Goal: Contribute content: Contribute content

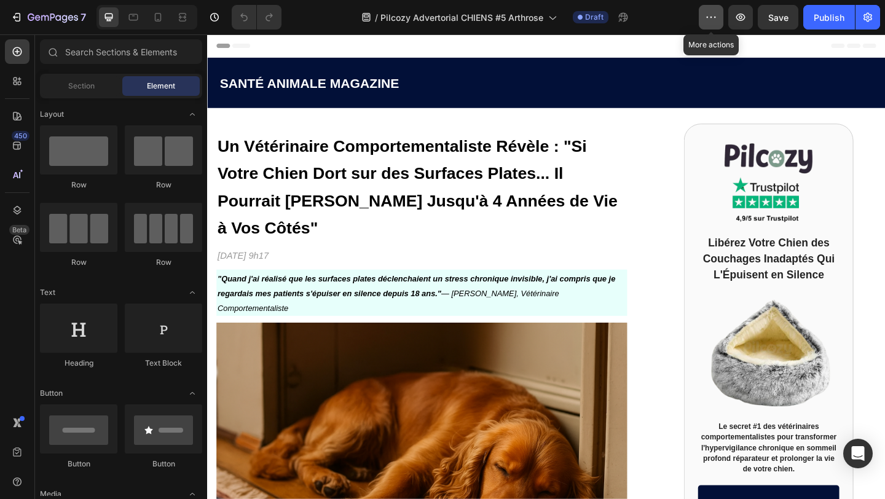
click at [703, 19] on button "button" at bounding box center [711, 17] width 25 height 25
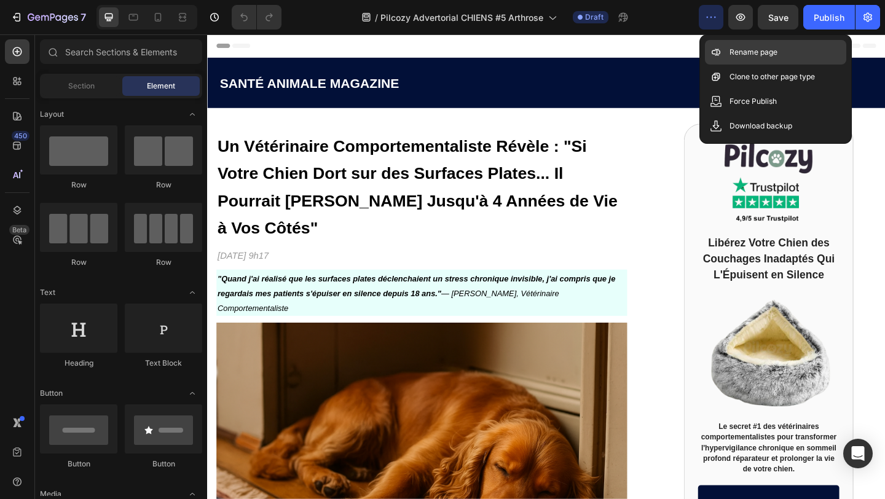
click at [746, 55] on p "Rename page" at bounding box center [754, 52] width 48 height 12
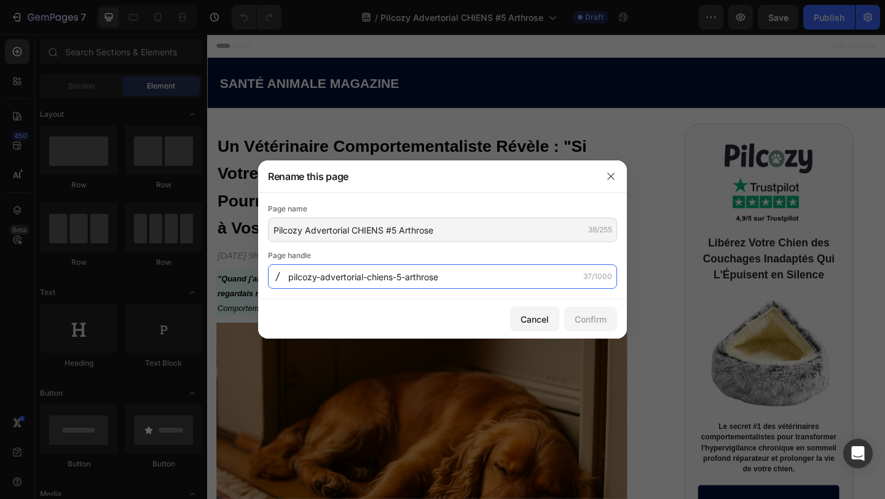
click at [401, 282] on input "pilcozy-advertorial-chiens-5-arthrose" at bounding box center [442, 276] width 349 height 25
click at [600, 184] on div at bounding box center [611, 176] width 32 height 32
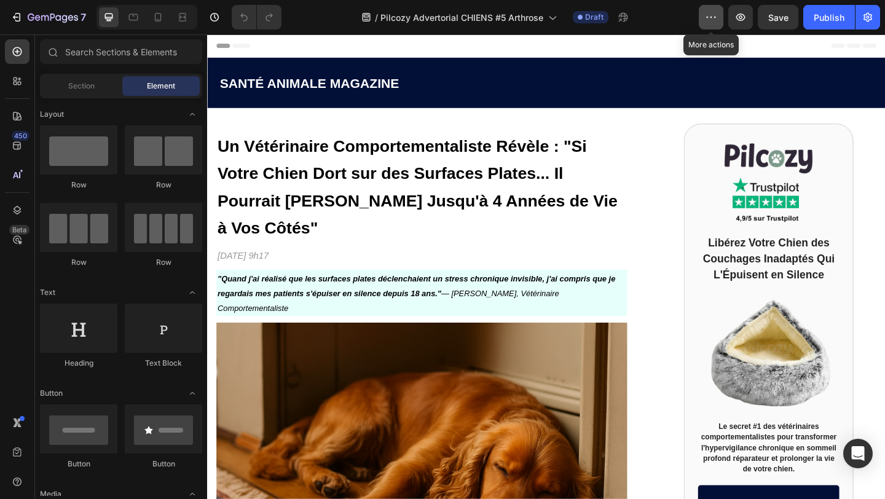
click at [705, 18] on icon "button" at bounding box center [711, 17] width 12 height 12
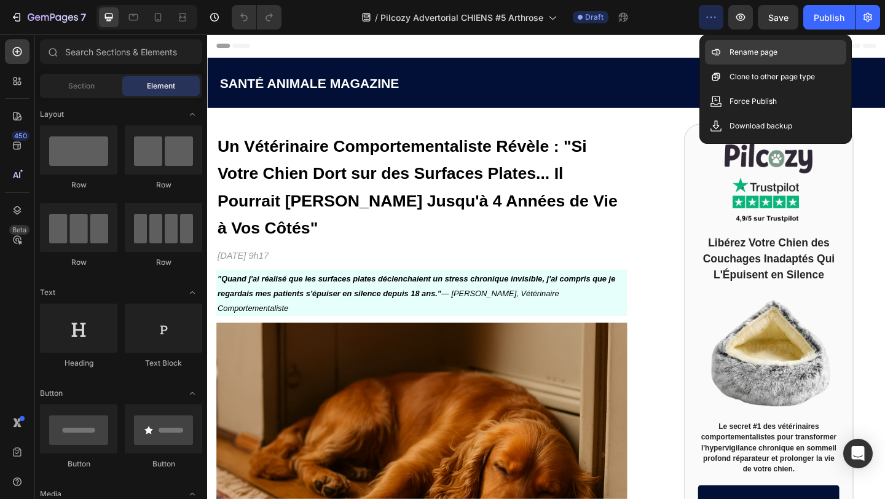
click at [715, 57] on icon at bounding box center [716, 52] width 12 height 12
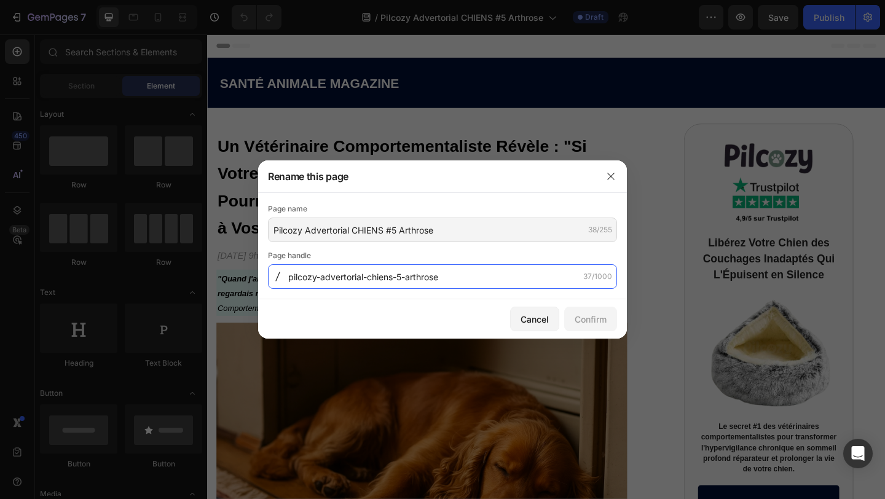
drag, startPoint x: 459, startPoint y: 276, endPoint x: 260, endPoint y: 269, distance: 198.7
click at [260, 270] on div "Page name Pilcozy Advertorial CHIENS #5 Arthrose 38/255 Page handle pilcozy-adv…" at bounding box center [442, 246] width 369 height 106
drag, startPoint x: 287, startPoint y: 277, endPoint x: 420, endPoint y: 267, distance: 133.1
click at [420, 267] on div "pilcozy-advertorial-chiens-5-arthrose 37/1000" at bounding box center [442, 276] width 349 height 25
drag, startPoint x: 451, startPoint y: 274, endPoint x: 464, endPoint y: 272, distance: 13.0
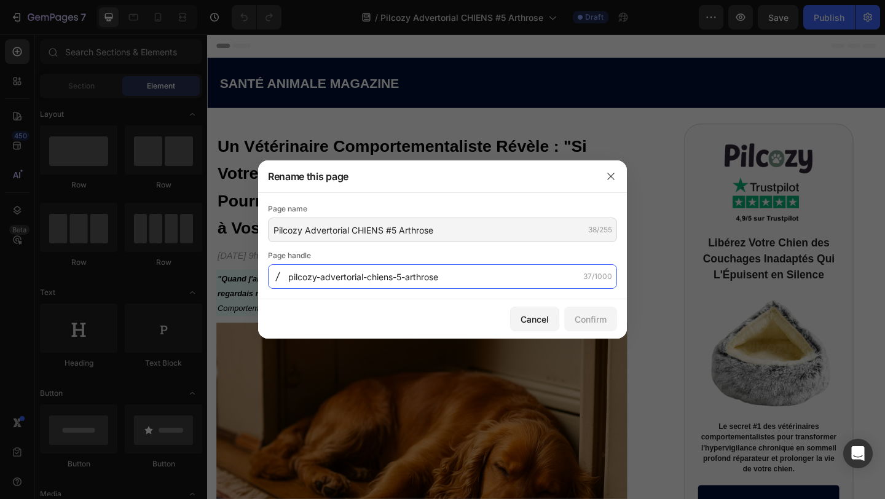
click at [464, 272] on input "pilcozy-advertorial-chiens-5-arthrose" at bounding box center [442, 276] width 349 height 25
paste input "advert-v4"
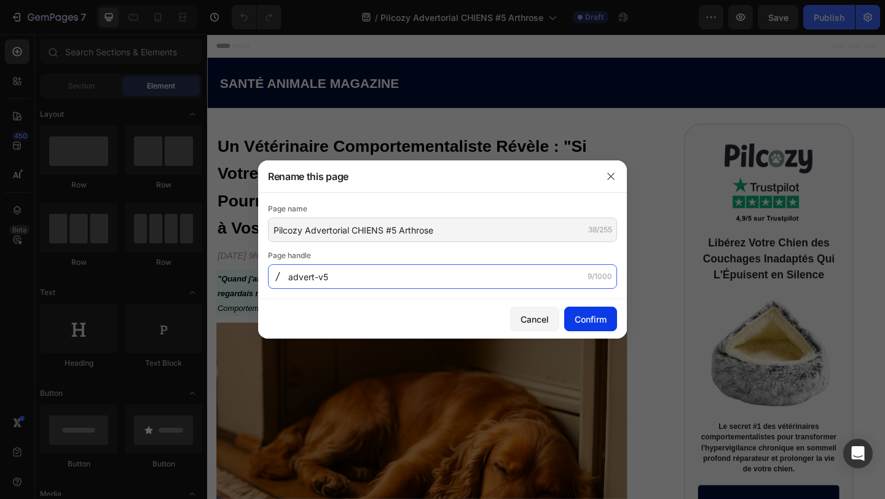
type input "advert-v5"
click at [581, 323] on div "Confirm" at bounding box center [591, 319] width 32 height 13
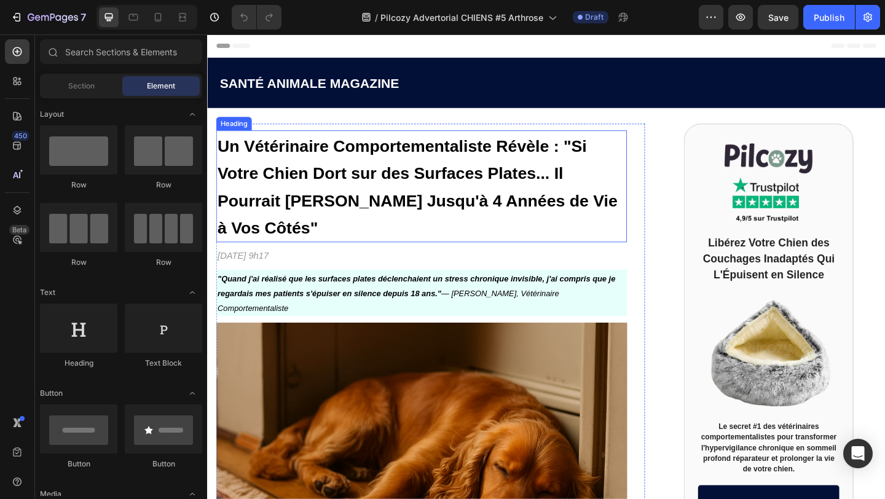
click at [248, 166] on h1 "Un Vétérinaire Comportementaliste Révèle : "Si Votre Chien Dort sur des Surface…" at bounding box center [440, 200] width 447 height 122
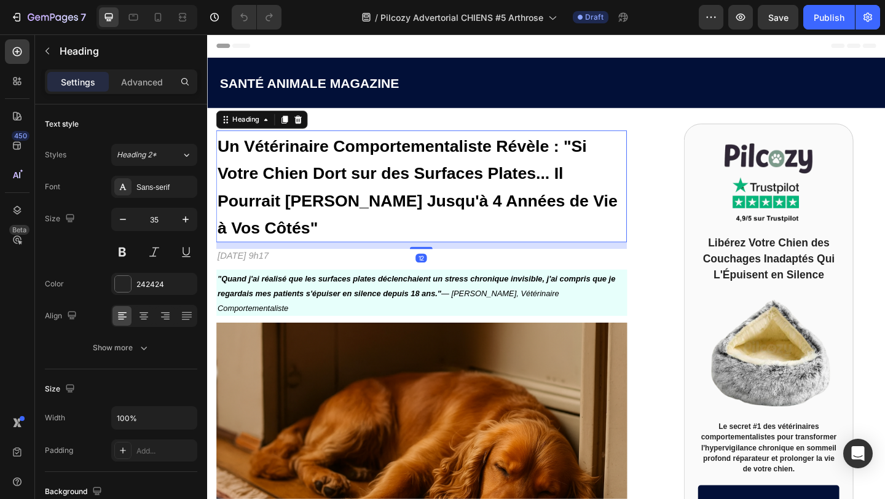
click at [248, 166] on h1 "Un Vétérinaire Comportementaliste Révèle : "Si Votre Chien Dort sur des Surface…" at bounding box center [440, 200] width 447 height 122
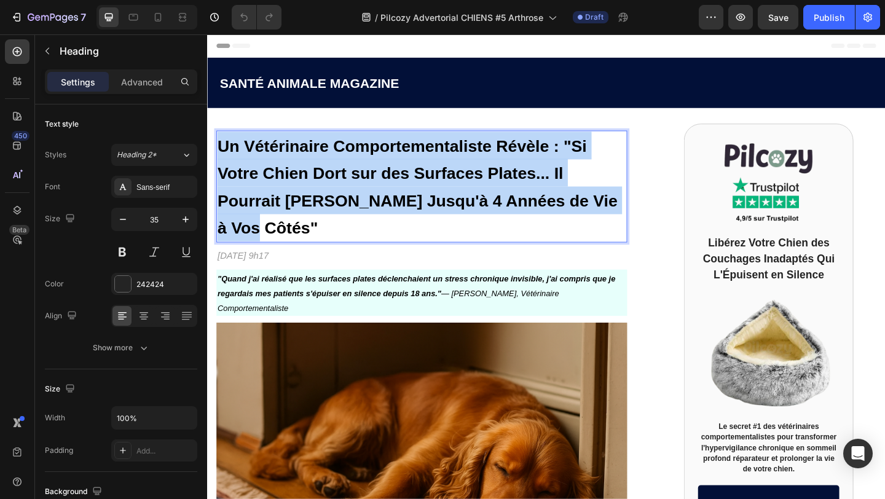
click at [248, 166] on p "Un Vétérinaire Comportementaliste Révèle : "Si Votre Chien Dort sur des Surface…" at bounding box center [440, 199] width 445 height 119
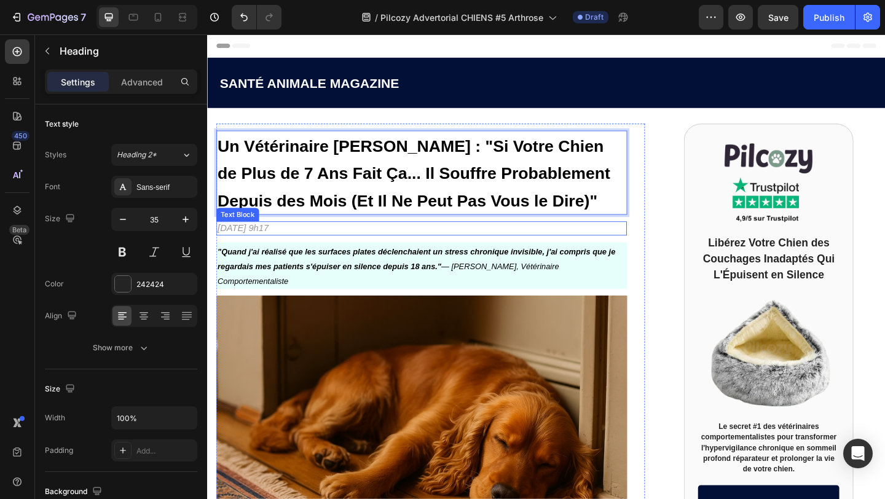
click at [381, 245] on p "[DATE] 9h17" at bounding box center [440, 245] width 445 height 13
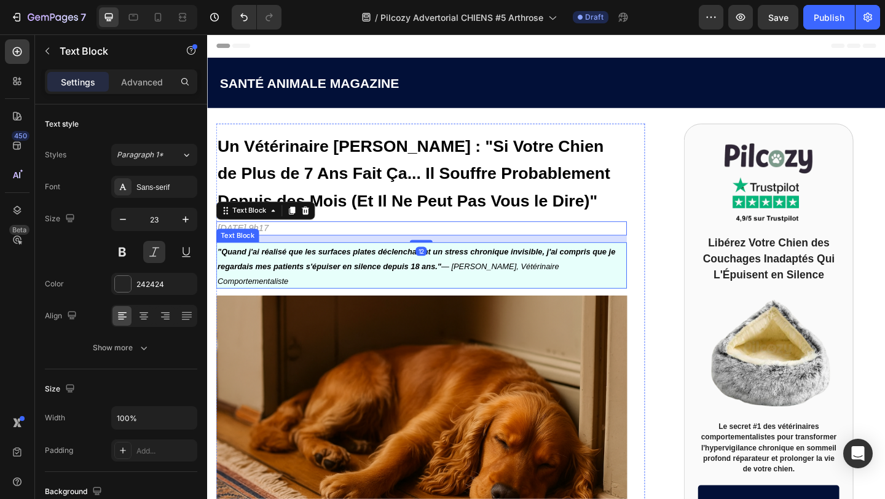
click at [530, 266] on strong ""Quand j'ai réalisé que les surfaces plates déclenchaient un stress chronique i…" at bounding box center [434, 279] width 433 height 26
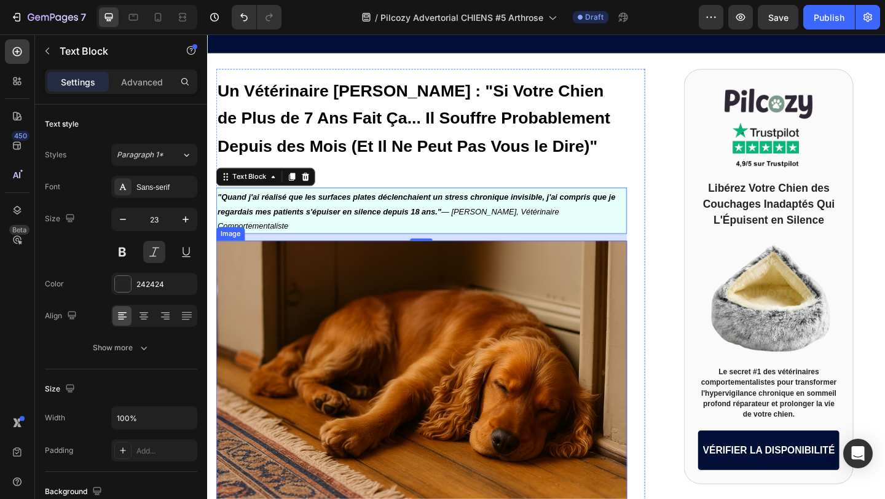
scroll to position [58, 0]
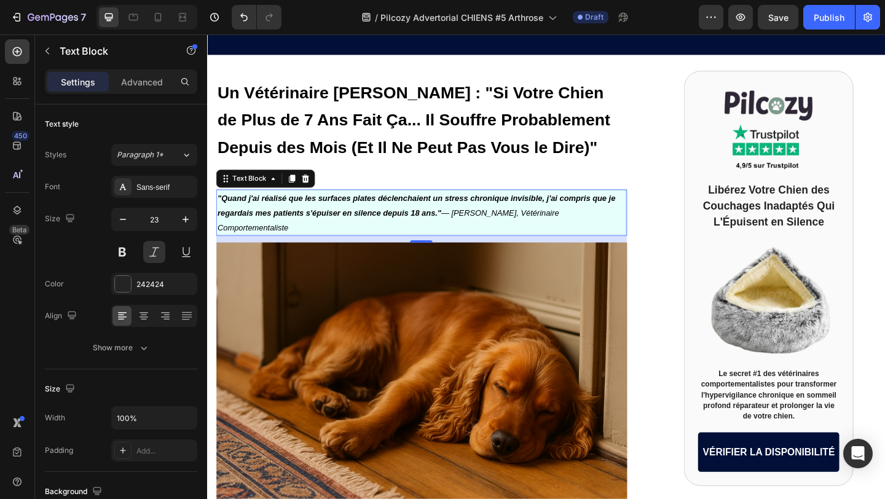
click at [274, 218] on p ""Quand j'ai réalisé que les surfaces plates déclenchaient un stress chronique i…" at bounding box center [440, 228] width 445 height 48
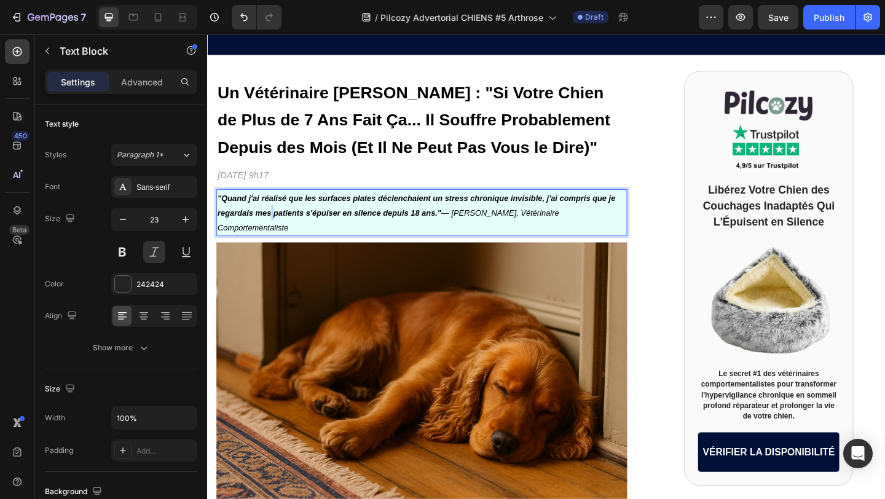
click at [274, 218] on p ""Quand j'ai réalisé que les surfaces plates déclenchaient un stress chronique i…" at bounding box center [440, 228] width 445 height 48
click at [605, 229] on strong ""Quand j'ai réalisé que ces 'petits changements normaux' cachaient une souffran…" at bounding box center [429, 229] width 422 height 42
click at [353, 245] on strong ""Quand j'ai réalisé que ces 'petits changements normaux' cachaient une souffran…" at bounding box center [429, 229] width 422 height 42
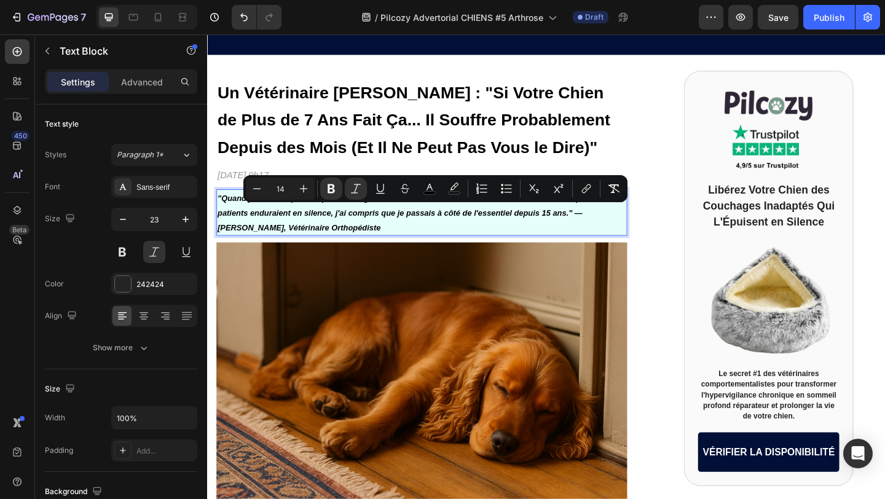
drag, startPoint x: 360, startPoint y: 245, endPoint x: 608, endPoint y: 226, distance: 249.1
click at [608, 226] on p ""Quand j'ai réalisé que ces 'petits changements normaux' cachaient une souffran…" at bounding box center [440, 228] width 445 height 48
click at [328, 192] on icon "Editor contextual toolbar" at bounding box center [331, 188] width 7 height 9
drag, startPoint x: 558, startPoint y: 227, endPoint x: 364, endPoint y: 206, distance: 195.4
click at [364, 208] on strong ""Quand j'ai réalisé que ces 'petits changements normaux' cachaient une souffran…" at bounding box center [429, 221] width 422 height 26
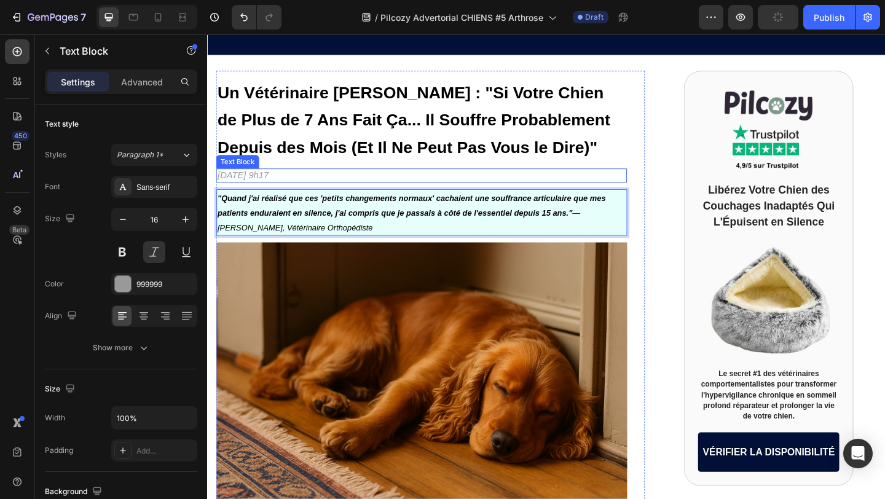
click at [224, 186] on p "[DATE] 9h17" at bounding box center [440, 187] width 445 height 13
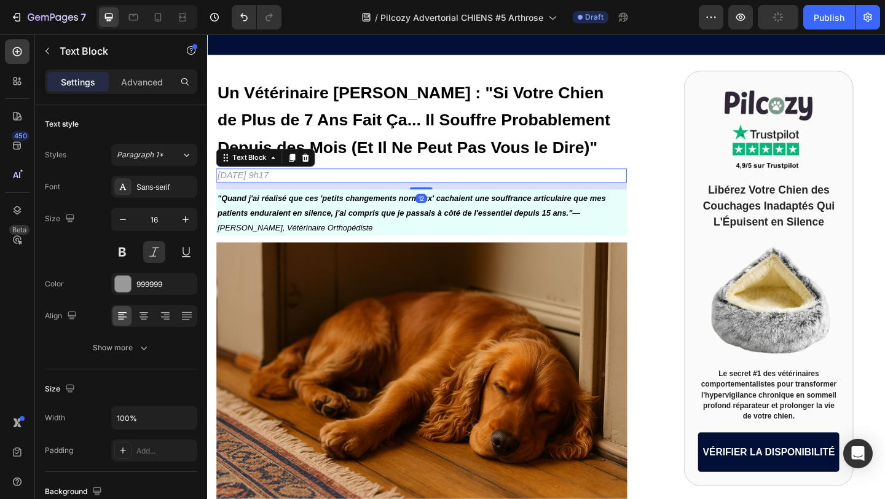
click at [224, 186] on p "[DATE] 9h17" at bounding box center [440, 187] width 445 height 13
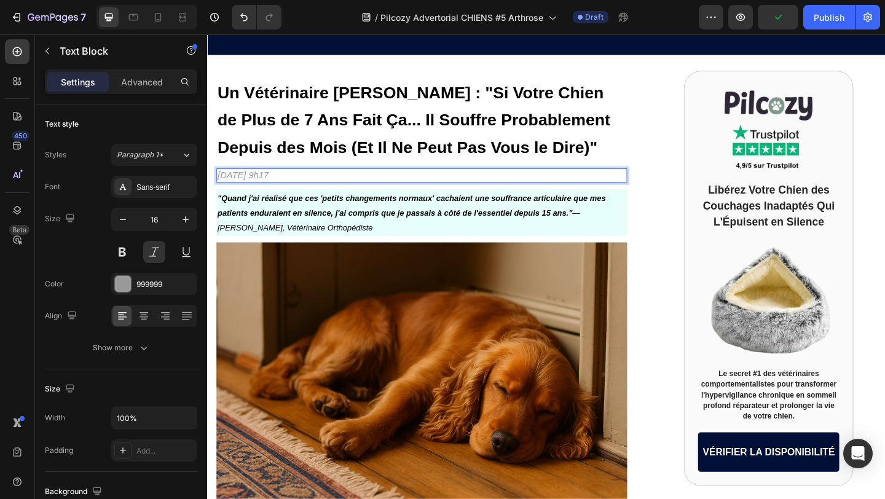
click at [248, 183] on p "[DATE] 9h17" at bounding box center [440, 187] width 445 height 13
click at [299, 188] on p "[DATE] 9h17" at bounding box center [440, 187] width 445 height 13
click at [317, 185] on p "[DATE] 9h17" at bounding box center [440, 187] width 445 height 13
click at [342, 185] on p "[DATE] 10h17" at bounding box center [440, 187] width 445 height 13
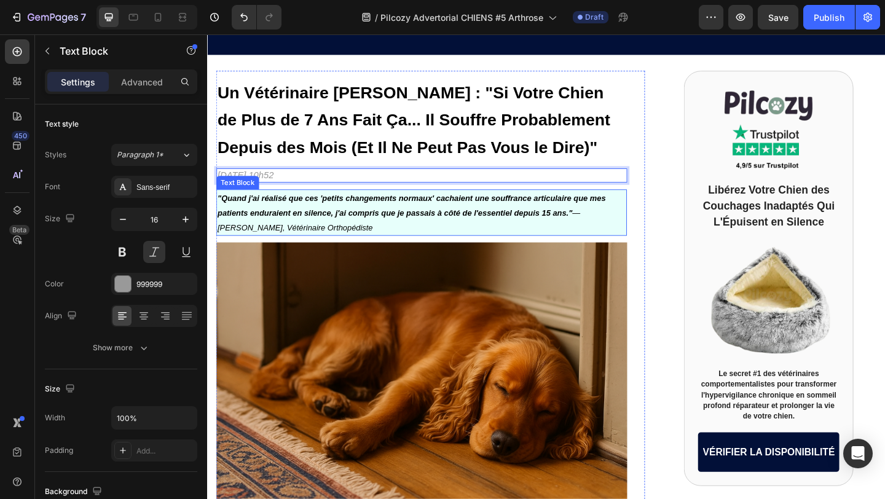
click at [395, 237] on p ""Quand j'ai réalisé que ces 'petits changements normaux' cachaient une souffran…" at bounding box center [440, 228] width 445 height 48
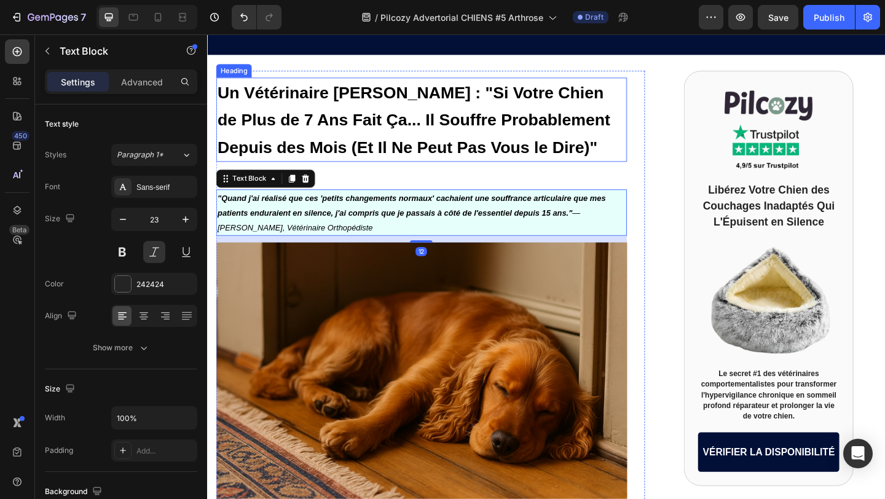
click at [570, 154] on p "⁠⁠⁠⁠⁠⁠⁠ Un Vétérinaire Révèle : "Si Votre Chien de Plus de 7 Ans Fait Ça... Il …" at bounding box center [440, 127] width 445 height 90
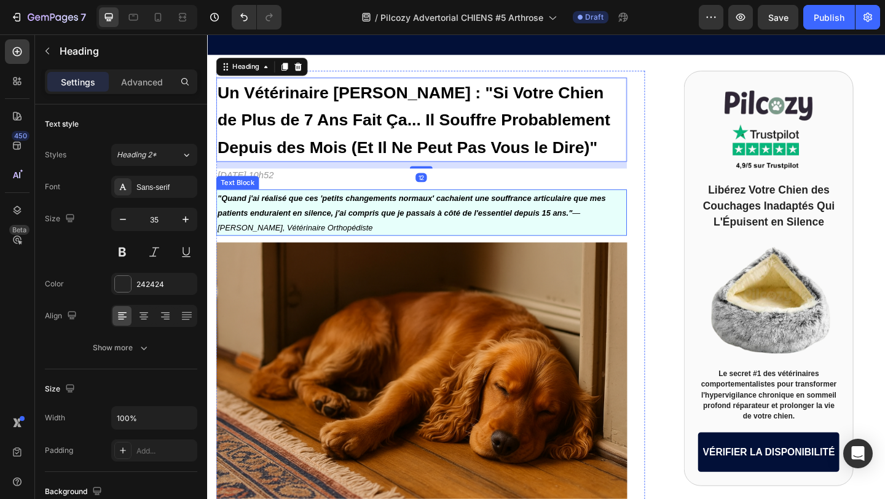
click at [531, 224] on strong ""Quand j'ai réalisé que ces 'petits changements normaux' cachaient une souffran…" at bounding box center [429, 221] width 422 height 26
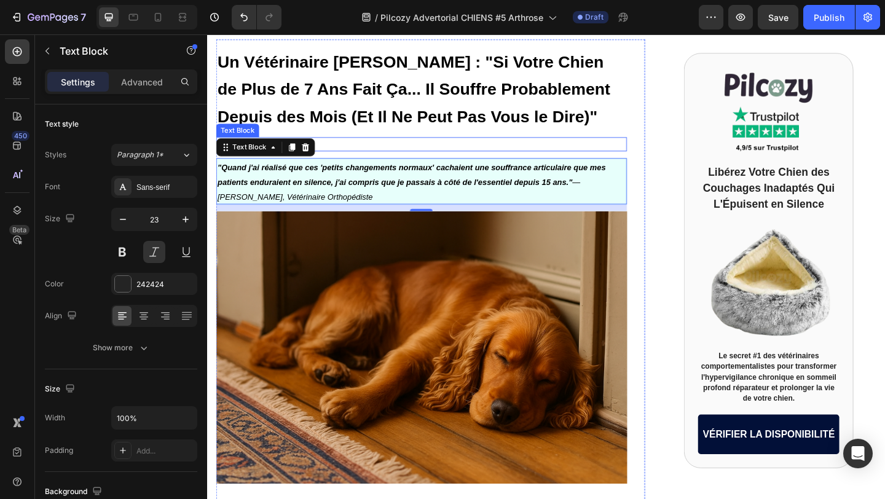
scroll to position [99, 0]
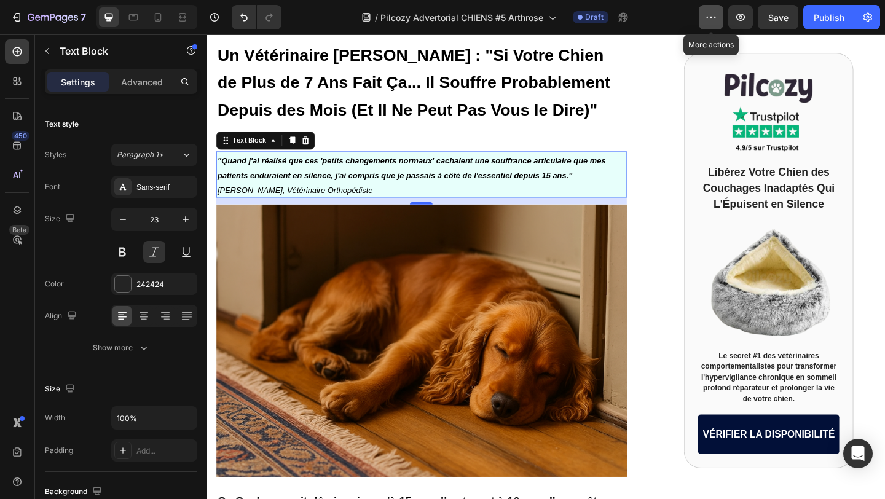
click at [716, 21] on icon "button" at bounding box center [711, 17] width 12 height 12
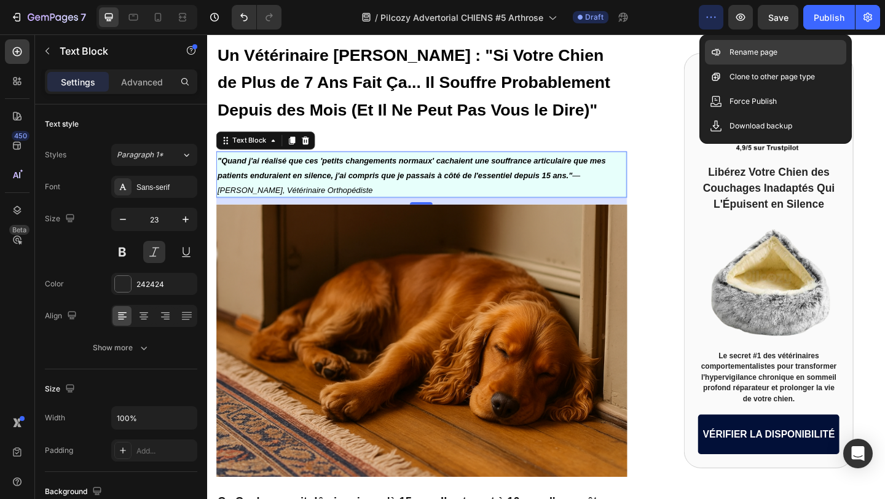
click at [726, 65] on div "Rename page" at bounding box center [775, 77] width 141 height 25
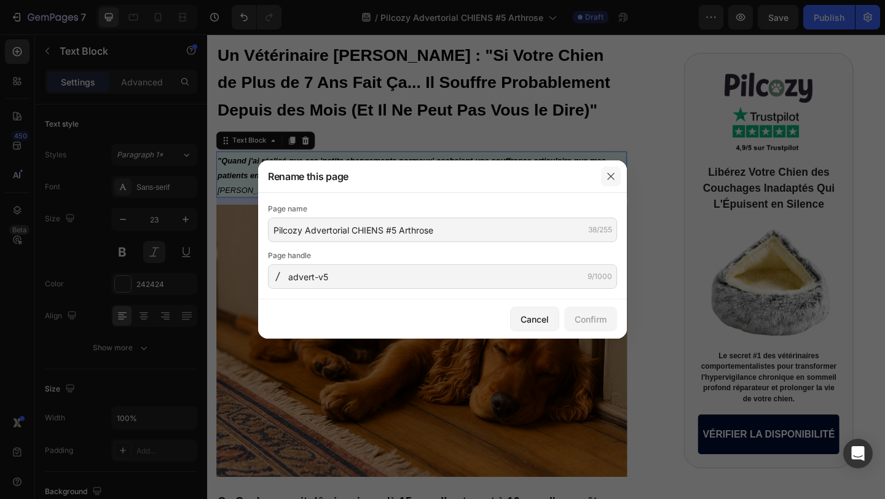
click at [614, 175] on icon "button" at bounding box center [611, 177] width 10 height 10
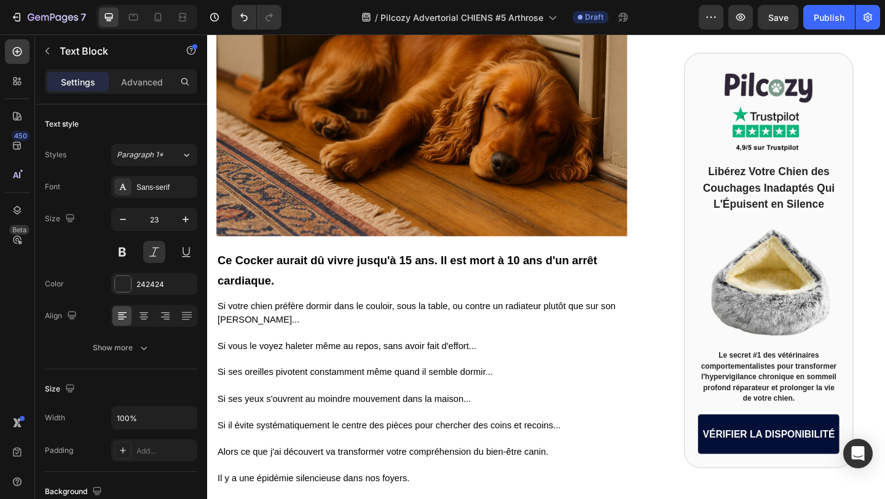
scroll to position [375, 0]
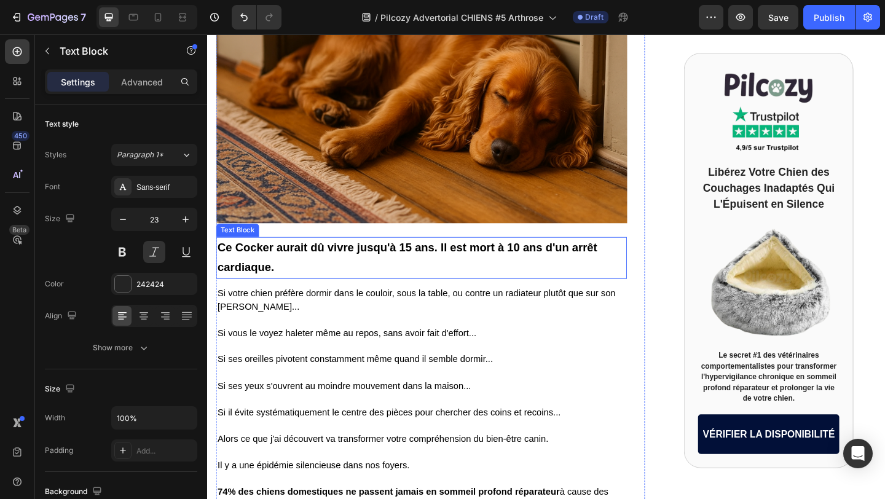
click at [250, 260] on strong "Ce Cocker aurait dû vivre jusqu'à 15 ans. Il est mort à 10 ans d'un arrêt cardi…" at bounding box center [424, 276] width 413 height 35
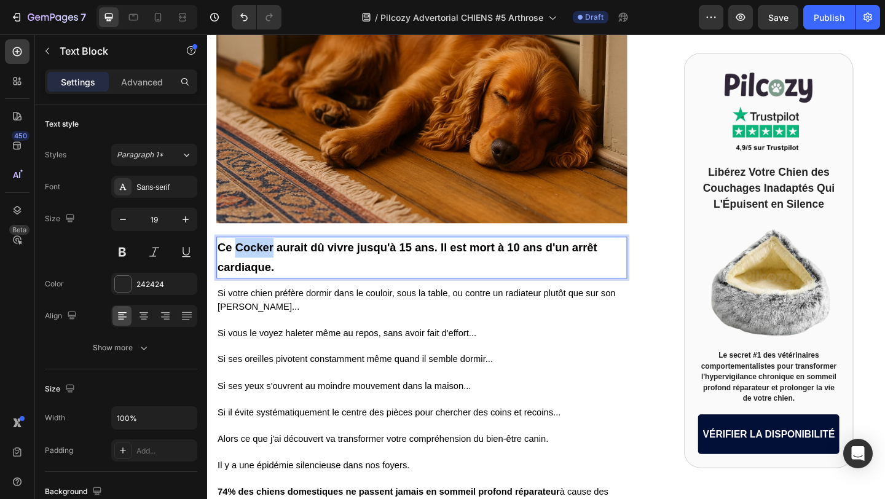
click at [250, 260] on strong "Ce Cocker aurait dû vivre jusqu'à 15 ans. Il est mort à 10 ans d'un arrêt cardi…" at bounding box center [424, 276] width 413 height 35
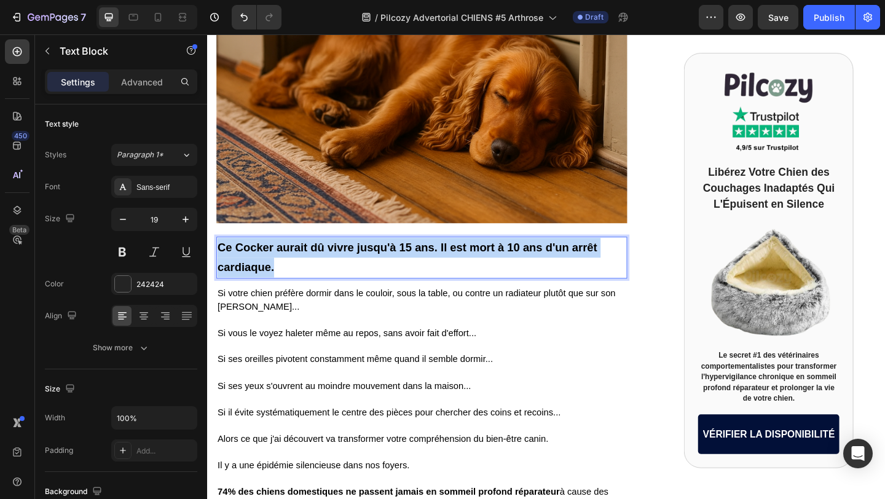
click at [250, 260] on strong "Ce Cocker aurait dû vivre jusqu'à 15 ans. Il est mort à 10 ans d'un arrêt cardi…" at bounding box center [424, 276] width 413 height 35
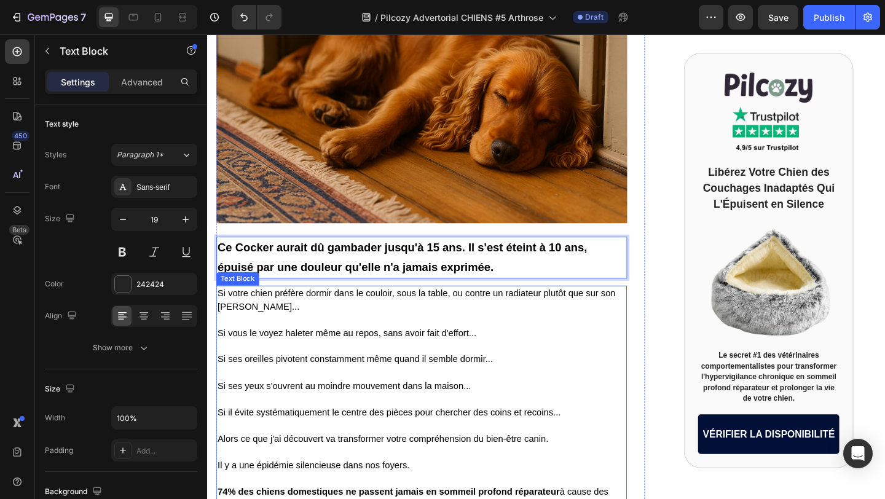
click at [374, 319] on p "Si votre chien préfère dormir dans le couloir, sous la table, ou contre un radi…" at bounding box center [440, 323] width 445 height 29
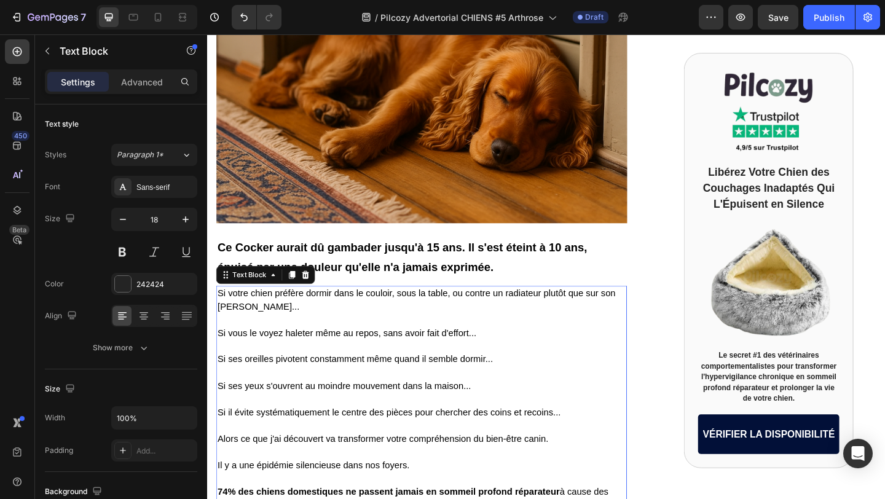
click at [224, 314] on span "Si votre chien préfère dormir dans le couloir, sous la table, ou contre un radi…" at bounding box center [434, 323] width 433 height 25
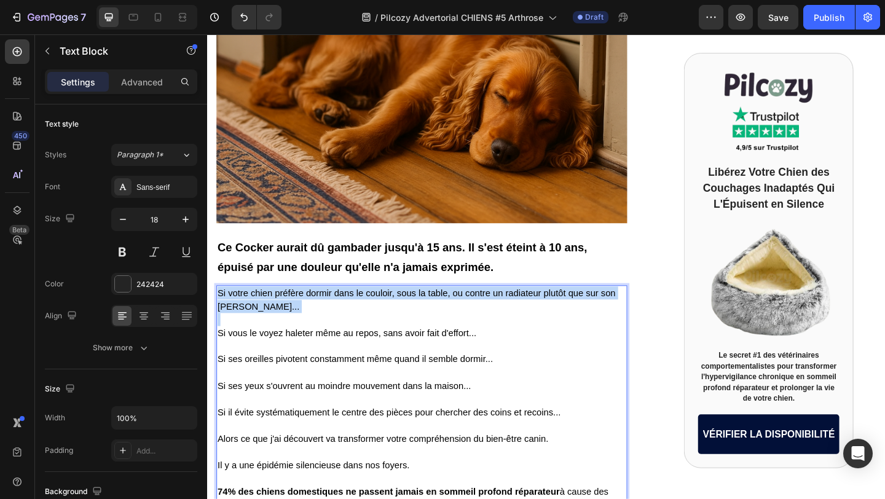
click at [224, 314] on span "Si votre chien préfère dormir dans le couloir, sous la table, ou contre un radi…" at bounding box center [434, 323] width 433 height 25
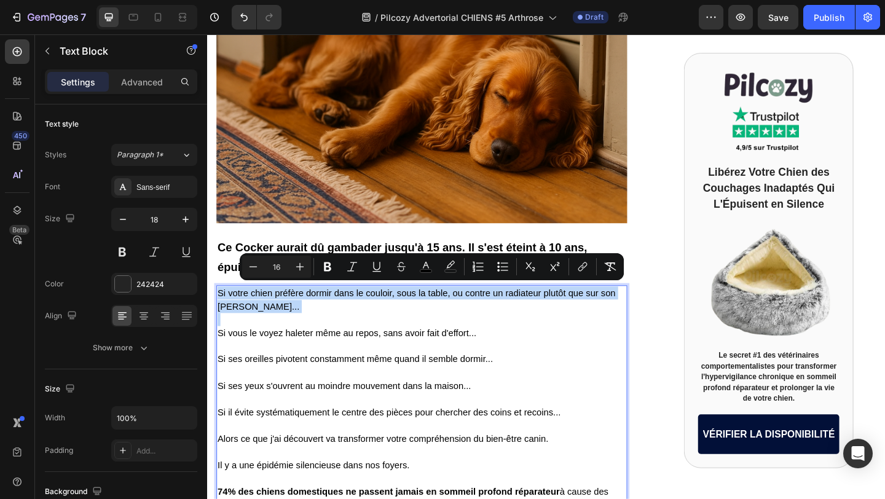
click at [224, 314] on span "Si votre chien préfère dormir dans le couloir, sous la table, ou contre un radi…" at bounding box center [434, 323] width 433 height 25
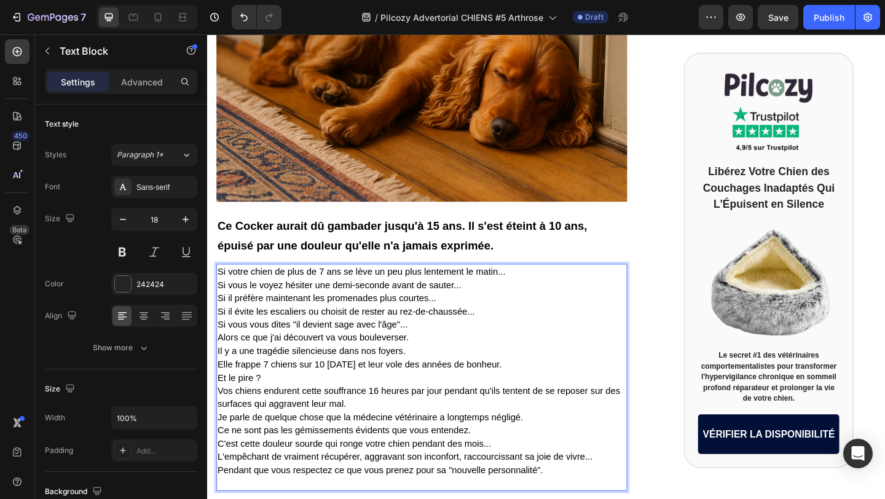
scroll to position [402, 0]
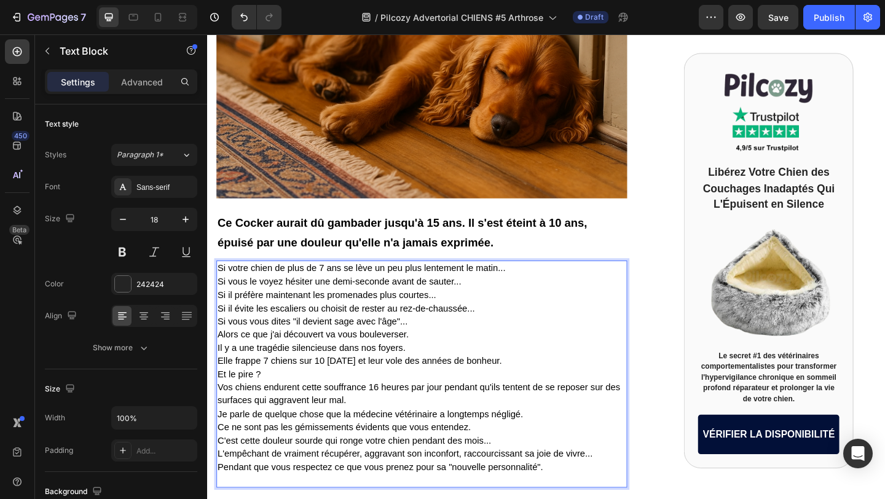
click at [561, 283] on p "Si votre chien de plus de 7 ans se lève un peu plus lentement le matin... Si vo…" at bounding box center [440, 404] width 445 height 245
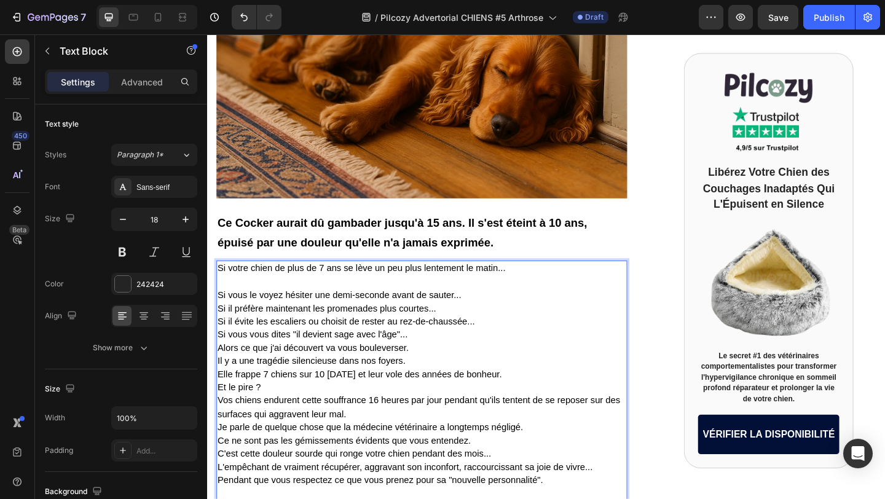
click at [501, 310] on p "Si vous le voyez hésiter une demi-seconde avant de sauter... Si il préfère main…" at bounding box center [440, 418] width 445 height 245
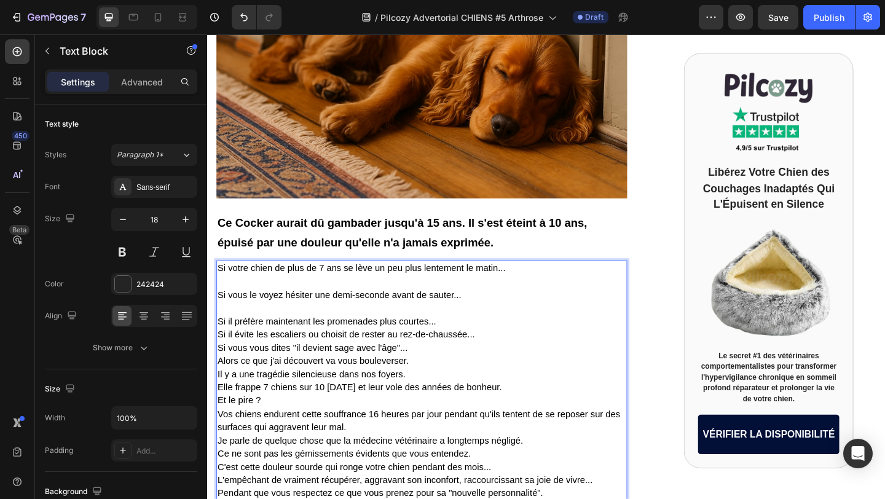
click at [466, 339] on p "⁠⁠⁠⁠⁠⁠⁠ Si il préfère maintenant les promenades plus courtes... Si il évite les…" at bounding box center [440, 440] width 445 height 231
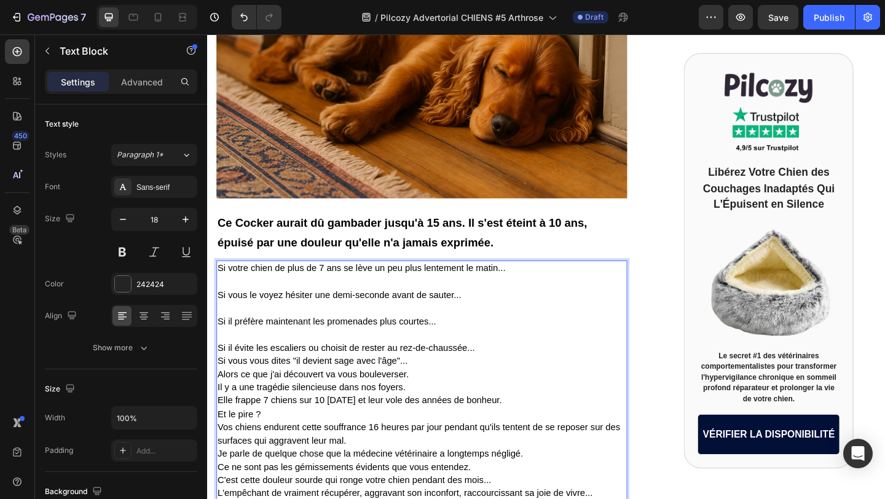
click at [514, 370] on p "Si il évite les escaliers ou choisit de rester au rez-de-chaussée... Si vous vo…" at bounding box center [440, 462] width 445 height 216
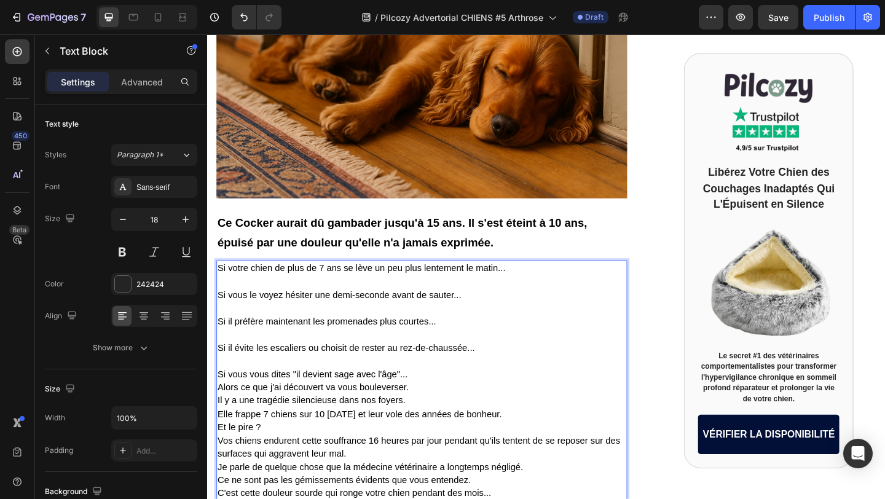
click at [430, 407] on p "Si vous vous dites "il devient sage avec l'âge"... Alors ce que j'ai découvert …" at bounding box center [440, 483] width 445 height 202
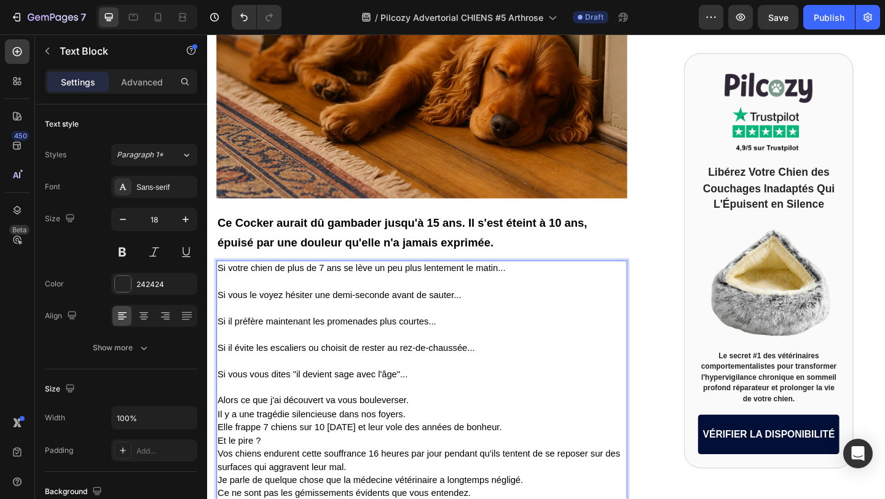
click at [438, 432] on p "⁠⁠⁠⁠⁠⁠⁠ Alors ce que j'ai découvert va vous bouleverser. Il y a une tragédie si…" at bounding box center [440, 504] width 445 height 187
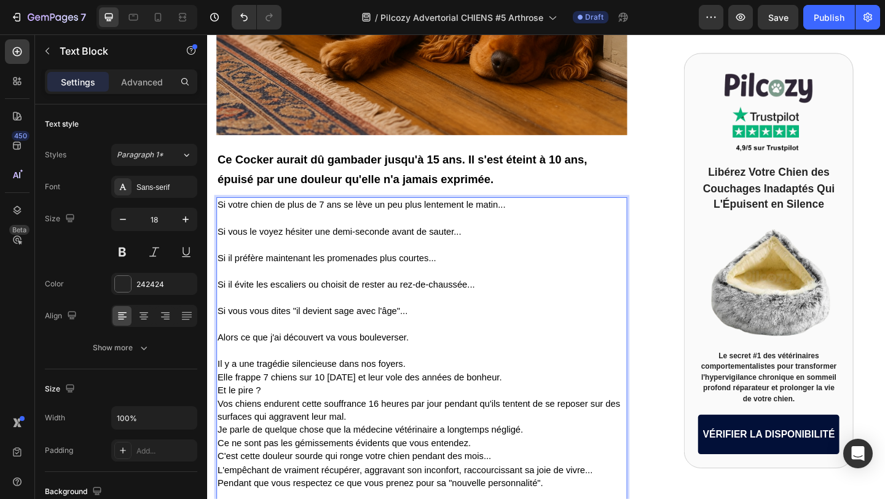
scroll to position [488, 0]
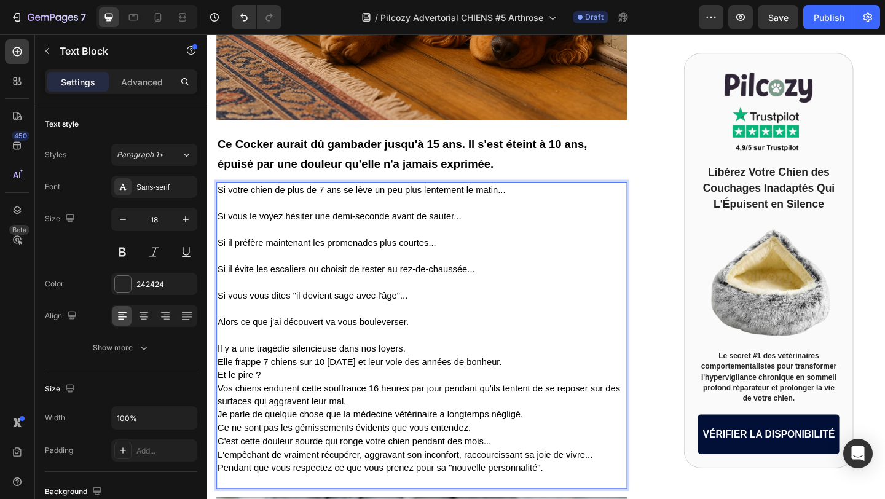
click at [434, 374] on p "Il y a une tragédie silencieuse dans nos foyers. Elle frappe 7 chiens sur 10 [D…" at bounding box center [440, 441] width 445 height 173
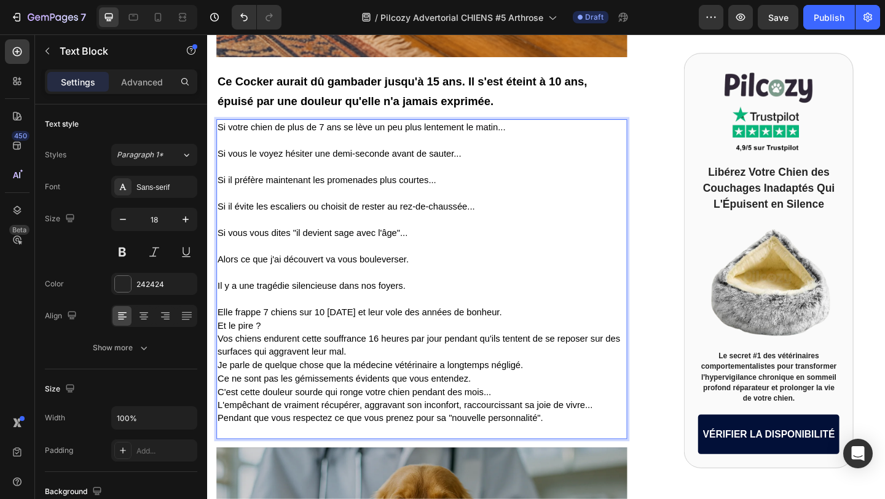
scroll to position [569, 0]
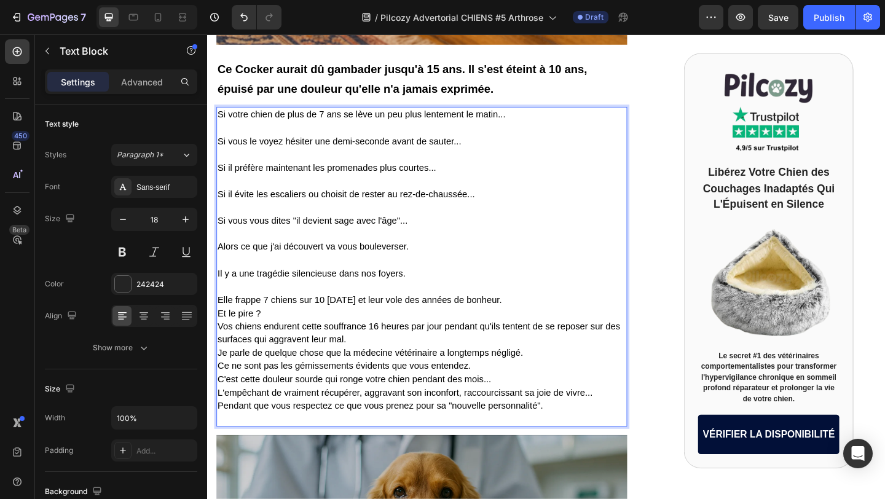
click at [256, 446] on p "Elle frappe 7 chiens sur 10 [DATE] et leur vole des années de bonheur. Et le pi…" at bounding box center [440, 381] width 445 height 158
click at [233, 446] on p "Elle frappe 7 chiens sur 10 [DATE] et leur vole des années de bonheur. Et le pi…" at bounding box center [440, 381] width 445 height 158
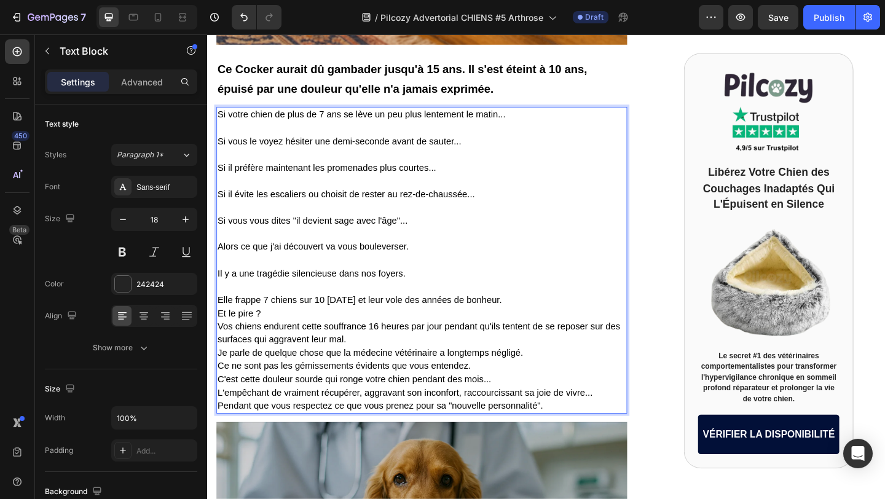
click at [271, 333] on p "Elle frappe 7 chiens sur 10 [DATE] et leur vole des années de bonheur. Et le pi…" at bounding box center [440, 374] width 445 height 144
click at [568, 323] on p "Elle frappe 7 chiens sur 10 [DATE] et leur vole des années de bonheur. Et le pi…" at bounding box center [440, 374] width 445 height 144
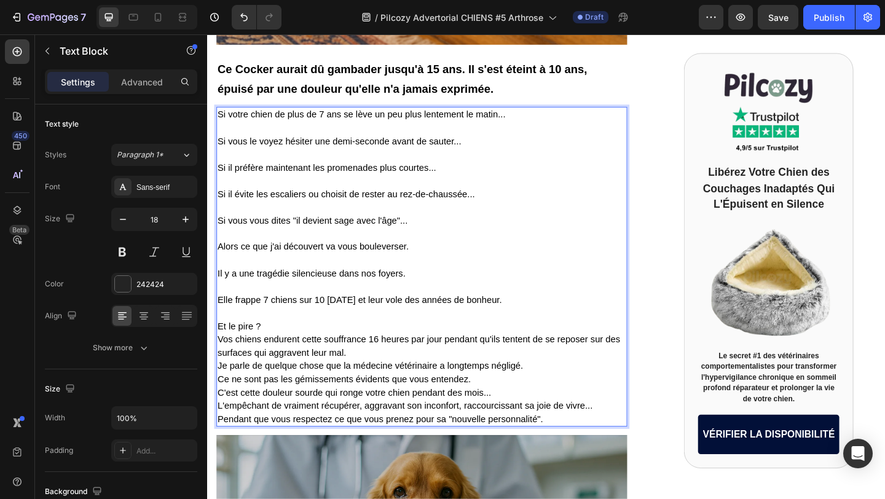
click at [376, 380] on p "⁠⁠⁠⁠⁠⁠⁠ Et le pire ? Vos chiens endurent cette souffrance 16 heures par jour pe…" at bounding box center [440, 396] width 445 height 130
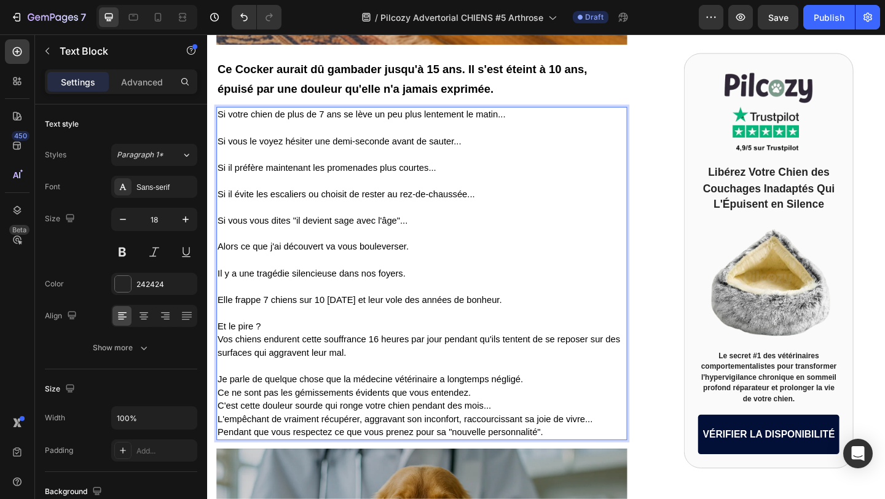
click at [561, 408] on p "Je parle de quelque chose que la médecine vétérinaire a longtemps négligé. Ce n…" at bounding box center [440, 431] width 445 height 86
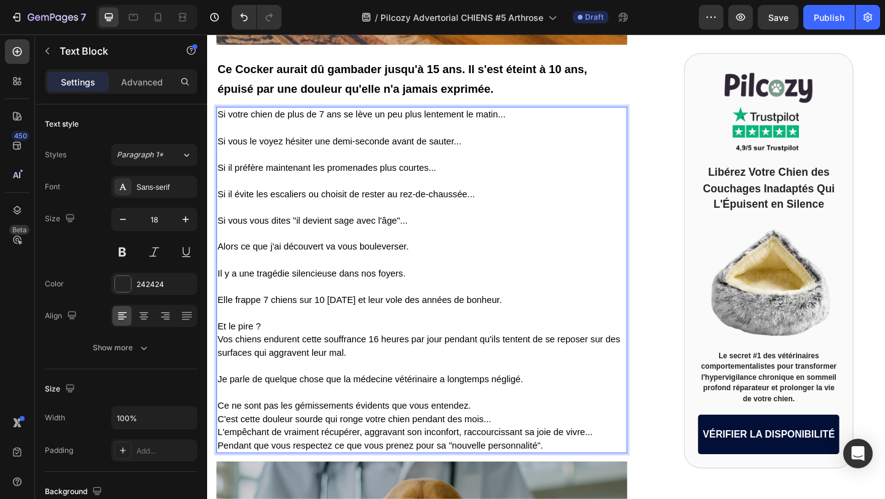
click at [502, 436] on p "⁠⁠⁠⁠⁠⁠⁠ Ce ne sont pas les gémissements évidents que vous entendez. C'est cette…" at bounding box center [440, 453] width 445 height 72
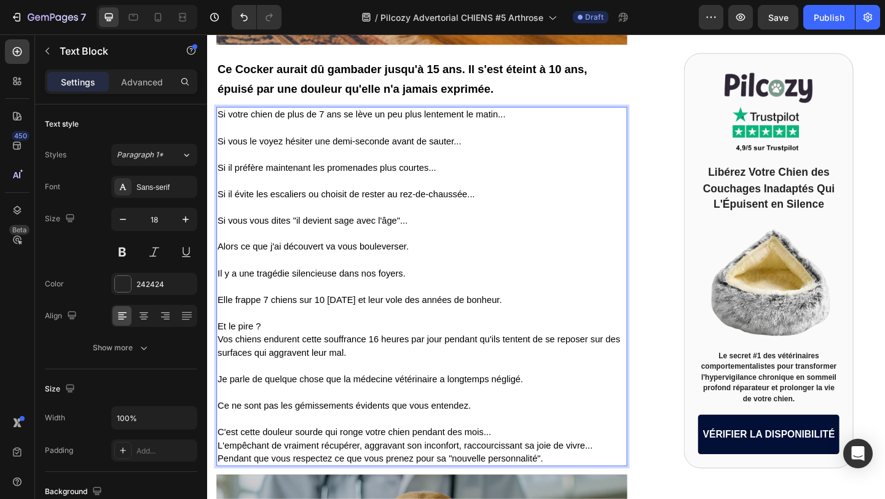
click at [521, 467] on p "⁠⁠⁠⁠⁠⁠⁠ C'est cette douleur sourde qui ronge votre chien pendant des mois... L'…" at bounding box center [440, 475] width 445 height 58
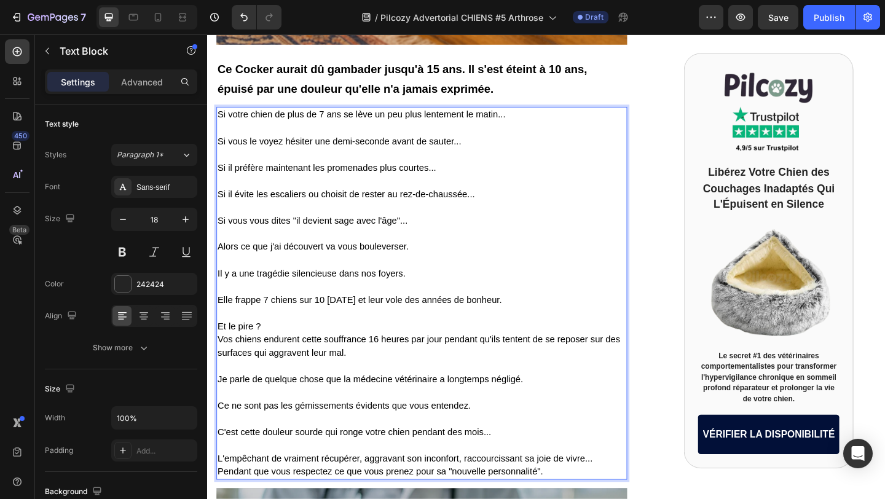
click at [634, 496] on p "⁠⁠⁠⁠⁠⁠⁠ L'empêchant de vraiment récupérer, aggravant son inconfort, raccourciss…" at bounding box center [440, 496] width 445 height 43
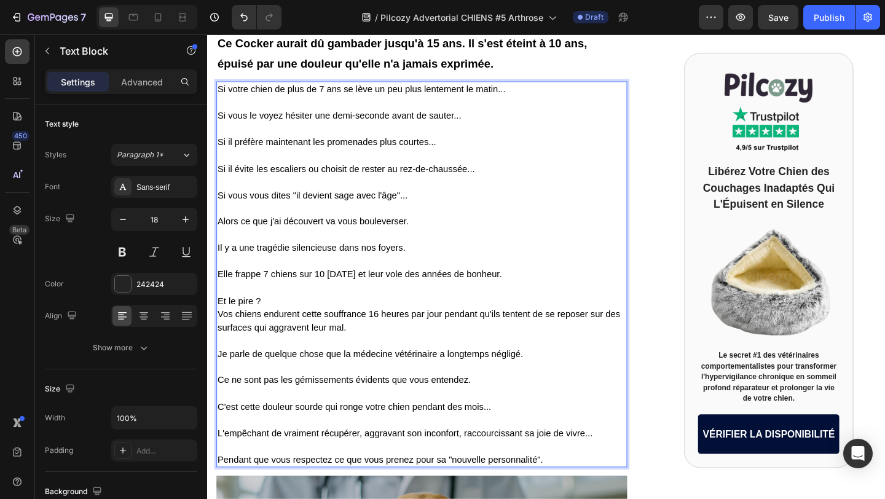
scroll to position [598, 0]
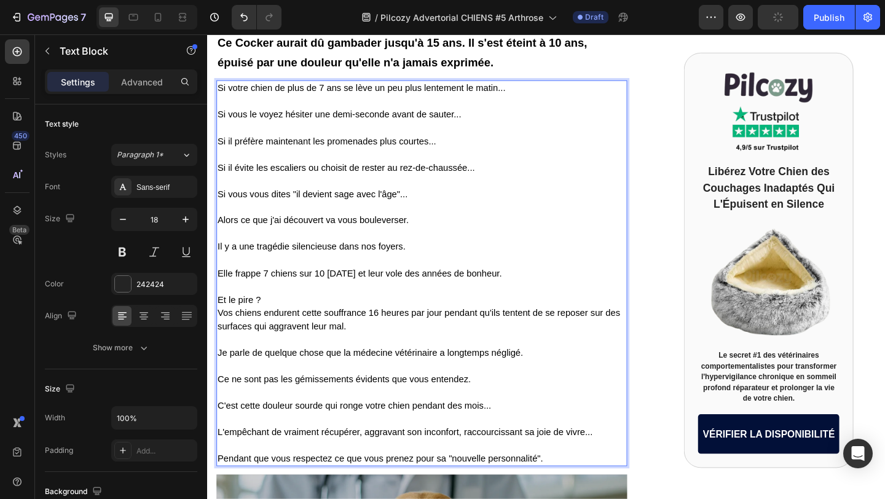
click at [274, 319] on p "Et le pire ? Vos chiens endurent cette souffrance 16 heures par jour pendant qu…" at bounding box center [440, 331] width 445 height 58
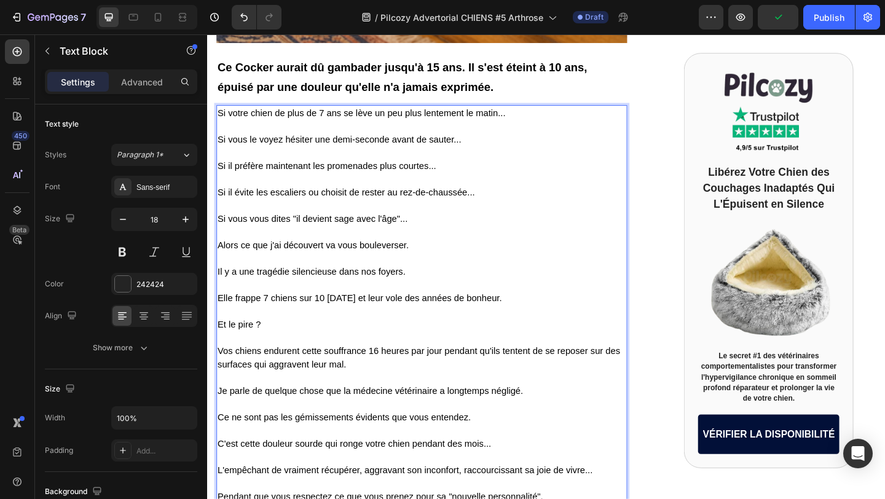
scroll to position [568, 0]
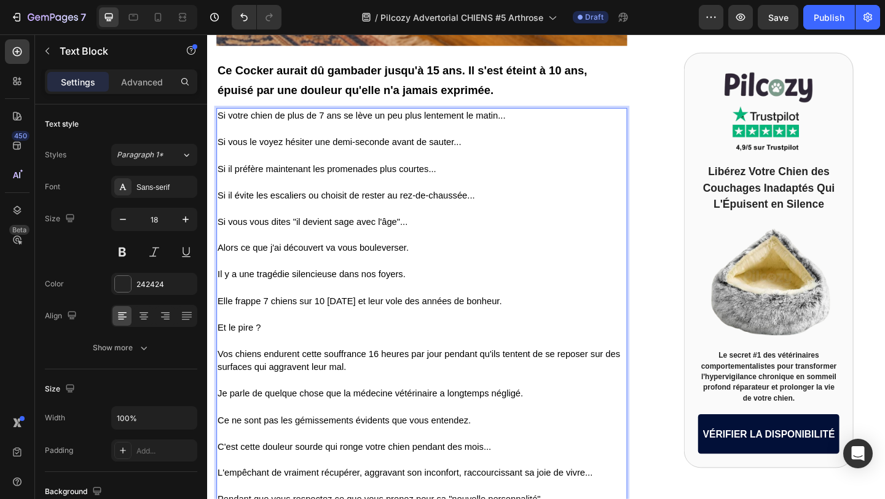
click at [309, 329] on p "Elle frappe 7 chiens sur 10 [DATE] et leur vole des années de bonheur." at bounding box center [440, 317] width 445 height 29
drag, startPoint x: 267, startPoint y: 319, endPoint x: 335, endPoint y: 322, distance: 67.7
click at [335, 322] on span "Elle frappe 7 chiens sur 10 [DATE] et leur vole des années de bonheur." at bounding box center [372, 324] width 309 height 10
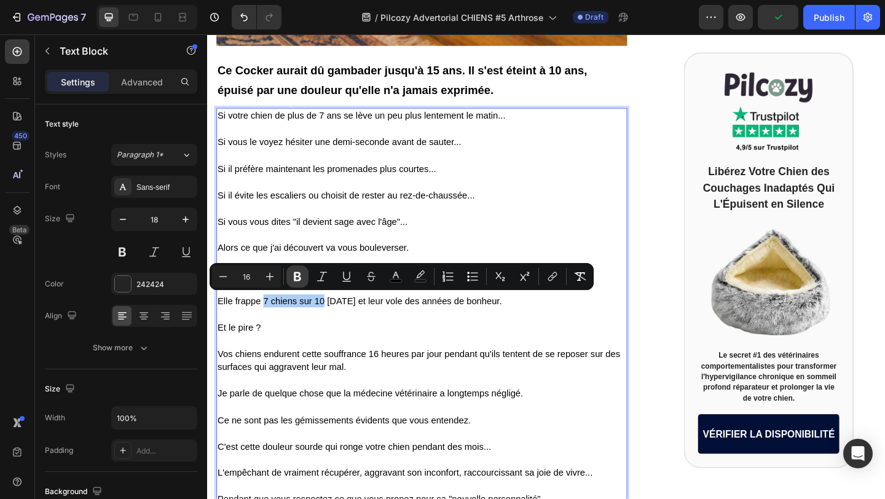
click at [294, 274] on icon "Editor contextual toolbar" at bounding box center [297, 276] width 7 height 9
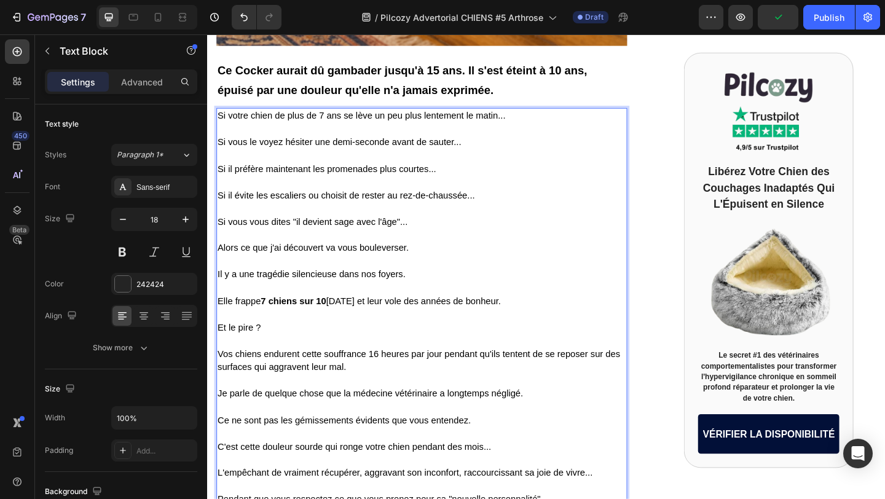
click at [346, 380] on span "Vos chiens endurent cette souffrance 16 heures par jour pendant qu'ils tentent …" at bounding box center [437, 389] width 438 height 25
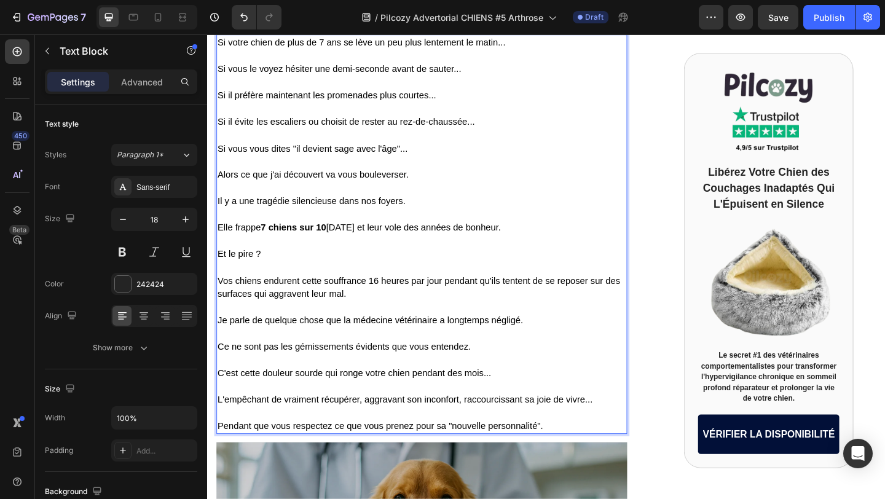
scroll to position [649, 0]
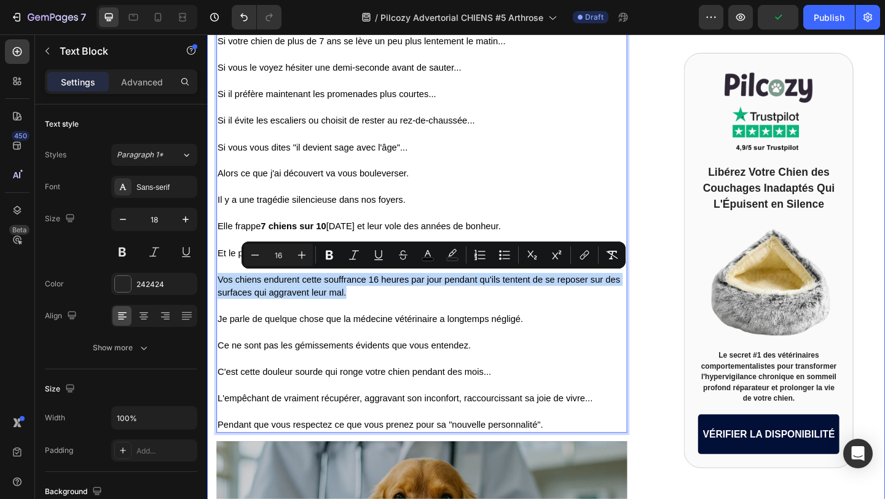
drag, startPoint x: 370, startPoint y: 310, endPoint x: 210, endPoint y: 296, distance: 161.1
click at [210, 296] on div "⁠⁠⁠⁠⁠⁠⁠ Un Vétérinaire Révèle : "Si Votre Chien de Plus de 7 Ans Fait Ça... Il …" at bounding box center [576, 123] width 738 height 1302
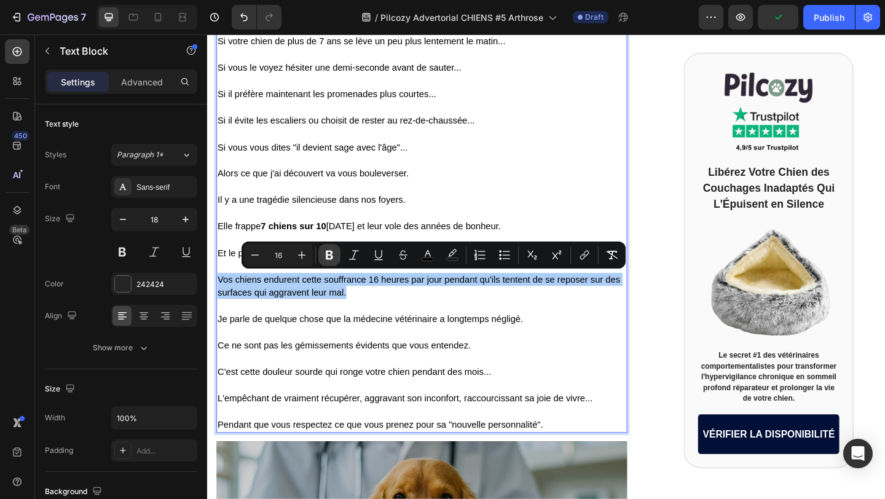
click at [330, 250] on icon "Editor contextual toolbar" at bounding box center [329, 255] width 12 height 12
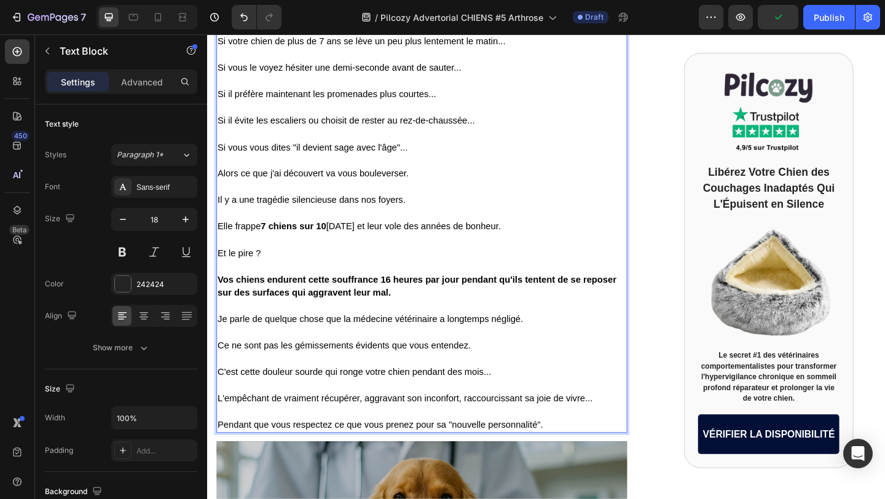
click at [333, 355] on p "Ce ne sont pas les gémissements évidents que vous entendez." at bounding box center [440, 365] width 445 height 29
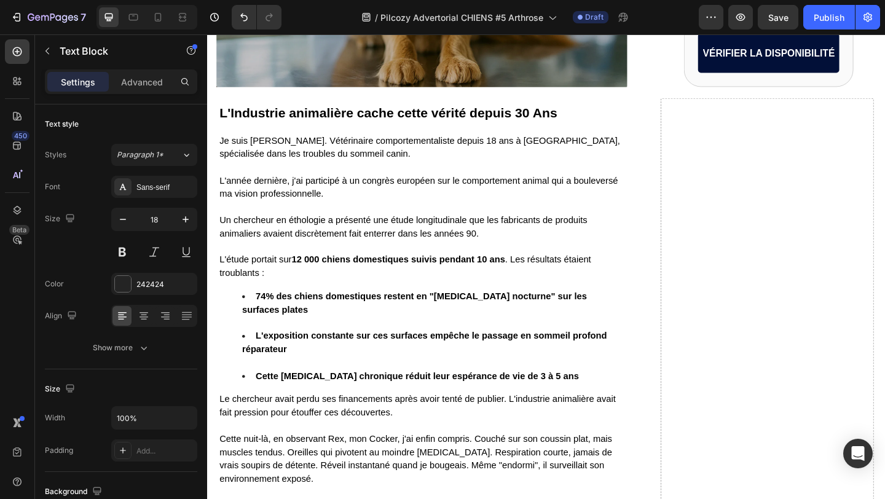
scroll to position [1329, 0]
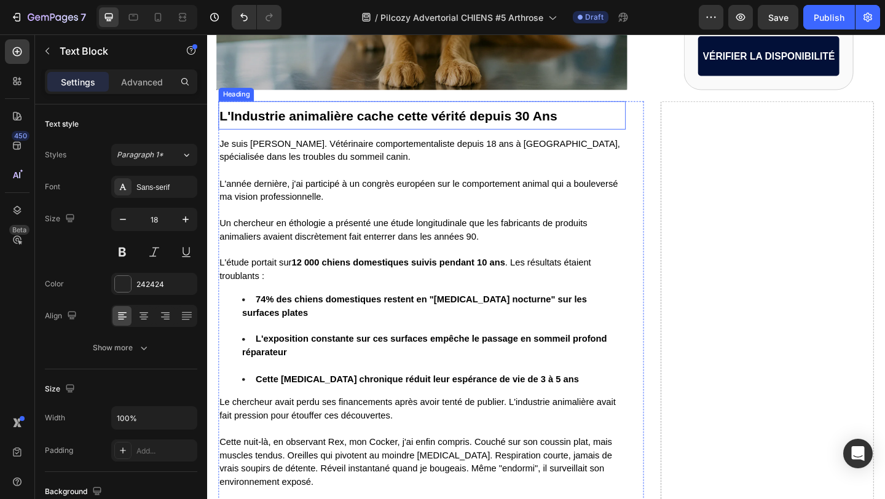
click at [312, 127] on strong "L'Industrie animalière cache cette vérité depuis 30 Ans" at bounding box center [405, 123] width 368 height 16
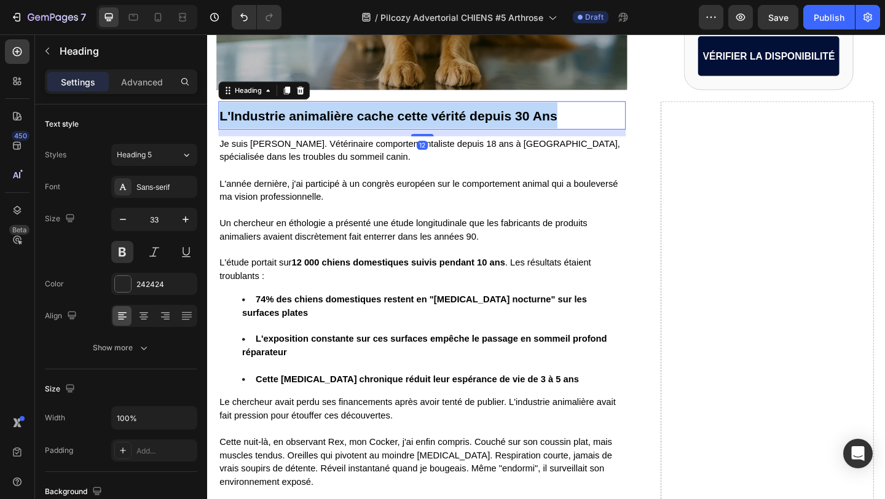
click at [312, 127] on strong "L'Industrie animalière cache cette vérité depuis 30 Ans" at bounding box center [405, 123] width 368 height 16
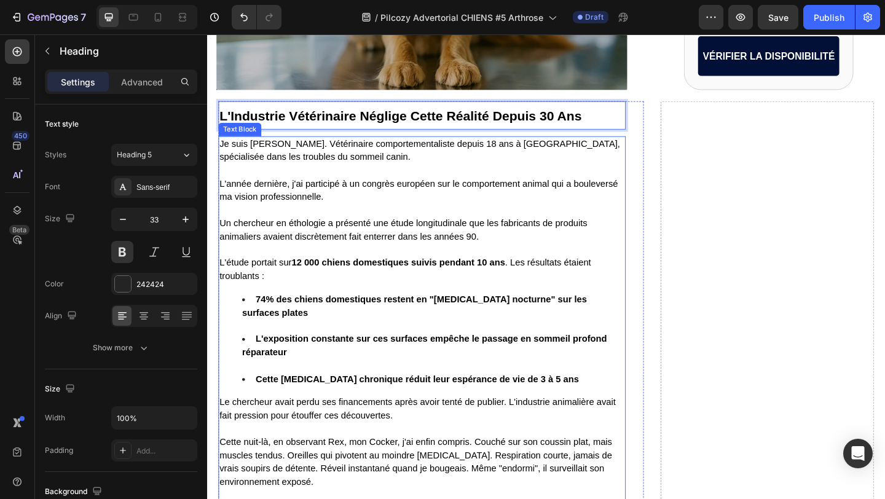
click at [355, 197] on span "L'année dernière, j'ai participé à un congrès européen sur le comportement anim…" at bounding box center [437, 203] width 433 height 25
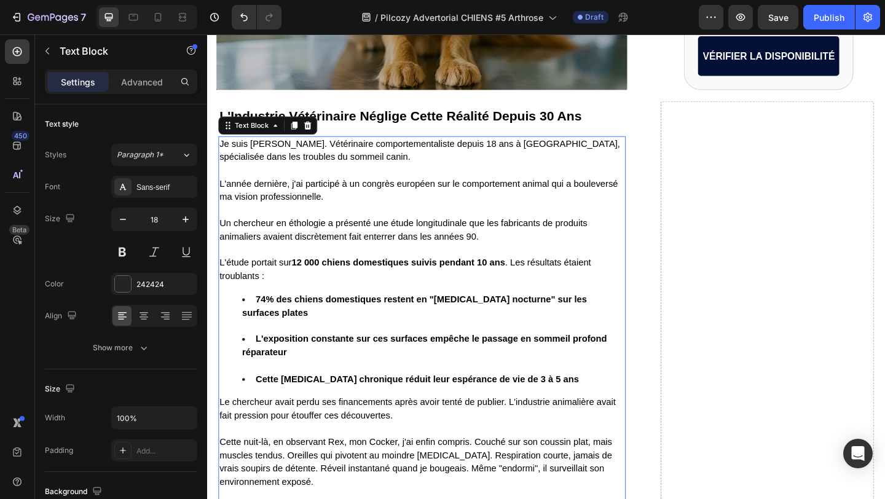
click at [275, 163] on p "Je suis [PERSON_NAME]. Vétérinaire comportementaliste depuis 18 ans à [GEOGRAPH…" at bounding box center [441, 160] width 441 height 29
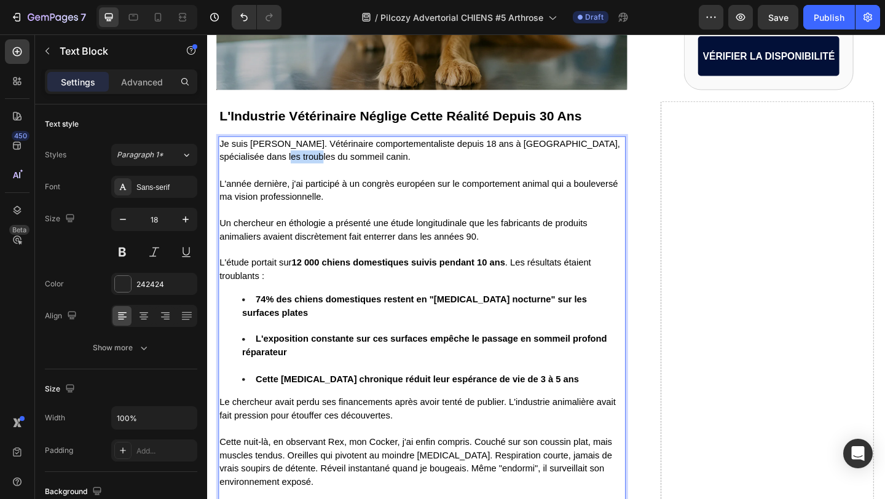
click at [275, 163] on p "Je suis [PERSON_NAME]. Vétérinaire comportementaliste depuis 18 ans à [GEOGRAPH…" at bounding box center [441, 160] width 441 height 29
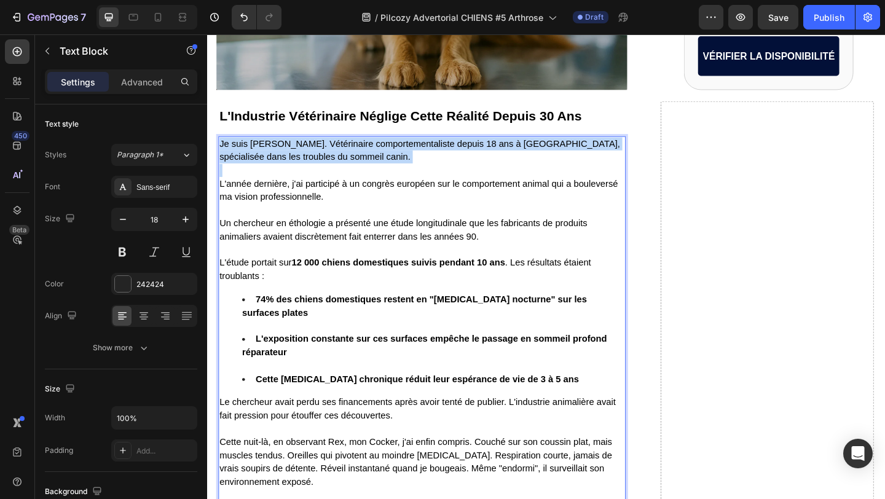
click at [275, 163] on p "Je suis [PERSON_NAME]. Vétérinaire comportementaliste depuis 18 ans à [GEOGRAPH…" at bounding box center [441, 160] width 441 height 29
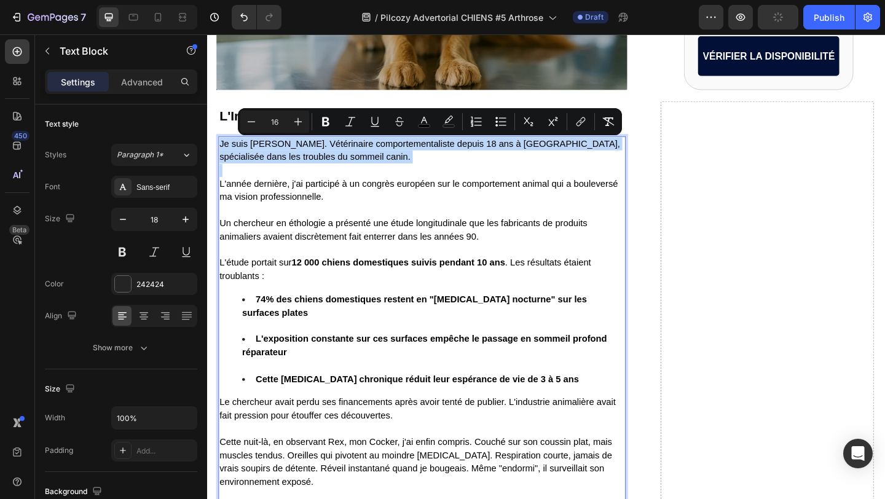
click at [275, 163] on p "Je suis [PERSON_NAME]. Vétérinaire comportementaliste depuis 18 ans à [GEOGRAPH…" at bounding box center [441, 160] width 441 height 29
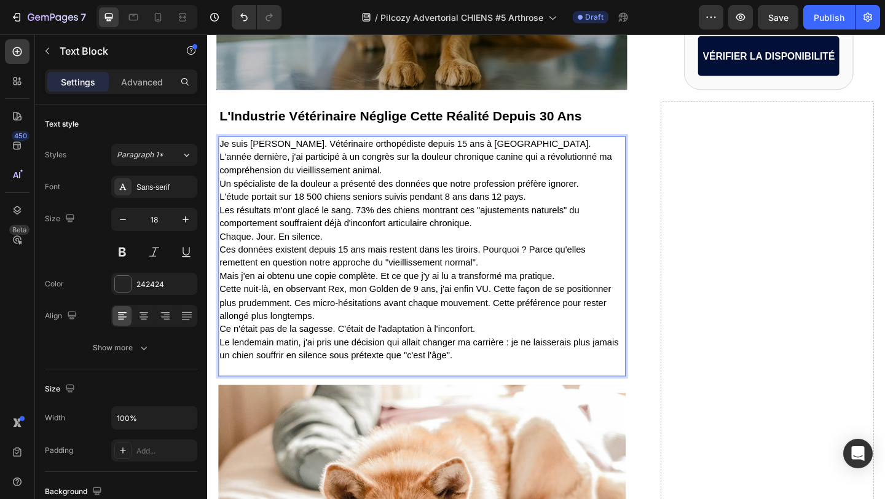
click at [571, 153] on p "Je suis [PERSON_NAME]. Vétérinaire orthopédiste depuis 15 ans à [GEOGRAPHIC_DAT…" at bounding box center [441, 275] width 441 height 259
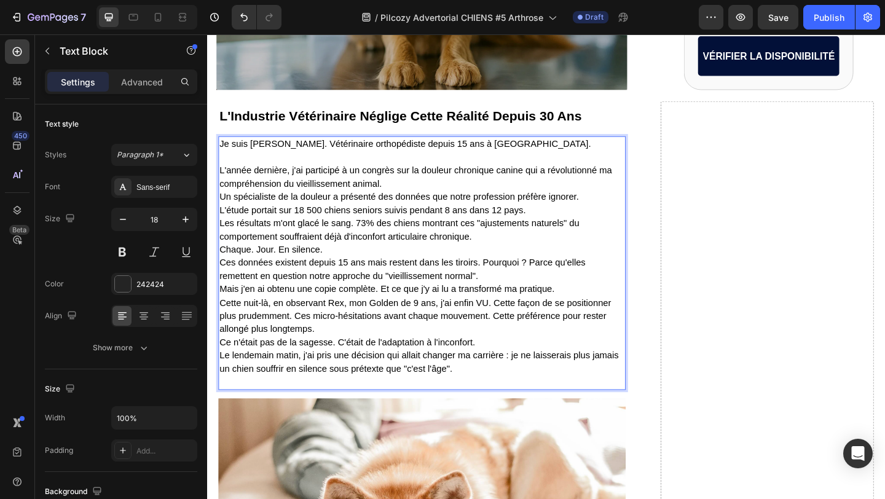
click at [437, 195] on p "⁠⁠⁠⁠⁠⁠⁠ L'année dernière, j'ai participé à un congrès sur la douleur chronique …" at bounding box center [441, 289] width 441 height 259
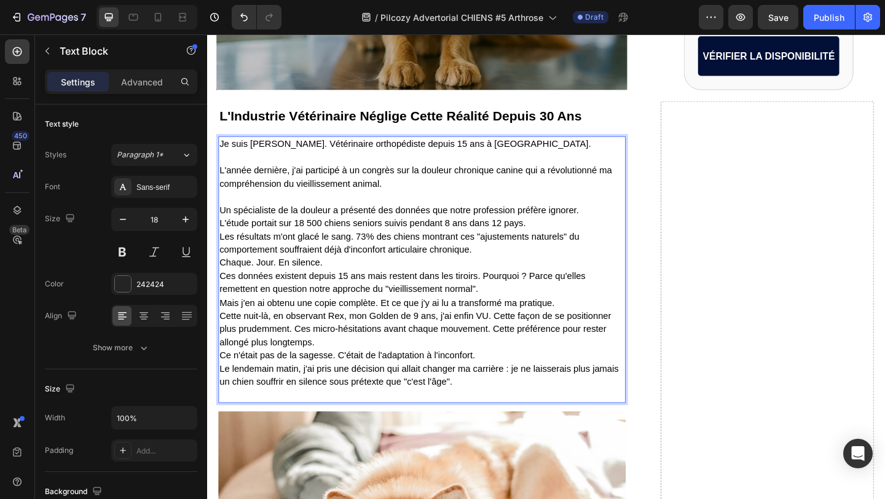
click at [624, 228] on p "⁠⁠⁠⁠⁠⁠⁠ Un spécialiste de la douleur a présenté des données que notre professio…" at bounding box center [441, 319] width 441 height 231
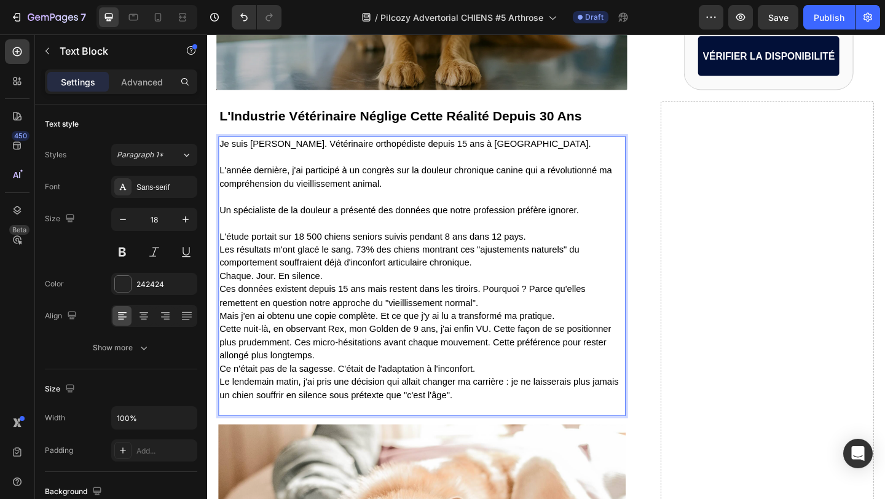
click at [561, 255] on p "L'étude portait sur 18 500 chiens seniors suivis pendant 8 ans dans 12 pays. Le…" at bounding box center [441, 340] width 441 height 216
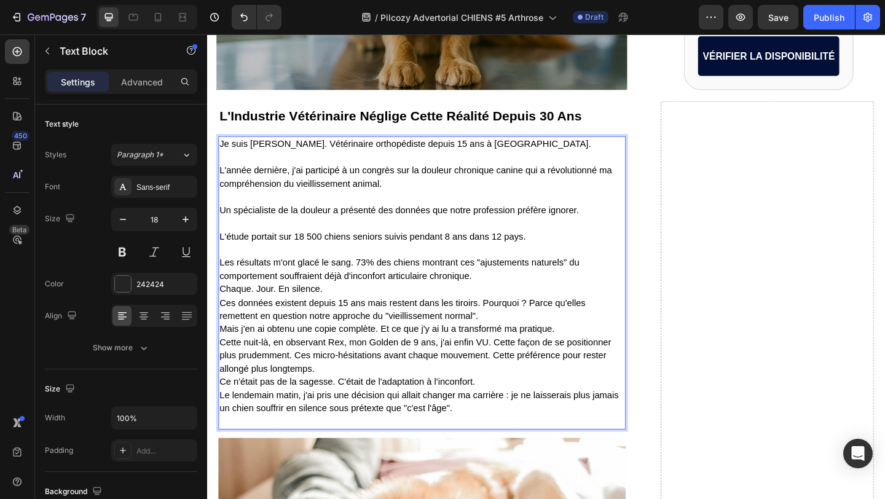
click at [516, 295] on p "Les résultats m'ont glacé le sang. 73% des chiens montrant ces "ajustements nat…" at bounding box center [441, 362] width 441 height 202
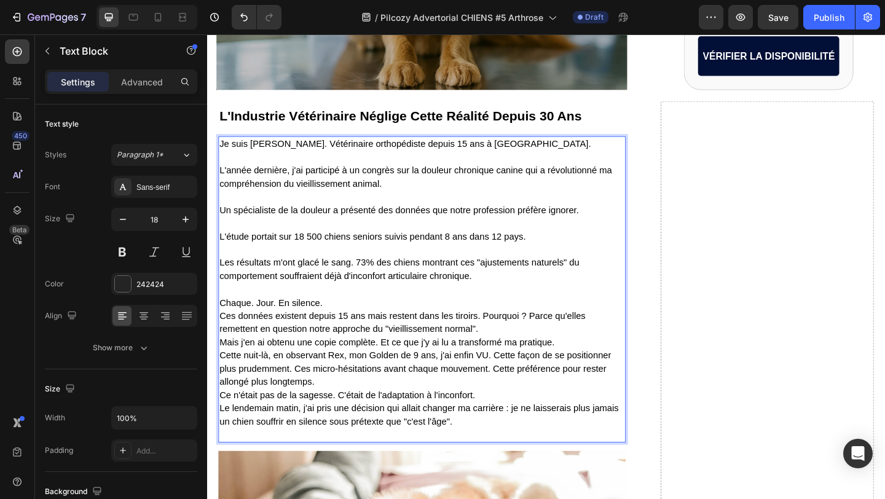
click at [354, 331] on p "⁠⁠⁠⁠⁠⁠⁠ Chaque. Jour. En silence. Ces données existent depuis 15 ans mais reste…" at bounding box center [441, 390] width 441 height 173
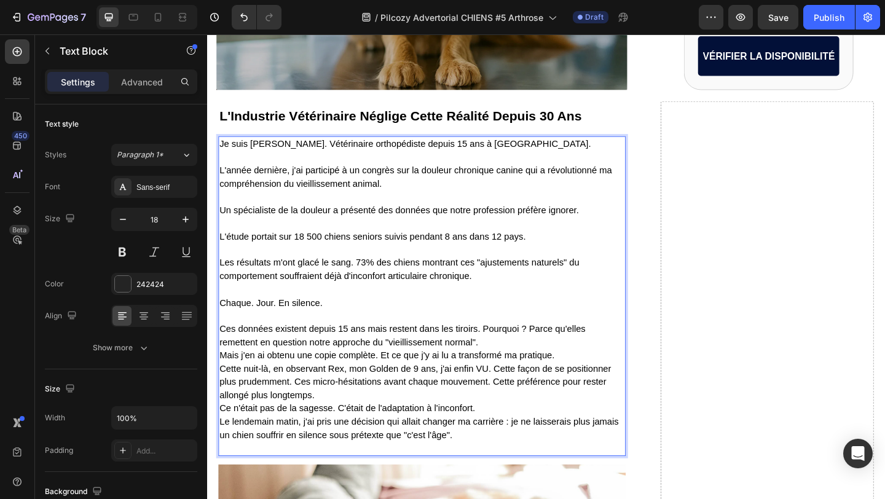
click at [520, 374] on p "Ces données existent depuis 15 ans mais restent dans les tiroirs. Pourquoi ? Pa…" at bounding box center [441, 412] width 441 height 158
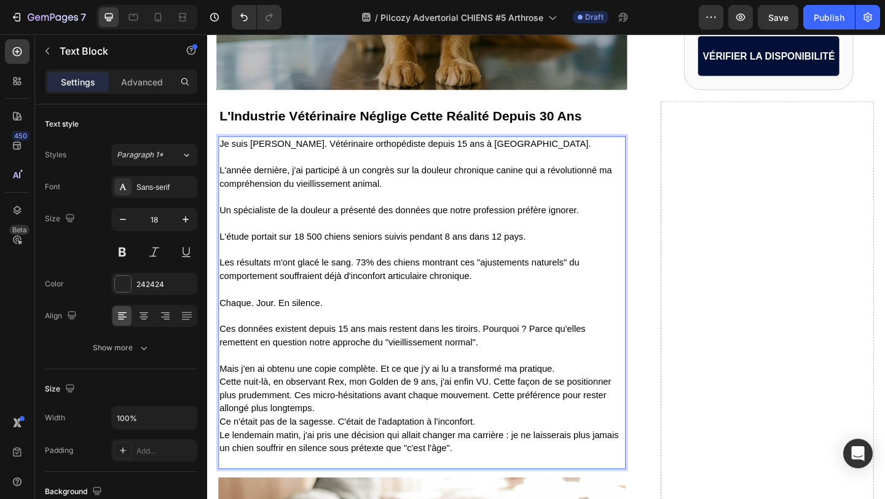
click at [593, 403] on p "⁠⁠⁠⁠⁠⁠⁠ Mais j'en ai obtenu une copie complète. Et ce que j'y ai lu a transform…" at bounding box center [441, 441] width 441 height 130
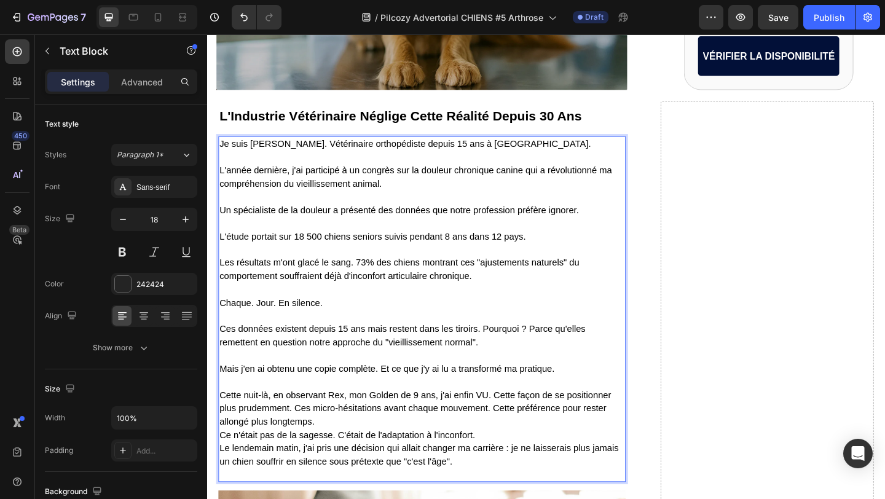
click at [339, 462] on p "⁠⁠⁠⁠⁠⁠⁠ Cette nuit-là, en observant Rex, mon Golden de 9 ans, j'ai enfin VU. Ce…" at bounding box center [441, 462] width 441 height 115
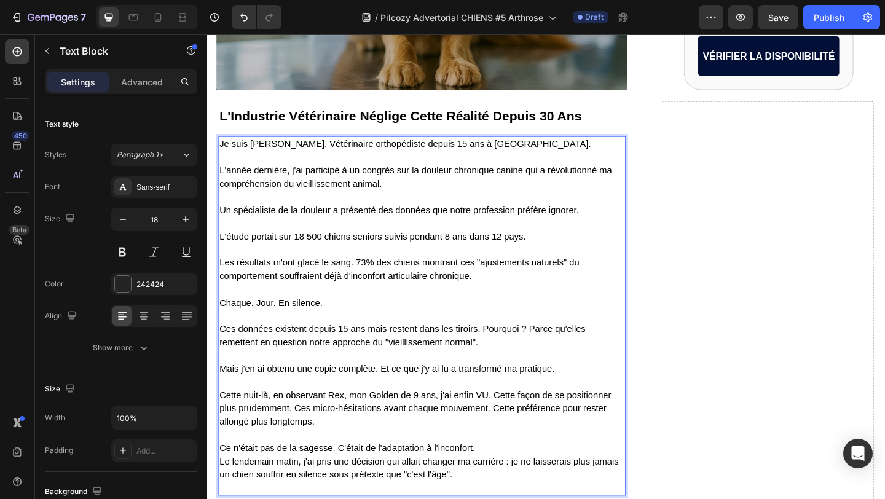
click at [510, 491] on p "Ce n'était pas de la sagesse. C'était de l'adaptation à l'inconfort. Le lendema…" at bounding box center [441, 499] width 441 height 72
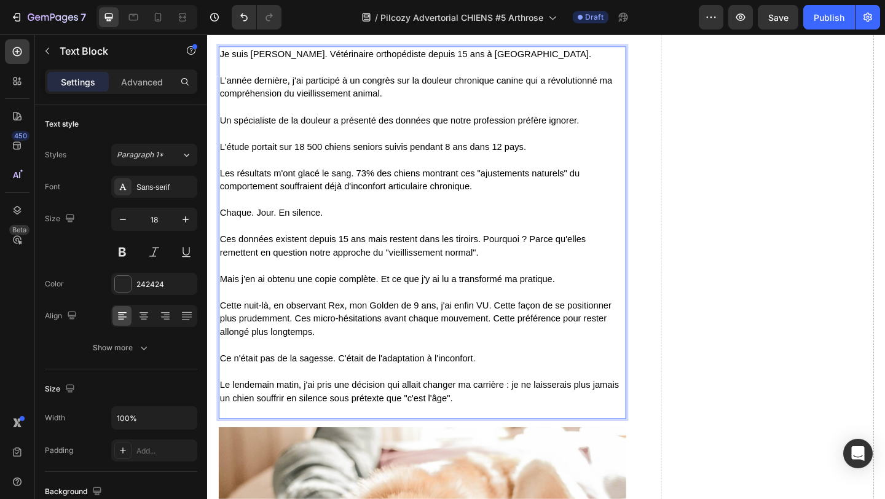
scroll to position [1454, 0]
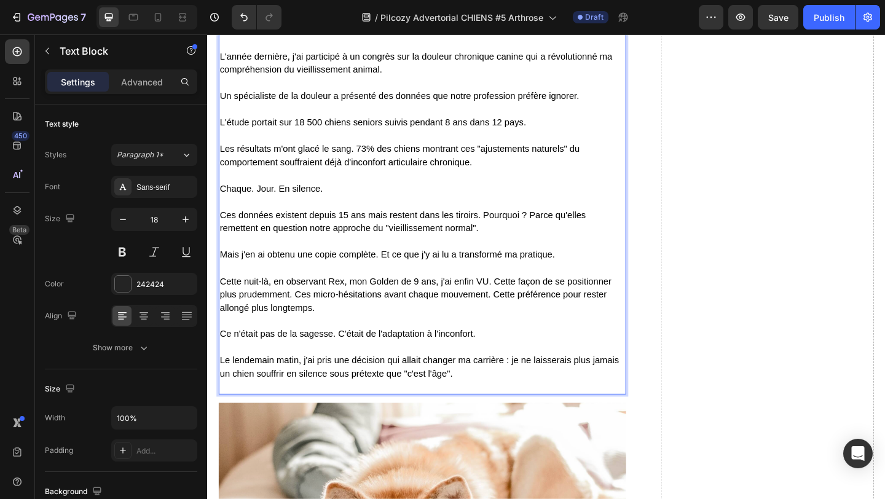
click at [341, 423] on p "⁠⁠⁠⁠⁠⁠⁠ Le lendemain matin, j'ai pris une décision qui allait changer ma carriè…" at bounding box center [441, 397] width 441 height 58
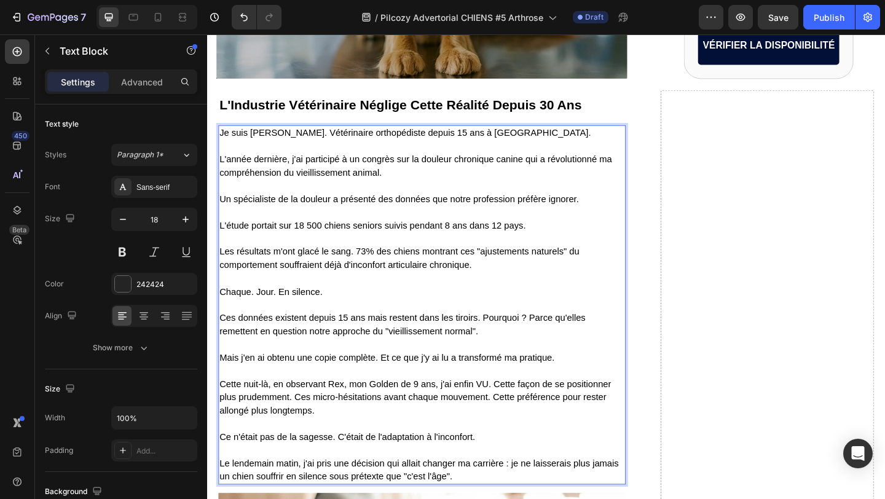
scroll to position [1345, 0]
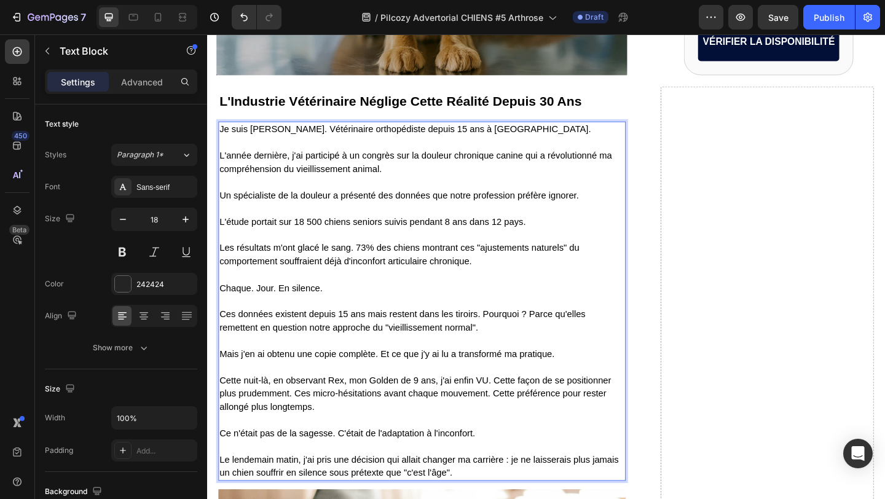
click at [401, 242] on span "L'étude portait sur 18 500 chiens seniors suivis pendant 8 ans dans 12 pays." at bounding box center [387, 238] width 333 height 10
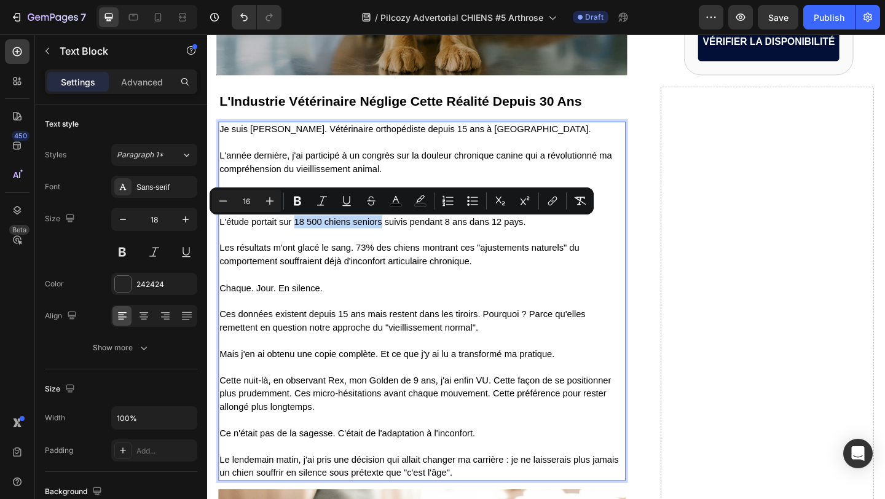
drag, startPoint x: 304, startPoint y: 236, endPoint x: 398, endPoint y: 244, distance: 95.1
click at [398, 243] on span "L'étude portait sur 18 500 chiens seniors suivis pendant 8 ans dans 12 pays." at bounding box center [387, 238] width 333 height 10
click at [303, 204] on icon "Editor contextual toolbar" at bounding box center [297, 201] width 12 height 12
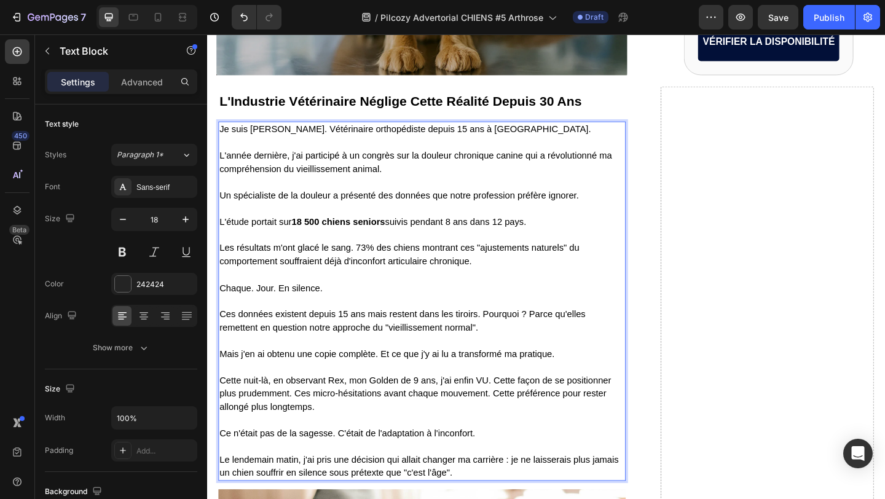
click at [362, 338] on span "Ces données existent depuis 15 ans mais restent dans les tiroirs. Pourquoi ? Pa…" at bounding box center [420, 345] width 398 height 25
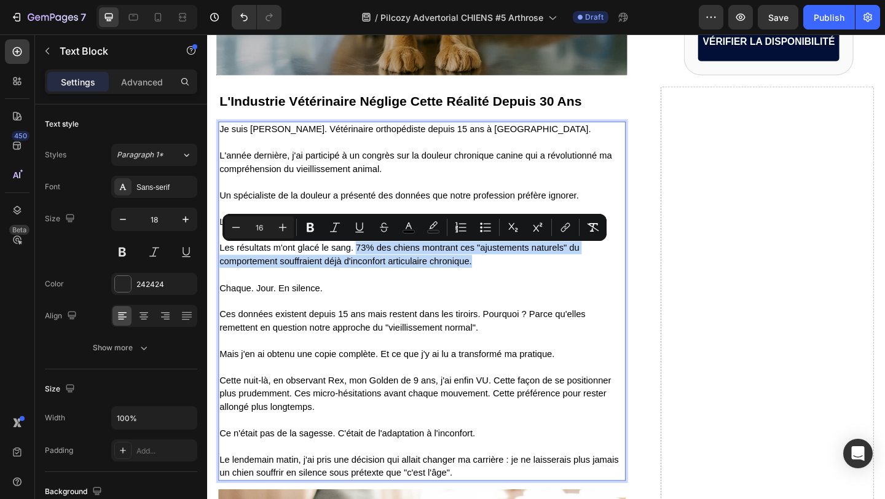
drag, startPoint x: 368, startPoint y: 269, endPoint x: 496, endPoint y: 282, distance: 128.5
click at [496, 282] on p "Les résultats m'ont glacé le sang. 73% des chiens montrant ces "ajustements nat…" at bounding box center [441, 266] width 441 height 43
click at [307, 217] on button "Bold" at bounding box center [310, 227] width 22 height 22
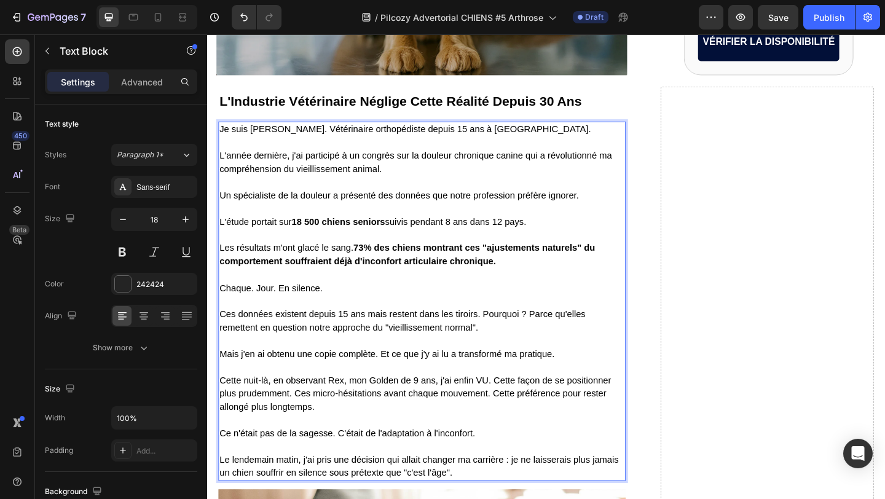
click at [431, 335] on p "Ces données existent depuis 15 ans mais restent dans les tiroirs. Pourquoi ? Pa…" at bounding box center [441, 338] width 441 height 43
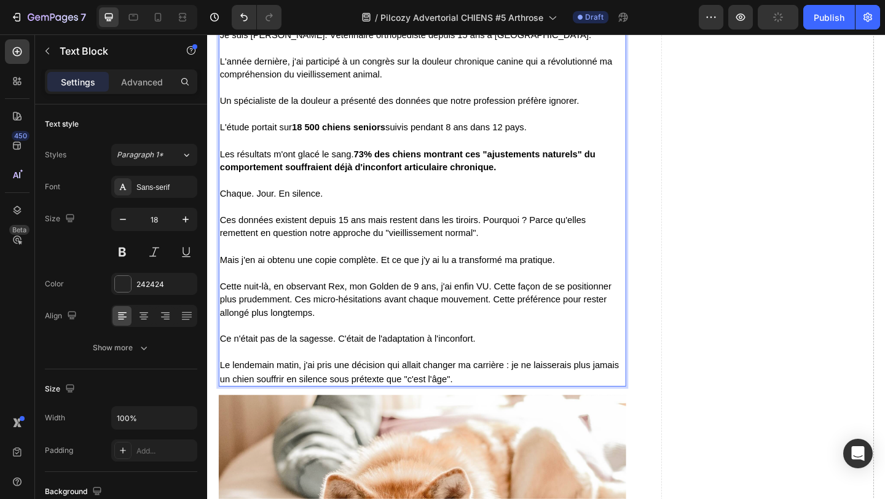
scroll to position [1452, 0]
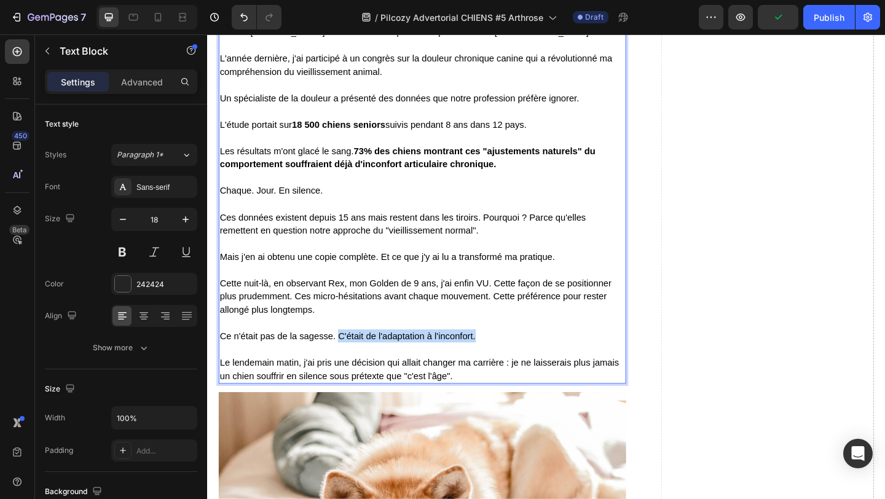
drag, startPoint x: 349, startPoint y: 366, endPoint x: 499, endPoint y: 365, distance: 149.4
click at [499, 365] on p "Ce n'était pas de la sagesse. C'était de l'adaptation à l'inconfort." at bounding box center [441, 355] width 441 height 29
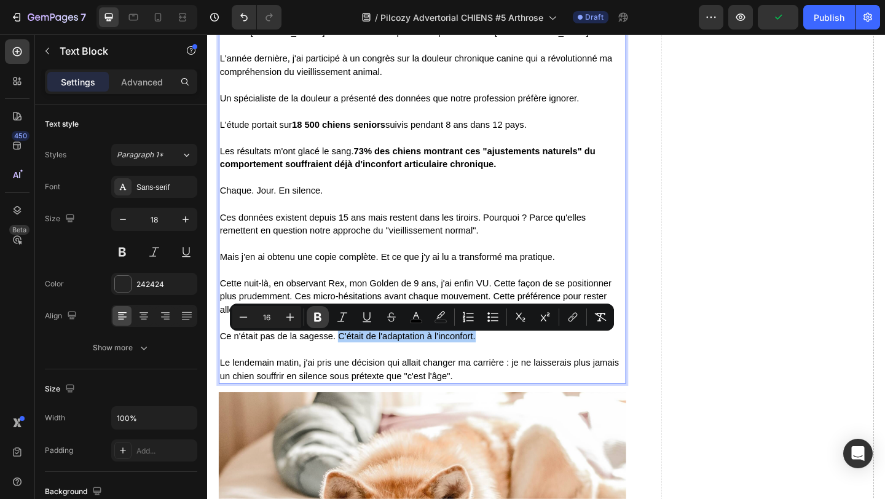
click at [315, 317] on icon "Editor contextual toolbar" at bounding box center [317, 317] width 7 height 9
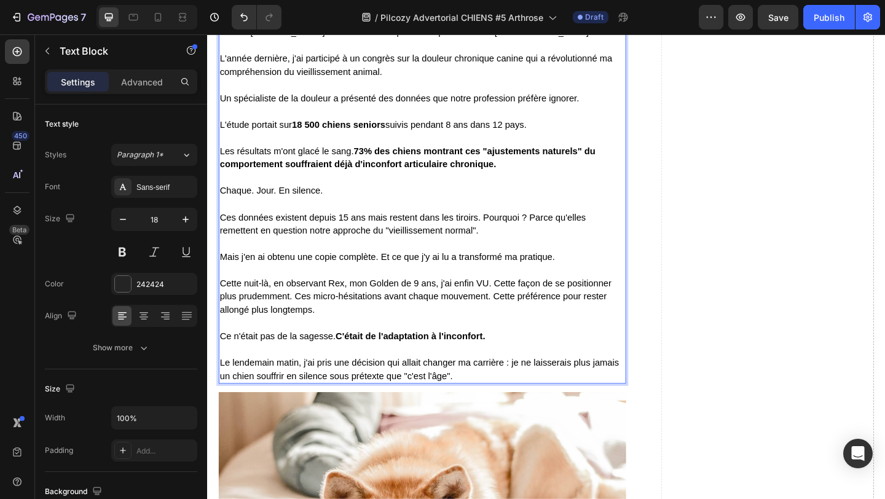
click at [434, 276] on span "Mais j'en ai obtenu une copie complète. Et ce que j'y ai lu a transformé ma pra…" at bounding box center [403, 276] width 365 height 10
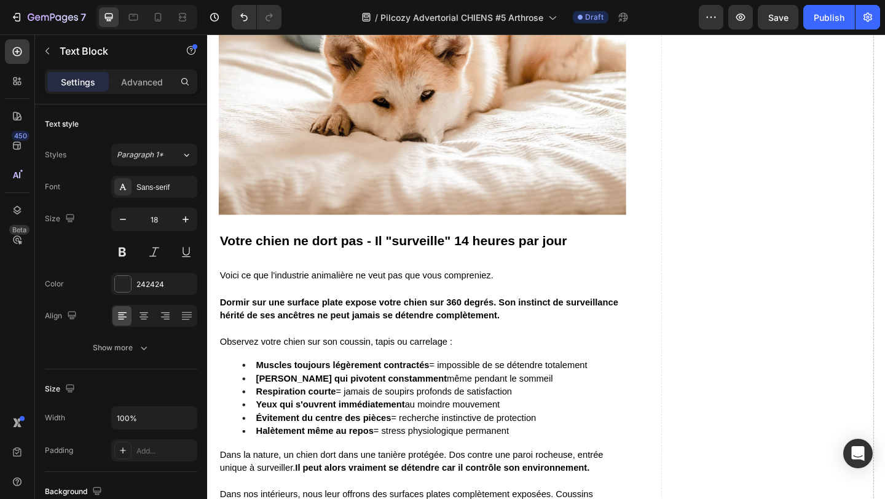
scroll to position [1940, 0]
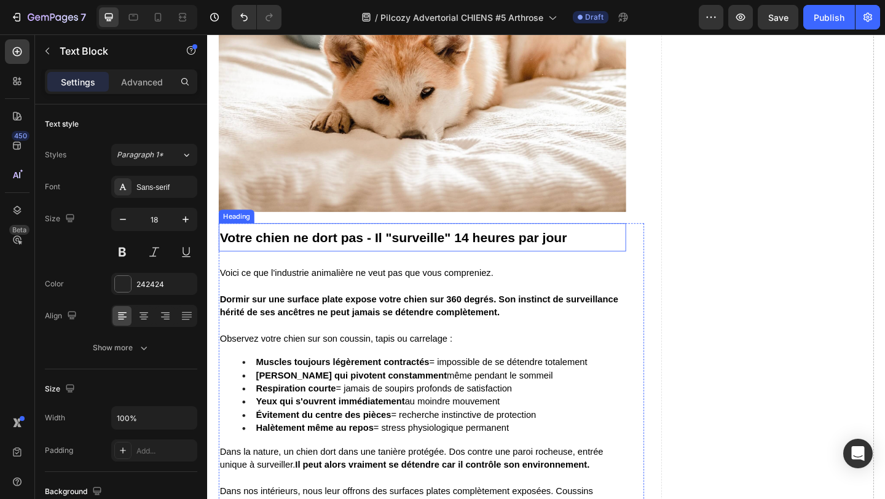
click at [347, 262] on strong "Votre chien ne dort pas - Il "surveille" 14 heures par jour" at bounding box center [410, 256] width 378 height 16
click at [291, 260] on strong "Votre chien ne dort pas - Il "surveille" 14 heures par jour" at bounding box center [410, 256] width 378 height 16
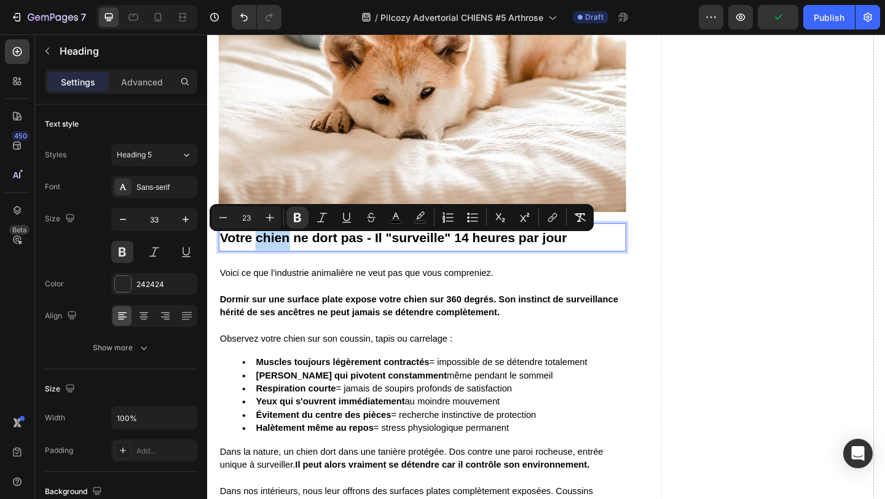
click at [291, 260] on strong "Votre chien ne dort pas - Il "surveille" 14 heures par jour" at bounding box center [410, 256] width 378 height 16
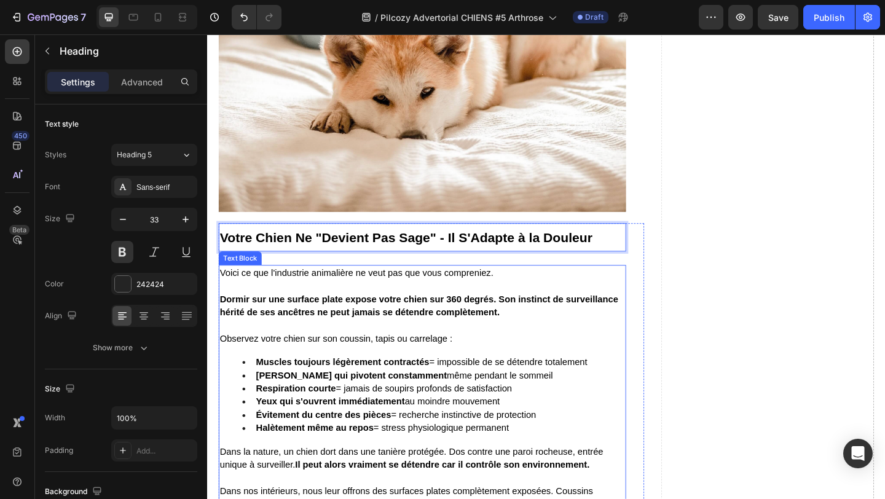
click at [295, 299] on span "Voici ce que l'industrie animalière ne veut pas que vous compreniez." at bounding box center [370, 293] width 298 height 10
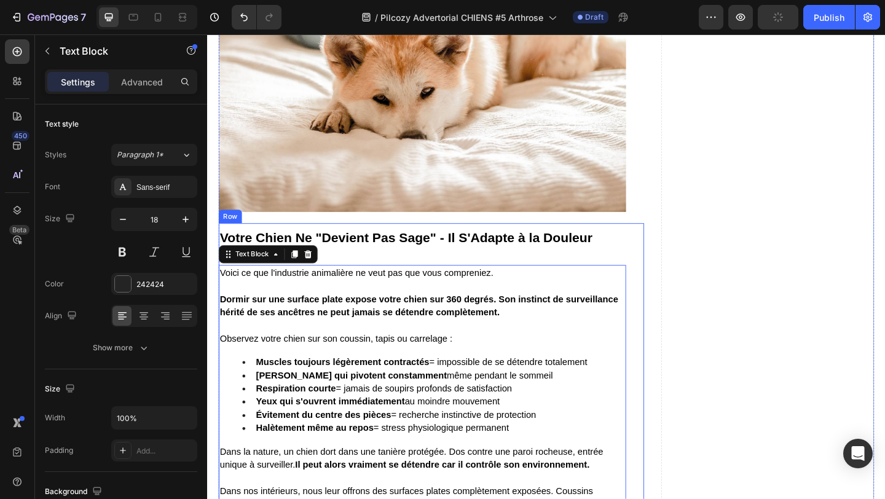
click at [382, 279] on div "⁠⁠⁠⁠⁠⁠⁠ Votre Chien Ne "Devient Pas Sage" - Il S'Adapte à la Douleur Heading Vo…" at bounding box center [441, 445] width 443 height 411
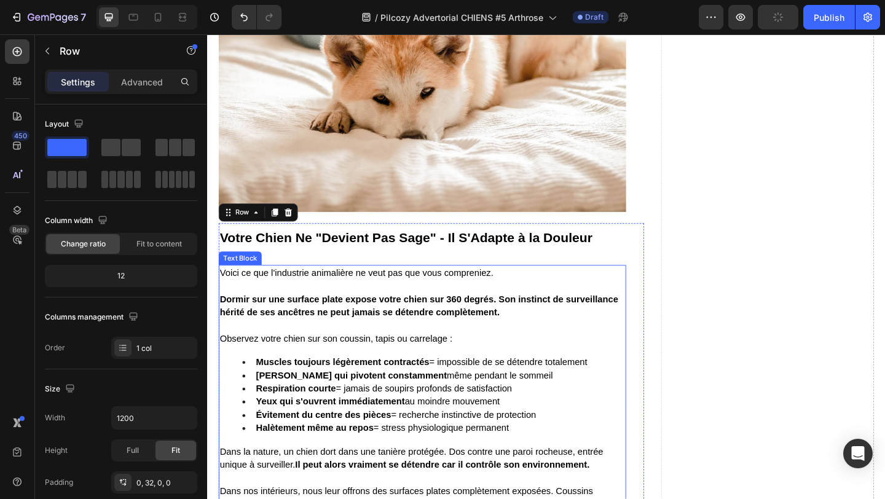
click at [348, 299] on span "Voici ce que l'industrie animalière ne veut pas que vous compreniez." at bounding box center [370, 293] width 298 height 10
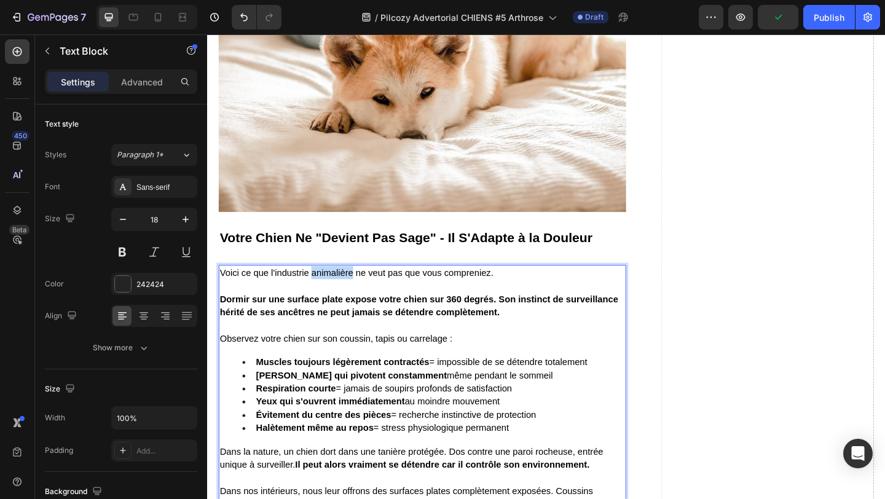
click at [348, 299] on span "Voici ce que l'industrie animalière ne veut pas que vous compreniez." at bounding box center [370, 293] width 298 height 10
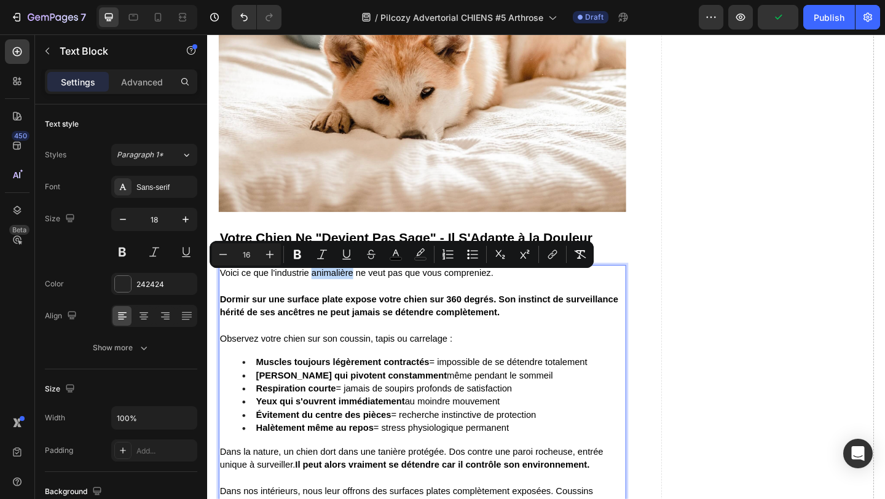
click at [348, 299] on span "Voici ce que l'industrie animalière ne veut pas que vous compreniez." at bounding box center [370, 293] width 298 height 10
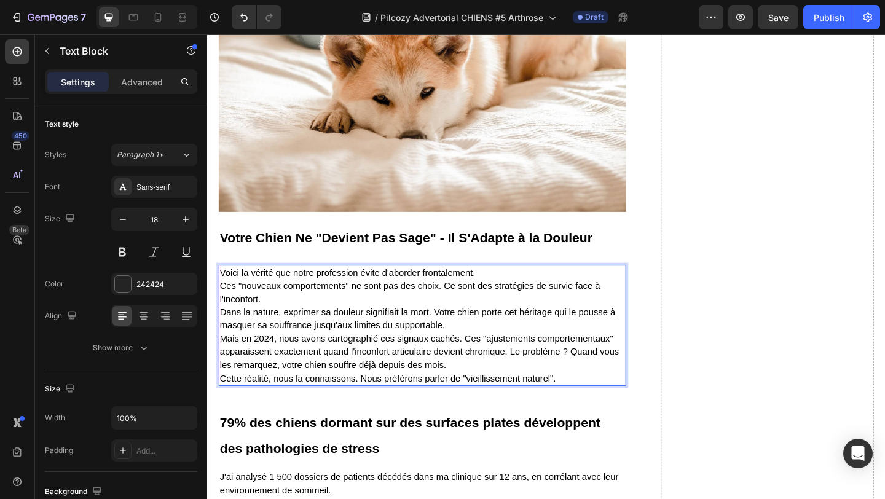
click at [512, 298] on p "Voici la vérité que notre profession évite d'aborder frontalement. Ces "nouveau…" at bounding box center [441, 352] width 441 height 130
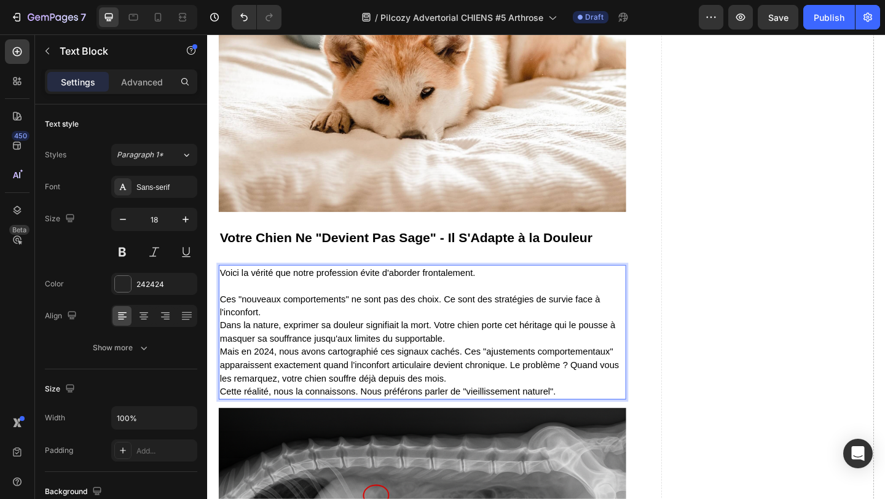
click at [318, 339] on p "Ces "nouveaux comportements" ne sont pas des choix. Ce sont des stratégies de s…" at bounding box center [441, 366] width 441 height 130
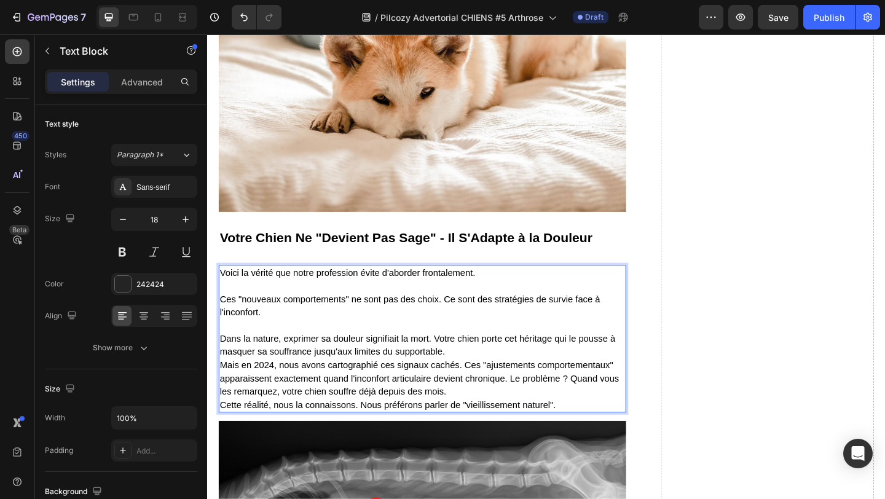
click at [482, 384] on p "⁠⁠⁠⁠⁠⁠⁠ Dans la nature, exprimer sa douleur signifiait la mort. Votre chien por…" at bounding box center [441, 394] width 441 height 101
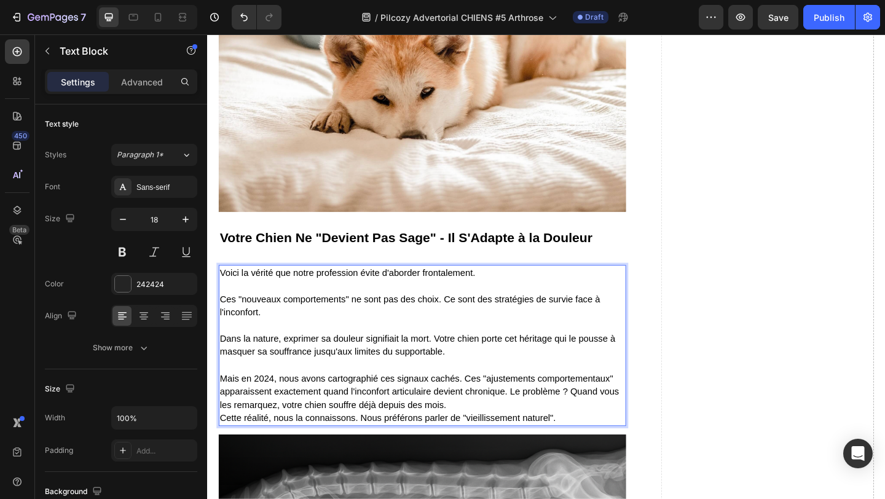
click at [479, 438] on p "⁠⁠⁠⁠⁠⁠⁠ Mais en 2024, nous avons cartographié ces signaux cachés. Ces "ajusteme…" at bounding box center [441, 423] width 441 height 72
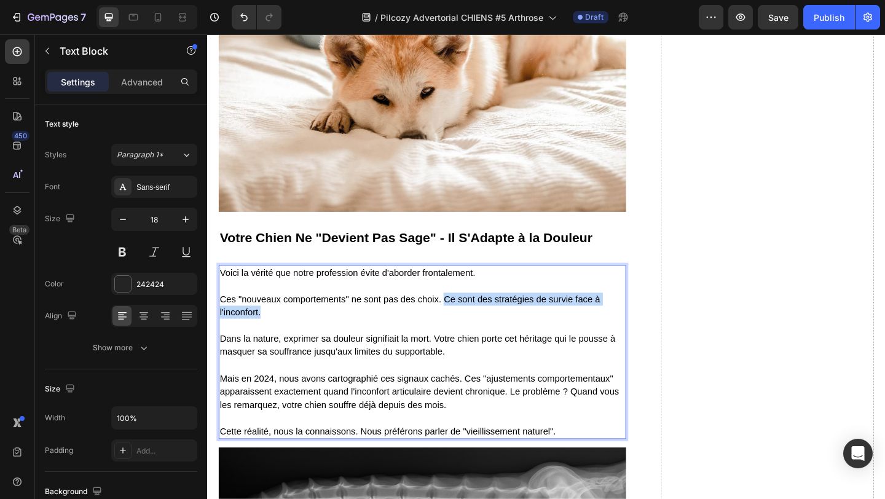
drag, startPoint x: 465, startPoint y: 325, endPoint x: 469, endPoint y: 339, distance: 14.0
click at [469, 339] on p "Ces "nouveaux comportements" ne sont pas des choix. Ce sont des stratégies de s…" at bounding box center [441, 322] width 441 height 43
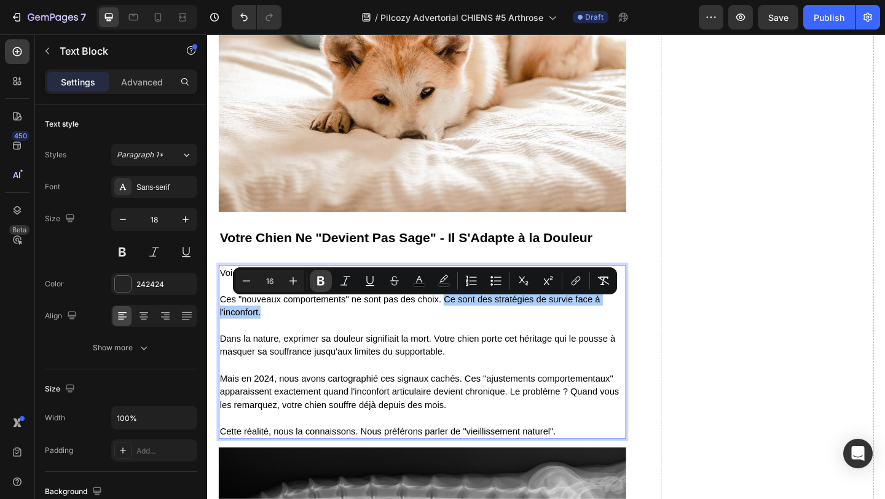
click at [322, 280] on icon "Editor contextual toolbar" at bounding box center [320, 281] width 7 height 9
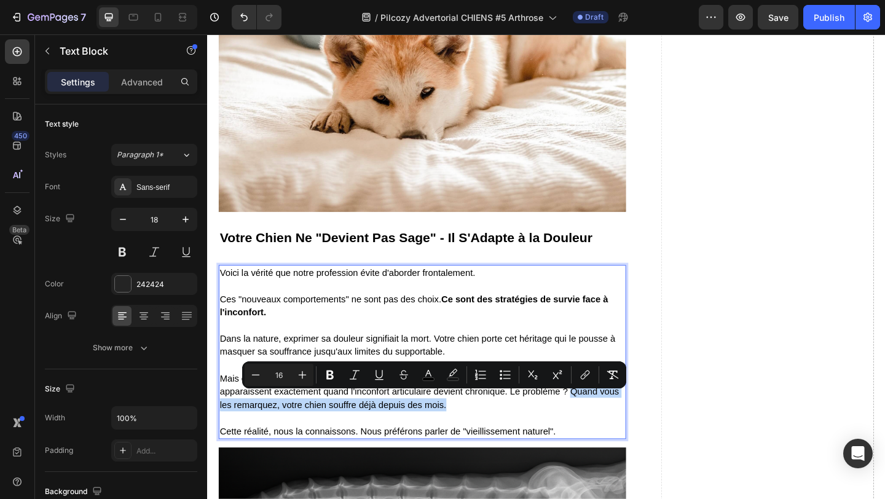
drag, startPoint x: 604, startPoint y: 426, endPoint x: 594, endPoint y: 441, distance: 18.8
click at [594, 443] on p "Mais en 2024, nous avons cartographié ces signaux cachés. Ces "ajustements comp…" at bounding box center [441, 416] width 441 height 58
click at [328, 376] on icon "Editor contextual toolbar" at bounding box center [330, 375] width 12 height 12
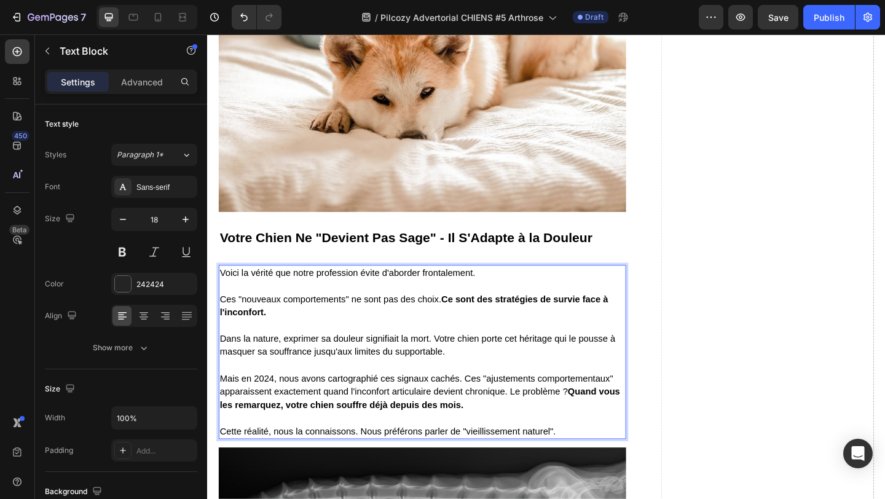
click at [500, 443] on p "Mais en 2024, nous avons cartographié ces signaux cachés. Ces "ajustements comp…" at bounding box center [441, 416] width 441 height 58
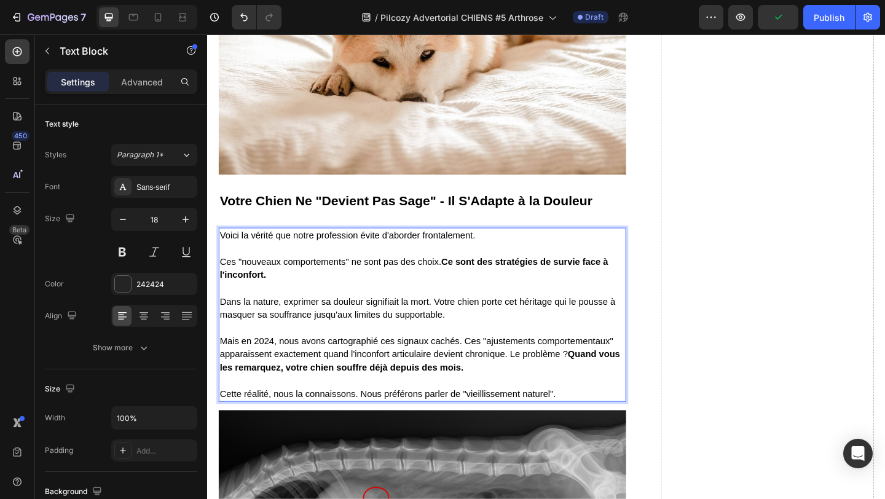
scroll to position [1979, 0]
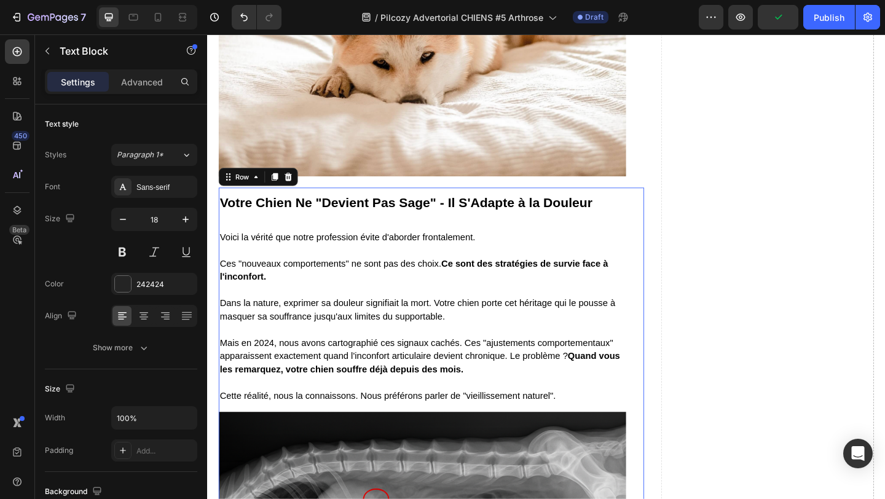
click at [360, 240] on div "⁠⁠⁠⁠⁠⁠⁠ Votre Chien Ne "Devient Pas Sage" - Il S'Adapte à la Douleur Heading Vo…" at bounding box center [441, 477] width 443 height 553
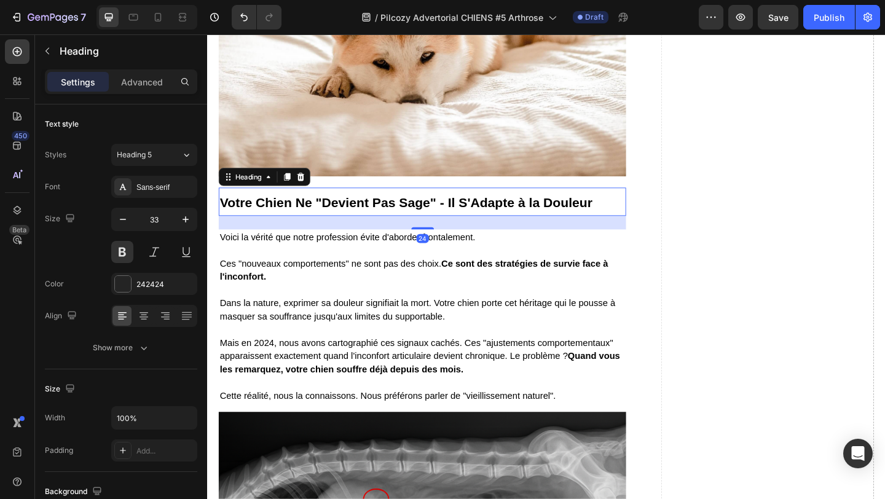
click at [338, 223] on strong "Votre Chien Ne "Devient Pas Sage" - Il S'Adapte à la Douleur" at bounding box center [424, 217] width 406 height 16
click at [149, 81] on p "Advanced" at bounding box center [142, 82] width 42 height 13
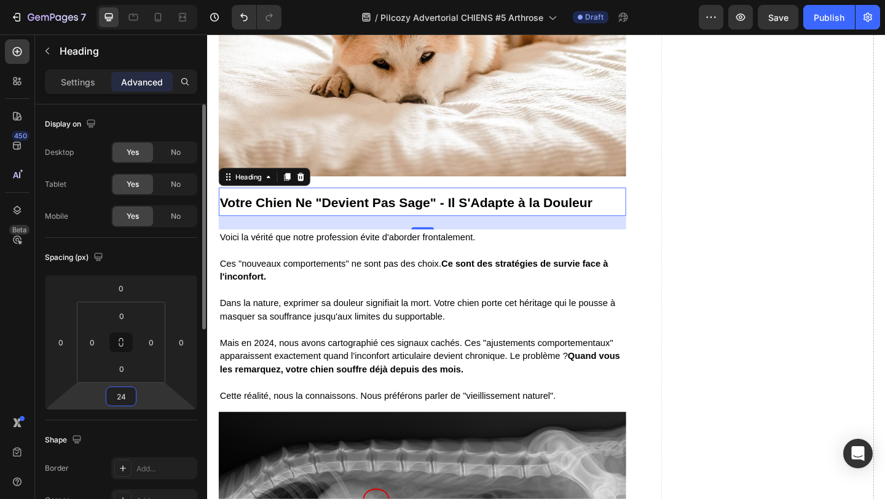
click at [130, 398] on input "24" at bounding box center [121, 396] width 25 height 18
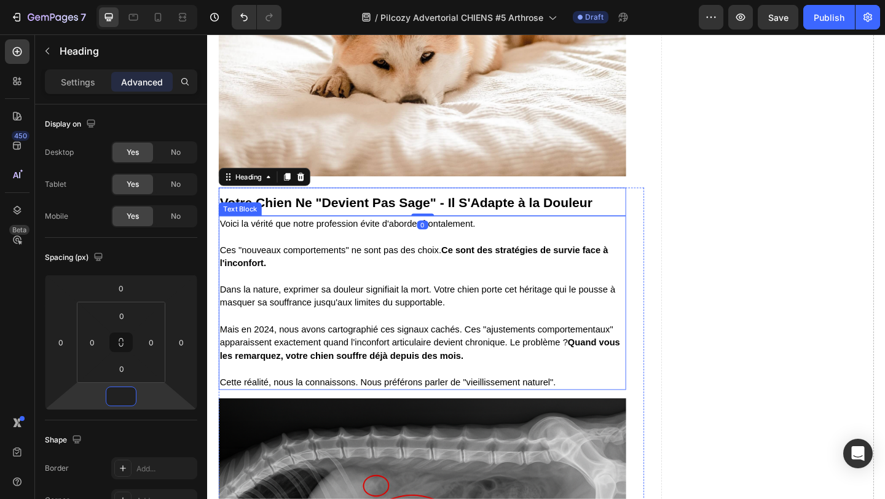
click at [415, 333] on p "Dans la nature, exprimer sa douleur signifiait la mort. Votre chien porte cet h…" at bounding box center [441, 311] width 441 height 43
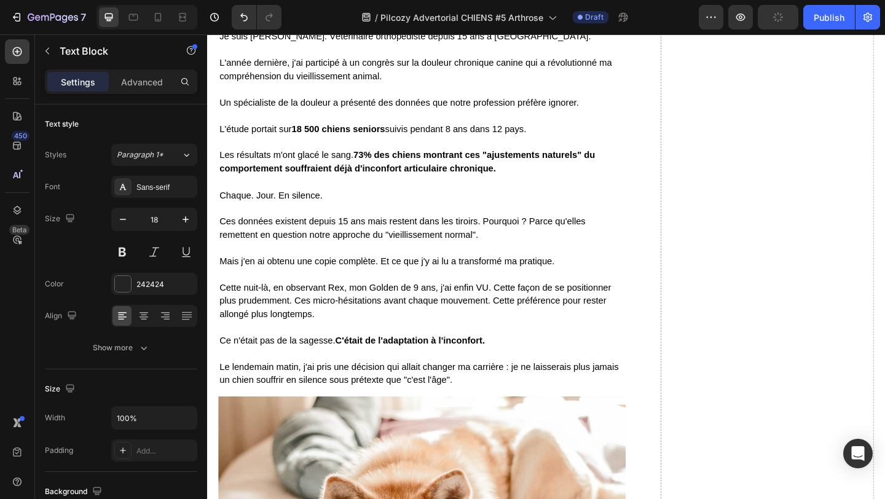
scroll to position [1136, 0]
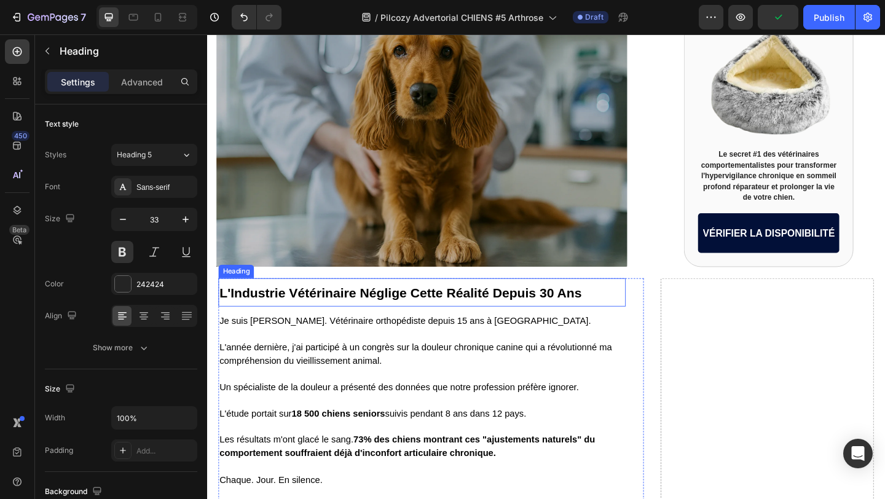
click at [331, 322] on strong "L'Industrie Vétérinaire Néglige Cette Réalité Depuis 30 Ans" at bounding box center [418, 315] width 394 height 16
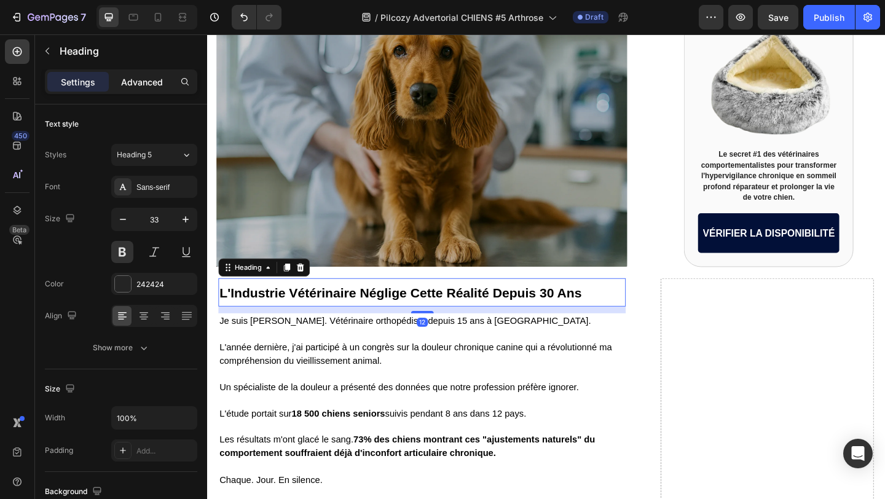
click at [151, 83] on p "Advanced" at bounding box center [142, 82] width 42 height 13
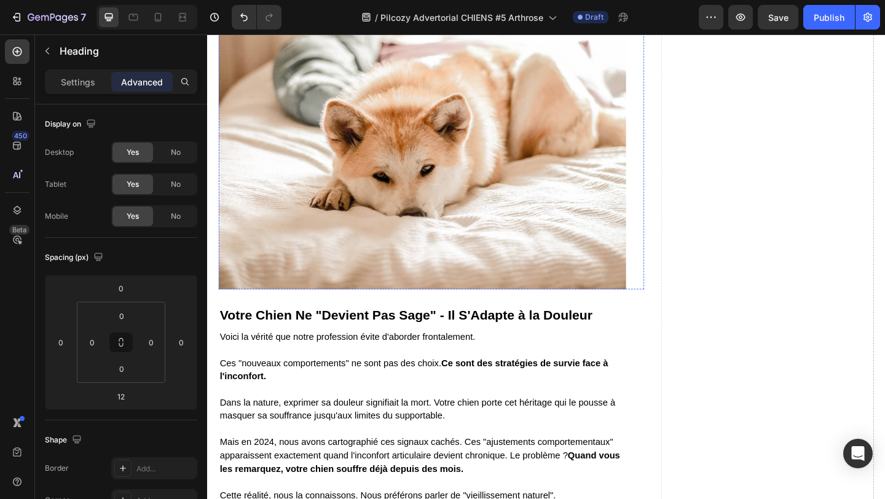
scroll to position [1861, 0]
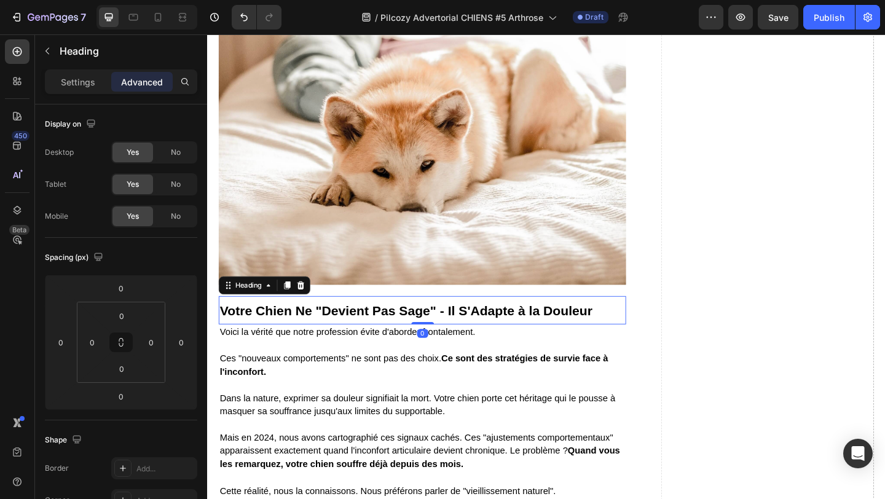
click at [330, 333] on strong "Votre Chien Ne "Devient Pas Sage" - Il S'Adapte à la Douleur" at bounding box center [424, 335] width 406 height 16
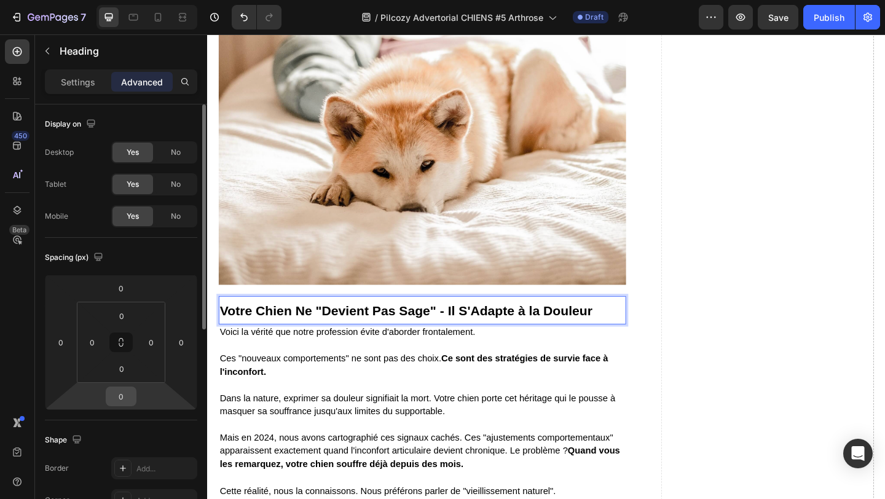
click at [132, 394] on input "0" at bounding box center [121, 396] width 25 height 18
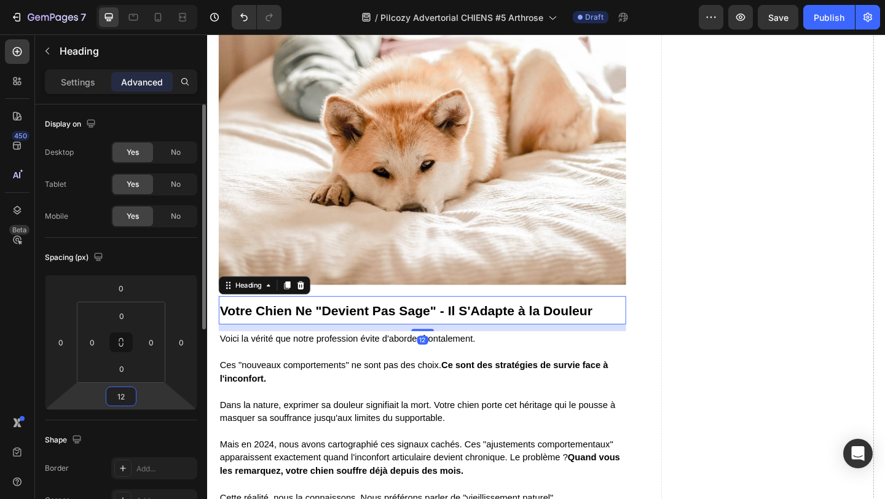
type input "12"
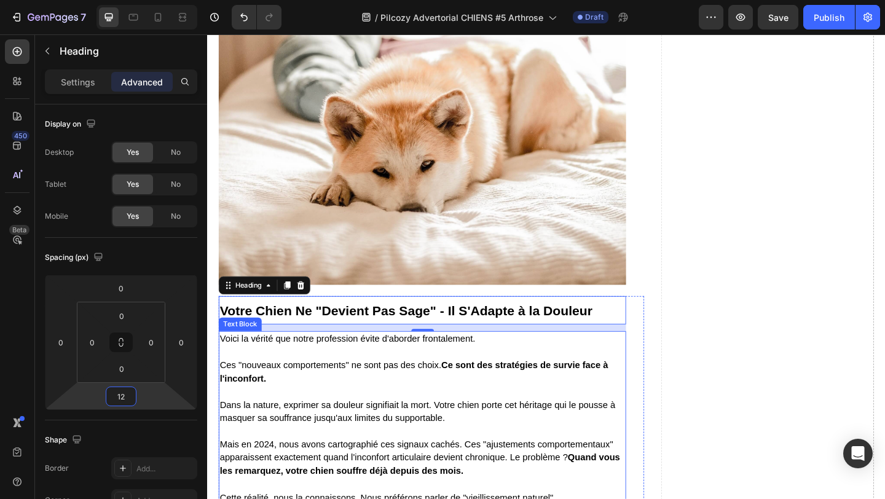
click at [273, 480] on p "Mais en 2024, nous avons cartographié ces signaux cachés. Ces "ajustements comp…" at bounding box center [441, 488] width 441 height 58
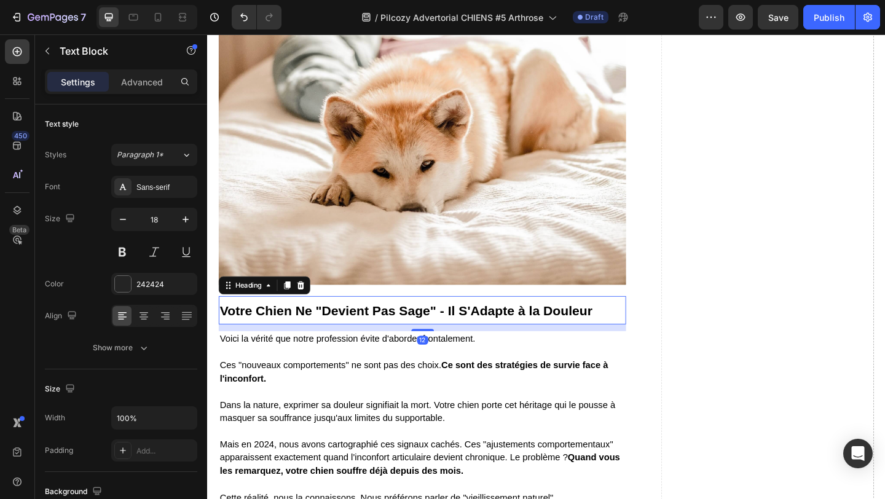
click at [445, 349] on p "⁠⁠⁠⁠⁠⁠⁠ Votre Chien Ne "Devient Pas Sage" - Il S'Adapte à la Douleur" at bounding box center [441, 334] width 441 height 28
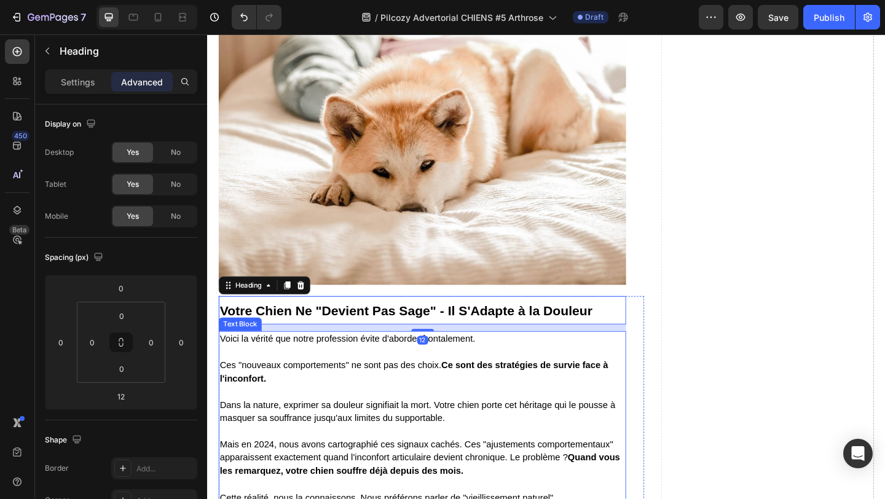
click at [612, 394] on strong "Ce sont des stratégies de survie face à l'inconfort." at bounding box center [432, 401] width 422 height 25
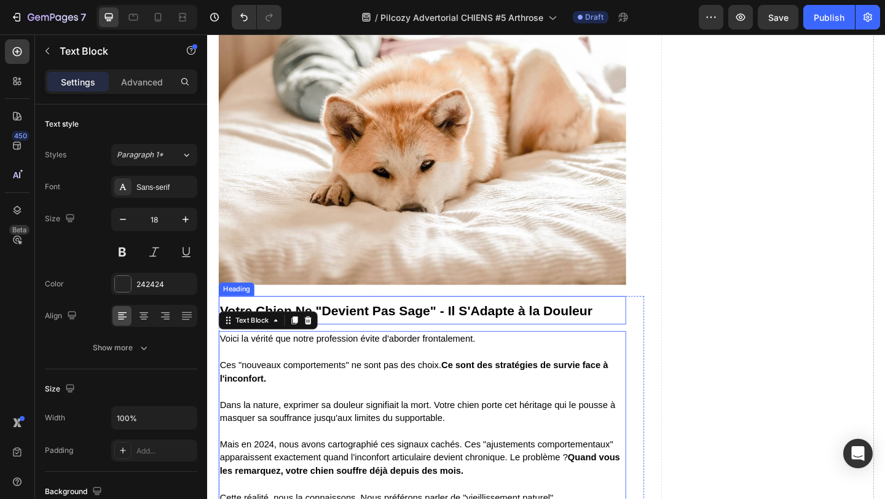
click at [455, 333] on strong "Votre Chien Ne "Devient Pas Sage" - Il S'Adapte à la Douleur" at bounding box center [424, 335] width 406 height 16
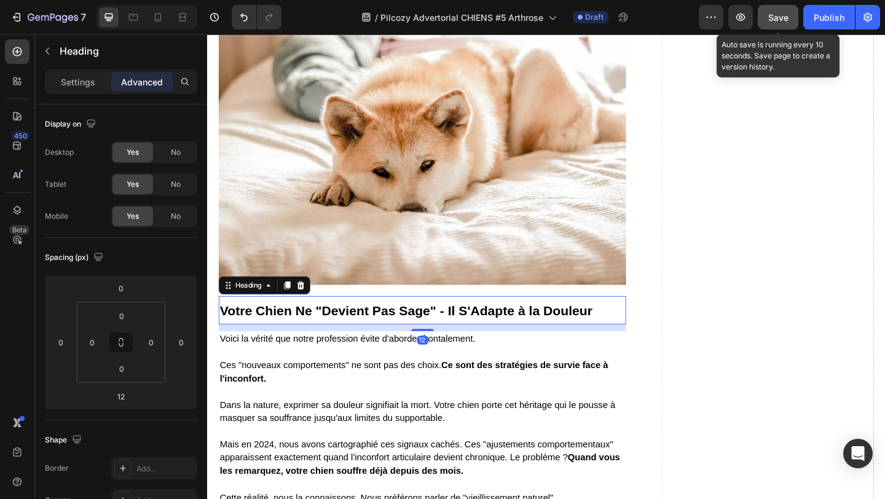
click at [786, 11] on div "Save" at bounding box center [779, 17] width 20 height 13
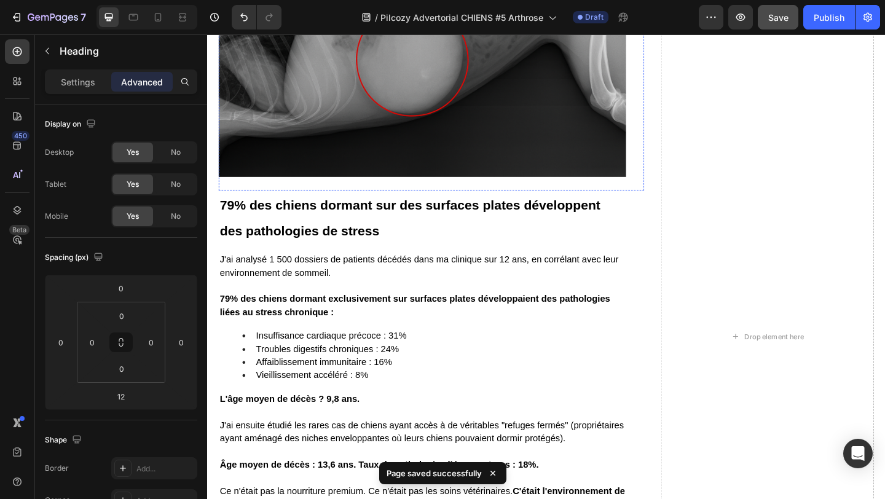
scroll to position [2536, 0]
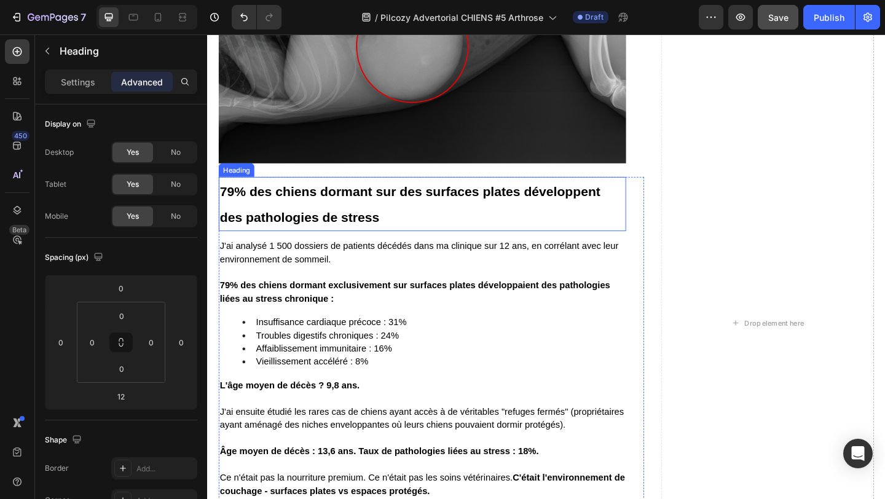
click at [253, 218] on strong "79% des chiens dormant sur des surfaces plates développent des pathologies de s…" at bounding box center [428, 219] width 414 height 44
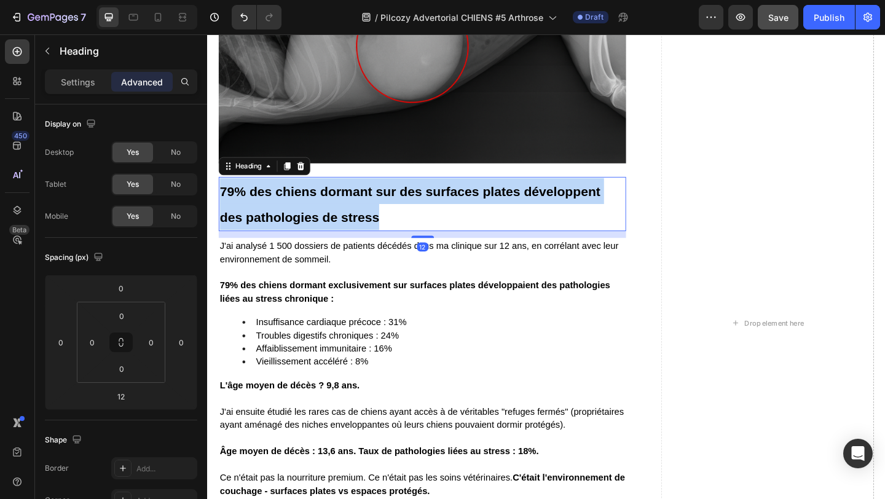
click at [253, 218] on strong "79% des chiens dormant sur des surfaces plates développent des pathologies de s…" at bounding box center [428, 219] width 414 height 44
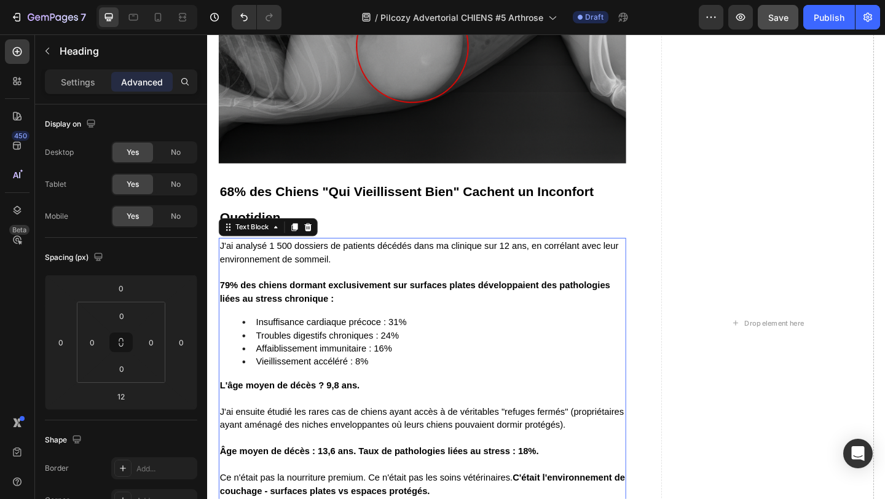
click at [317, 283] on span "J'ai analysé 1 500 dossiers de patients décédés dans ma clinique sur 12 ans, en…" at bounding box center [438, 271] width 434 height 25
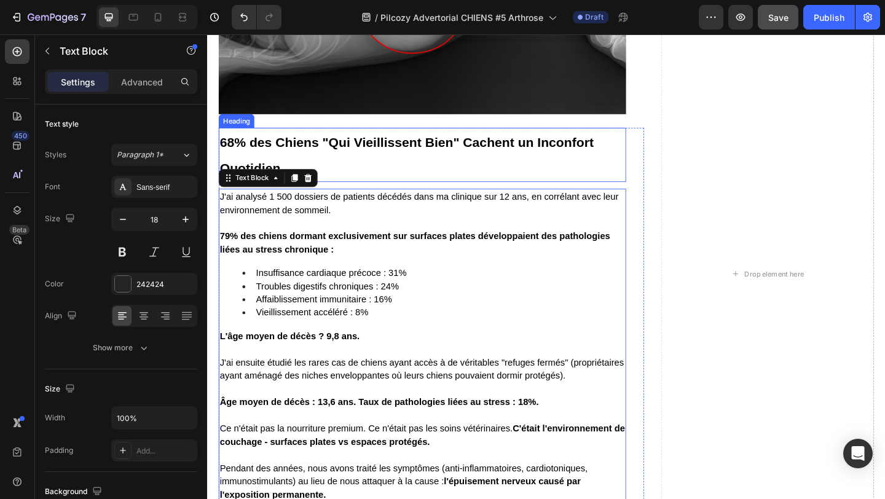
scroll to position [2593, 0]
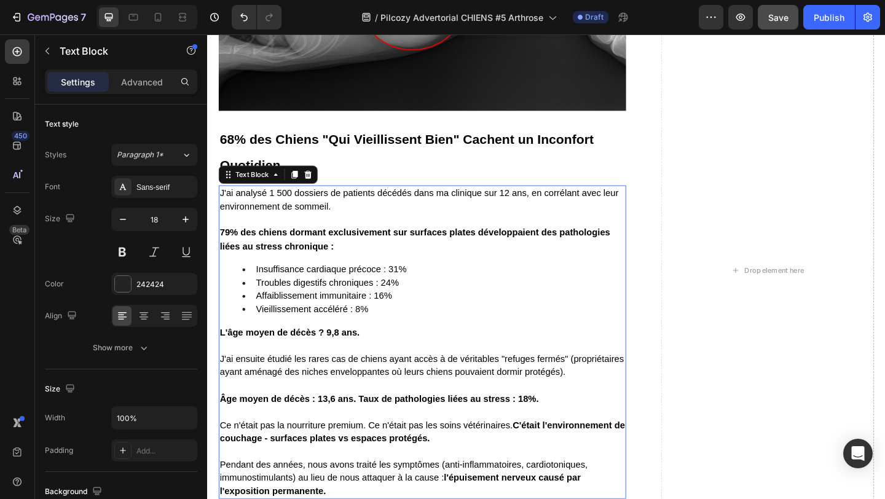
click at [234, 222] on p "J'ai analysé 1 500 dossiers de patients décédés dans ma clinique sur 12 ans, en…" at bounding box center [441, 214] width 441 height 29
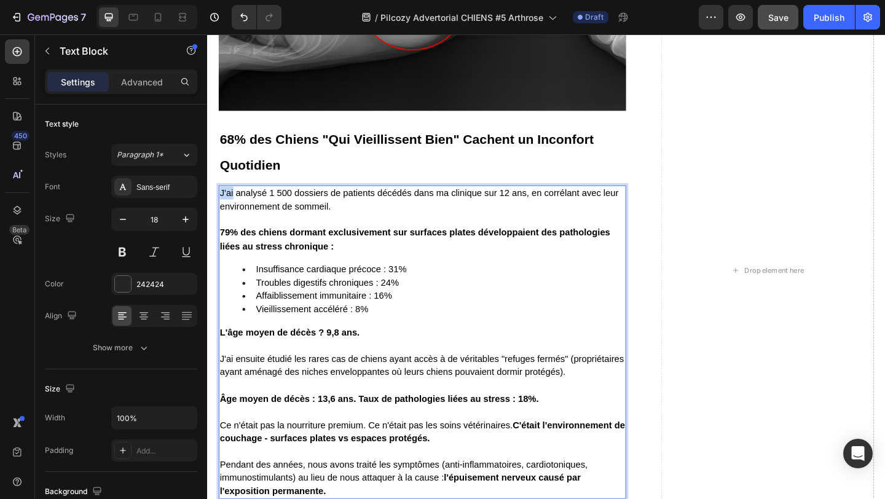
click at [234, 222] on p "J'ai analysé 1 500 dossiers de patients décédés dans ma clinique sur 12 ans, en…" at bounding box center [441, 214] width 441 height 29
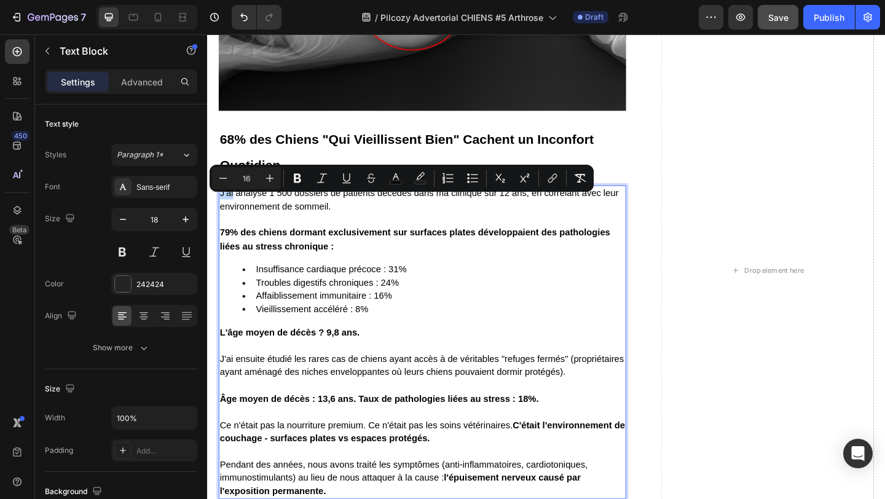
click at [234, 222] on p "J'ai analysé 1 500 dossiers de patients décédés dans ma clinique sur 12 ans, en…" at bounding box center [441, 214] width 441 height 29
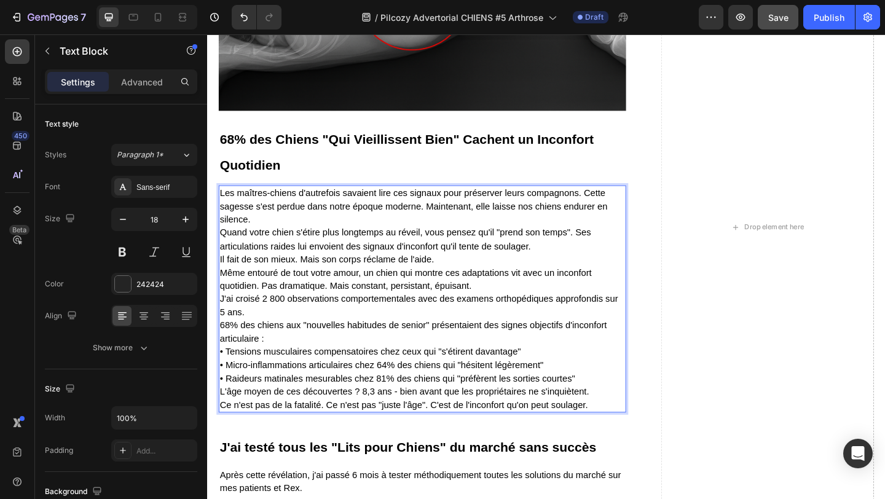
click at [264, 240] on p "Les maîtres-chiens d'autrefois savaient lire ces signaux pour préserver leurs c…" at bounding box center [441, 322] width 441 height 245
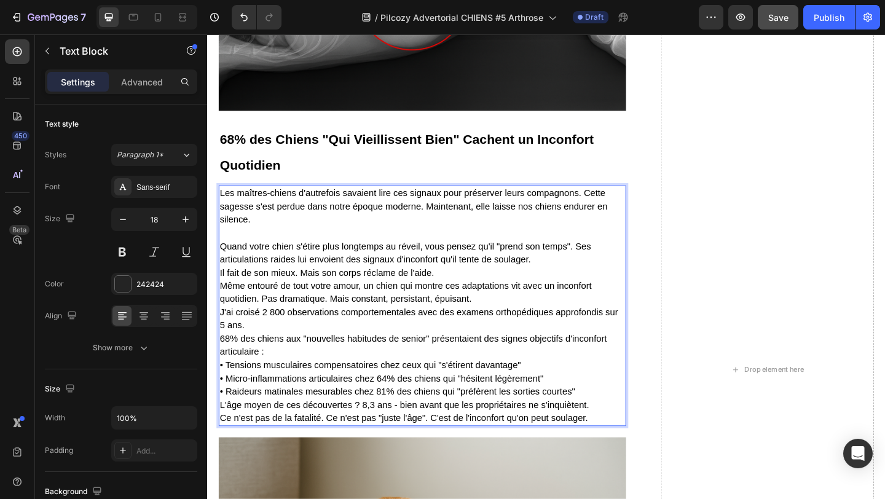
click at [584, 285] on p "⁠⁠⁠⁠⁠⁠⁠ Quand votre chien s'étire plus longtemps au réveil, vous pensez qu'il "…" at bounding box center [441, 351] width 441 height 216
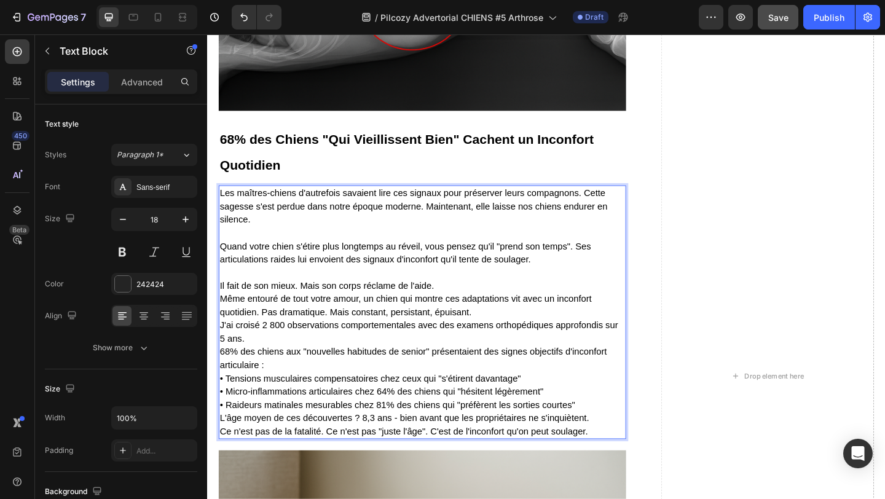
click at [464, 314] on p "Il fait de son mieux. Mais son corps réclame de l'aide. Même entouré de tout vo…" at bounding box center [441, 380] width 441 height 187
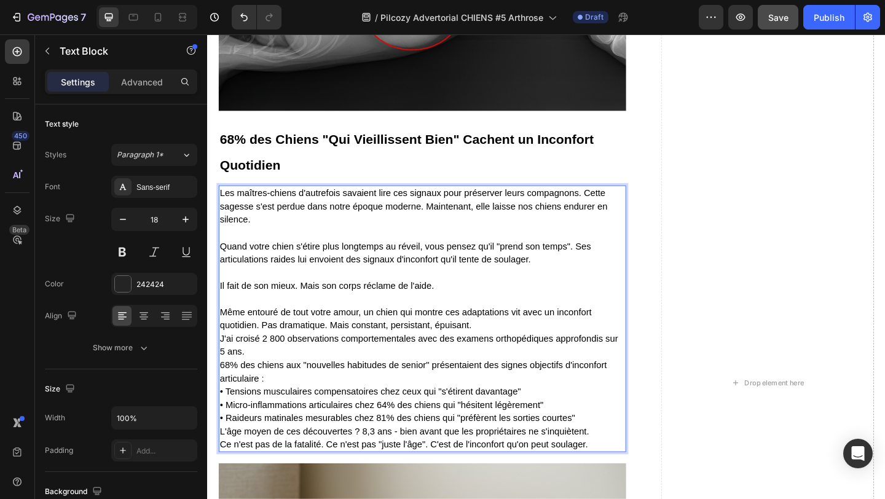
click at [510, 365] on p "⁠⁠⁠⁠⁠⁠⁠ Même entouré de tout votre amour, un chien qui montre ces adaptations v…" at bounding box center [441, 401] width 441 height 173
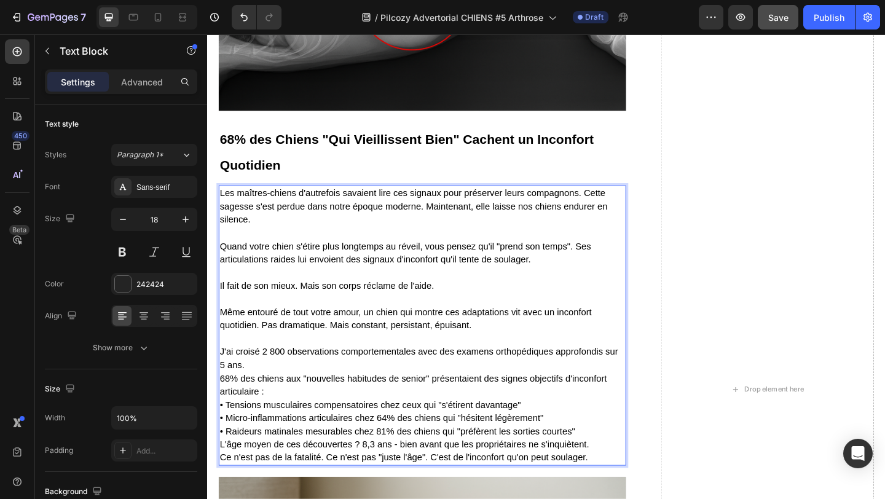
click at [284, 400] on p "⁠⁠⁠⁠⁠⁠⁠ J'ai croisé 2 800 observations comportementales avec des examens orthop…" at bounding box center [441, 430] width 441 height 144
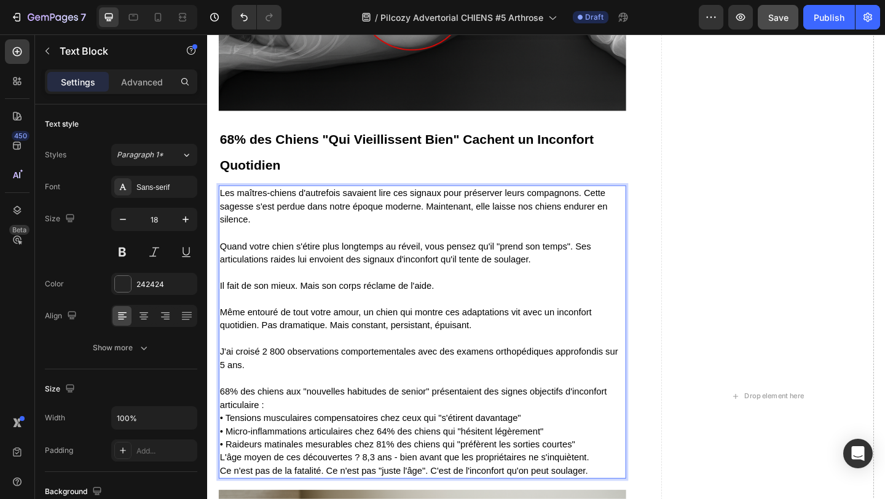
click at [283, 447] on p "68% des chiens aux "nouvelles habitudes de senior" présentaient des signes obje…" at bounding box center [441, 459] width 441 height 115
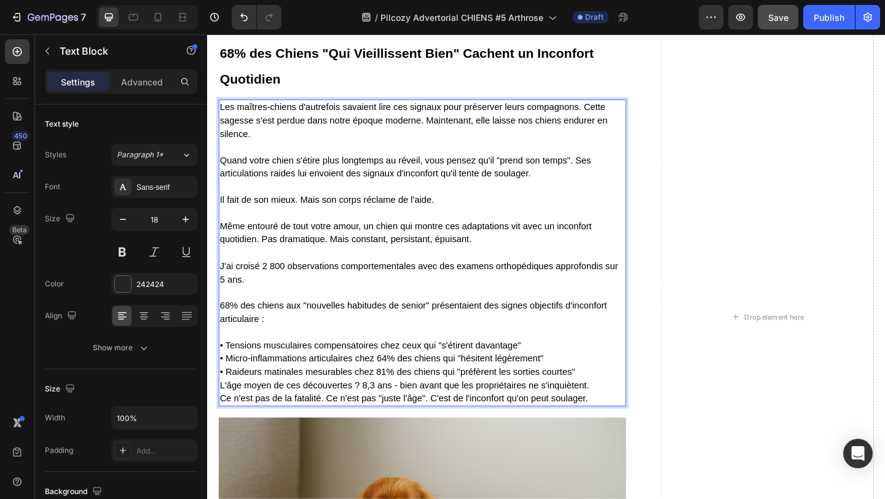
scroll to position [2698, 0]
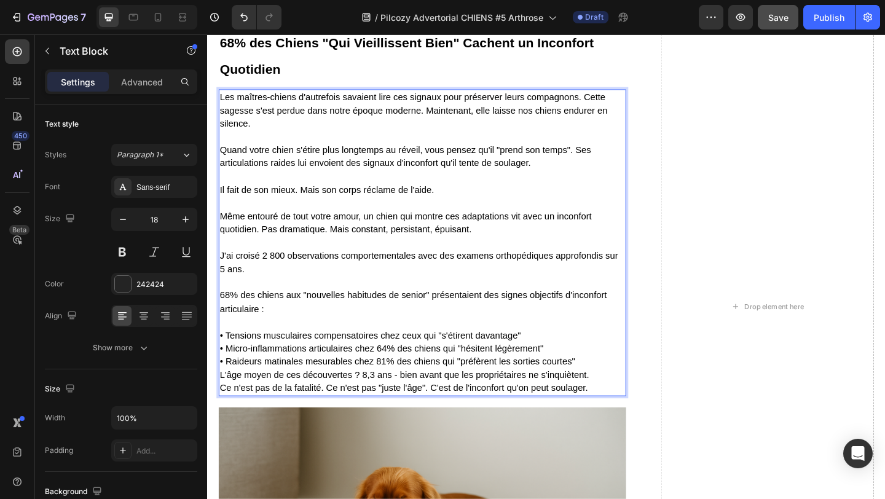
click at [613, 402] on p "⁠⁠⁠⁠⁠⁠⁠ • Tensions musculaires compensatoires chez ceux qui "s'étirent davantag…" at bounding box center [441, 383] width 441 height 86
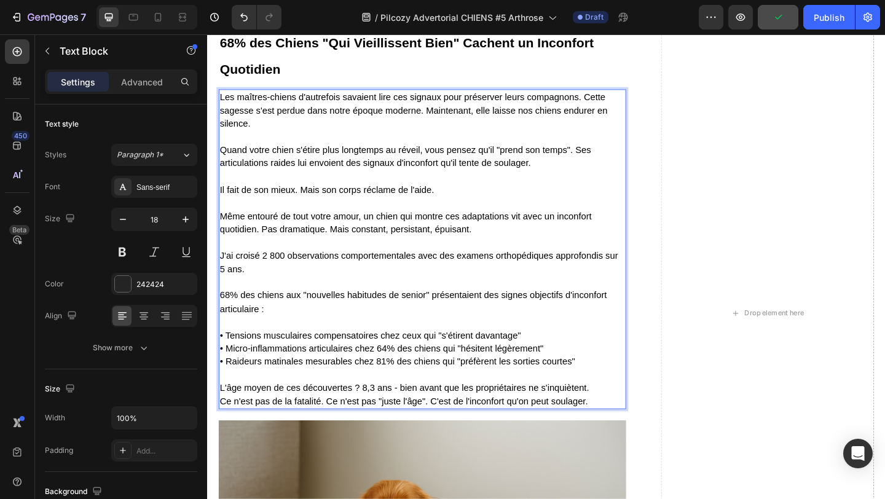
click at [634, 434] on p "L'âge moyen de ces découvertes ? 8,3 ans - bien avant que les propriétaires ne …" at bounding box center [441, 419] width 441 height 43
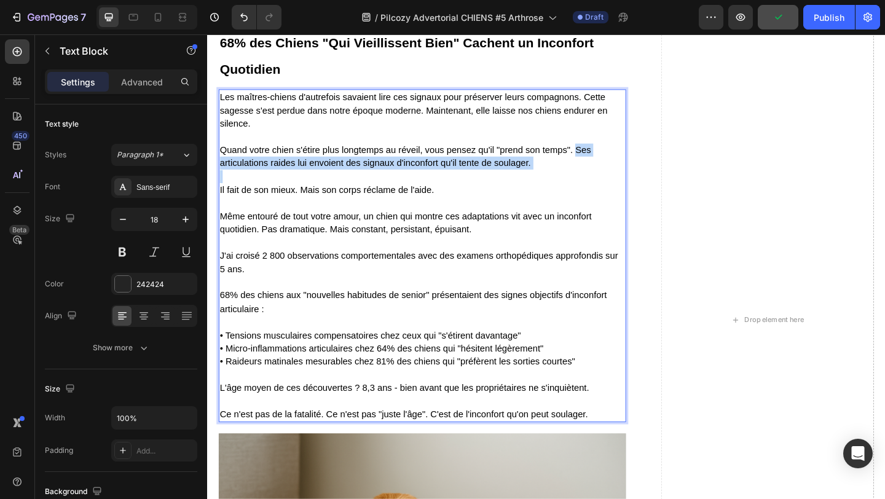
drag, startPoint x: 608, startPoint y: 168, endPoint x: 618, endPoint y: 196, distance: 29.4
click at [618, 196] on div "Les maîtres-chiens d'autrefois savaient lire ces signaux pour préserver leurs c…" at bounding box center [441, 275] width 443 height 362
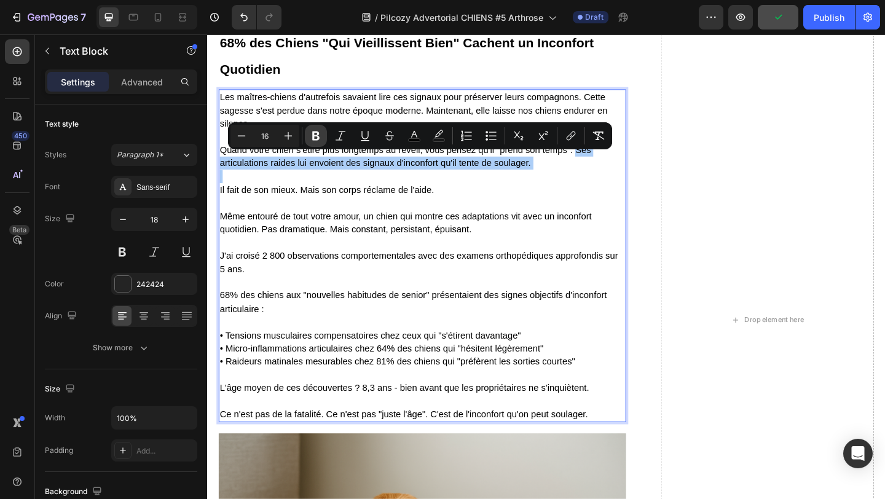
click at [322, 138] on button "Bold" at bounding box center [316, 136] width 22 height 22
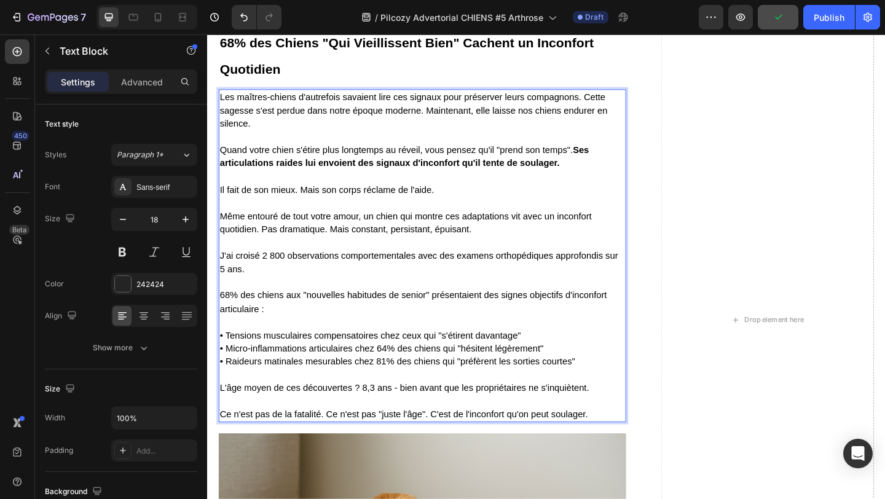
click at [363, 243] on span "Même entouré de tout votre amour, un chien qui montre ces adaptations vit avec …" at bounding box center [423, 239] width 405 height 25
drag, startPoint x: 341, startPoint y: 256, endPoint x: 499, endPoint y: 257, distance: 158.6
click at [499, 253] on p "Même entouré de tout votre amour, un chien qui montre ces adaptations vit avec …" at bounding box center [441, 231] width 441 height 43
click at [422, 242] on span "Même entouré de tout votre amour, un chien qui montre ces adaptations vit avec …" at bounding box center [423, 239] width 405 height 25
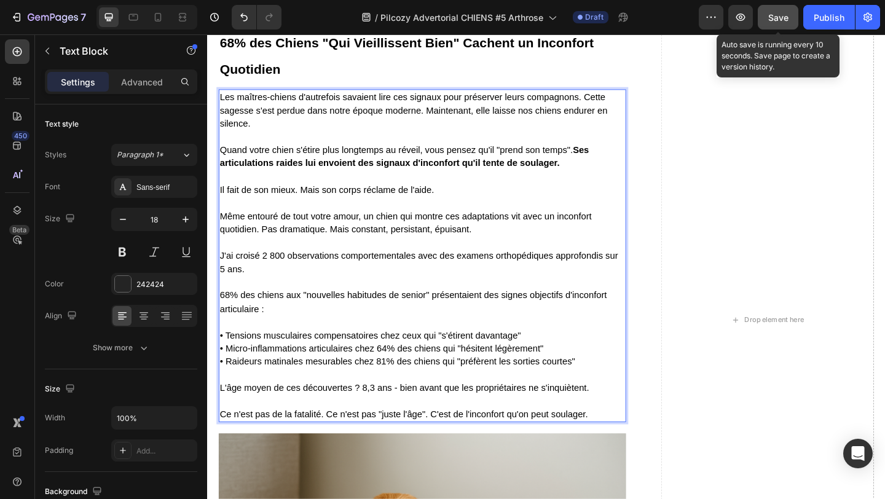
click at [772, 18] on span "Save" at bounding box center [779, 17] width 20 height 10
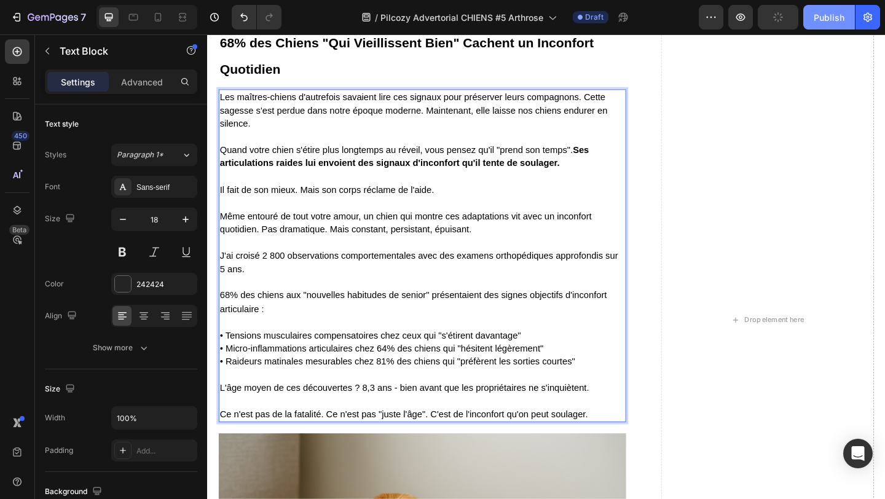
click at [825, 17] on div "Publish" at bounding box center [829, 17] width 31 height 13
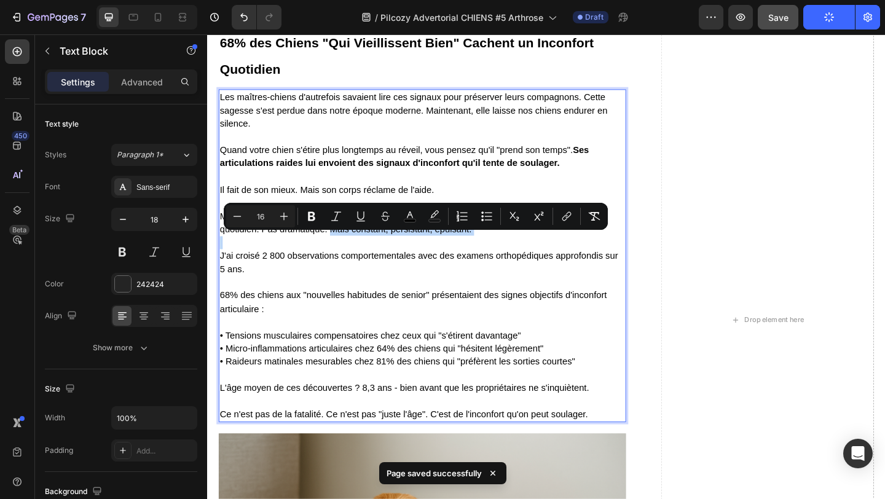
drag, startPoint x: 340, startPoint y: 259, endPoint x: 528, endPoint y: 275, distance: 188.9
click at [314, 218] on icon "Editor contextual toolbar" at bounding box center [311, 216] width 7 height 9
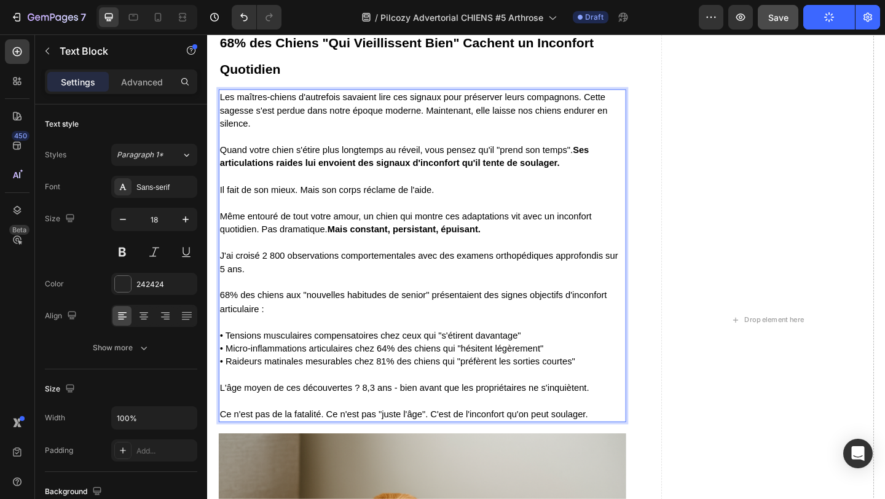
click at [437, 320] on p "68% des chiens aux "nouvelles habitudes de senior" présentaient des signes obje…" at bounding box center [441, 318] width 441 height 43
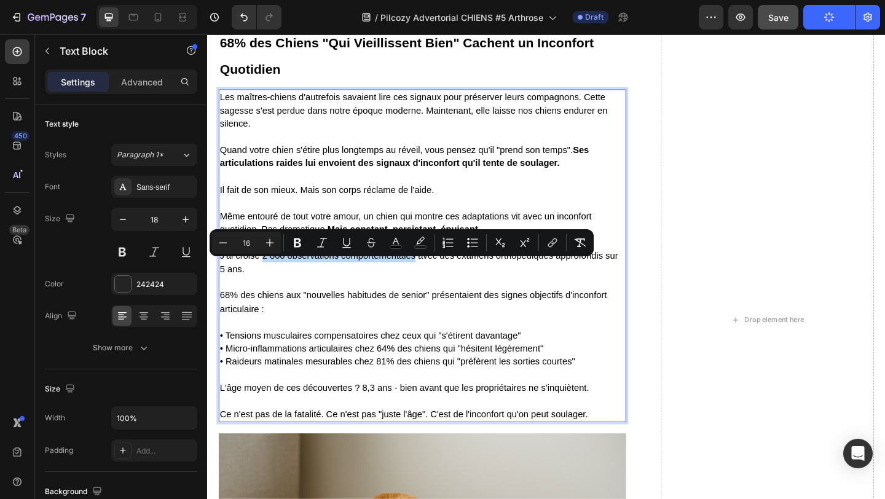
drag, startPoint x: 266, startPoint y: 287, endPoint x: 432, endPoint y: 288, distance: 166.6
click at [432, 288] on span "J'ai croisé 2 800 observations comportementales avec des examens orthopédiques …" at bounding box center [437, 282] width 433 height 25
click at [301, 245] on icon "Editor contextual toolbar" at bounding box center [297, 243] width 12 height 12
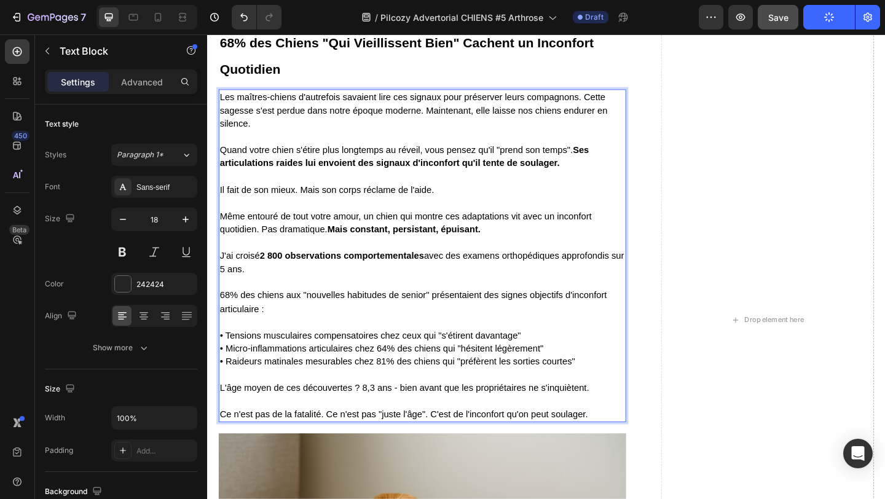
click at [284, 367] on span "• Tensions musculaires compensatoires chez ceux qui "s'étirent davantage"" at bounding box center [385, 362] width 328 height 10
drag, startPoint x: 221, startPoint y: 328, endPoint x: 449, endPoint y: 328, distance: 228.1
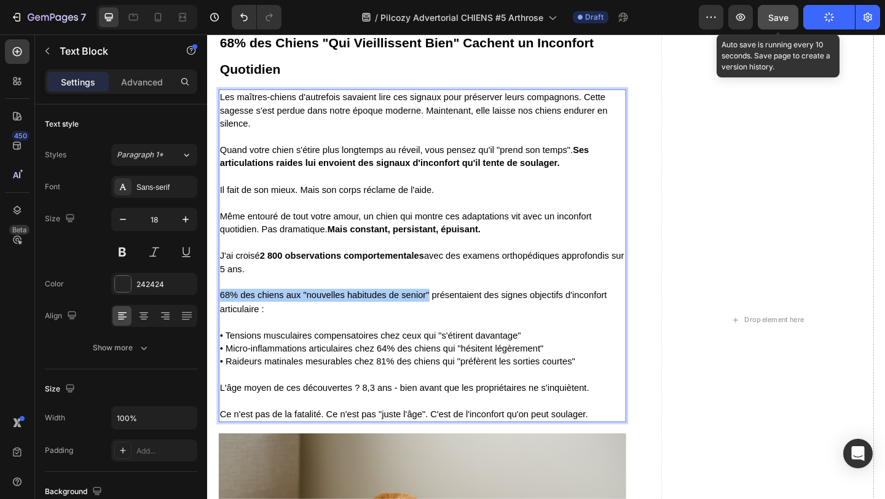
click at [777, 11] on div "Save" at bounding box center [779, 17] width 20 height 13
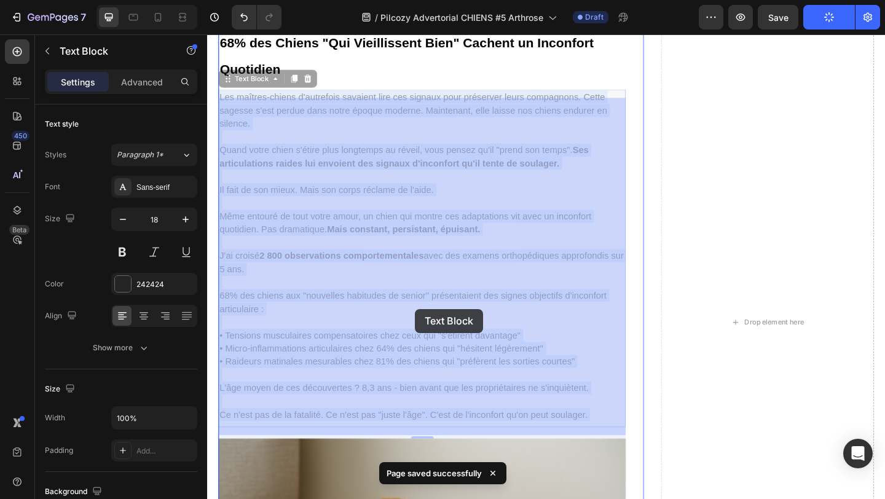
drag, startPoint x: 220, startPoint y: 328, endPoint x: 433, endPoint y: 331, distance: 214.0
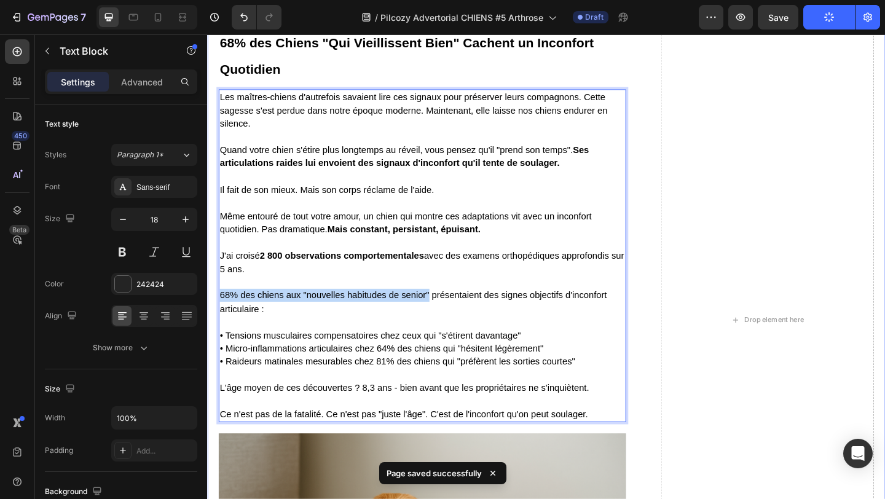
drag, startPoint x: 448, startPoint y: 331, endPoint x: 216, endPoint y: 333, distance: 231.8
click at [216, 333] on div "⁠⁠⁠⁠⁠⁠⁠ L'Industrie Vétérinaire Néglige Cette Réalité Depuis 30 Ans Heading Je …" at bounding box center [576, 344] width 738 height 3211
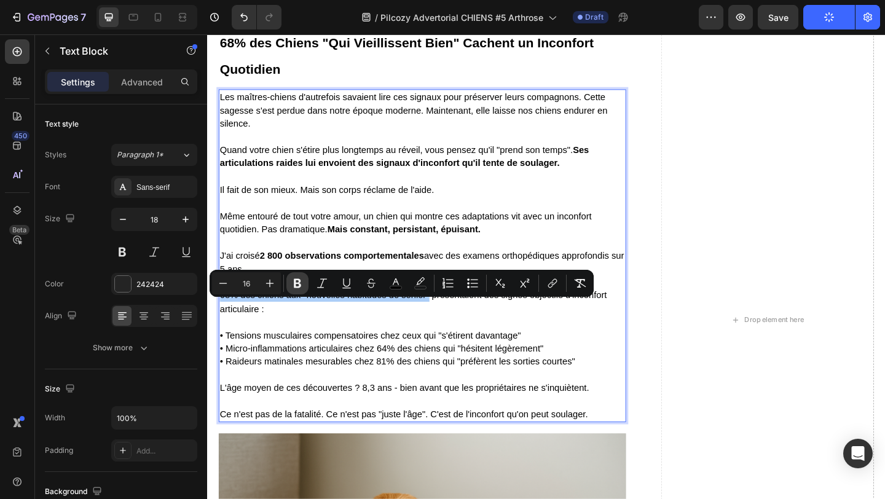
click at [301, 284] on icon "Editor contextual toolbar" at bounding box center [297, 283] width 12 height 12
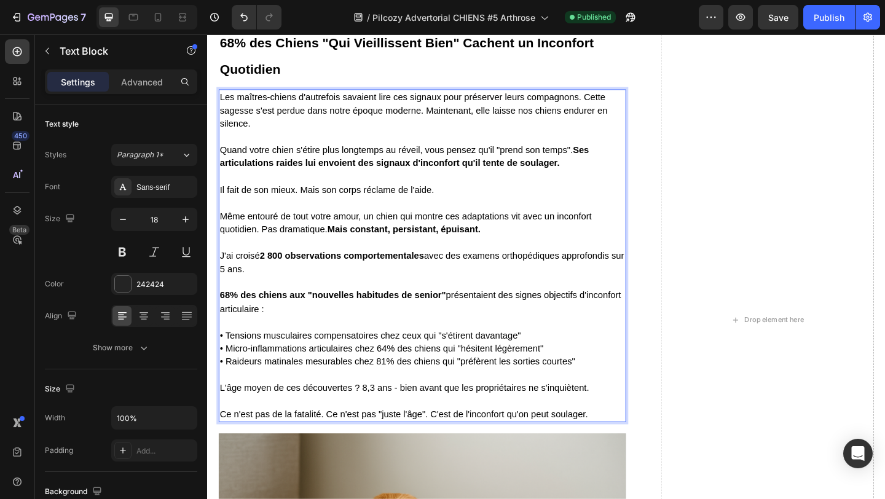
click at [343, 381] on span "• Micro-inflammations articulaires chez 64% des chiens qui "hésitent légèrement"" at bounding box center [397, 376] width 352 height 10
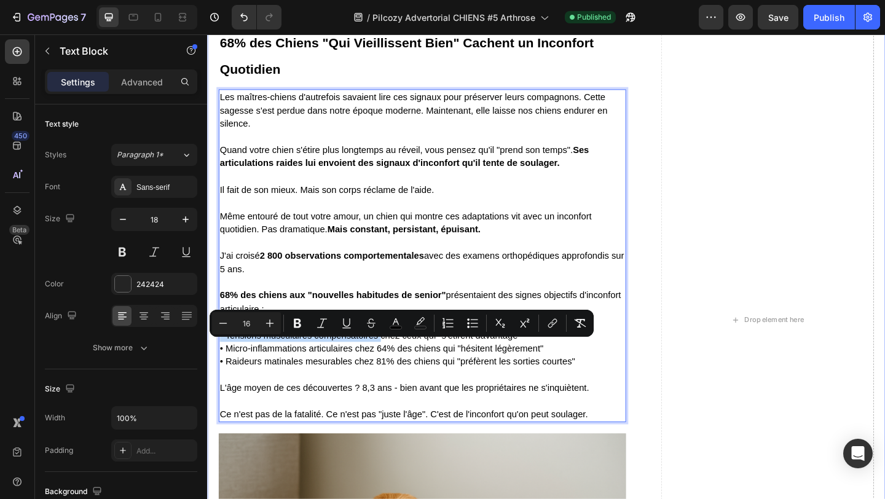
drag, startPoint x: 395, startPoint y: 374, endPoint x: 218, endPoint y: 370, distance: 177.1
click at [218, 370] on div "⁠⁠⁠⁠⁠⁠⁠ L'Industrie Vétérinaire Néglige Cette Réalité Depuis 30 Ans Heading Je …" at bounding box center [576, 344] width 738 height 3211
click at [299, 322] on icon "Editor contextual toolbar" at bounding box center [297, 323] width 7 height 9
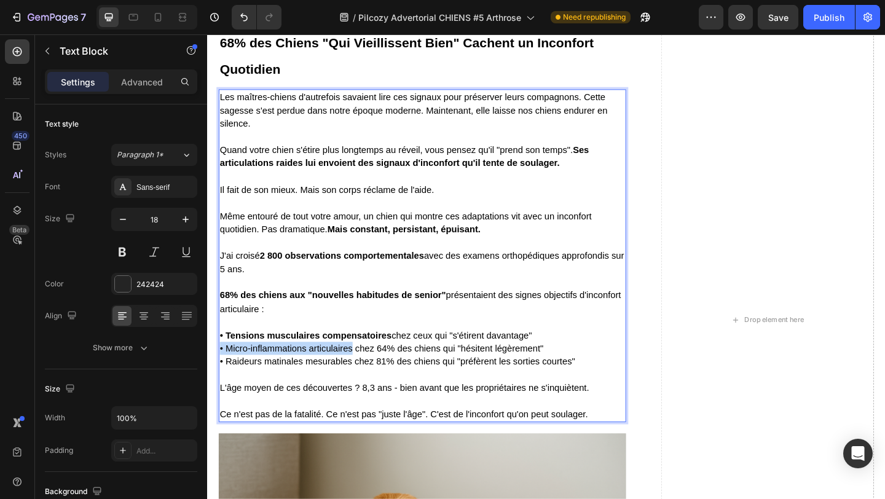
drag, startPoint x: 364, startPoint y: 389, endPoint x: 213, endPoint y: 388, distance: 150.7
click at [215, 387] on div "⁠⁠⁠⁠⁠⁠⁠ L'Industrie Vétérinaire Néglige Cette Réalité Depuis 30 Ans Heading Je …" at bounding box center [576, 344] width 738 height 3211
click at [371, 340] on p "68% des chiens aux "nouvelles habitudes de senior" présentaient des signes obje…" at bounding box center [441, 318] width 441 height 43
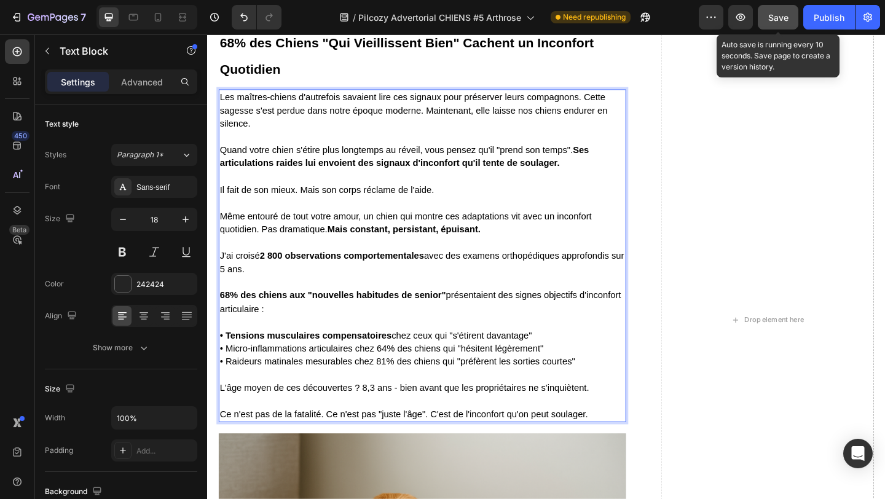
click at [766, 20] on button "Save" at bounding box center [778, 17] width 41 height 25
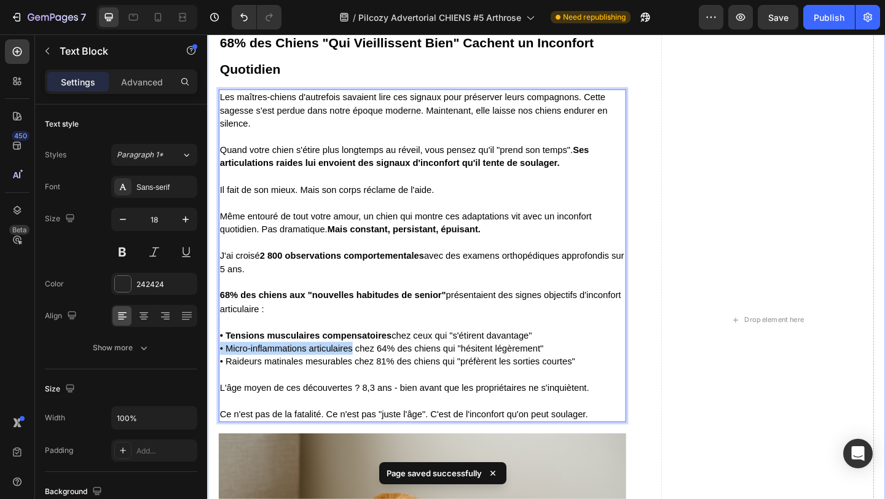
drag, startPoint x: 364, startPoint y: 389, endPoint x: 217, endPoint y: 386, distance: 147.0
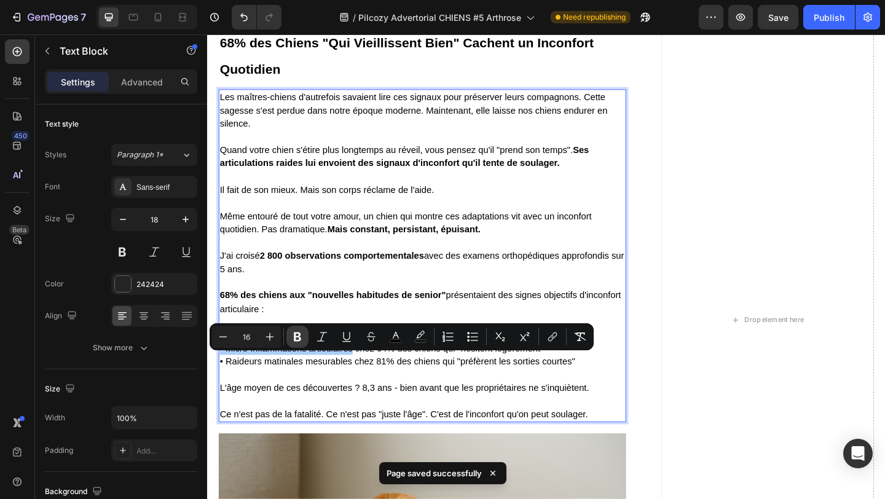
click at [302, 336] on icon "Editor contextual toolbar" at bounding box center [297, 337] width 12 height 12
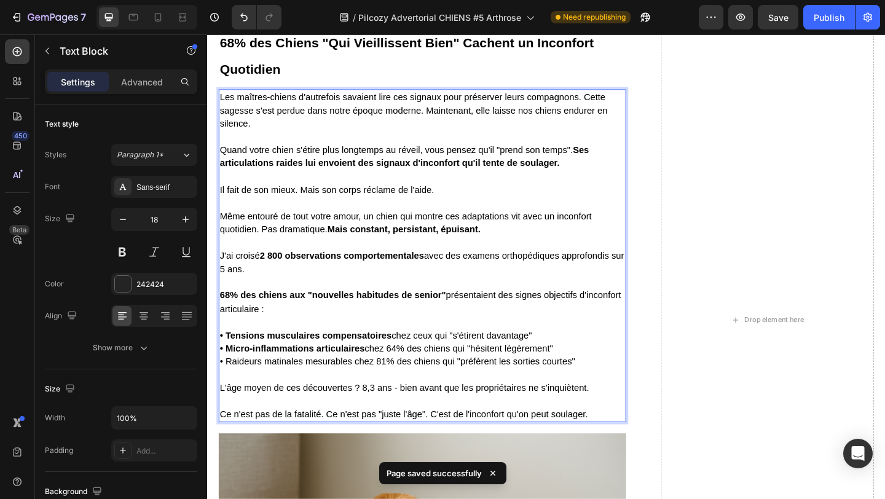
click at [408, 198] on p "Il fait de son mieux. Mais son corps réclame de l'aide." at bounding box center [441, 196] width 441 height 29
click at [333, 422] on p "L'âge moyen de ces découvertes ? 8,3 ans - bien avant que les propriétaires ne …" at bounding box center [441, 412] width 441 height 29
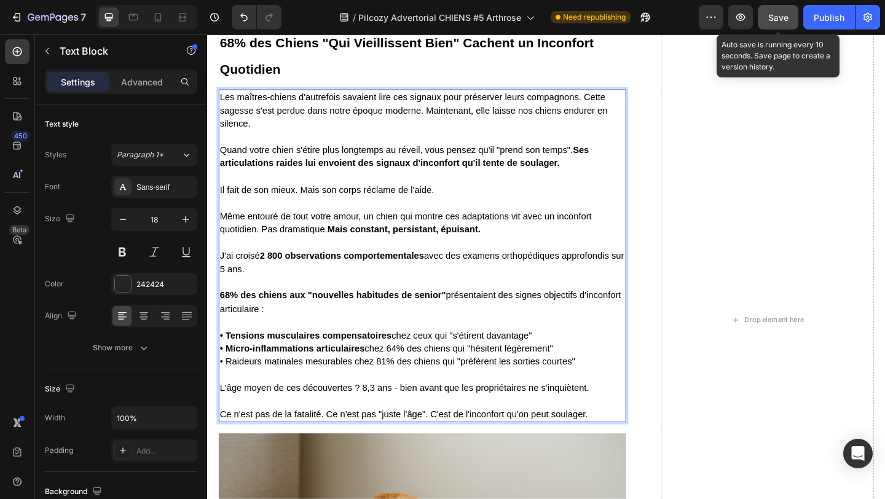
click at [776, 22] on span "Save" at bounding box center [779, 17] width 20 height 10
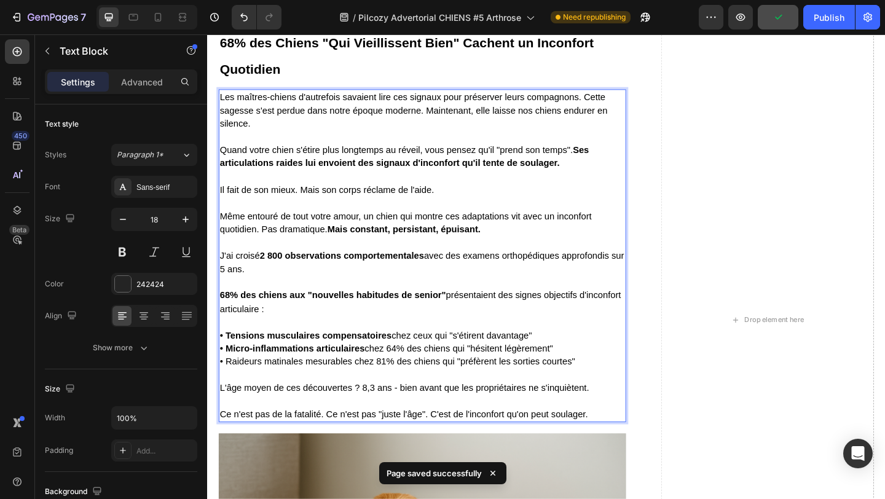
click at [383, 251] on strong "Mais constant, persistant, épuisant." at bounding box center [421, 246] width 167 height 10
drag, startPoint x: 366, startPoint y: 405, endPoint x: 218, endPoint y: 405, distance: 148.2
click at [218, 405] on div "⁠⁠⁠⁠⁠⁠⁠ L'Industrie Vétérinaire Néglige Cette Réalité Depuis 30 Ans Heading Je …" at bounding box center [576, 344] width 738 height 3211
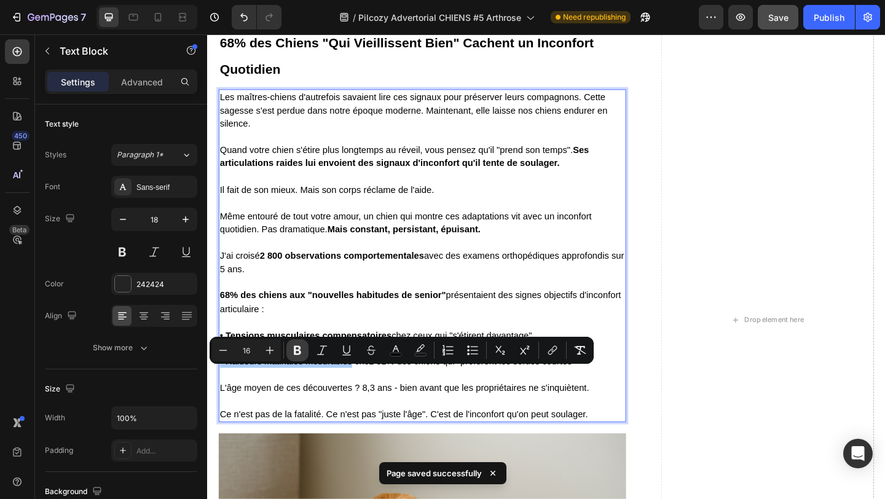
click at [301, 345] on icon "Editor contextual toolbar" at bounding box center [297, 350] width 12 height 12
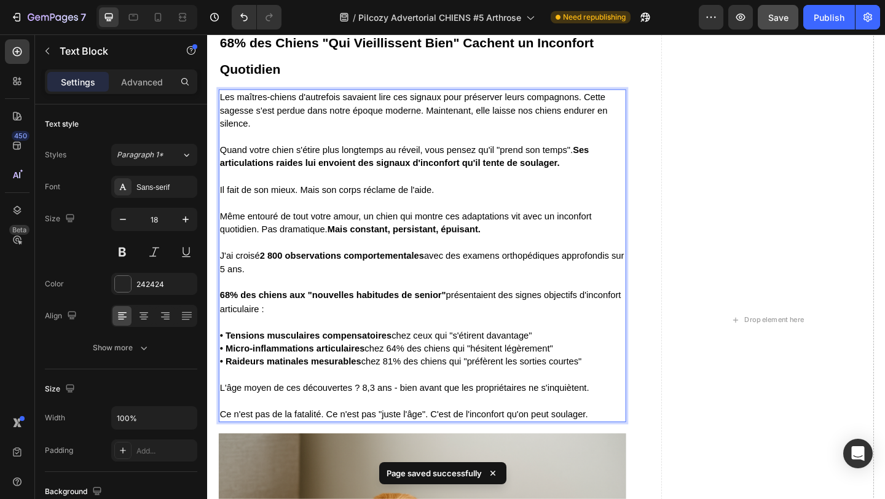
click at [378, 297] on p "J'ai croisé 2 800 observations comportementales avec des examens orthopédiques …" at bounding box center [441, 275] width 441 height 43
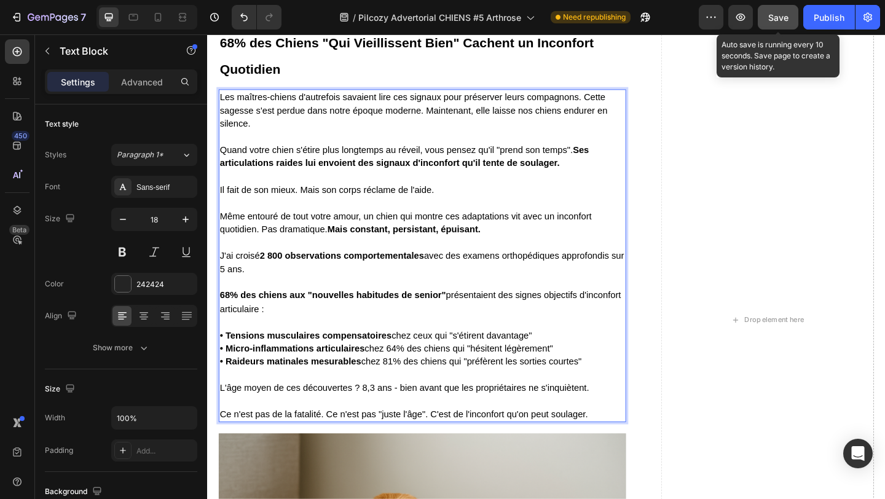
click at [778, 17] on span "Save" at bounding box center [779, 17] width 20 height 10
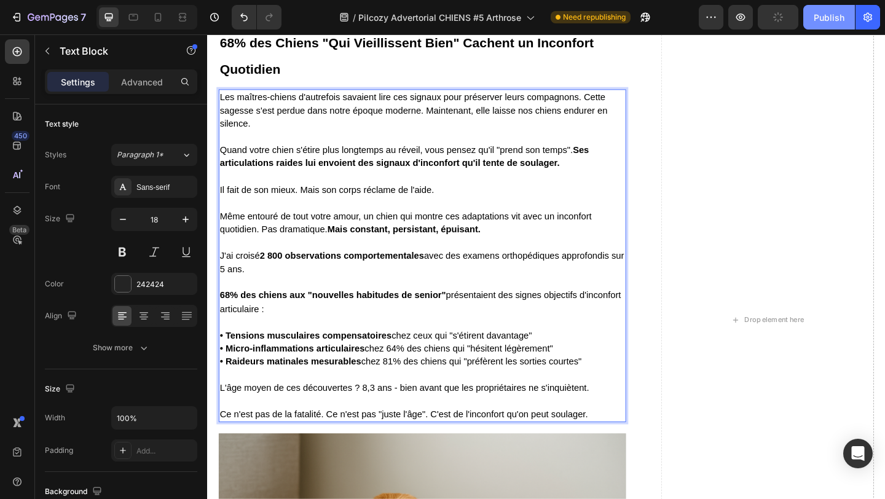
click at [831, 17] on div "Publish" at bounding box center [829, 17] width 31 height 13
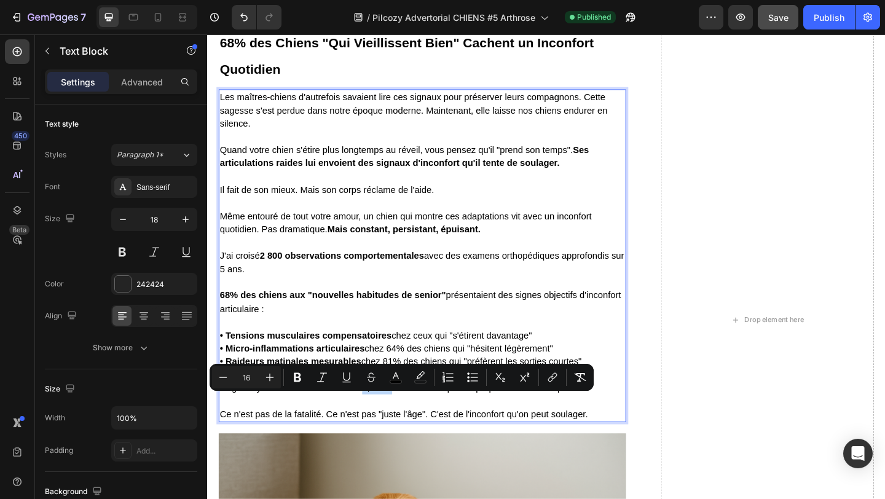
drag, startPoint x: 375, startPoint y: 430, endPoint x: 406, endPoint y: 431, distance: 31.4
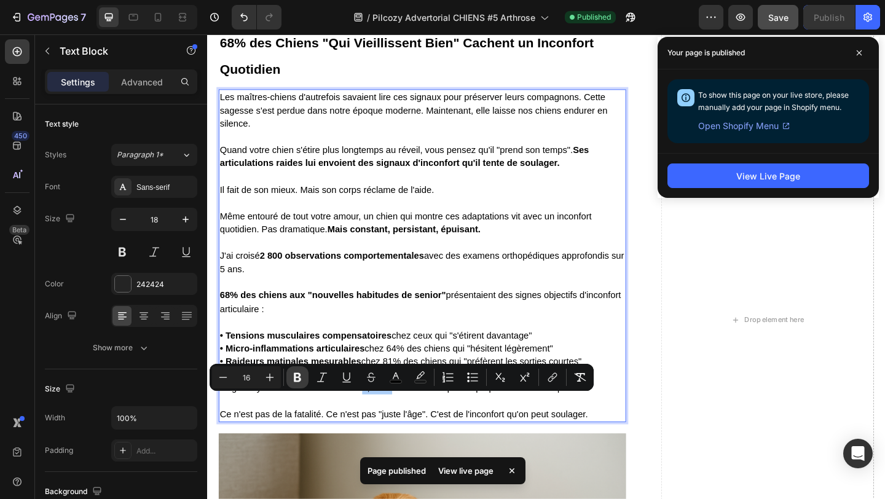
click at [296, 379] on icon "Editor contextual toolbar" at bounding box center [297, 377] width 12 height 12
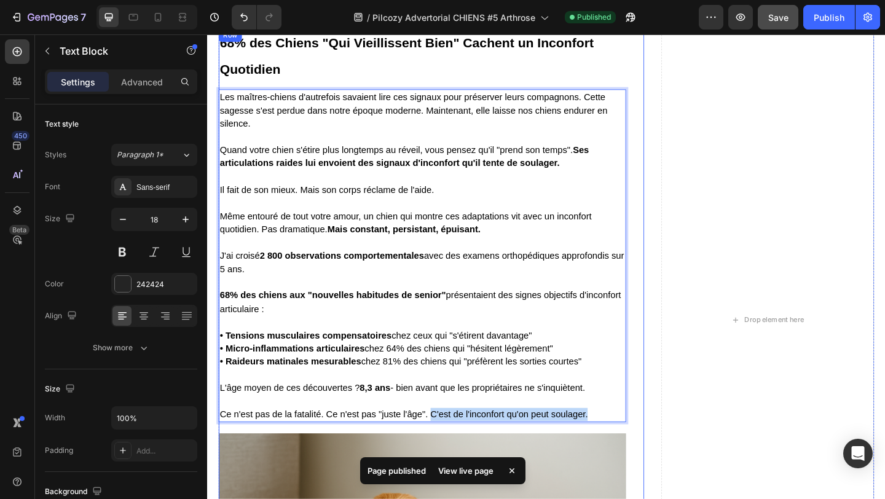
drag, startPoint x: 450, startPoint y: 462, endPoint x: 646, endPoint y: 472, distance: 196.4
click at [646, 472] on div "⁠⁠⁠⁠⁠⁠⁠ 68% des Chiens "Qui Vieillissent Bien" Cachent un Inconfort Quotidien H…" at bounding box center [441, 396] width 443 height 736
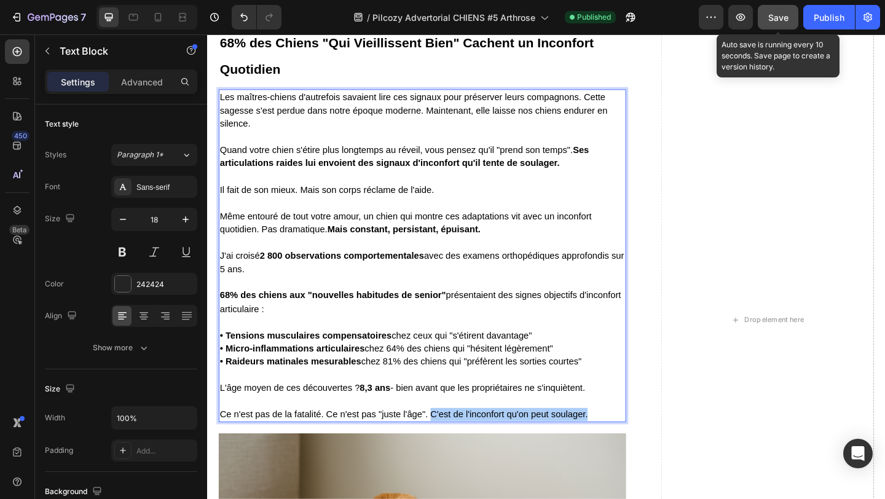
click at [781, 15] on span "Save" at bounding box center [779, 17] width 20 height 10
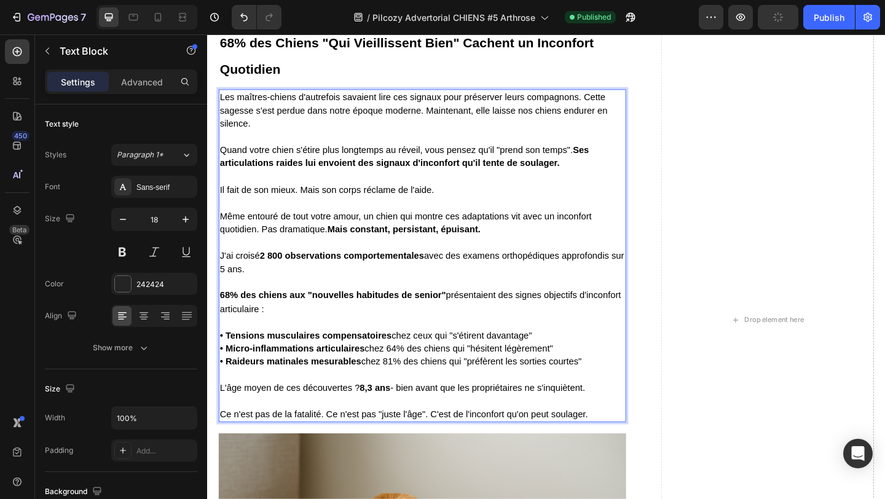
click at [509, 395] on span "• Raideurs matinales mesurables chez 81% des chiens qui "préfèrent les sorties …" at bounding box center [418, 390] width 394 height 10
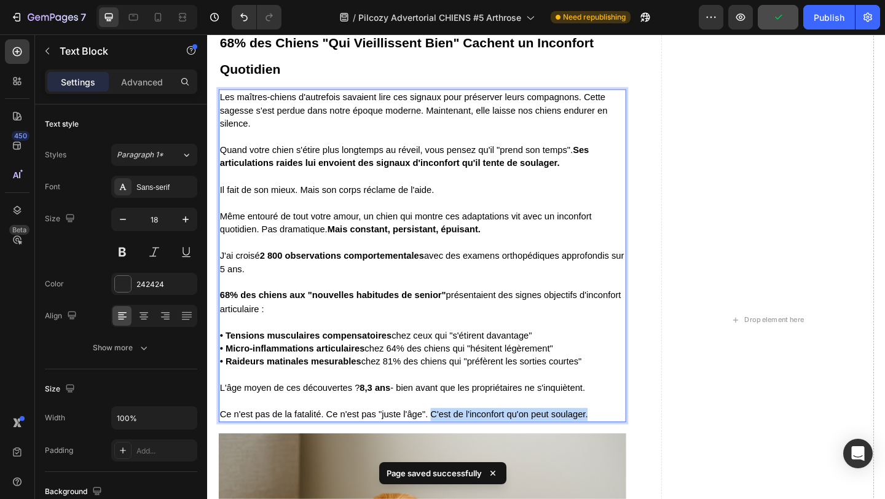
drag, startPoint x: 449, startPoint y: 463, endPoint x: 628, endPoint y: 462, distance: 178.3
click at [628, 456] on p "Ce n'est pas de la fatalité. Ce n'est pas "juste l'âge". C'est de l'inconfort q…" at bounding box center [441, 441] width 441 height 29
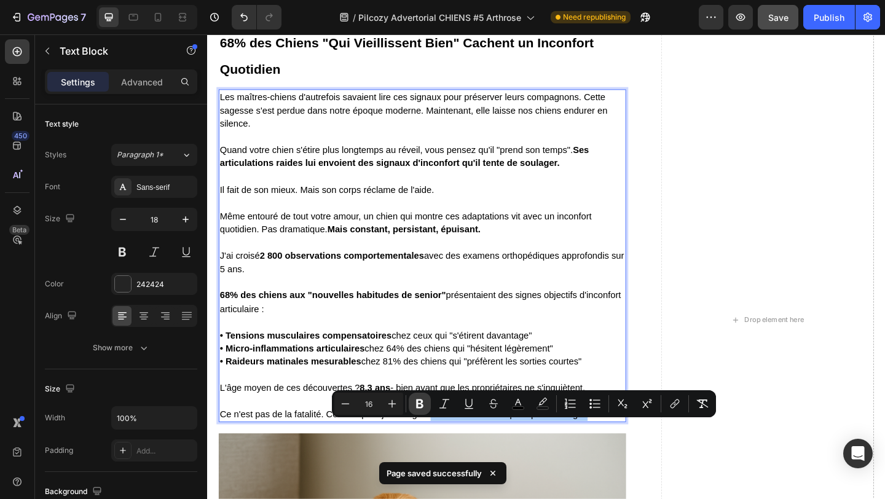
click at [416, 401] on icon "Editor contextual toolbar" at bounding box center [420, 404] width 12 height 12
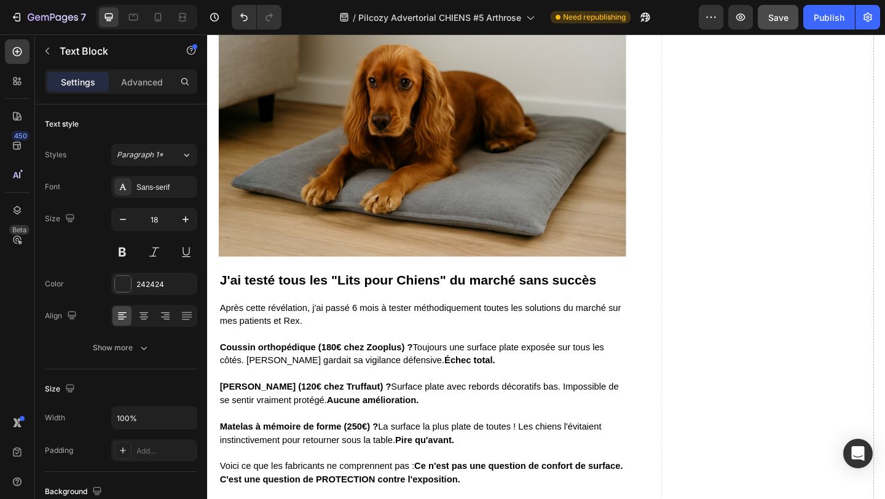
scroll to position [3229, 0]
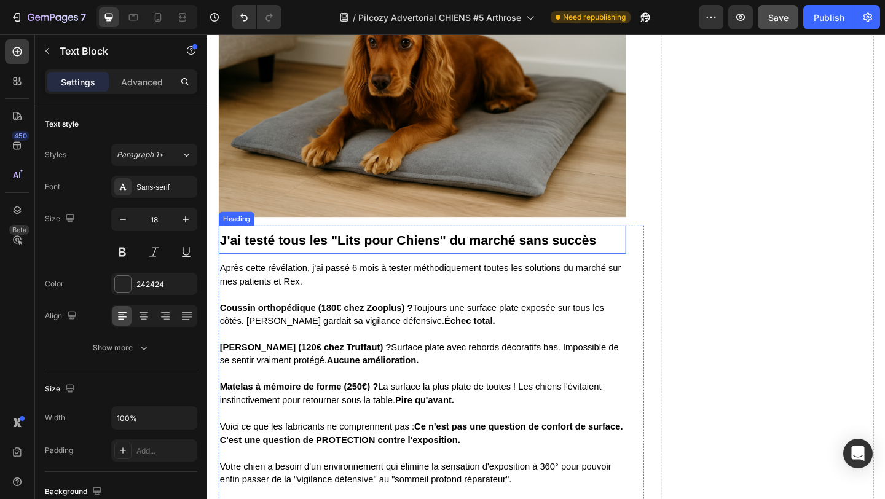
click at [450, 266] on strong "J'ai testé tous les "Lits pour Chiens" du marché sans succès" at bounding box center [426, 258] width 410 height 16
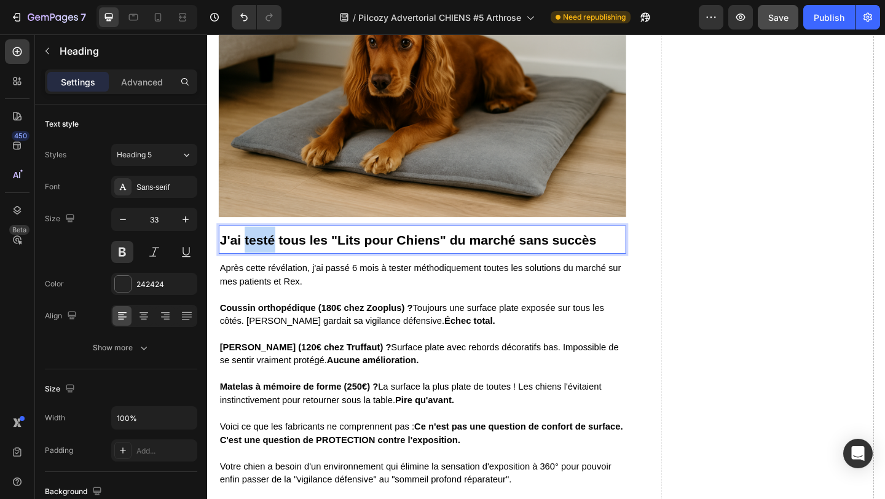
click at [252, 266] on strong "J'ai testé tous les "Lits pour Chiens" du marché sans succès" at bounding box center [426, 258] width 410 height 16
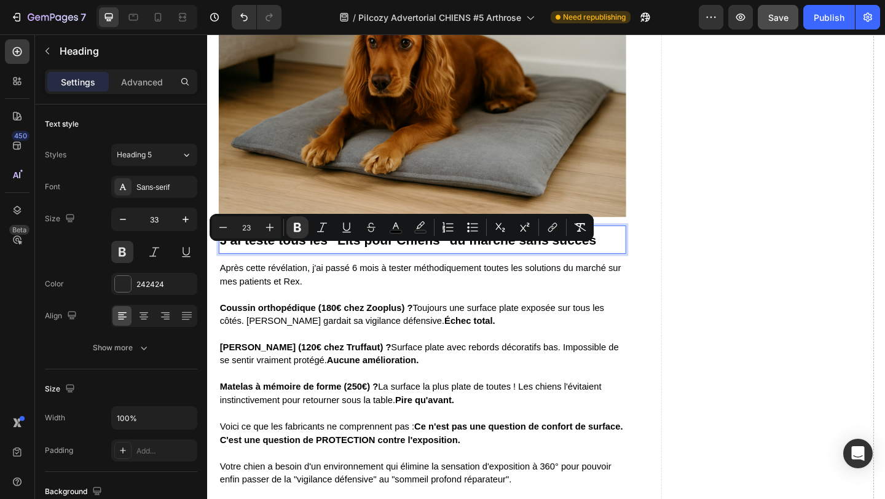
click at [239, 266] on strong "J'ai testé tous les "Lits pour Chiens" du marché sans succès" at bounding box center [426, 258] width 410 height 16
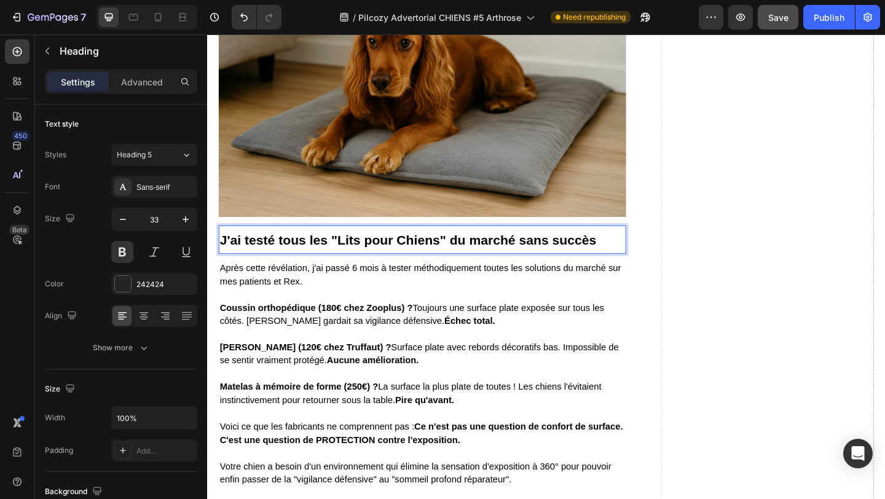
click at [239, 266] on strong "J'ai testé tous les "Lits pour Chiens" du marché sans succès" at bounding box center [426, 258] width 410 height 16
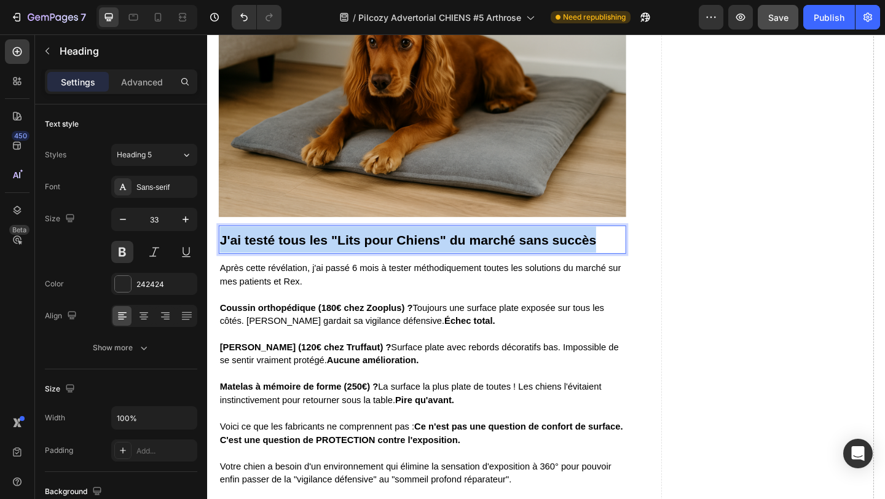
click at [239, 266] on strong "J'ai testé tous les "Lits pour Chiens" du marché sans succès" at bounding box center [426, 258] width 410 height 16
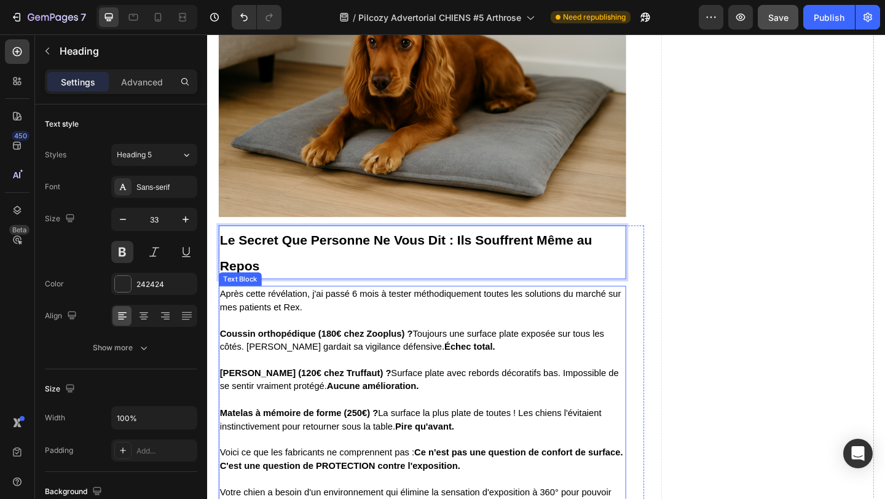
click at [351, 395] on p at bounding box center [441, 388] width 441 height 14
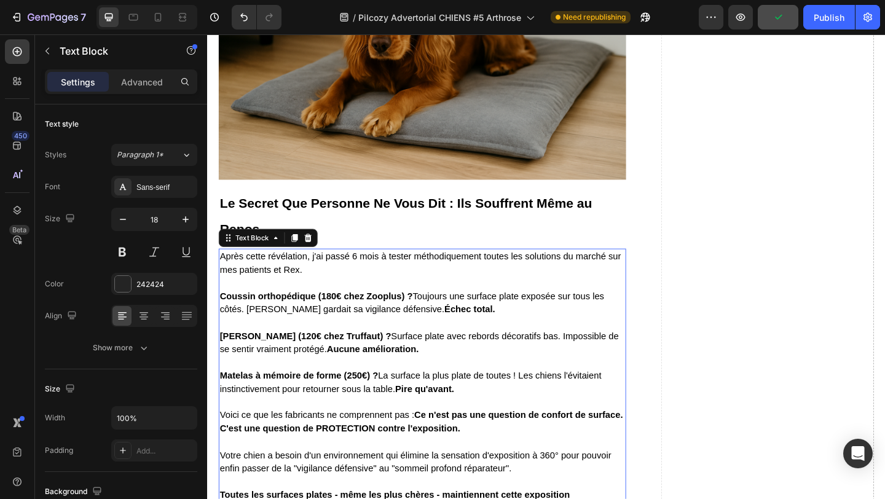
scroll to position [3271, 0]
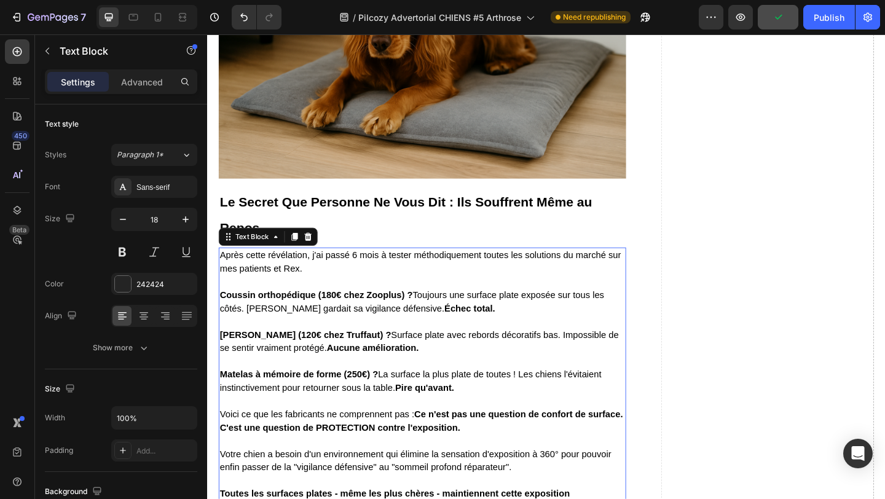
click at [246, 296] on p "Après cette révélation, j'ai passé 6 mois à tester méthodiquement toutes les so…" at bounding box center [441, 281] width 441 height 29
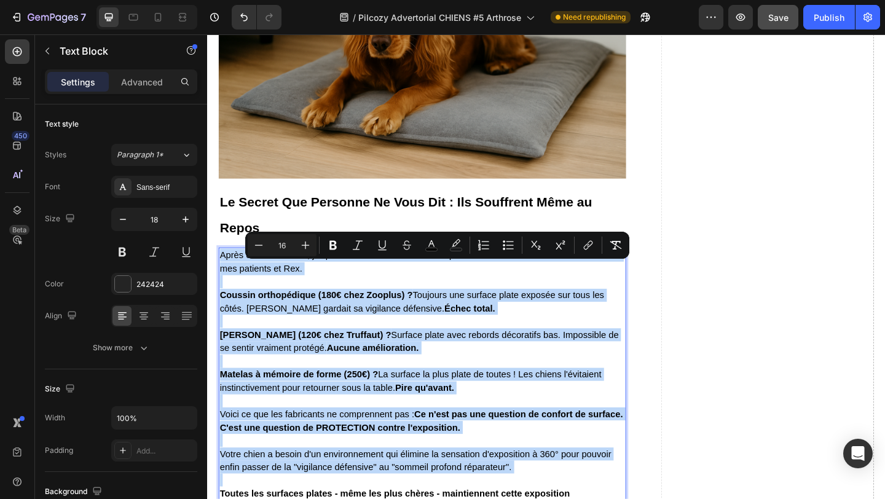
click at [238, 289] on span "Après cette révélation, j'ai passé 6 mois à tester méthodiquement toutes les so…" at bounding box center [439, 281] width 437 height 25
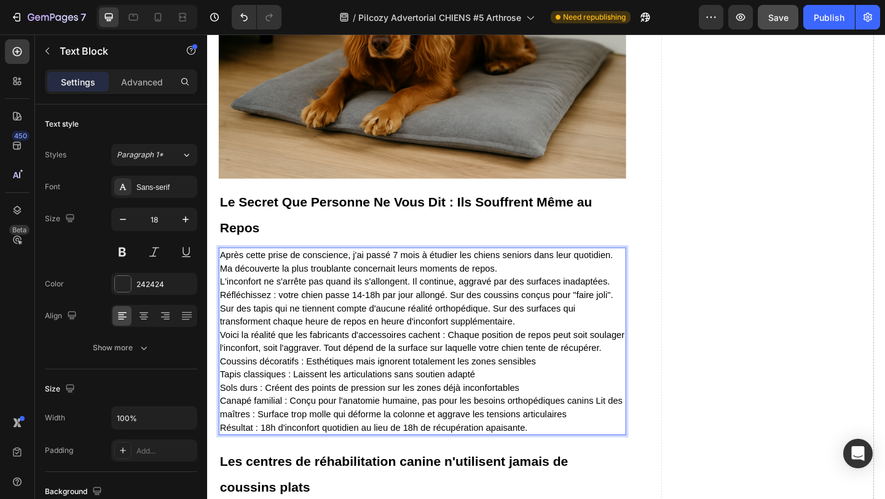
click at [658, 291] on p "Après cette prise de conscience, j'ai passé 7 mois à étudier les chiens seniors…" at bounding box center [441, 368] width 441 height 202
click at [532, 301] on p "Après cette prise de conscience, j'ai passé 7 mois à étudier les chiens seniors…" at bounding box center [441, 368] width 441 height 202
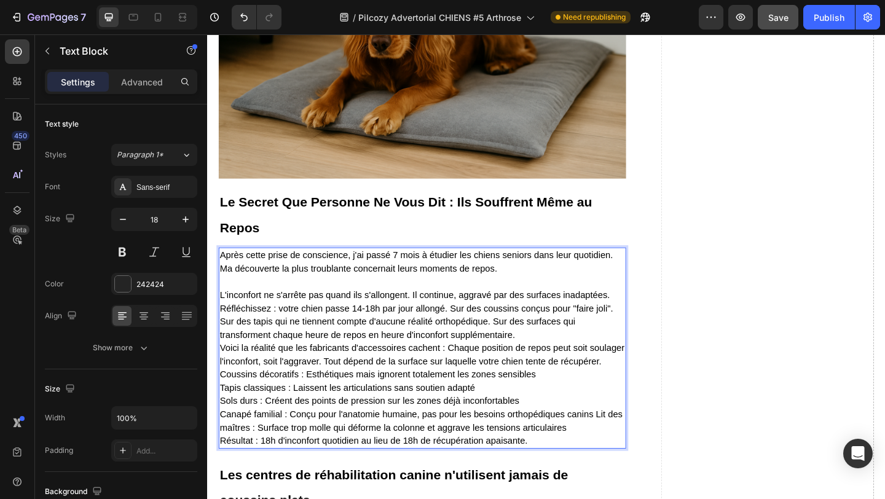
click at [647, 334] on p "⁠⁠⁠⁠⁠⁠⁠ L'inconfort ne s'arrête pas quand ils s'allongent. Il continue, aggravé…" at bounding box center [441, 389] width 441 height 187
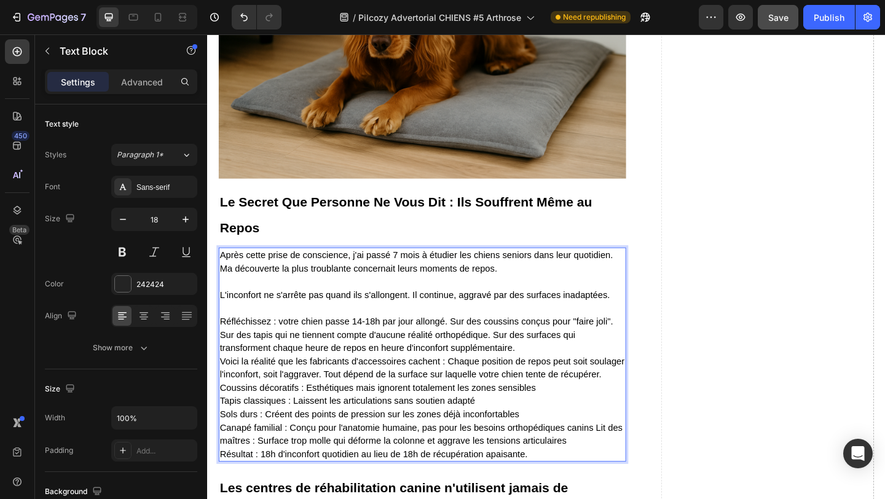
click at [556, 392] on p "Réfléchissez : votre chien passe 14-18h par jour allongé. Sur des coussins conç…" at bounding box center [441, 411] width 441 height 173
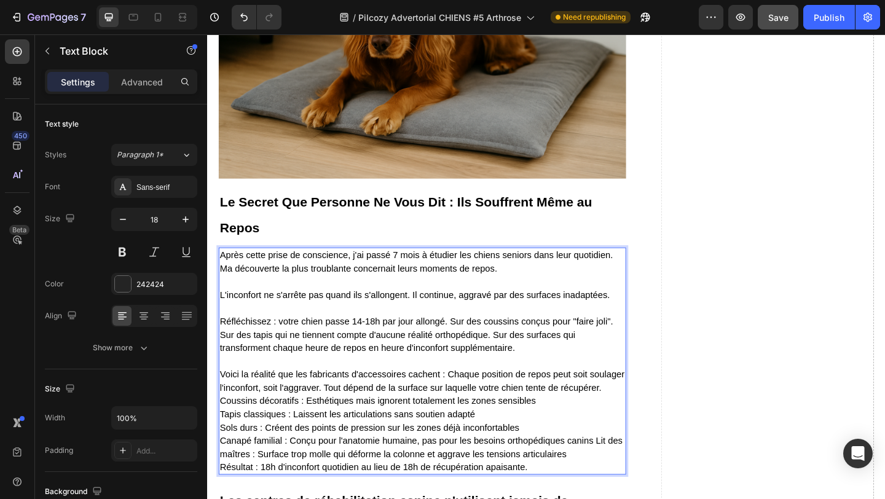
click at [641, 437] on p "⁠⁠⁠⁠⁠⁠⁠ Voici la réalité que les fabricants d'accessoires cachent : Chaque posi…" at bounding box center [441, 448] width 441 height 130
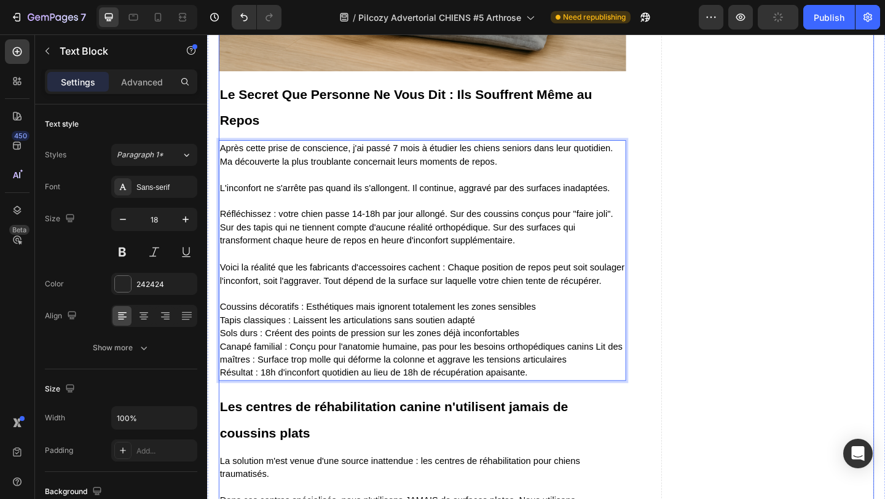
scroll to position [3394, 0]
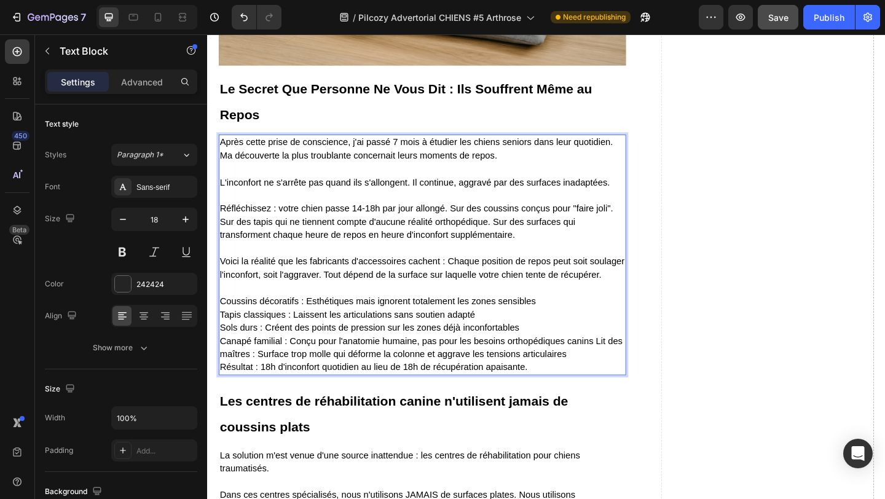
click at [630, 387] on span "Canapé familial : Conçu pour l'anatomie humaine, pas pour les besoins orthopédi…" at bounding box center [440, 375] width 438 height 25
click at [635, 404] on p "Coussins décoratifs : Esthétiques mais ignorent totalement les zones sensibles …" at bounding box center [441, 353] width 441 height 101
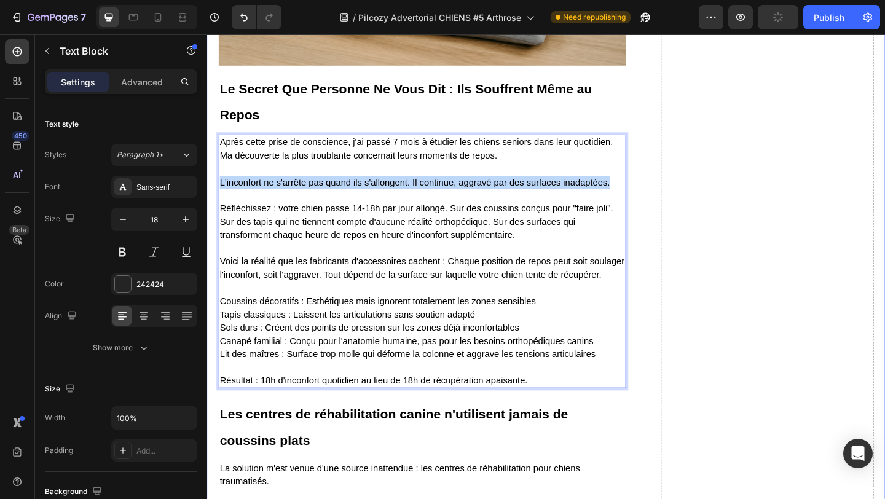
drag, startPoint x: 649, startPoint y: 211, endPoint x: 216, endPoint y: 210, distance: 433.5
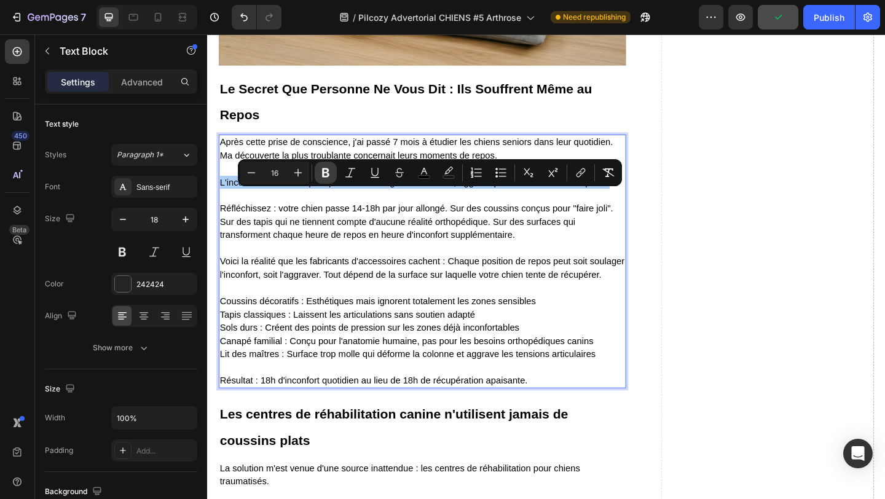
click at [327, 169] on icon "Editor contextual toolbar" at bounding box center [325, 172] width 7 height 9
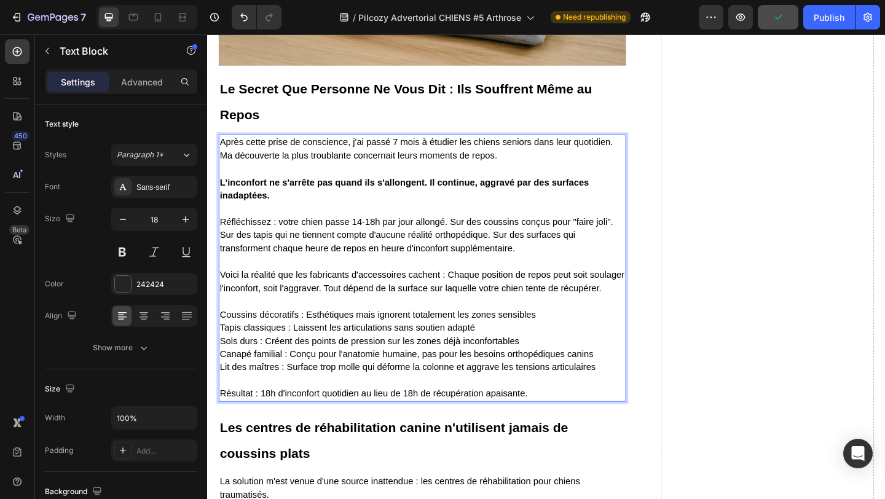
click at [357, 304] on p "Voici la réalité que les fabricants d'accessoires cachent : Chaque position de …" at bounding box center [441, 295] width 441 height 43
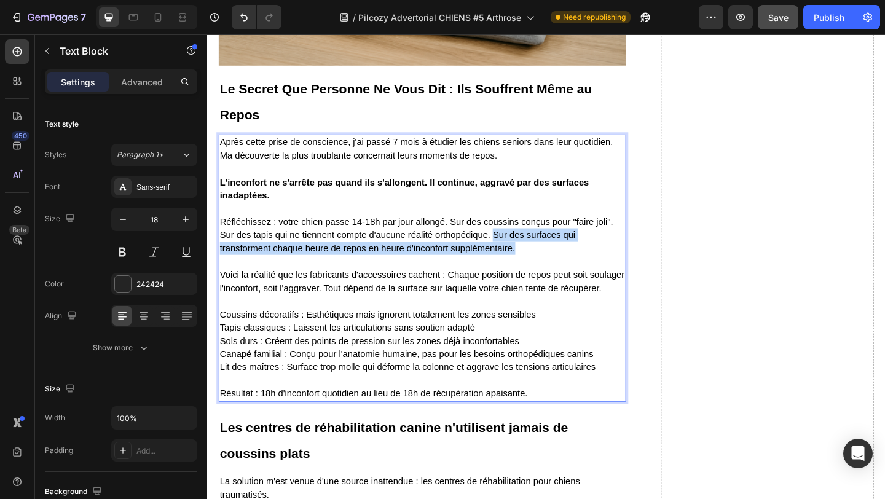
drag, startPoint x: 519, startPoint y: 269, endPoint x: 543, endPoint y: 283, distance: 27.8
click at [543, 274] on p "Réfléchissez : votre chien passe 14-18h par jour allongé. Sur des coussins conç…" at bounding box center [441, 245] width 441 height 58
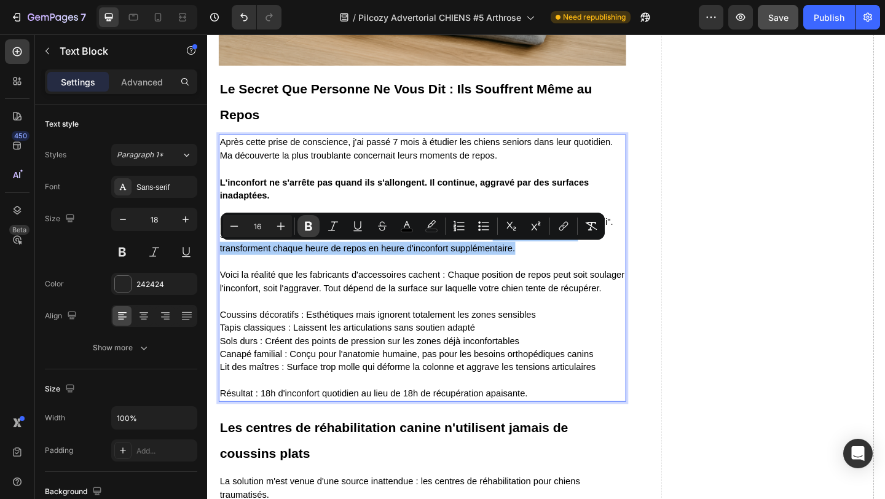
click at [308, 222] on icon "Editor contextual toolbar" at bounding box center [308, 226] width 7 height 9
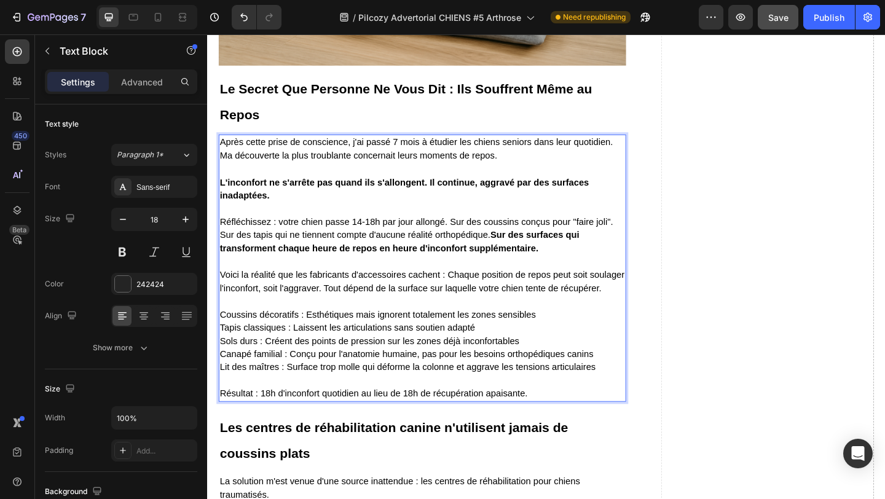
click at [362, 315] on span "Voici la réalité que les fabricants d'accessoires cachent : Chaque position de …" at bounding box center [441, 303] width 440 height 25
drag, startPoint x: 467, startPoint y: 311, endPoint x: 331, endPoint y: 328, distance: 137.0
click at [331, 315] on span "Voici la réalité que les fabricants d'accessoires cachent : Chaque position de …" at bounding box center [441, 303] width 440 height 25
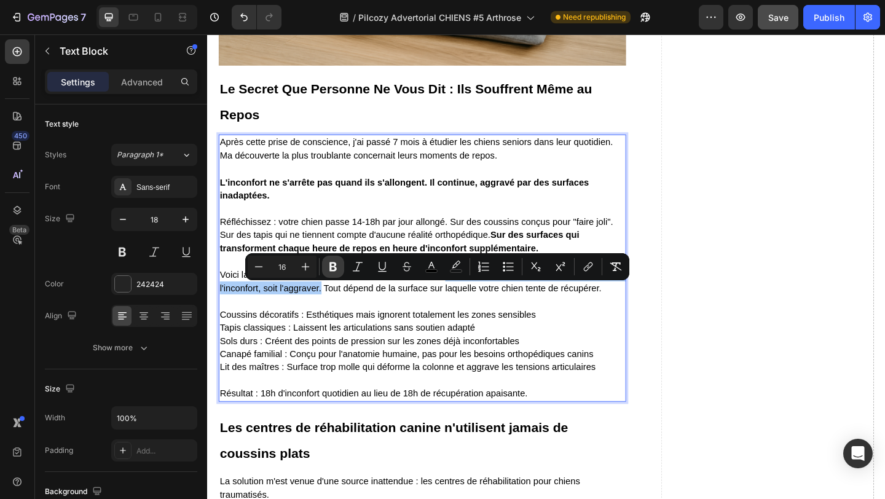
click at [333, 261] on icon "Editor contextual toolbar" at bounding box center [333, 267] width 12 height 12
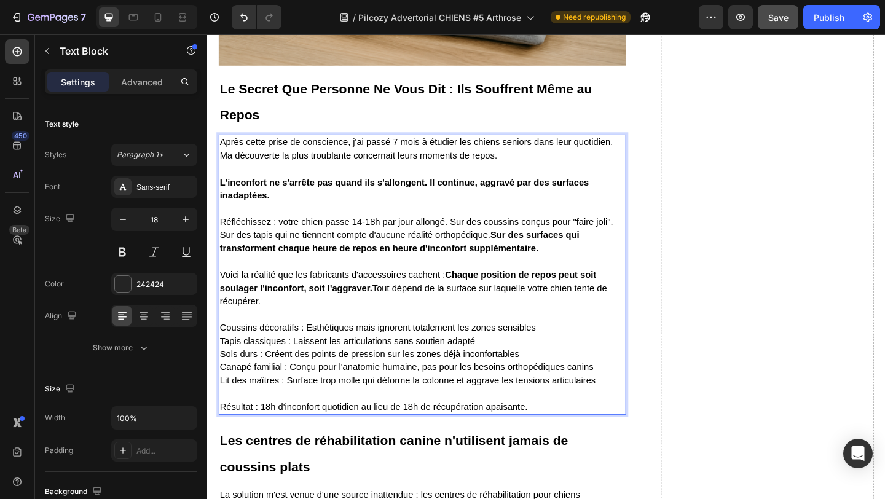
click at [397, 350] on p "Coussins décoratifs : Esthétiques mais ignorent totalement les zones sensibles …" at bounding box center [441, 375] width 441 height 86
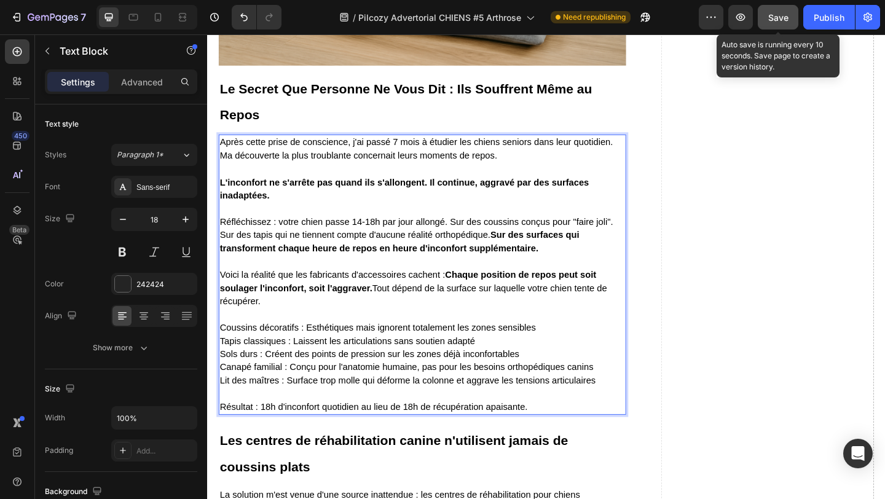
click at [782, 22] on div "Save" at bounding box center [779, 17] width 20 height 13
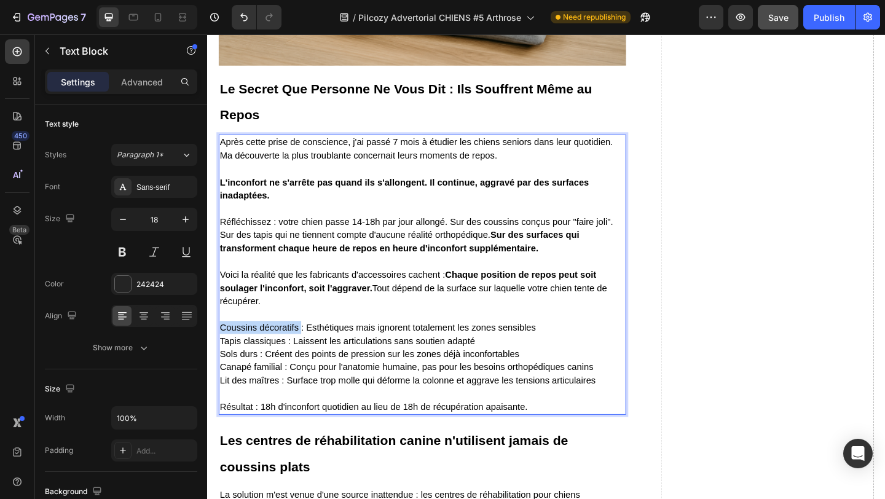
drag, startPoint x: 223, startPoint y: 369, endPoint x: 308, endPoint y: 374, distance: 85.6
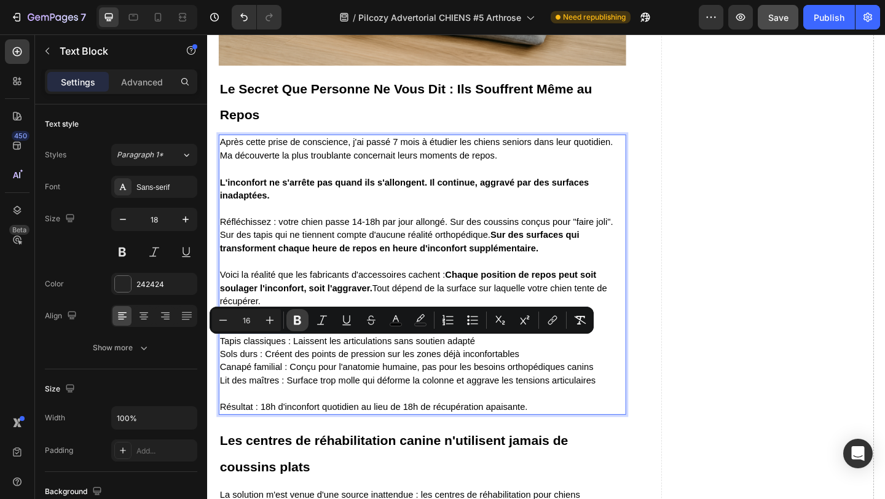
click at [296, 323] on icon "Editor contextual toolbar" at bounding box center [297, 320] width 7 height 9
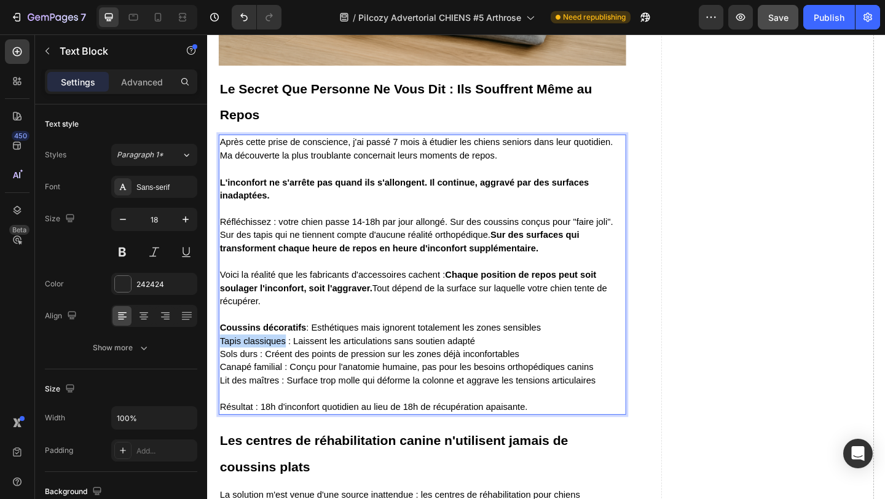
drag, startPoint x: 292, startPoint y: 385, endPoint x: 219, endPoint y: 383, distance: 73.2
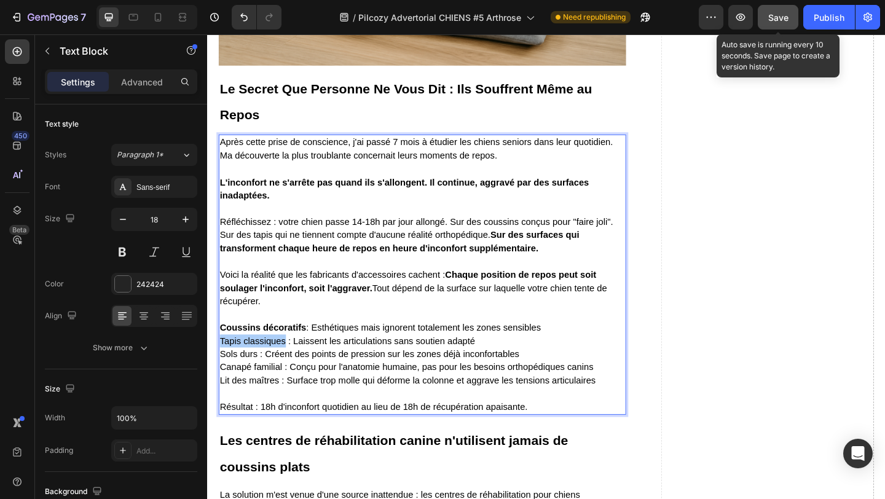
click at [776, 18] on span "Save" at bounding box center [779, 17] width 20 height 10
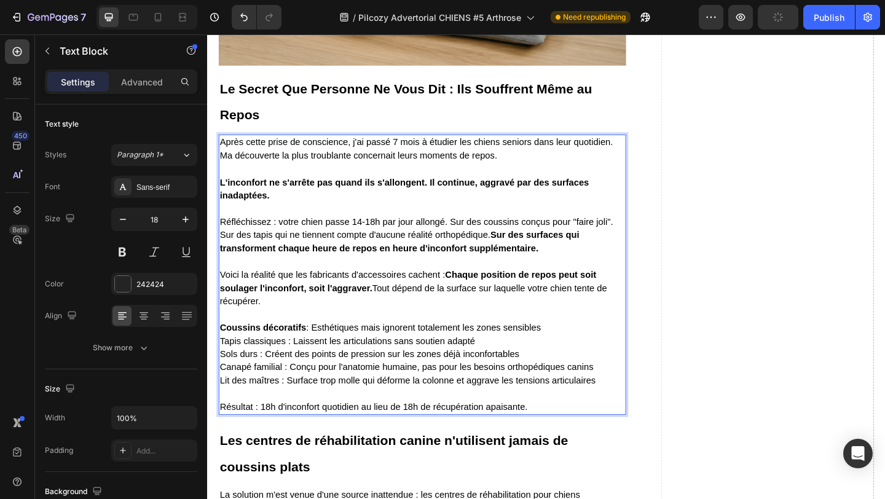
click at [303, 391] on p "Coussins décoratifs : Esthétiques mais ignorent totalement les zones sensibles …" at bounding box center [441, 375] width 441 height 86
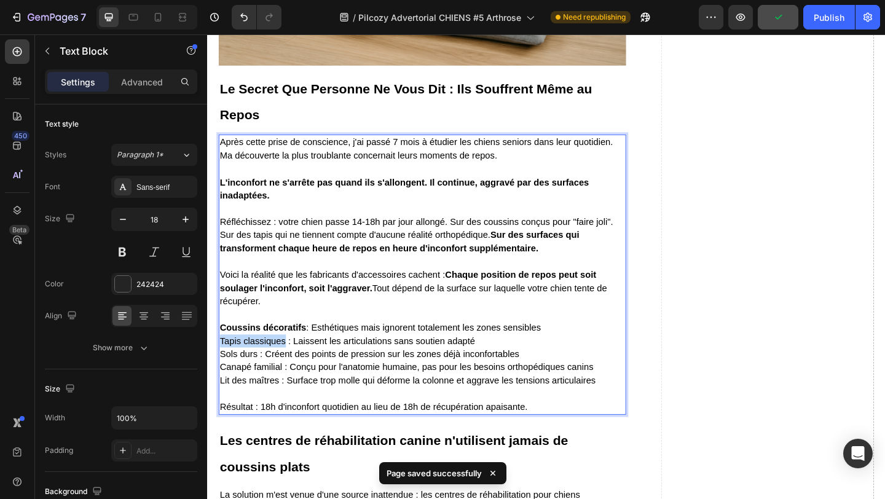
drag, startPoint x: 291, startPoint y: 384, endPoint x: 215, endPoint y: 382, distance: 76.9
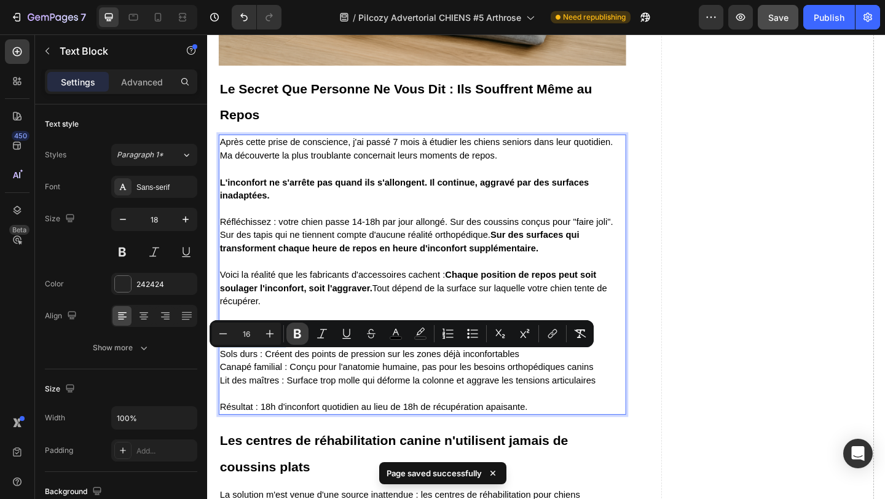
click at [293, 332] on icon "Editor contextual toolbar" at bounding box center [297, 334] width 12 height 12
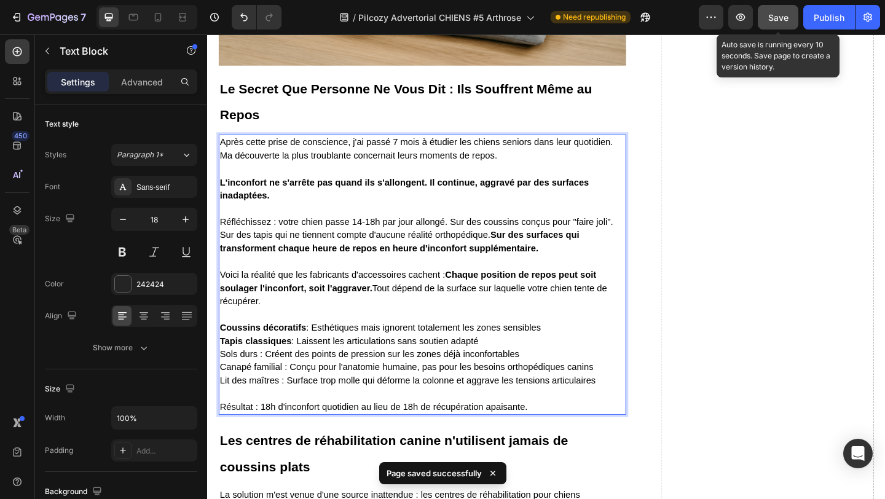
click at [776, 12] on span "Save" at bounding box center [779, 17] width 20 height 10
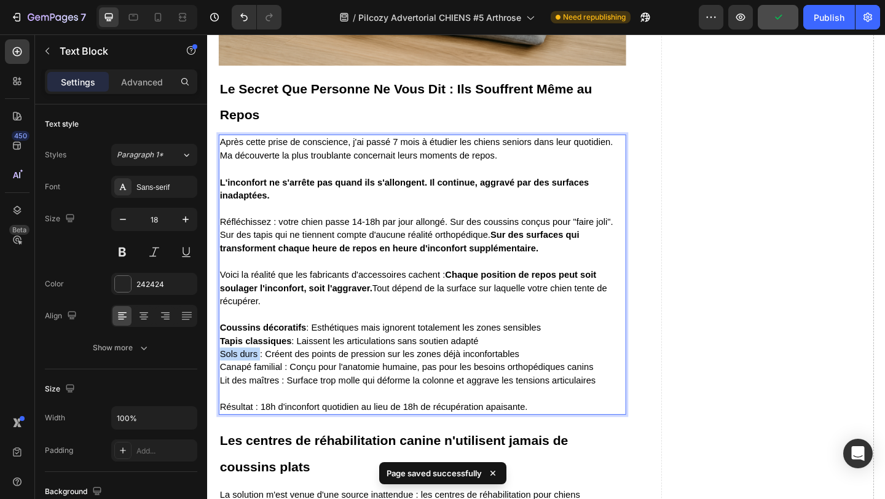
drag, startPoint x: 264, startPoint y: 401, endPoint x: 201, endPoint y: 400, distance: 62.7
click at [207, 400] on html "Header Sticky Custom Code Section 2 ⁠⁠⁠⁠⁠⁠⁠ L'Industrie Vétérinaire Néglige Cet…" at bounding box center [576, 223] width 738 height 7164
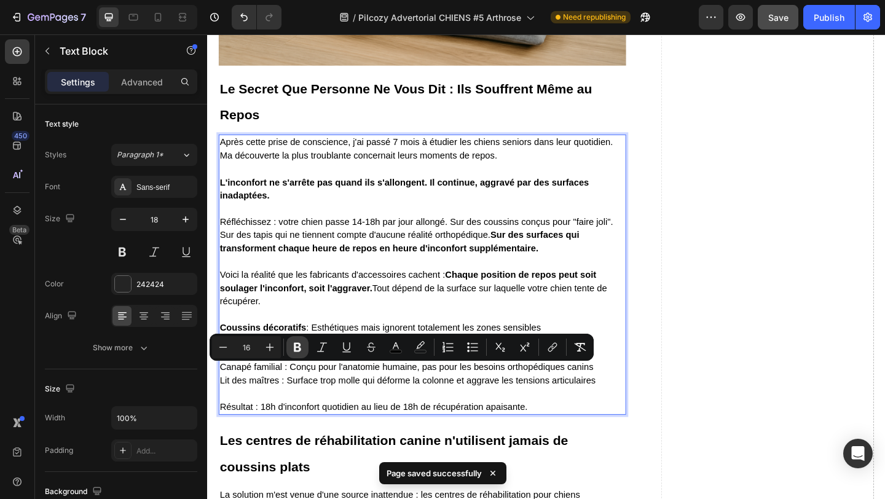
click at [301, 348] on icon "Editor contextual toolbar" at bounding box center [297, 347] width 12 height 12
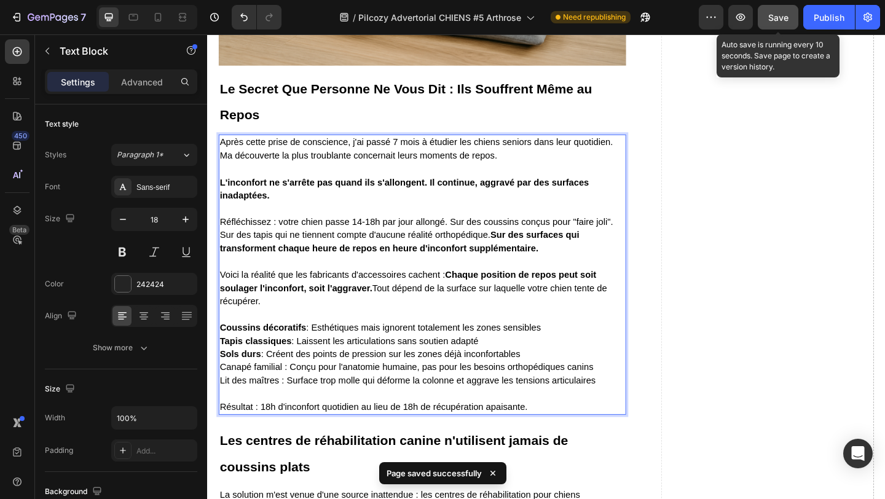
click at [772, 17] on span "Save" at bounding box center [779, 17] width 20 height 10
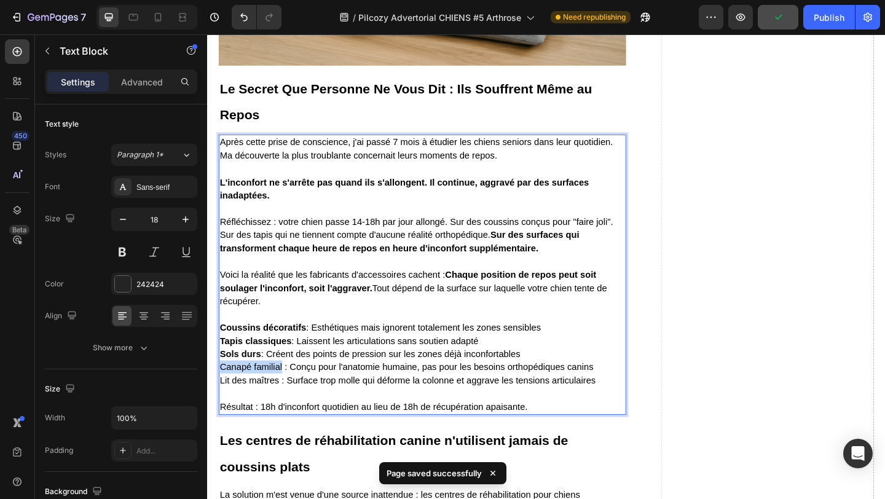
drag, startPoint x: 289, startPoint y: 414, endPoint x: 188, endPoint y: 414, distance: 101.5
click at [207, 414] on html "Header Sticky Custom Code Section 2 ⁠⁠⁠⁠⁠⁠⁠ L'Industrie Vétérinaire Néglige Cet…" at bounding box center [576, 223] width 738 height 7164
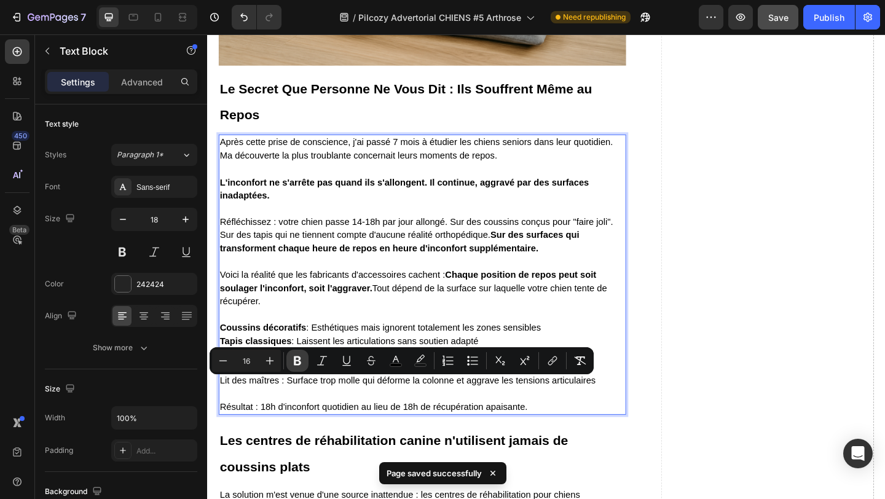
click at [296, 365] on icon "Editor contextual toolbar" at bounding box center [297, 361] width 7 height 9
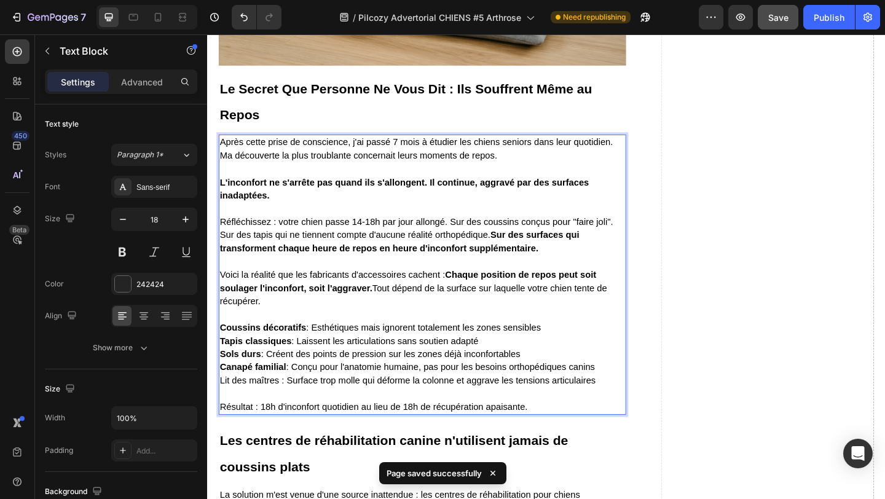
click at [470, 299] on p "Voici la réalité que les fabricants d'accessoires cachent : Chaque position de …" at bounding box center [441, 303] width 441 height 58
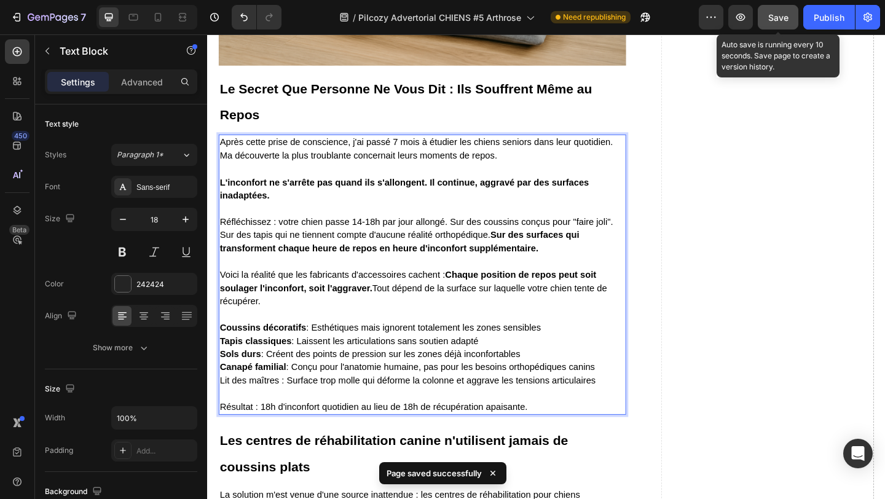
click at [783, 17] on span "Save" at bounding box center [779, 17] width 20 height 10
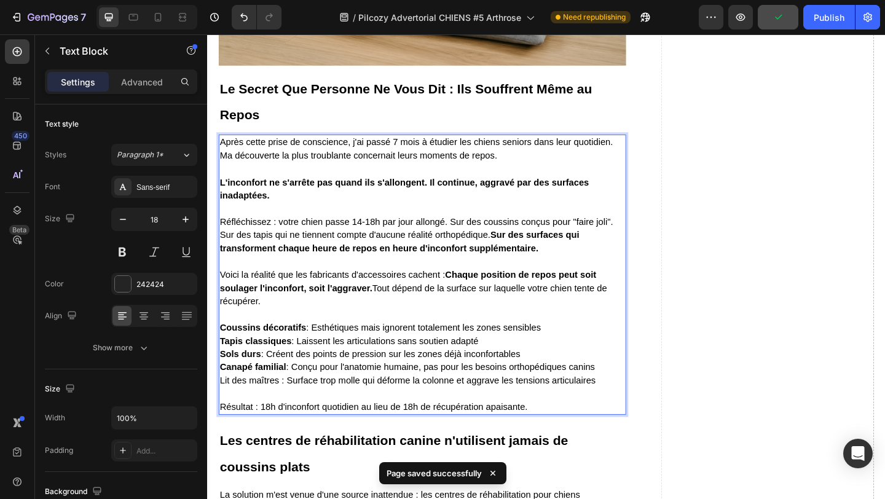
click at [355, 373] on span "Tapis classiques : Laissent les articulations sans soutien adapté" at bounding box center [362, 368] width 282 height 10
drag, startPoint x: 285, startPoint y: 430, endPoint x: 199, endPoint y: 428, distance: 86.1
click at [207, 428] on html "Header Sticky Custom Code Section 2 ⁠⁠⁠⁠⁠⁠⁠ L'Industrie Vétérinaire Néglige Cet…" at bounding box center [576, 223] width 738 height 7164
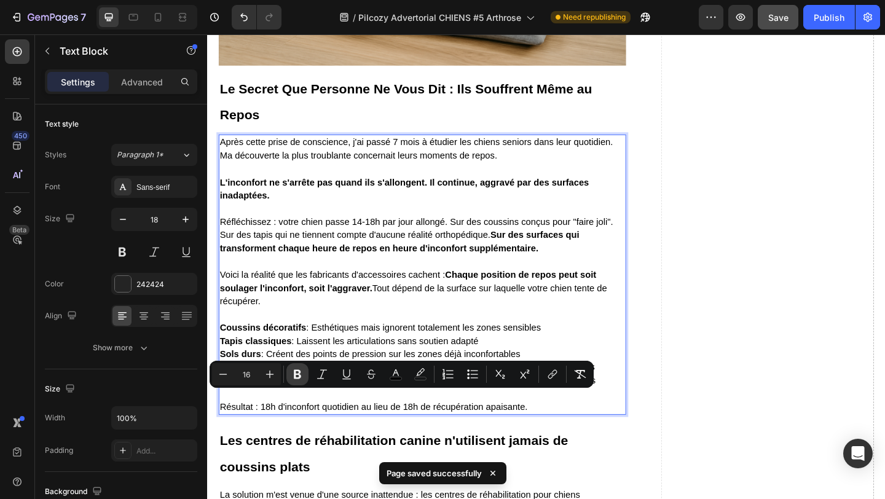
click at [297, 374] on icon "Editor contextual toolbar" at bounding box center [297, 374] width 7 height 9
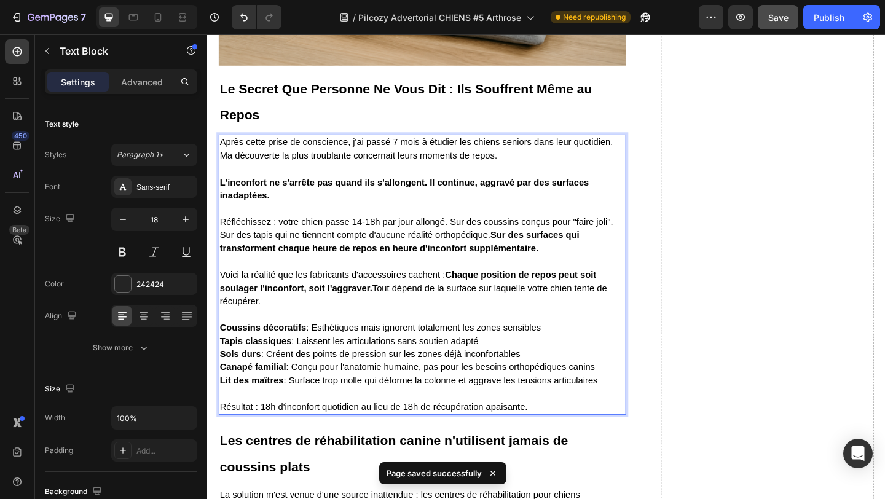
click at [535, 257] on span "Réfléchissez : votre chien passe 14-18h par jour allongé. Sur des coussins conç…" at bounding box center [435, 252] width 428 height 39
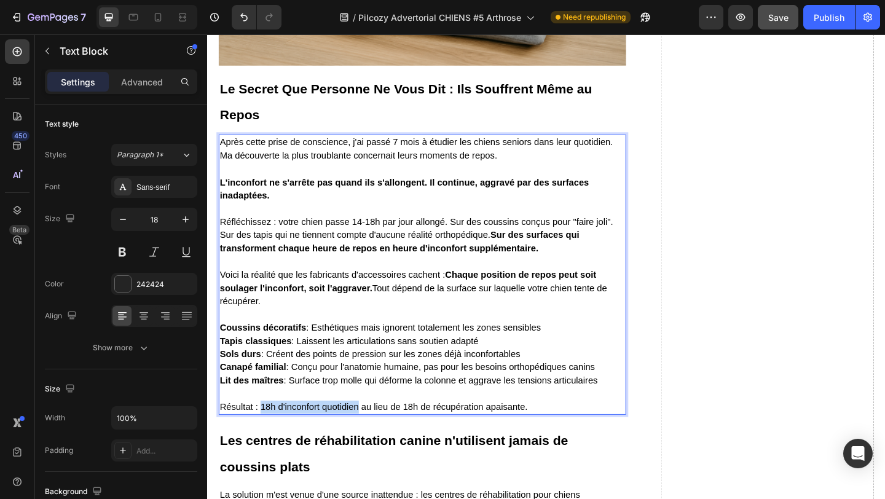
drag, startPoint x: 266, startPoint y: 457, endPoint x: 371, endPoint y: 457, distance: 105.1
click at [371, 445] on span "Résultat : 18h d'inconfort quotidien au lieu de 18h de récupération apaisante." at bounding box center [388, 440] width 335 height 10
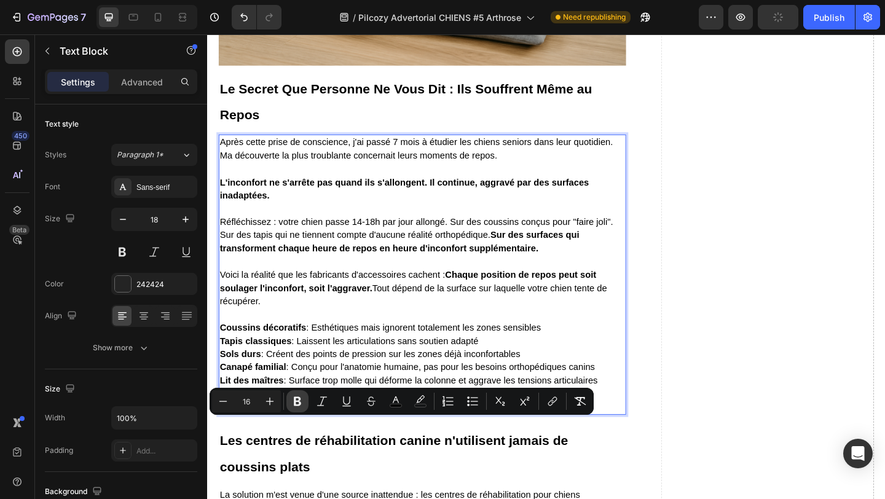
click at [293, 400] on icon "Editor contextual toolbar" at bounding box center [297, 401] width 12 height 12
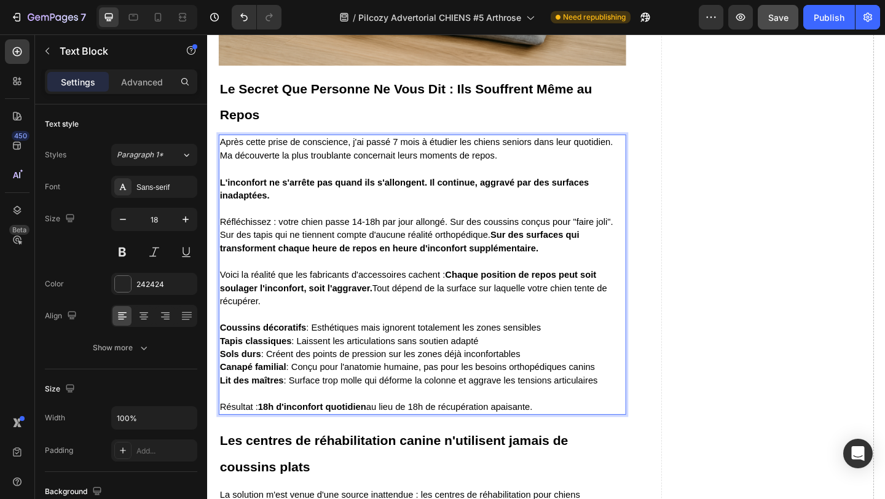
click at [424, 274] on p "Réfléchissez : votre chien passe 14-18h par jour allongé. Sur des coussins conç…" at bounding box center [441, 245] width 441 height 58
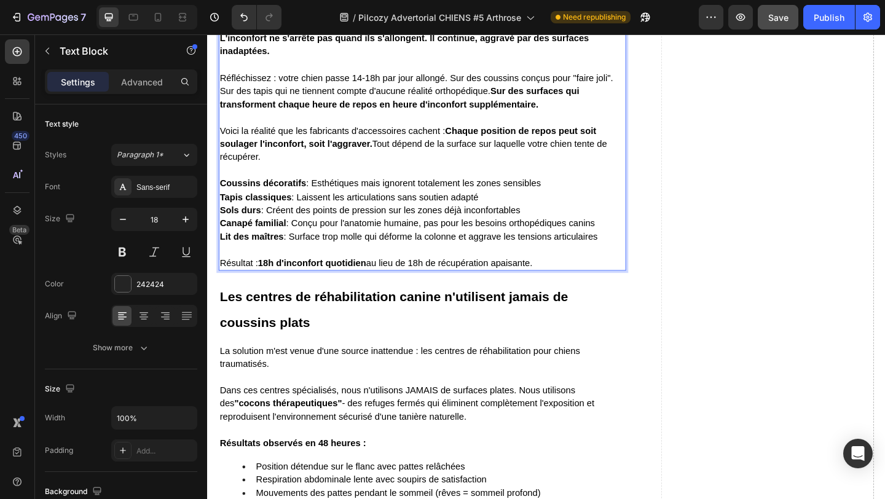
scroll to position [3565, 0]
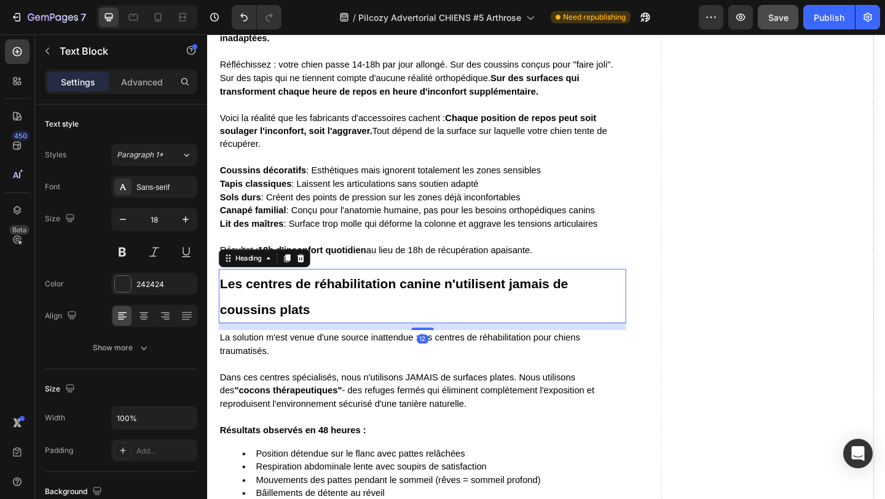
click at [230, 333] on strong "Les centres de réhabilitation canine n'utilisent jamais de coussins plats" at bounding box center [410, 320] width 379 height 44
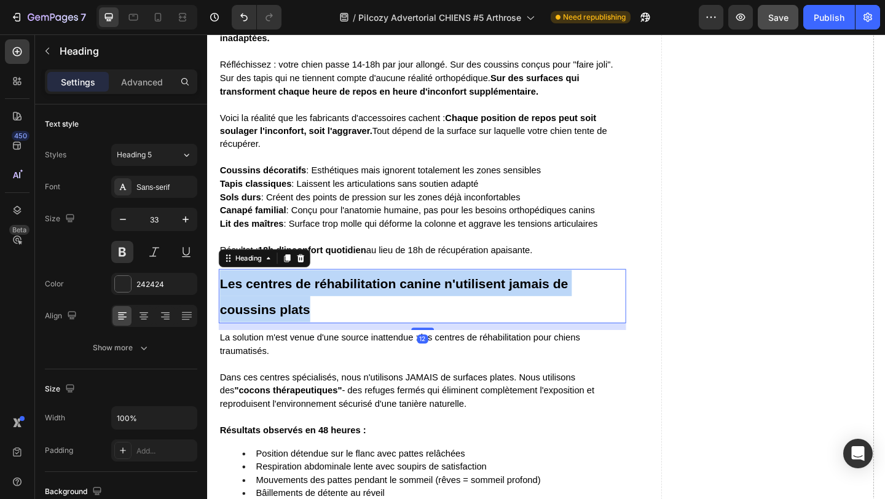
click at [230, 333] on strong "Les centres de réhabilitation canine n'utilisent jamais de coussins plats" at bounding box center [410, 320] width 379 height 44
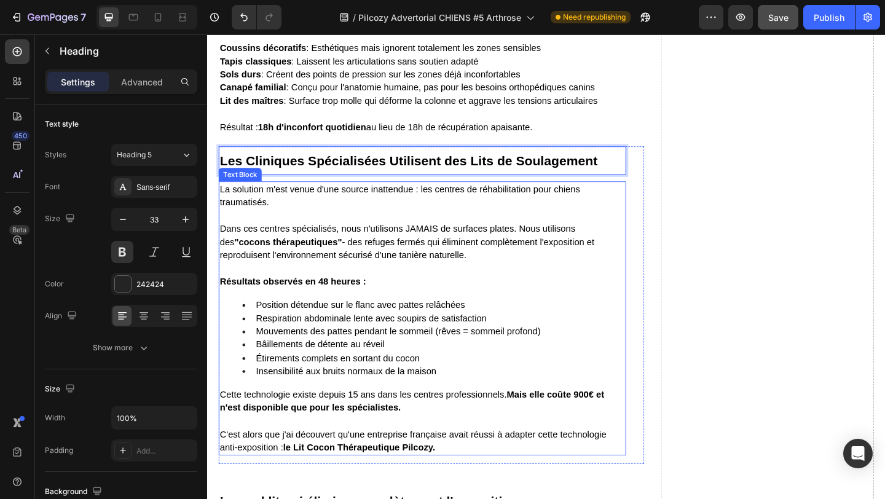
scroll to position [3700, 0]
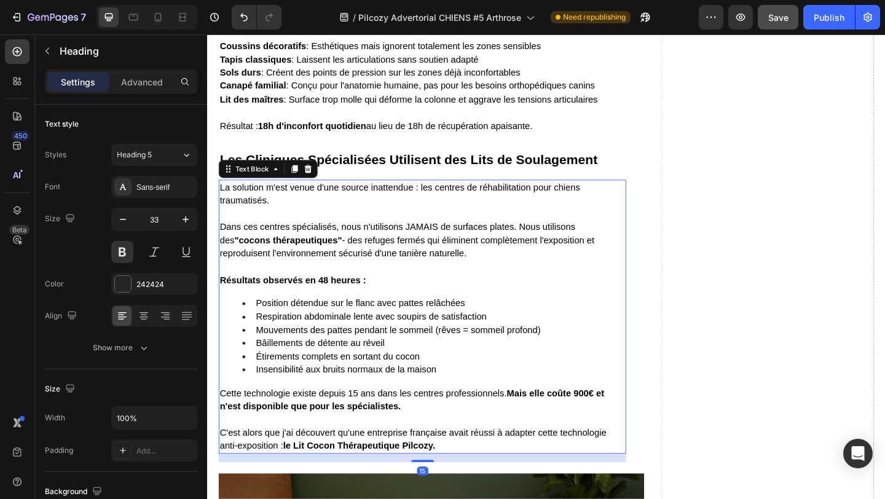
click at [242, 220] on span "La solution m'est venue d'une source inattendue : les centres de réhabilitation…" at bounding box center [417, 208] width 392 height 25
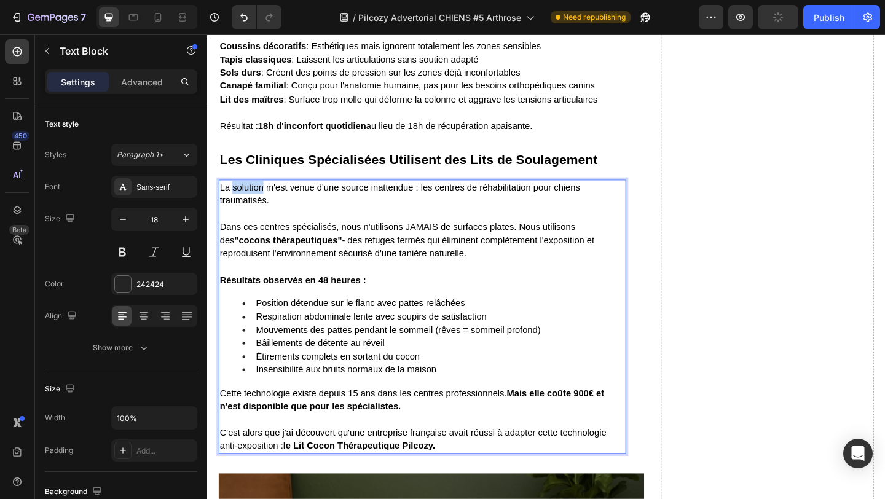
click at [242, 220] on span "La solution m'est venue d'une source inattendue : les centres de réhabilitation…" at bounding box center [417, 208] width 392 height 25
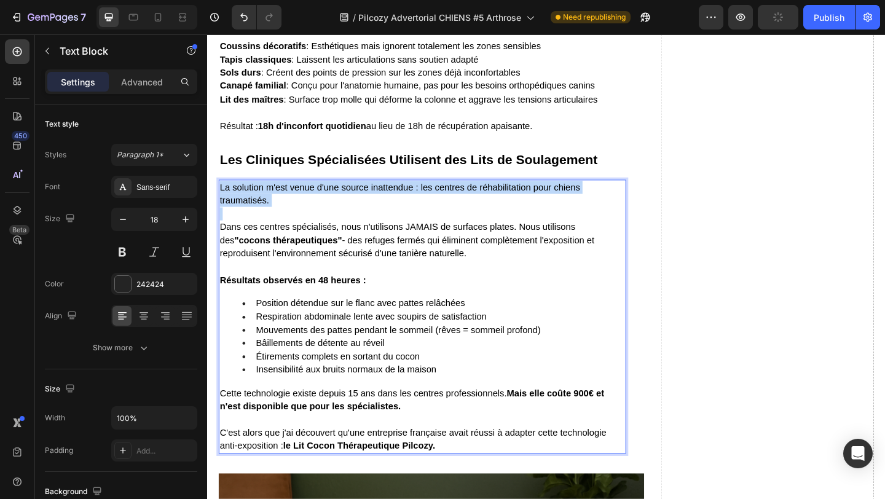
click at [242, 220] on span "La solution m'est venue d'une source inattendue : les centres de réhabilitation…" at bounding box center [417, 208] width 392 height 25
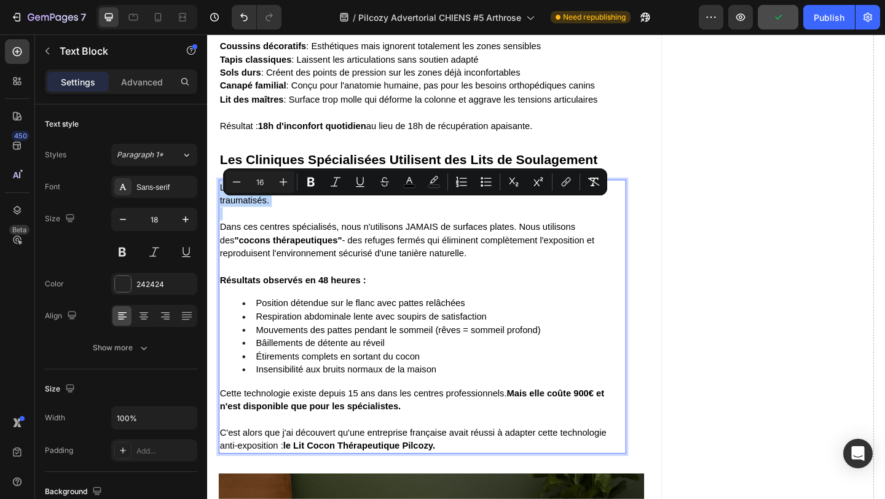
click at [242, 220] on span "La solution m'est venue d'une source inattendue : les centres de réhabilitation…" at bounding box center [417, 208] width 392 height 25
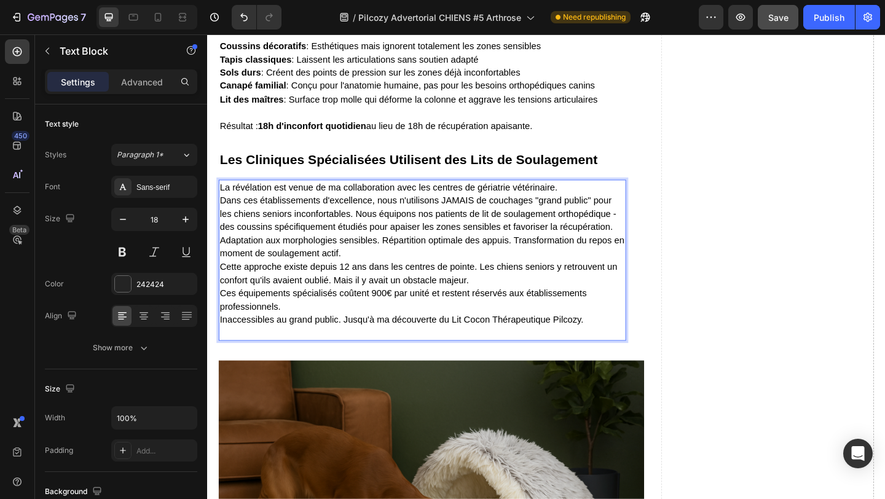
click at [614, 220] on p "La révélation est venue de ma collaboration avec les centres de gériatrie vétér…" at bounding box center [441, 280] width 441 height 173
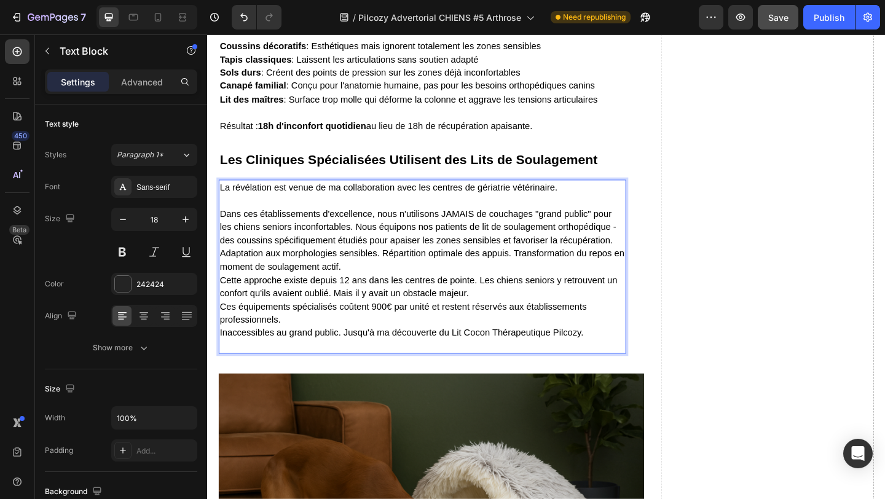
click at [651, 276] on p "⁠⁠⁠⁠⁠⁠⁠ Dans ces établissements d'excellence, nous n'utilisons JAMAIS de coucha…" at bounding box center [441, 294] width 441 height 173
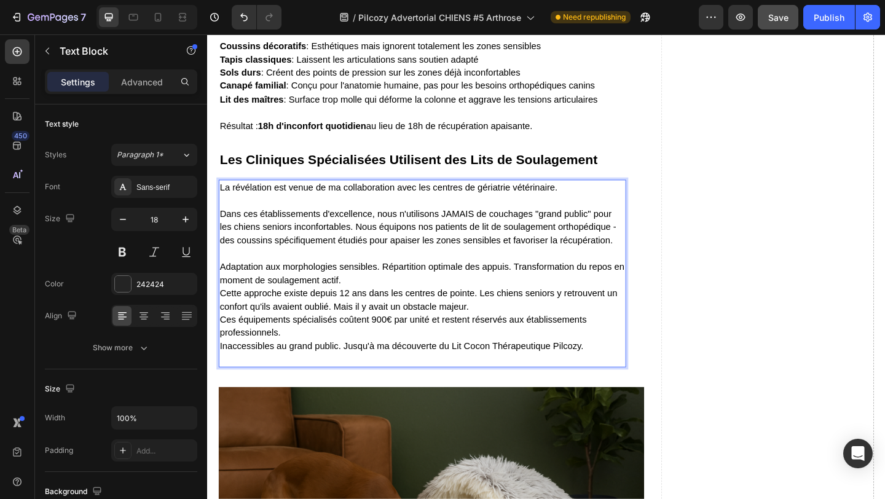
click at [378, 320] on p "Adaptation aux morphologies sensibles. Répartition optimale des appuis. Transfo…" at bounding box center [441, 331] width 441 height 130
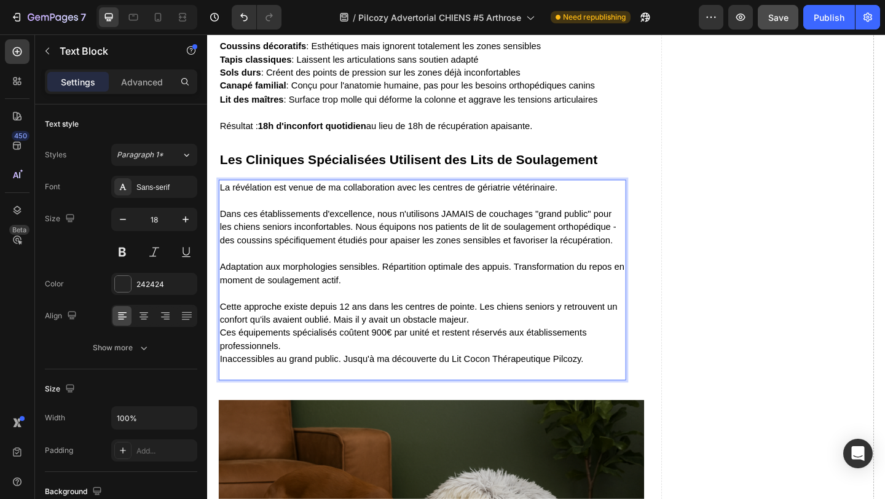
click at [521, 362] on p "⁠⁠⁠⁠⁠⁠⁠ Cette approche existe depuis 12 ans dans les centres de pointe. Les chi…" at bounding box center [441, 359] width 441 height 101
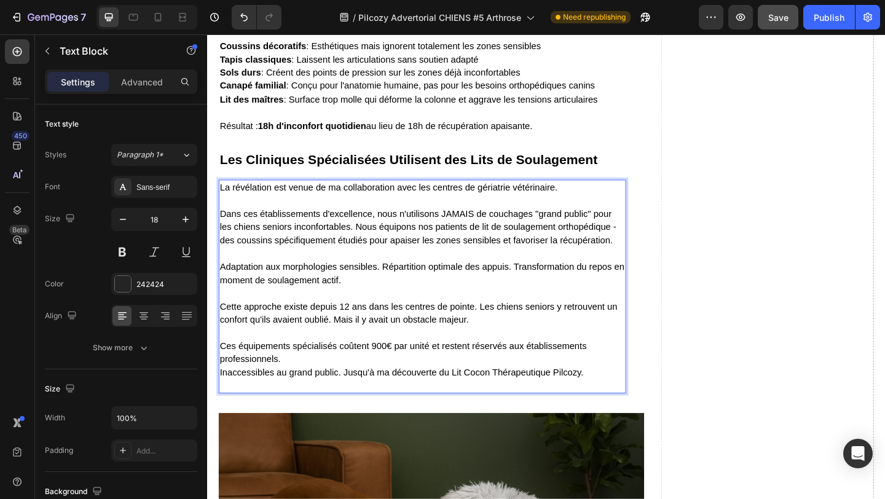
click at [309, 410] on p "Ces équipements spécialisés coûtent 900€ par unité et restent réservés aux étab…" at bounding box center [441, 388] width 441 height 72
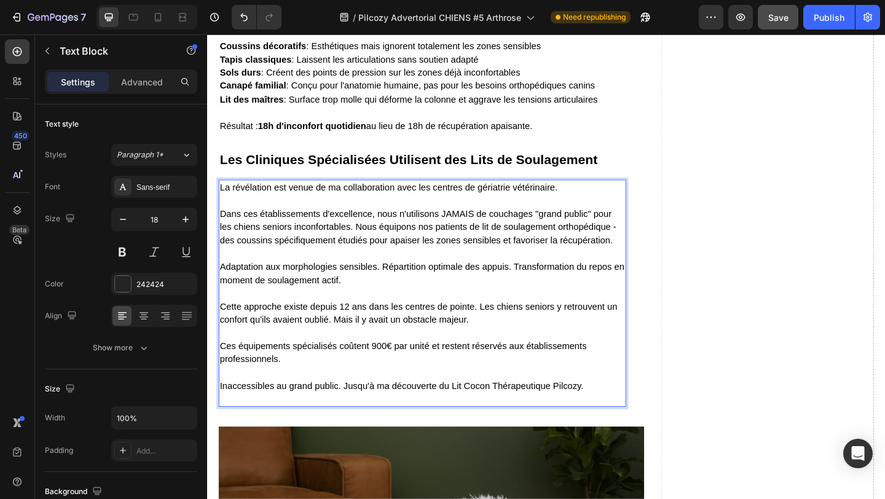
click at [247, 438] on p "⁠⁠⁠⁠⁠⁠⁠ Inaccessibles au grand public. Jusqu'à ma découverte du Lit Cocon Théra…" at bounding box center [441, 416] width 441 height 43
click at [233, 438] on p "Inaccessibles au grand public. Jusqu'à ma découverte du Lit Cocon Thérapeutique…" at bounding box center [441, 416] width 441 height 43
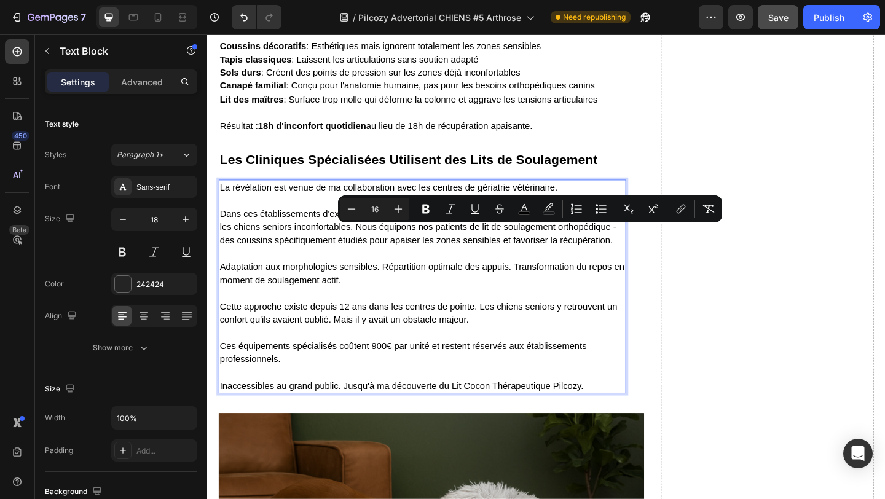
drag, startPoint x: 460, startPoint y: 248, endPoint x: 624, endPoint y: 252, distance: 164.2
click at [624, 252] on span "Dans ces établissements d'excellence, nous n'utilisons JAMAIS de couchages "gra…" at bounding box center [437, 243] width 432 height 39
click at [423, 212] on icon "Editor contextual toolbar" at bounding box center [425, 209] width 7 height 9
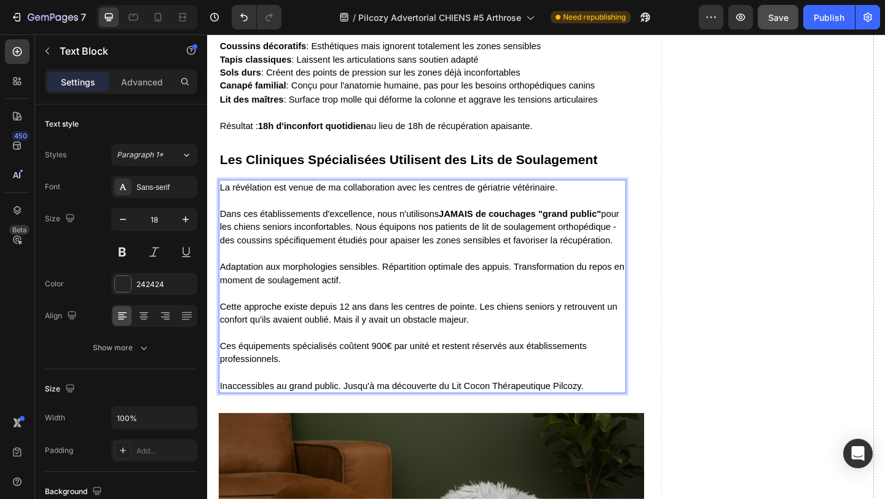
click at [491, 309] on p "Adaptation aux morphologies sensibles. Répartition optimale des appuis. Transfo…" at bounding box center [441, 287] width 441 height 43
drag, startPoint x: 504, startPoint y: 264, endPoint x: 645, endPoint y: 266, distance: 141.4
click at [645, 264] on span "Dans ces établissements d'excellence, nous n'utilisons JAMAIS de couchages "gra…" at bounding box center [438, 243] width 435 height 39
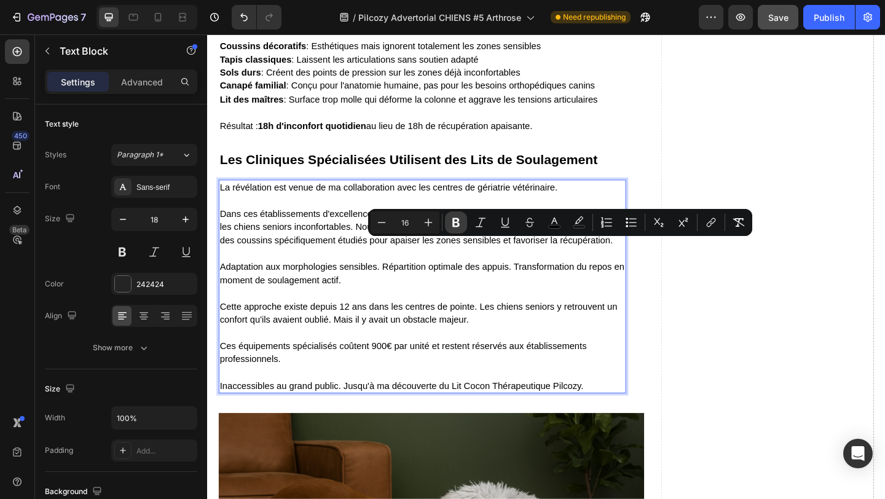
click at [456, 226] on icon "Editor contextual toolbar" at bounding box center [456, 222] width 7 height 9
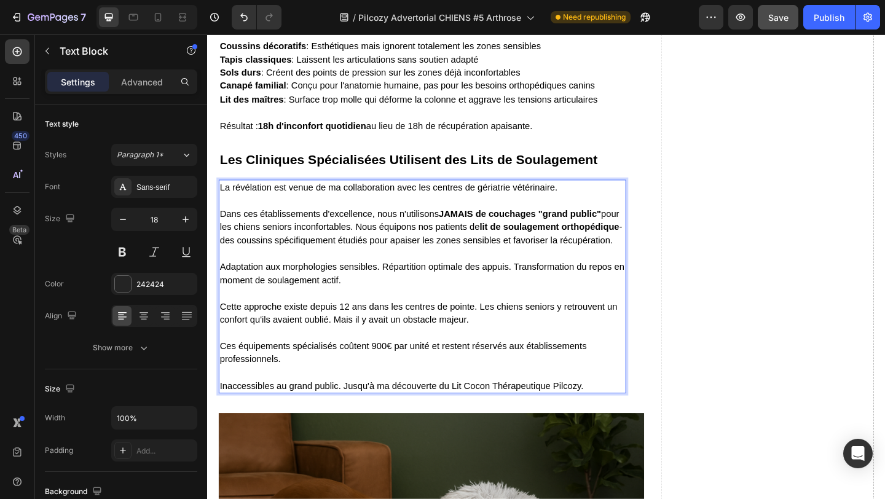
click at [505, 298] on p "Adaptation aux morphologies sensibles. Répartition optimale des appuis. Transfo…" at bounding box center [441, 287] width 441 height 43
drag, startPoint x: 541, startPoint y: 307, endPoint x: 550, endPoint y: 317, distance: 13.0
click at [550, 309] on p "⁠⁠⁠⁠⁠⁠⁠ Adaptation aux morphologies sensibles. Répartition optimale des appuis.…" at bounding box center [441, 287] width 441 height 43
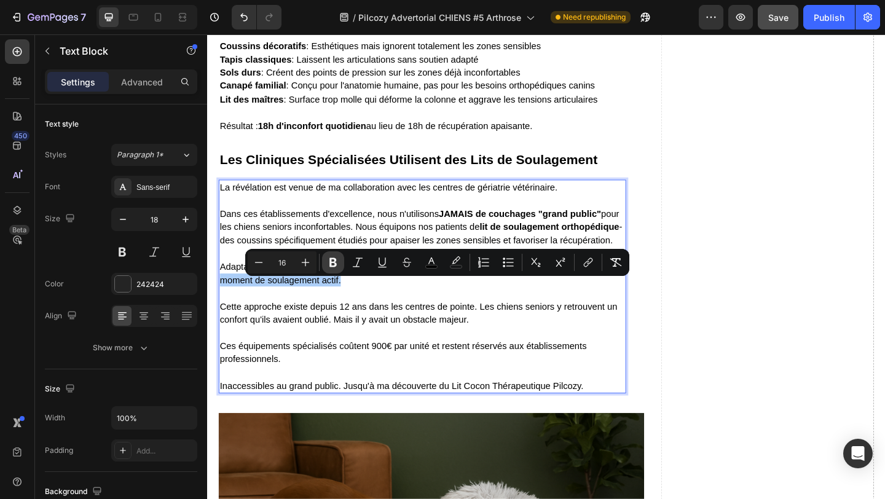
click at [336, 260] on icon "Editor contextual toolbar" at bounding box center [333, 262] width 7 height 9
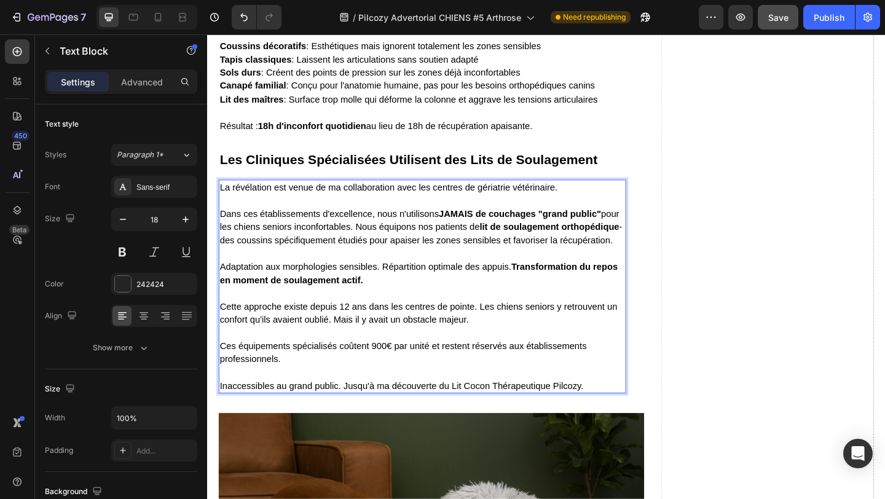
click at [356, 290] on p "Adaptation aux morphologies sensibles. Répartition optimale des appuis. Transfo…" at bounding box center [441, 287] width 441 height 43
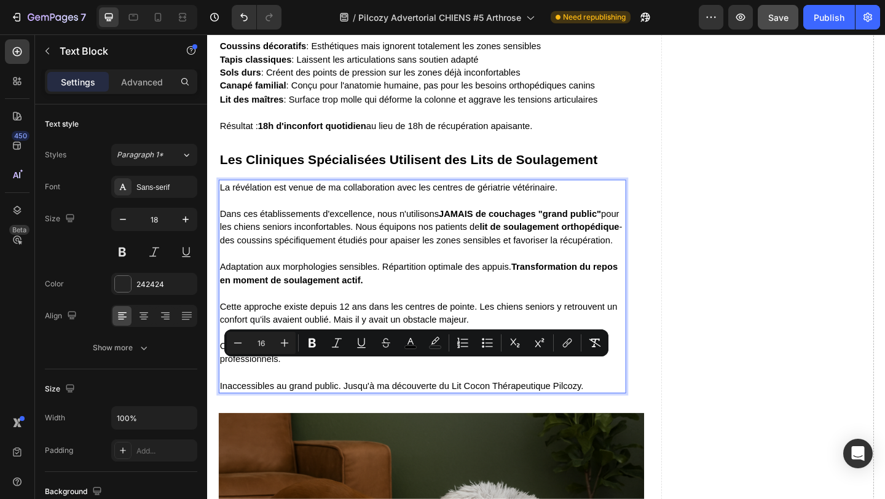
drag, startPoint x: 386, startPoint y: 395, endPoint x: 449, endPoint y: 395, distance: 62.7
click at [449, 393] on span "Ces équipements spécialisés coûtent 900€ par unité et restent réservés aux étab…" at bounding box center [420, 380] width 399 height 25
click at [310, 341] on icon "Editor contextual toolbar" at bounding box center [312, 343] width 7 height 9
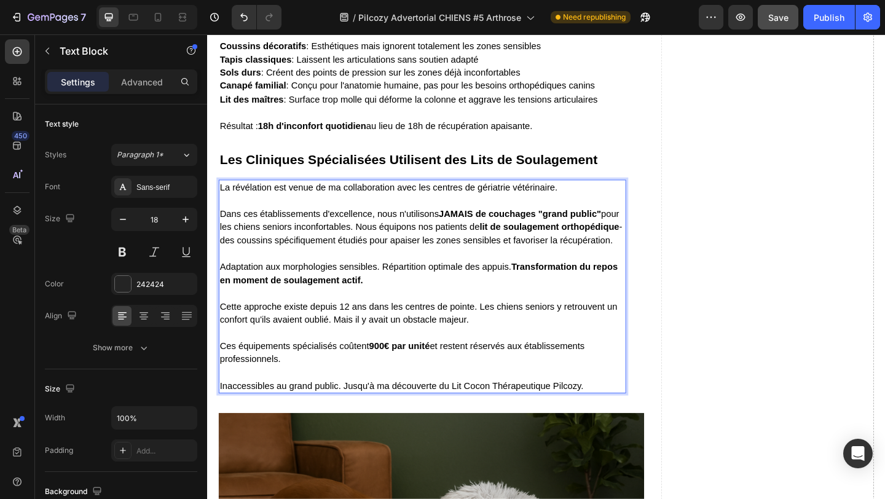
click at [461, 294] on p "Adaptation aux morphologies sensibles. Répartition optimale des appuis. Transfo…" at bounding box center [441, 287] width 441 height 43
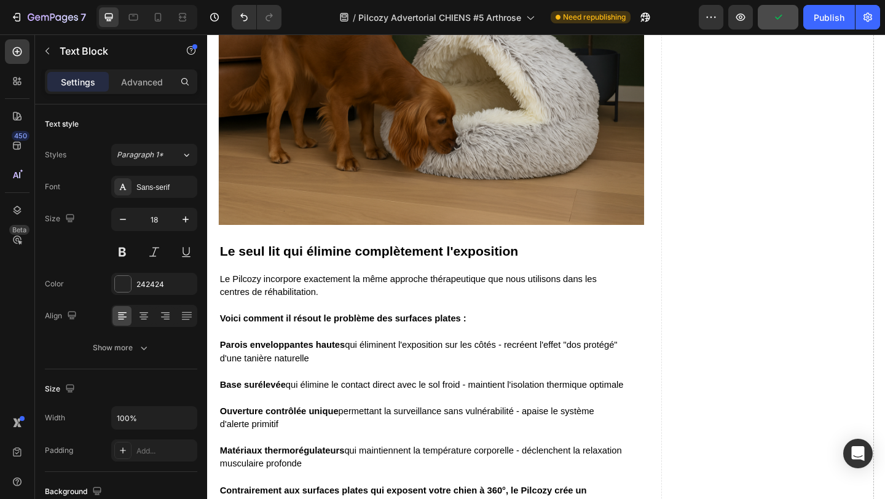
scroll to position [4226, 0]
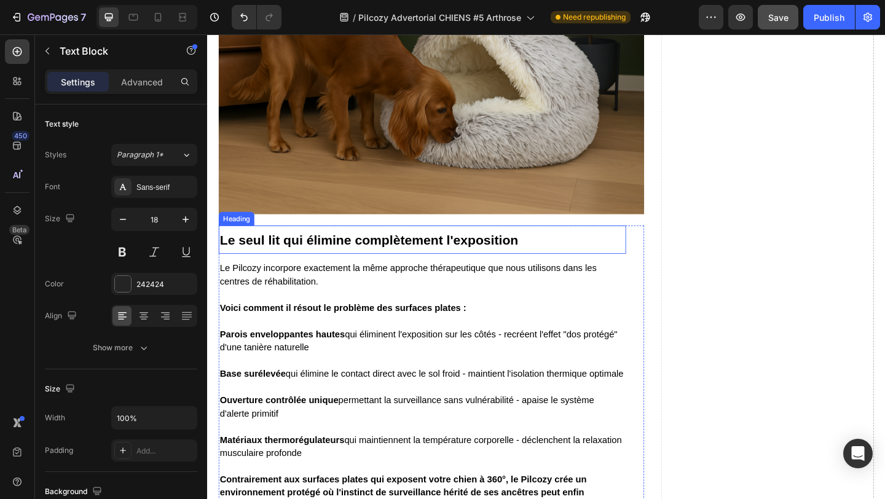
click at [263, 266] on strong "Le seul lit qui élimine complètement l'exposition" at bounding box center [383, 258] width 325 height 16
click at [255, 266] on strong "Le seul lit qui élimine complètement l'exposition" at bounding box center [383, 258] width 325 height 16
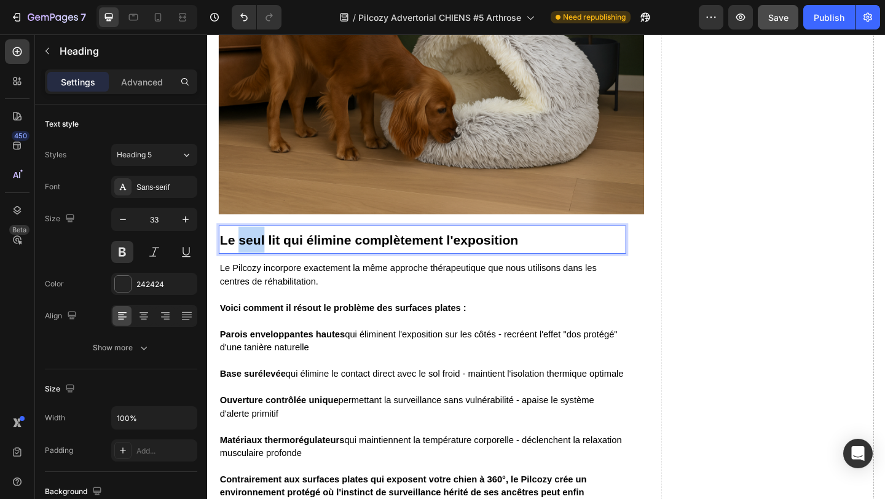
click at [255, 266] on strong "Le seul lit qui élimine complètement l'exposition" at bounding box center [383, 258] width 325 height 16
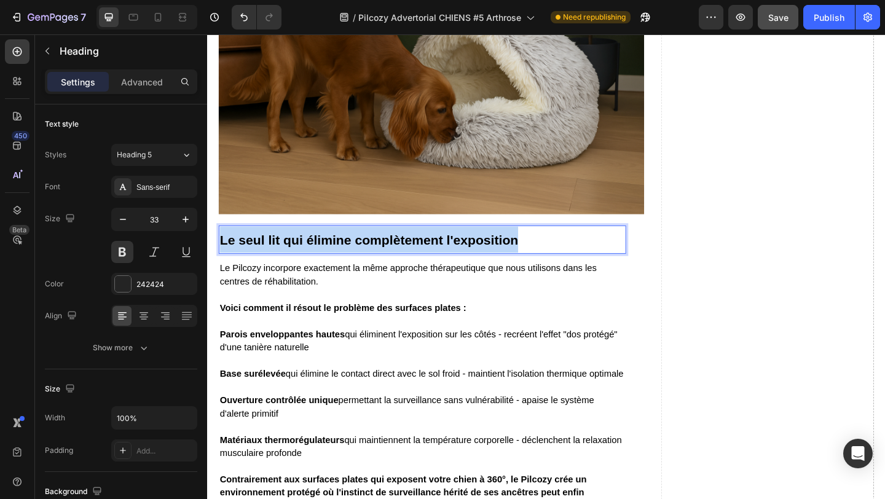
click at [255, 266] on strong "Le seul lit qui élimine complètement l'exposition" at bounding box center [383, 258] width 325 height 16
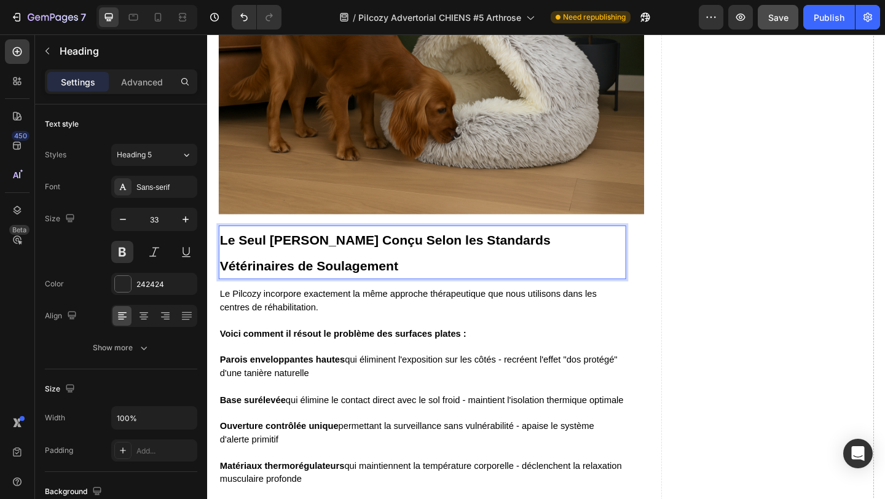
click at [245, 381] on p at bounding box center [441, 374] width 441 height 14
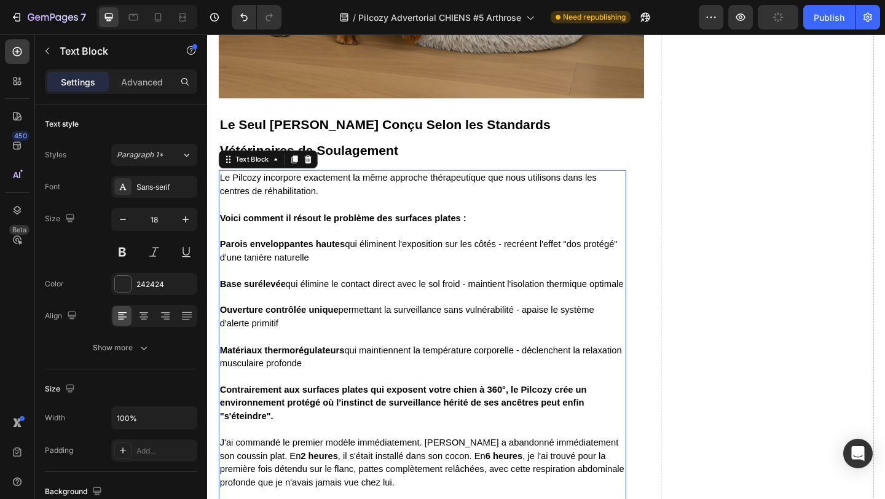
scroll to position [4350, 0]
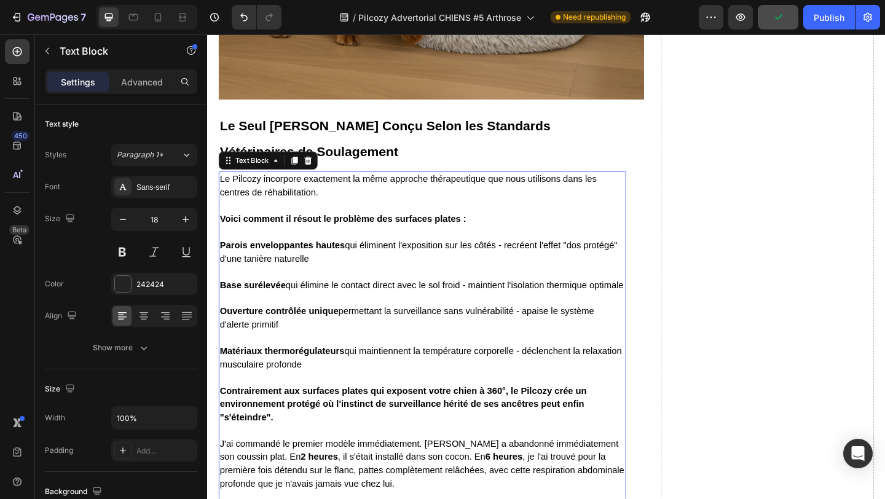
click at [261, 213] on p "Le Pilcozy incorpore exactement la même approche thérapeutique que nous utiliso…" at bounding box center [441, 198] width 441 height 29
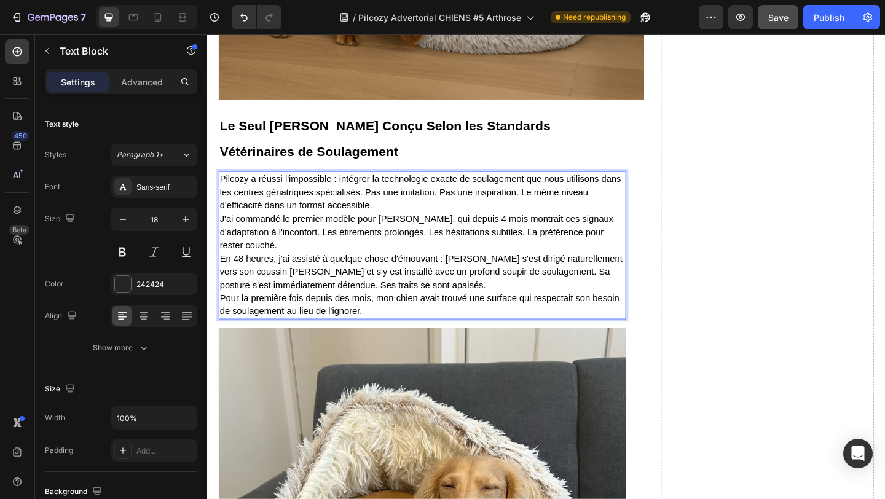
click at [405, 248] on p "Pilcozy a réussi l'impossible : intégrer la technologie exacte de soulagement q…" at bounding box center [441, 263] width 441 height 158
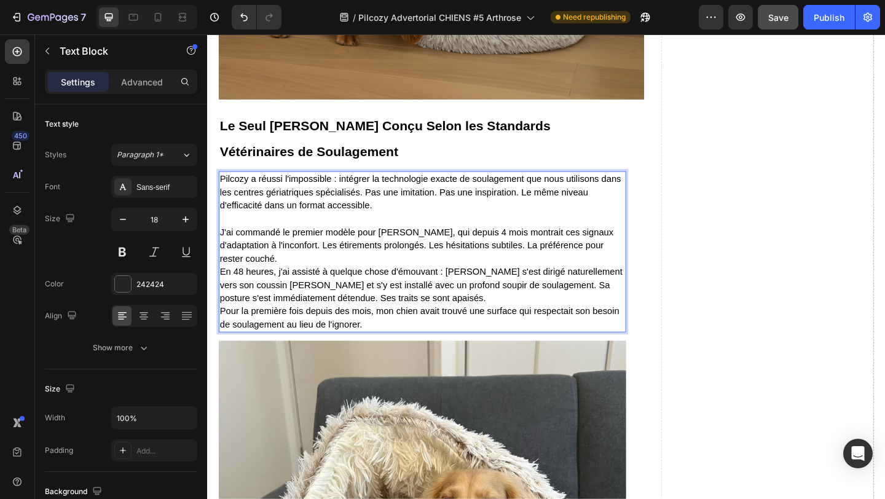
click at [645, 289] on p "⁠⁠⁠⁠⁠⁠⁠ J'ai commandé le premier modèle pour [PERSON_NAME], qui depuis 4 mois m…" at bounding box center [441, 293] width 441 height 130
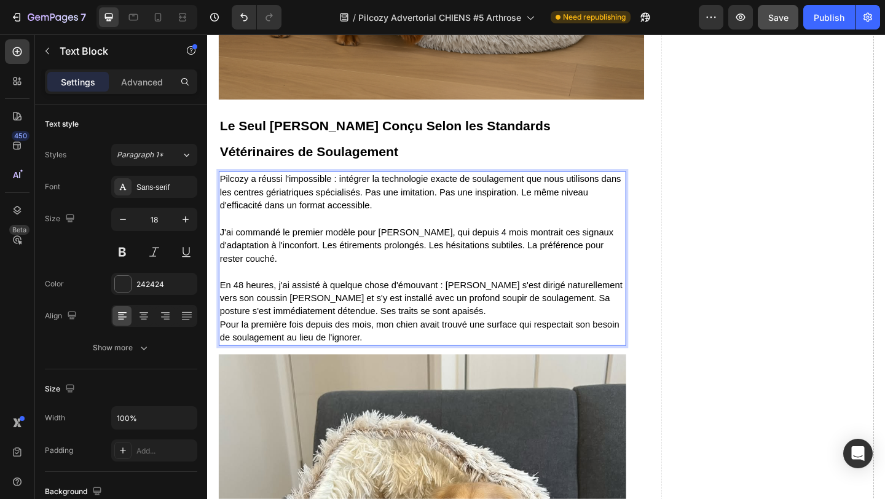
click at [471, 349] on p "⁠⁠⁠⁠⁠⁠⁠ En 48 heures, j'ai assisté à quelque chose d'émouvant : [PERSON_NAME] s…" at bounding box center [441, 328] width 441 height 86
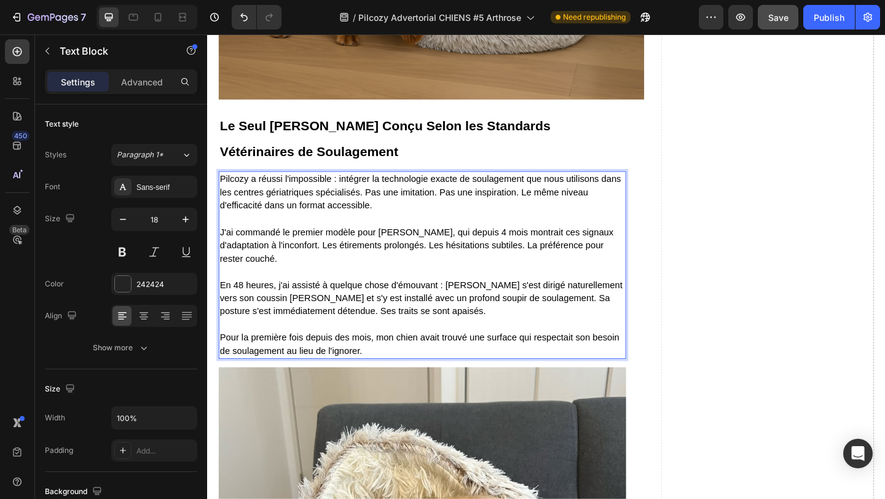
click at [400, 266] on p "J'ai commandé le premier modèle pour [PERSON_NAME], qui depuis 4 mois montrait …" at bounding box center [441, 257] width 441 height 58
drag, startPoint x: 349, startPoint y: 214, endPoint x: 556, endPoint y: 220, distance: 206.7
click at [556, 220] on span "Pilcozy a réussi l'impossible : intégrer la technologie exacte de soulagement q…" at bounding box center [439, 205] width 437 height 39
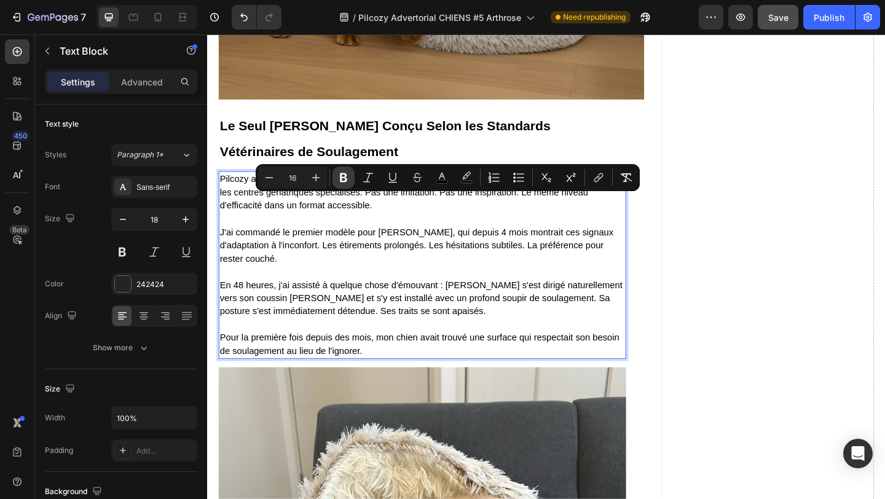
click at [344, 176] on icon "Editor contextual toolbar" at bounding box center [343, 177] width 7 height 9
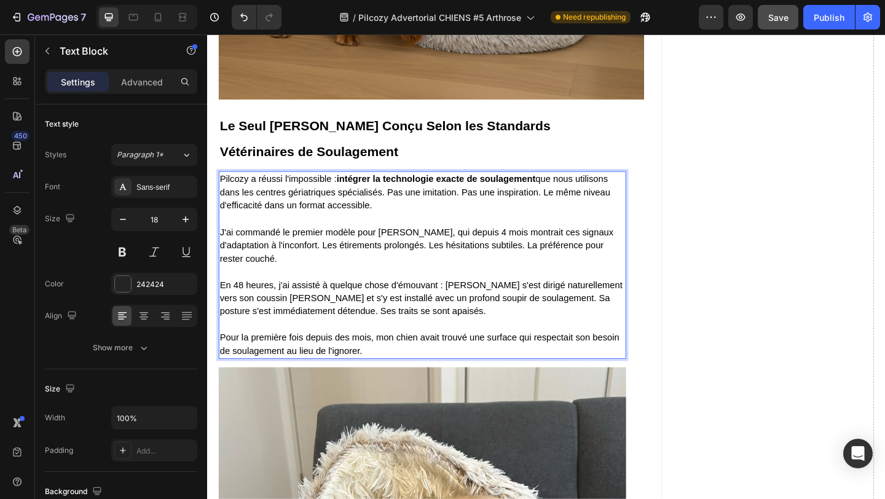
click at [408, 268] on span "J'ai commandé le premier modèle pour [PERSON_NAME], qui depuis 4 mois montrait …" at bounding box center [435, 263] width 429 height 39
drag, startPoint x: 572, startPoint y: 229, endPoint x: 577, endPoint y: 237, distance: 9.4
click at [577, 228] on p "Pilcozy a réussi l'impossible : intégrer la technologie exacte de soulagement q…" at bounding box center [441, 205] width 441 height 43
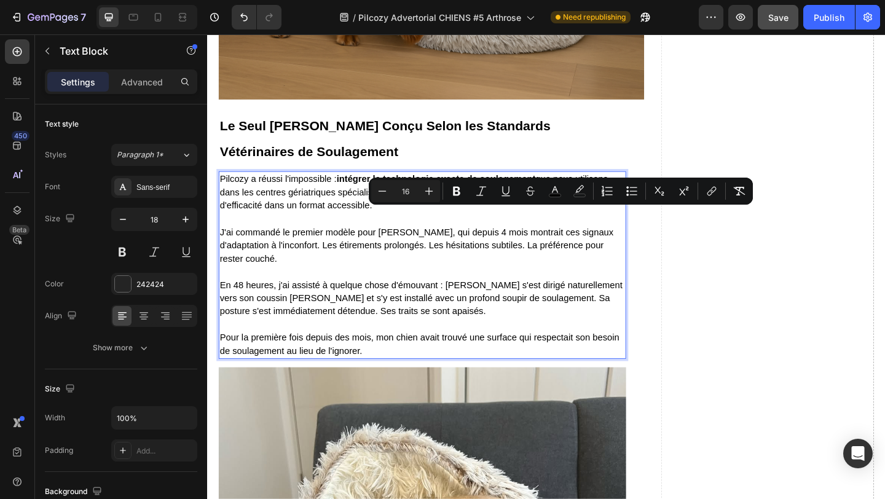
click at [510, 226] on span "Pilcozy a réussi l'impossible : intégrer la technologie exacte de soulagement q…" at bounding box center [433, 205] width 425 height 39
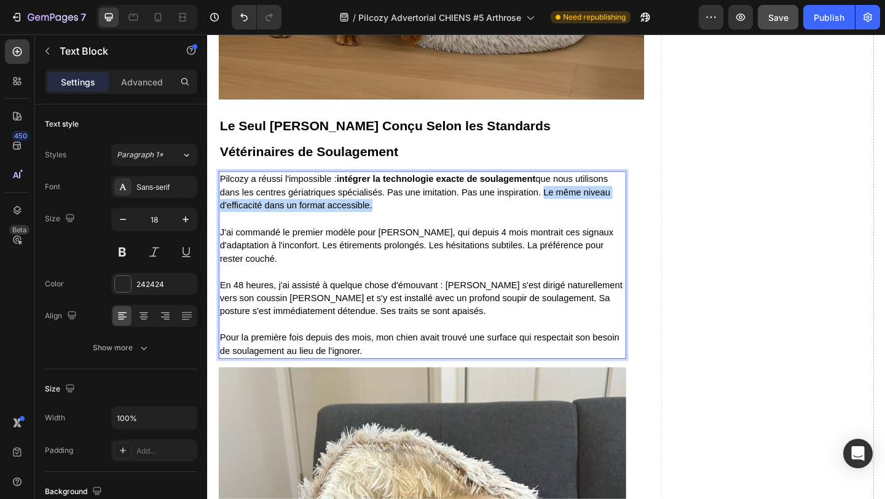
drag, startPoint x: 572, startPoint y: 230, endPoint x: 564, endPoint y: 245, distance: 17.6
click at [564, 228] on p "Pilcozy a réussi l'impossible : intégrer la technologie exacte de soulagement q…" at bounding box center [441, 205] width 441 height 43
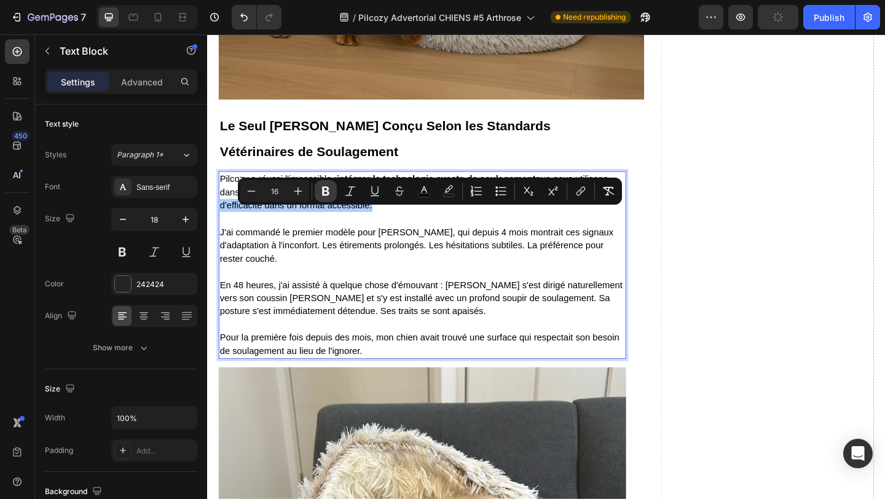
click at [325, 194] on icon "Editor contextual toolbar" at bounding box center [325, 191] width 7 height 9
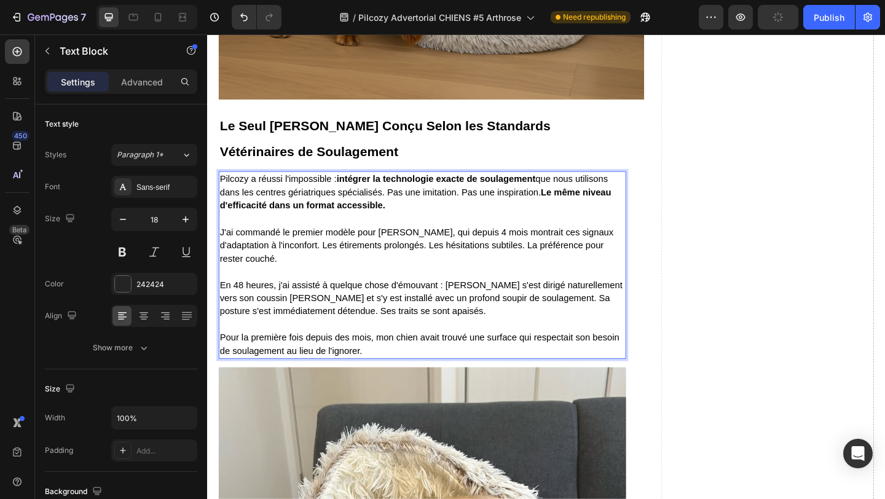
click at [502, 263] on p "J'ai commandé le premier modèle pour [PERSON_NAME], qui depuis 4 mois montrait …" at bounding box center [441, 257] width 441 height 58
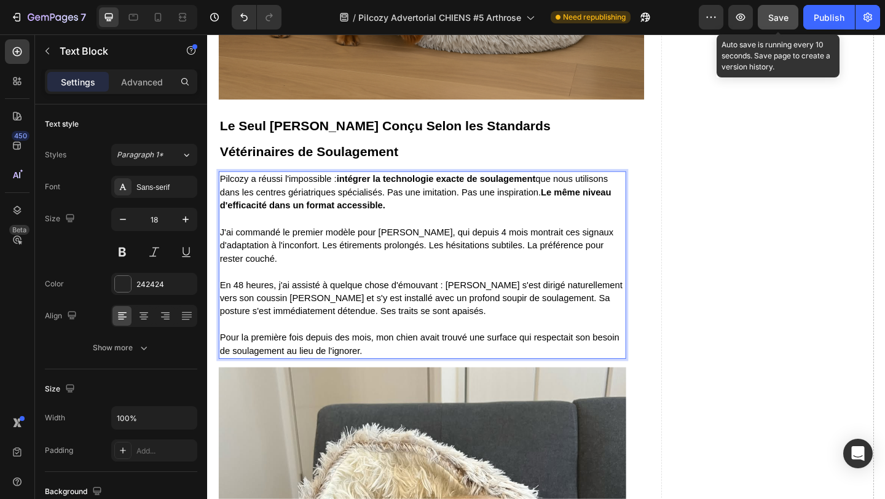
click at [766, 19] on button "Save" at bounding box center [778, 17] width 41 height 25
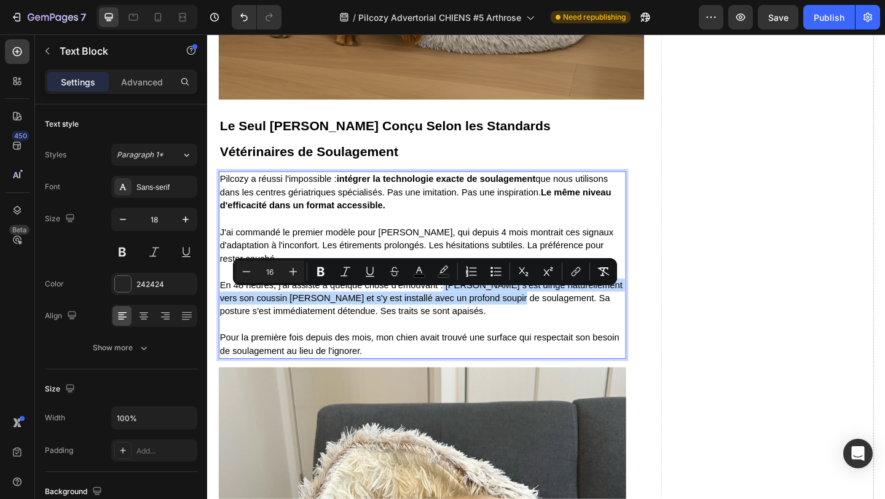
drag, startPoint x: 464, startPoint y: 317, endPoint x: 540, endPoint y: 336, distance: 79.2
click at [322, 272] on icon "Editor contextual toolbar" at bounding box center [320, 271] width 7 height 9
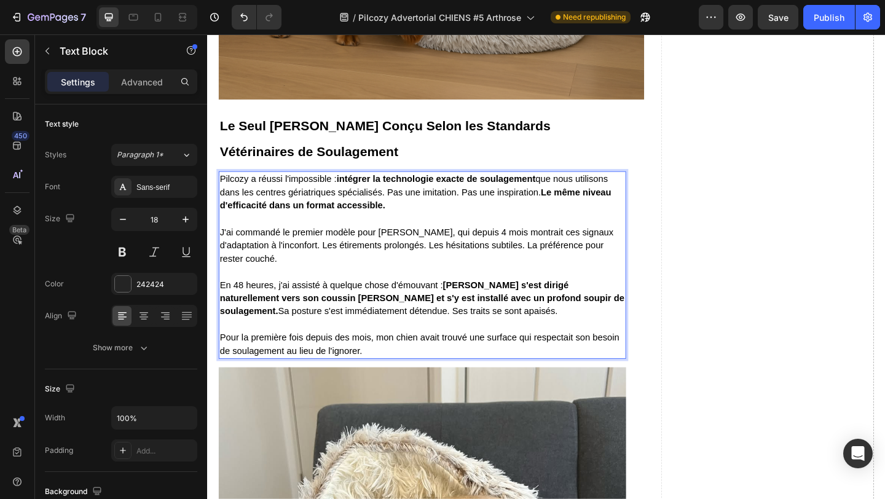
click at [422, 260] on p "J'ai commandé le premier modèle pour [PERSON_NAME], qui depuis 4 mois montrait …" at bounding box center [441, 257] width 441 height 58
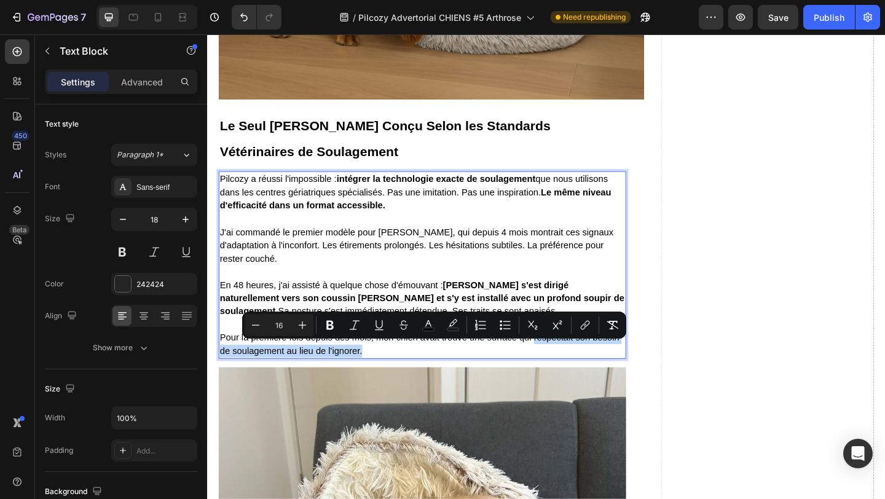
drag, startPoint x: 563, startPoint y: 376, endPoint x: 584, endPoint y: 391, distance: 25.5
click at [584, 386] on p "Pour la première fois depuis des mois, mon chien avait trouvé une surface qui r…" at bounding box center [441, 364] width 441 height 43
click at [332, 324] on icon "Editor contextual toolbar" at bounding box center [330, 325] width 7 height 9
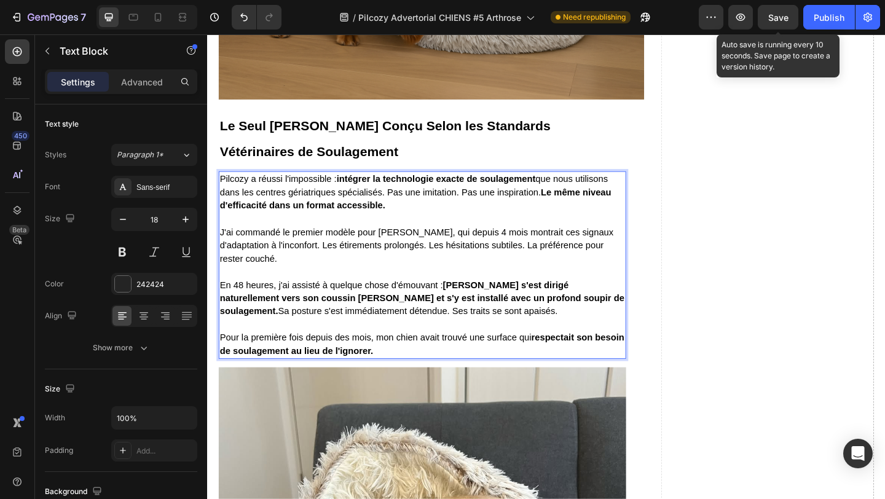
click at [777, 20] on span "Save" at bounding box center [779, 17] width 20 height 10
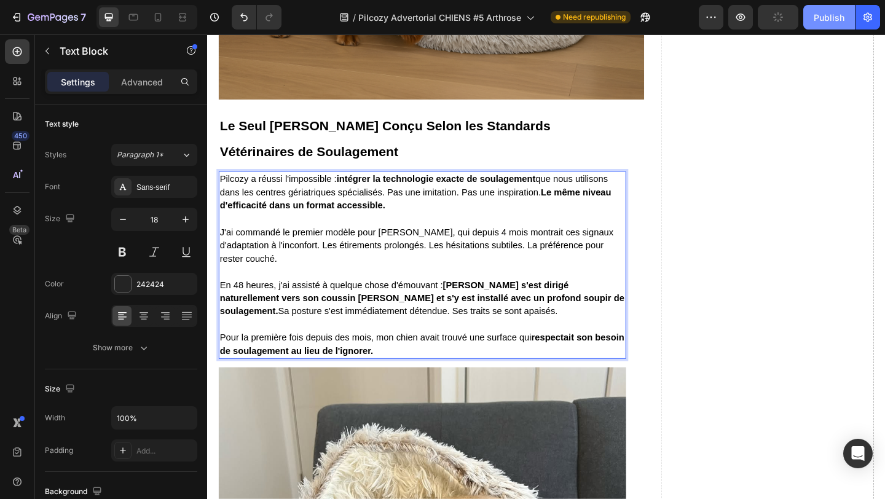
click at [818, 21] on div "Publish" at bounding box center [829, 17] width 31 height 13
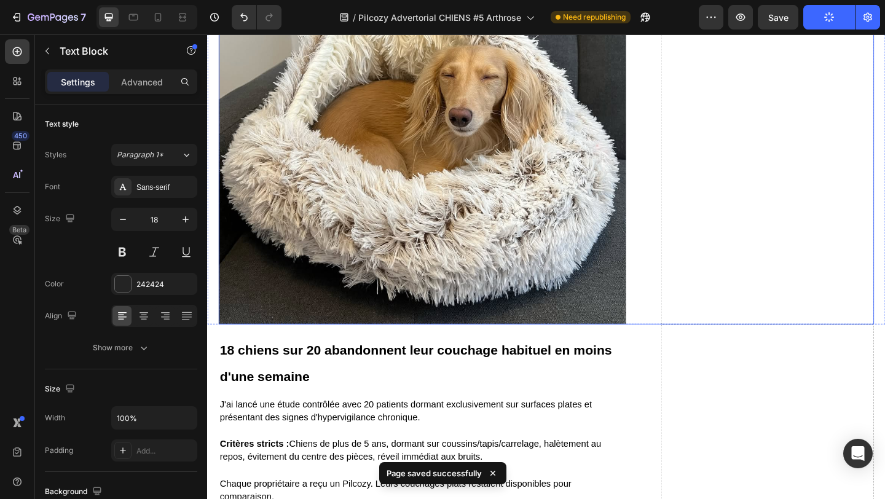
scroll to position [4852, 0]
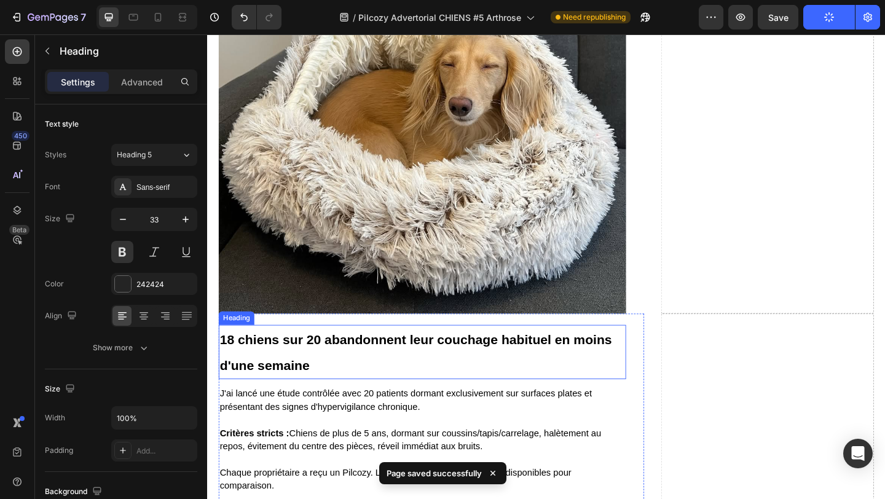
click at [267, 389] on h2 "18 chiens sur 20 abandonnent leur couchage habituel en moins d'une semaine" at bounding box center [441, 379] width 443 height 59
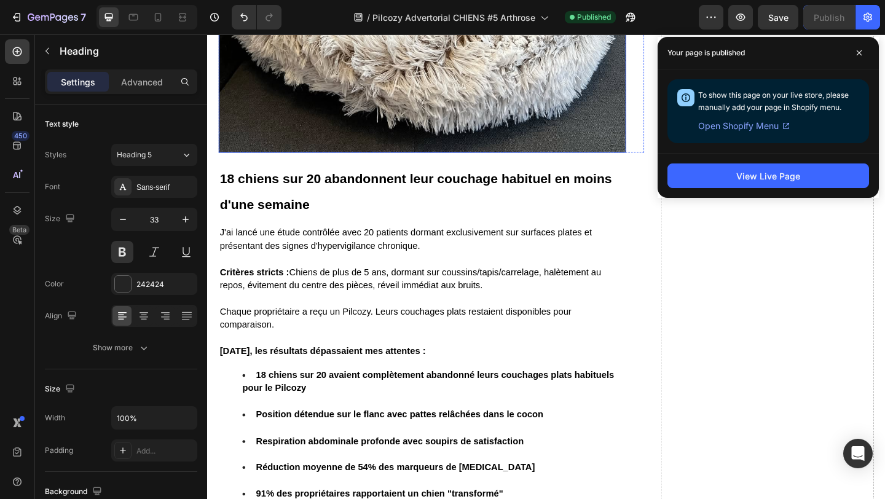
scroll to position [5034, 0]
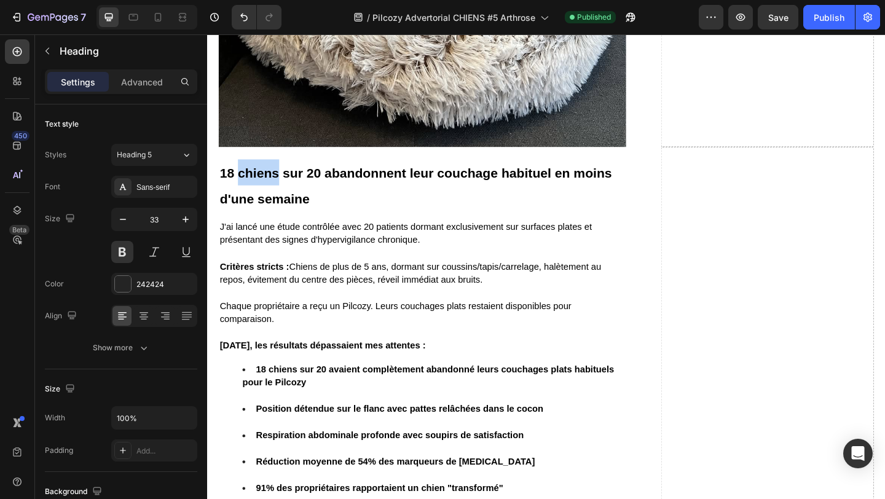
click at [270, 196] on strong "18 chiens sur 20 abandonnent leur couchage habituel en moins d'une semaine" at bounding box center [434, 199] width 427 height 44
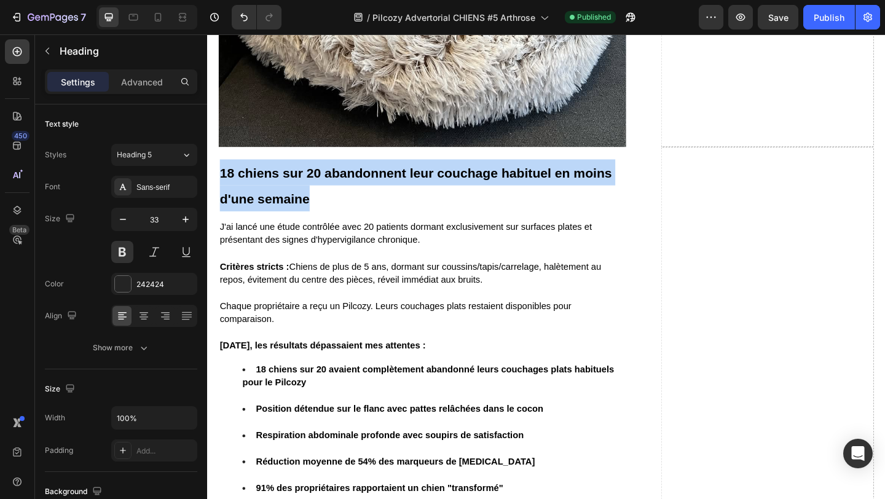
click at [270, 196] on strong "18 chiens sur 20 abandonnent leur couchage habituel en moins d'une semaine" at bounding box center [434, 199] width 427 height 44
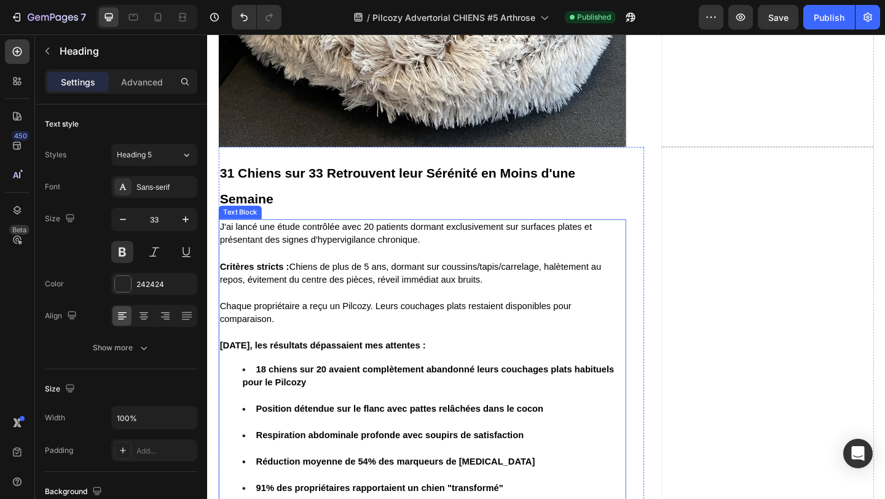
click at [307, 263] on span "J'ai lancé une étude contrôlée avec 20 patients dormant exclusivement sur surfa…" at bounding box center [423, 251] width 405 height 25
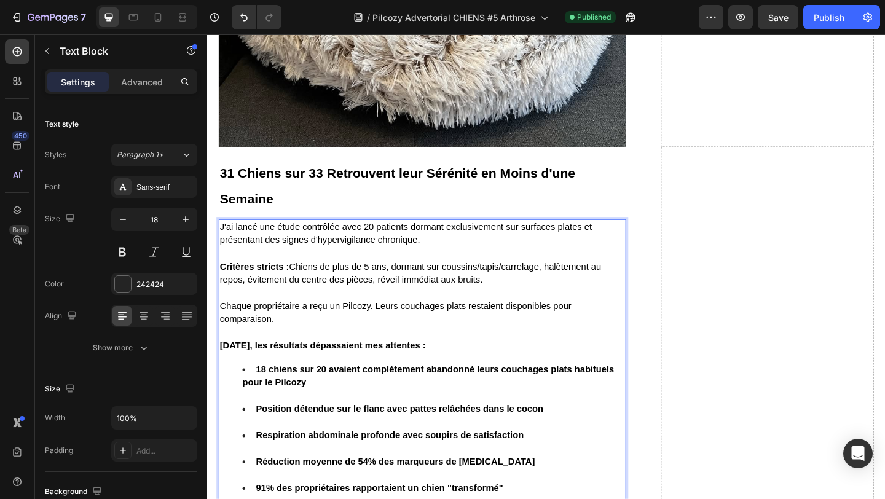
click at [308, 263] on span "J'ai lancé une étude contrôlée avec 20 patients dormant exclusivement sur surfa…" at bounding box center [423, 251] width 405 height 25
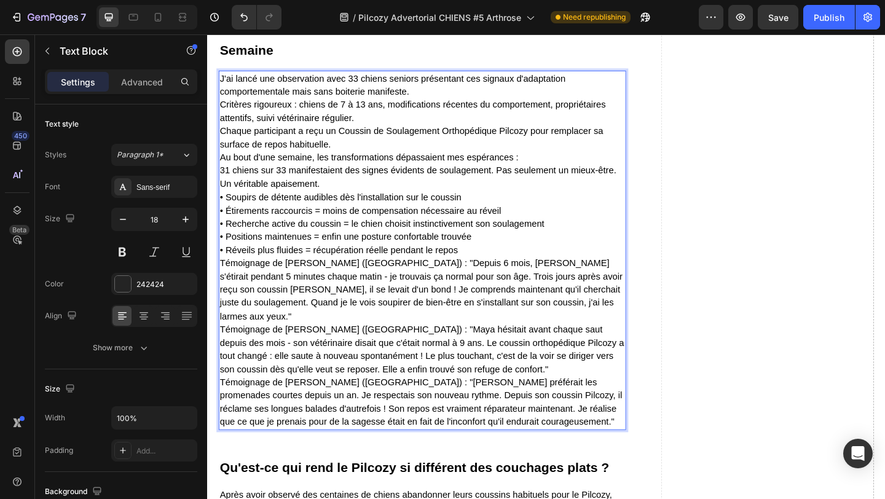
scroll to position [5150, 0]
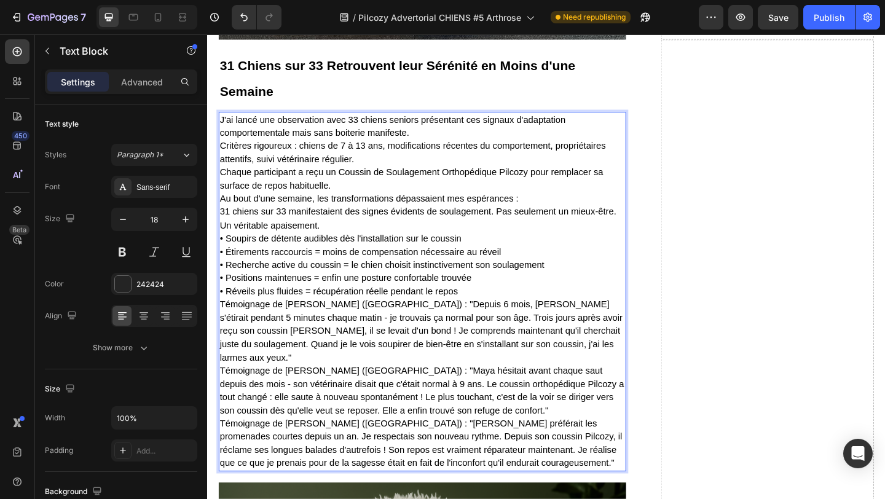
click at [461, 154] on p "J'ai lancé une observation avec 33 chiens seniors présentant ces signaux d'adap…" at bounding box center [441, 314] width 441 height 389
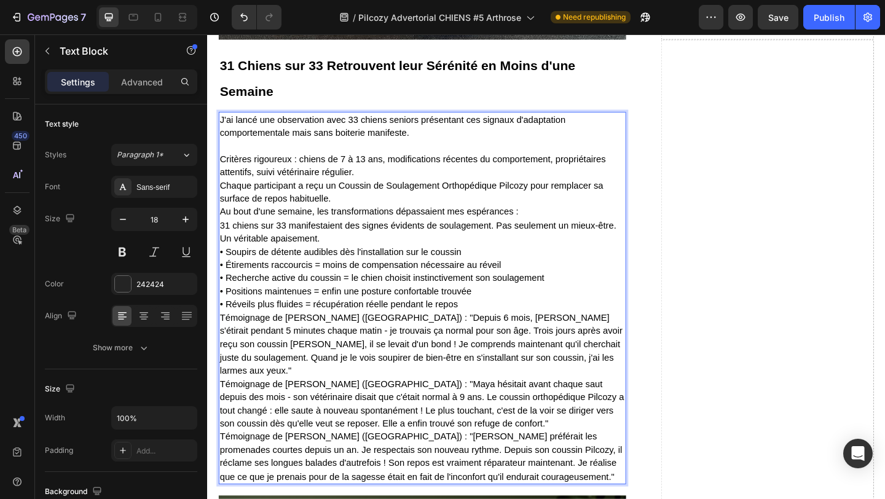
click at [399, 197] on p "Critères rigoureux : chiens de 7 à 13 ans, modifications récentes du comporteme…" at bounding box center [441, 335] width 441 height 374
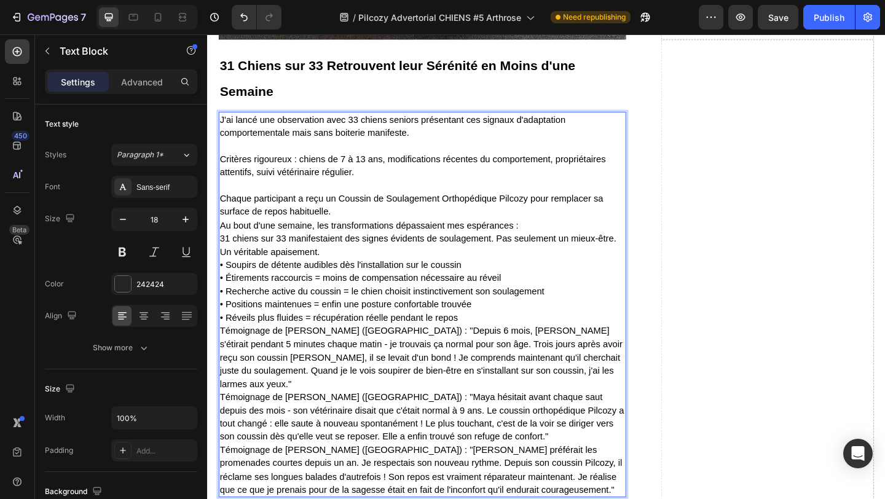
click at [354, 247] on p "⁠⁠⁠⁠⁠⁠⁠ Chaque participant a reçu un Coussin de Soulagement Orthopédique Pilcoz…" at bounding box center [441, 365] width 441 height 346
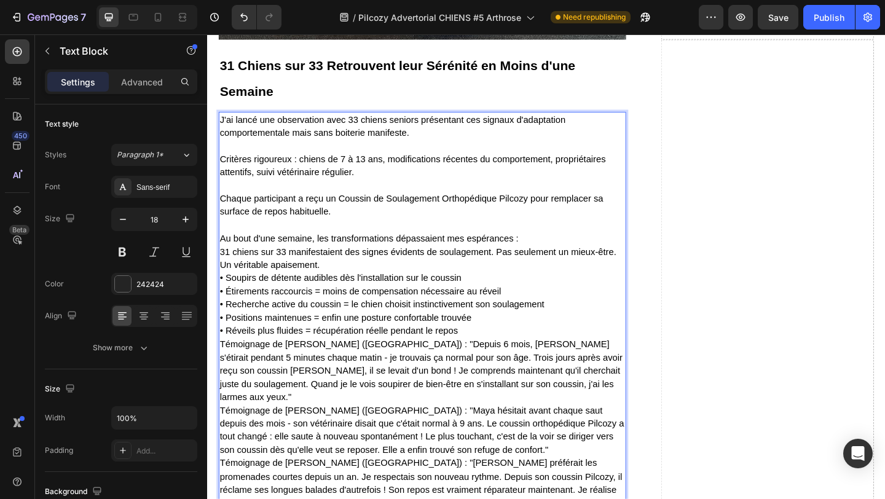
click at [550, 274] on p "⁠⁠⁠⁠⁠⁠⁠ Au bout d'une semaine, les transformations dépassaient mes espérances :…" at bounding box center [441, 393] width 441 height 317
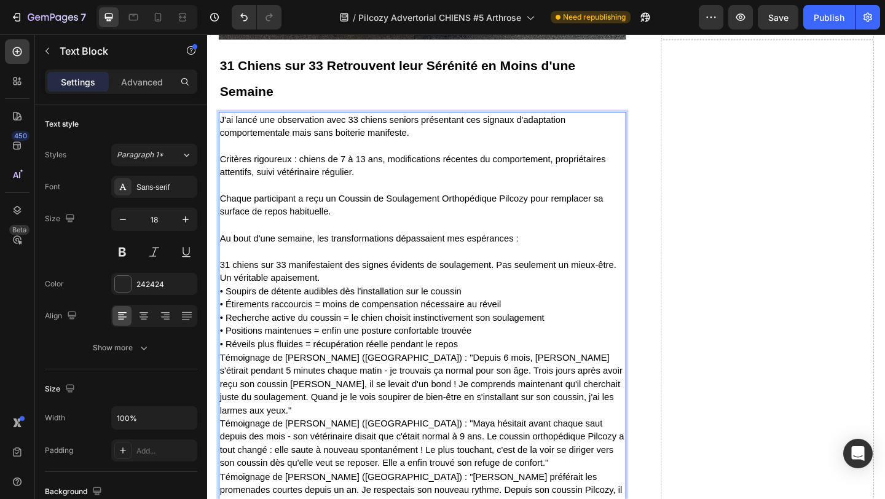
click at [352, 314] on p "31 chiens sur 33 manifestaient des signes évidents de soulagement. Pas seulemen…" at bounding box center [441, 415] width 441 height 303
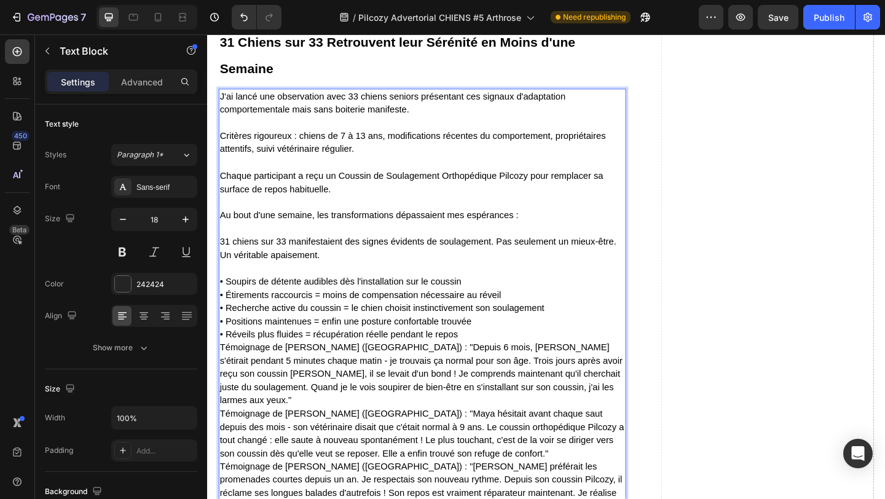
scroll to position [5200, 0]
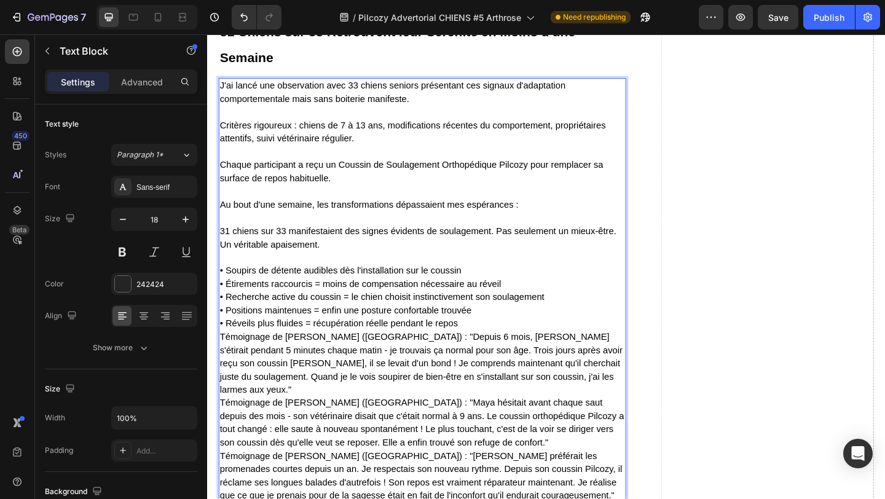
click at [489, 354] on p "⁠⁠⁠⁠⁠⁠⁠ • Soupirs de détente audibles dès l'installation sur le coussin • Étire…" at bounding box center [441, 407] width 441 height 274
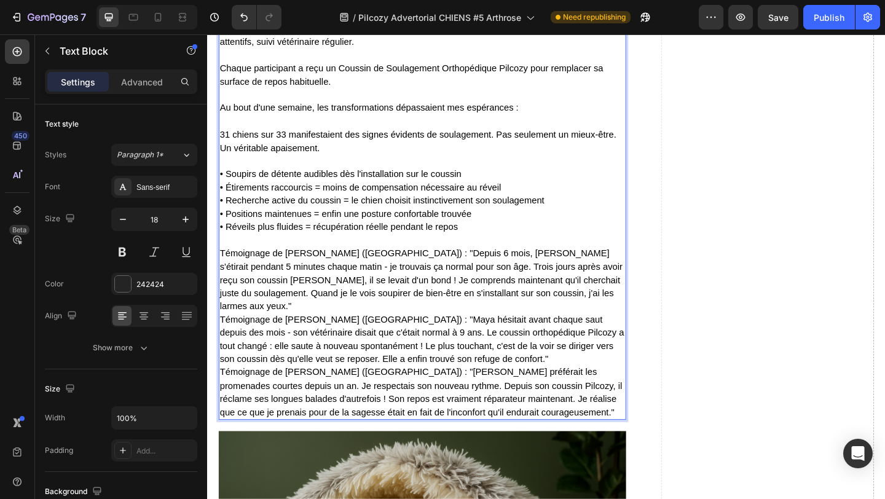
scroll to position [5321, 0]
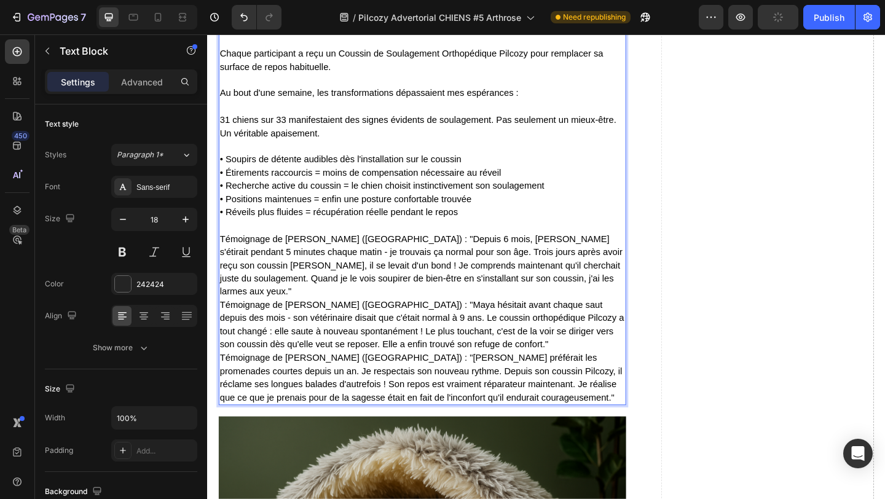
click at [572, 303] on p "⁠⁠⁠⁠⁠⁠⁠ Témoignage de [PERSON_NAME] ([GEOGRAPHIC_DATA]) : "Depuis 6 mois, [PERS…" at bounding box center [441, 336] width 441 height 202
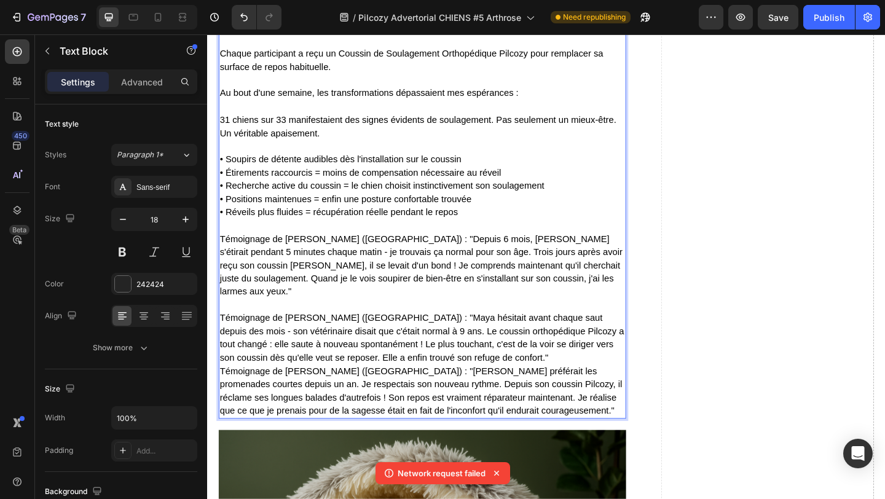
click at [522, 370] on p "Témoignage de [PERSON_NAME] ([GEOGRAPHIC_DATA]) : "Maya hésitait avant chaque s…" at bounding box center [441, 387] width 441 height 130
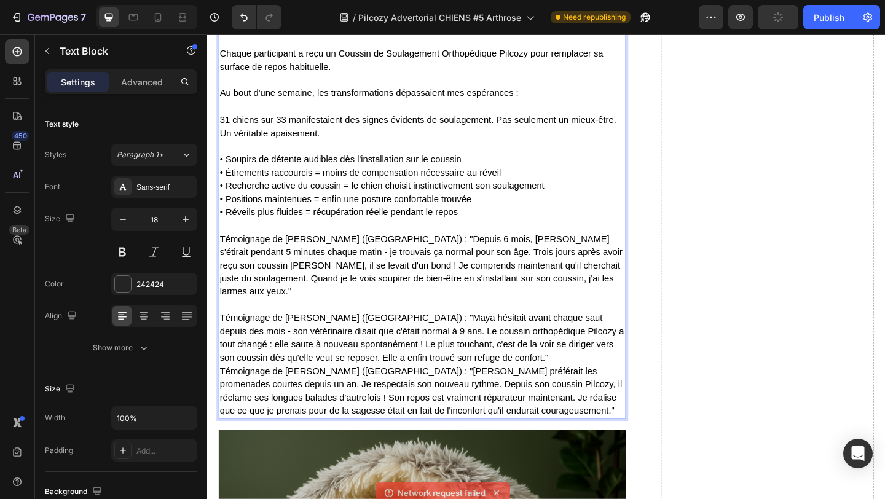
click at [521, 383] on p "Témoignage de [PERSON_NAME] ([GEOGRAPHIC_DATA]) : "Maya hésitait avant chaque s…" at bounding box center [441, 387] width 441 height 130
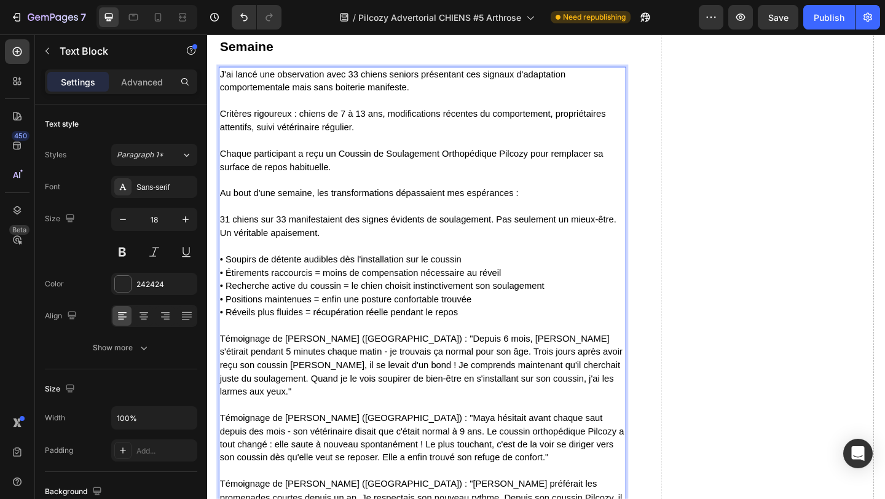
scroll to position [5211, 0]
drag, startPoint x: 360, startPoint y: 81, endPoint x: 437, endPoint y: 81, distance: 76.9
click at [437, 81] on span "J'ai lancé une observation avec 33 chiens seniors présentant ces signaux d'adap…" at bounding box center [409, 85] width 376 height 25
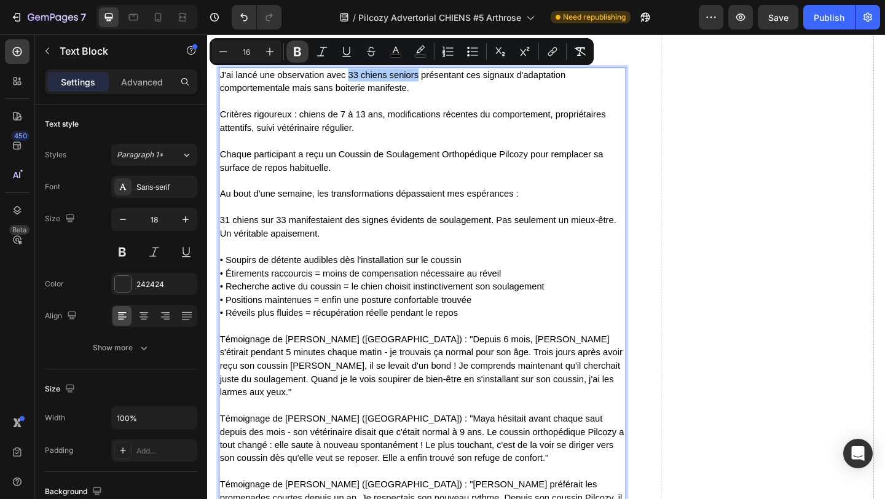
click at [299, 52] on icon "Editor contextual toolbar" at bounding box center [297, 51] width 7 height 9
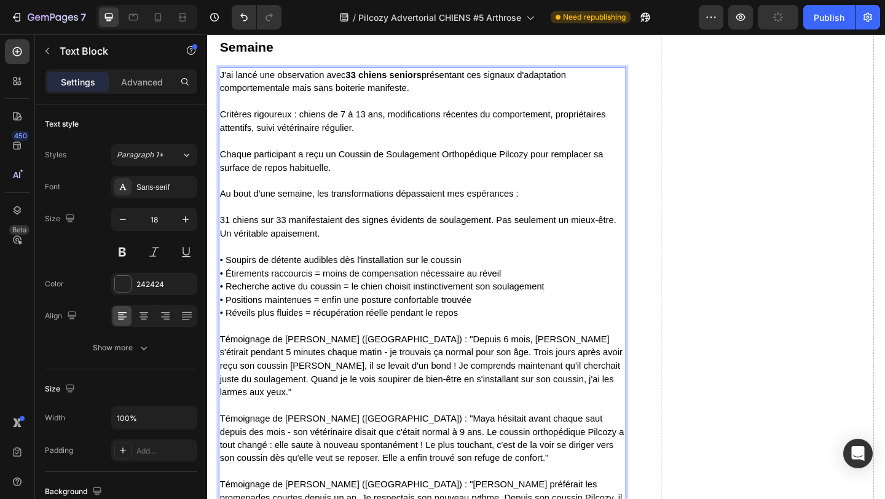
click at [237, 253] on span "31 chiens sur 33 manifestaient des signes évidents de soulagement. Pas seulemen…" at bounding box center [437, 243] width 432 height 25
drag, startPoint x: 220, startPoint y: 237, endPoint x: 355, endPoint y: 242, distance: 134.7
click at [355, 242] on span "31 chiens sur 33 manifestaient des signes évidents de soulagement. Pas seulemen…" at bounding box center [437, 243] width 432 height 25
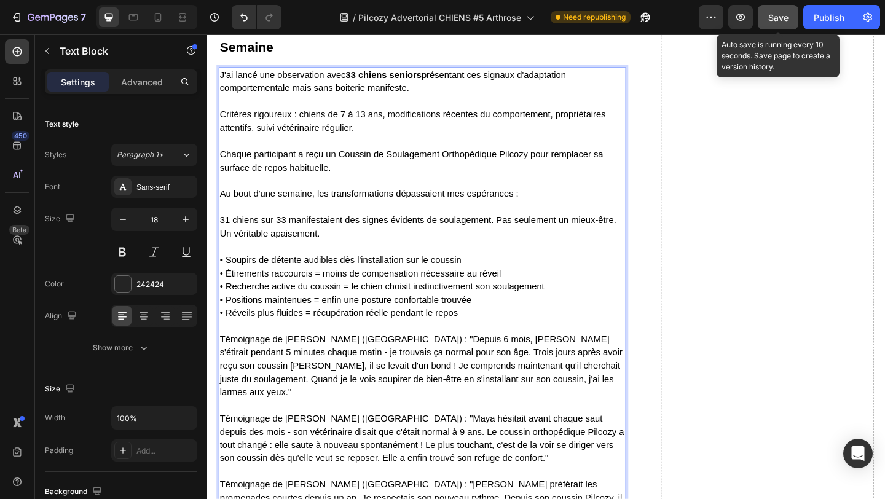
click at [767, 17] on button "Save" at bounding box center [778, 17] width 41 height 25
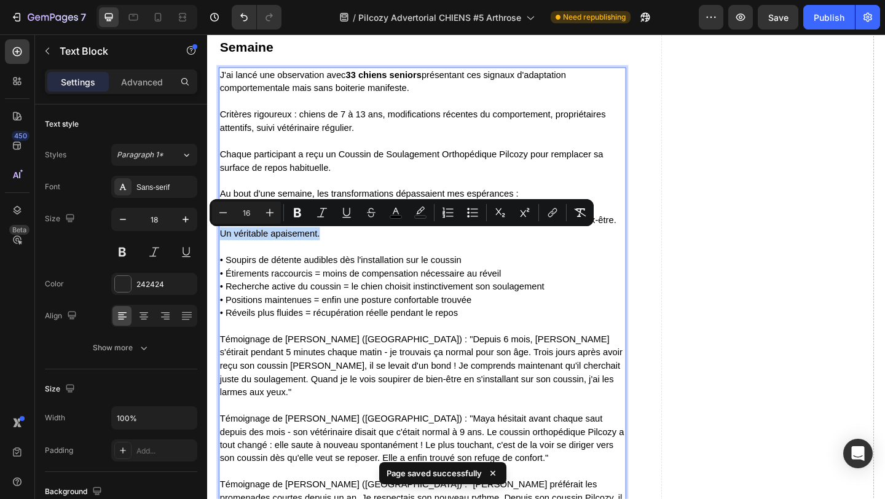
drag, startPoint x: 221, startPoint y: 253, endPoint x: 328, endPoint y: 255, distance: 107.0
click at [295, 208] on icon "Editor contextual toolbar" at bounding box center [297, 212] width 7 height 9
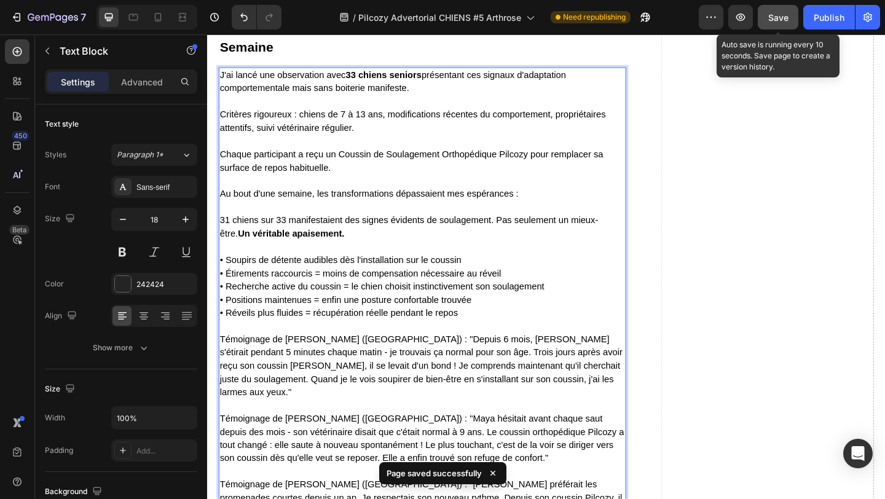
click at [764, 20] on button "Save" at bounding box center [778, 17] width 41 height 25
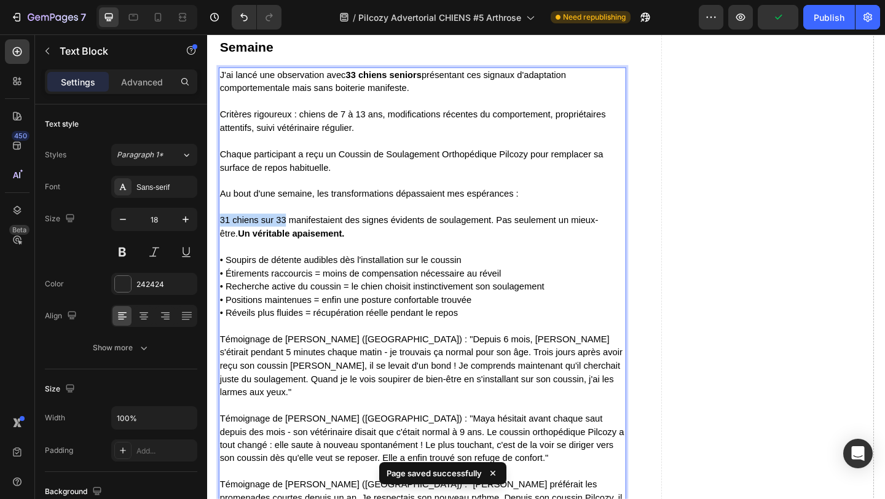
drag, startPoint x: 222, startPoint y: 239, endPoint x: 293, endPoint y: 242, distance: 70.8
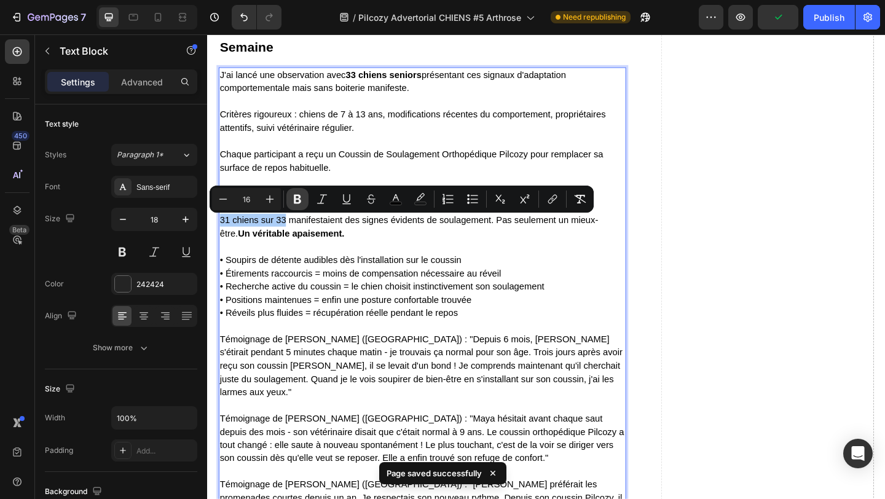
click at [295, 200] on icon "Editor contextual toolbar" at bounding box center [297, 199] width 7 height 9
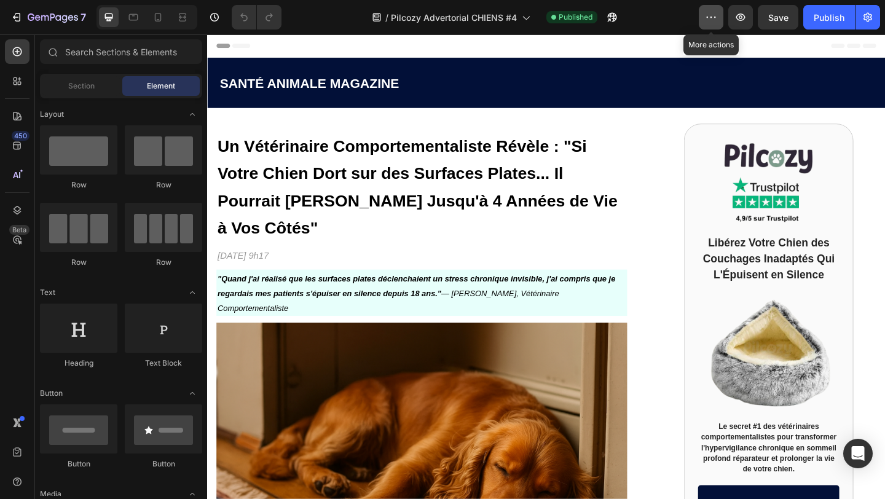
click at [712, 23] on button "button" at bounding box center [711, 17] width 25 height 25
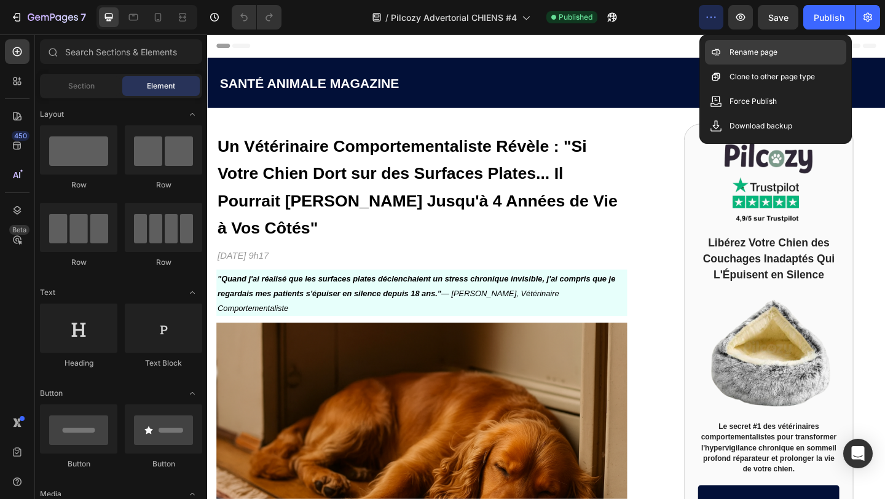
click at [749, 57] on p "Rename page" at bounding box center [754, 52] width 48 height 12
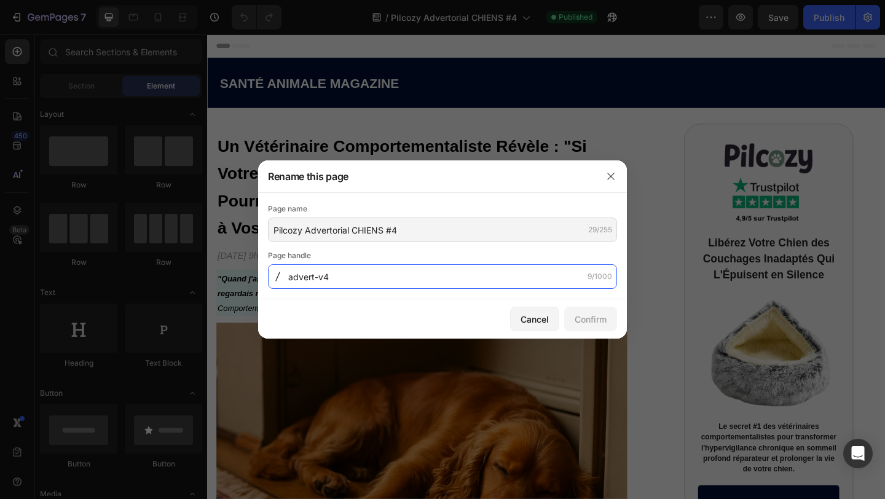
drag, startPoint x: 336, startPoint y: 275, endPoint x: 318, endPoint y: 278, distance: 18.6
click at [318, 278] on input "advert-v4" at bounding box center [442, 276] width 349 height 25
click at [345, 279] on input "advert-v4" at bounding box center [442, 276] width 349 height 25
drag, startPoint x: 342, startPoint y: 278, endPoint x: 284, endPoint y: 277, distance: 58.4
click at [284, 277] on div "advert-v4 9/1000" at bounding box center [442, 276] width 349 height 25
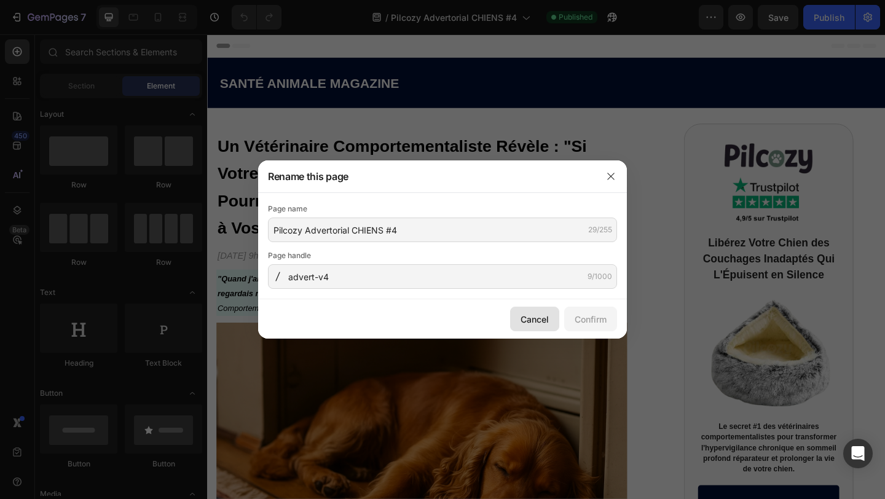
click at [527, 325] on div "Cancel" at bounding box center [535, 319] width 28 height 13
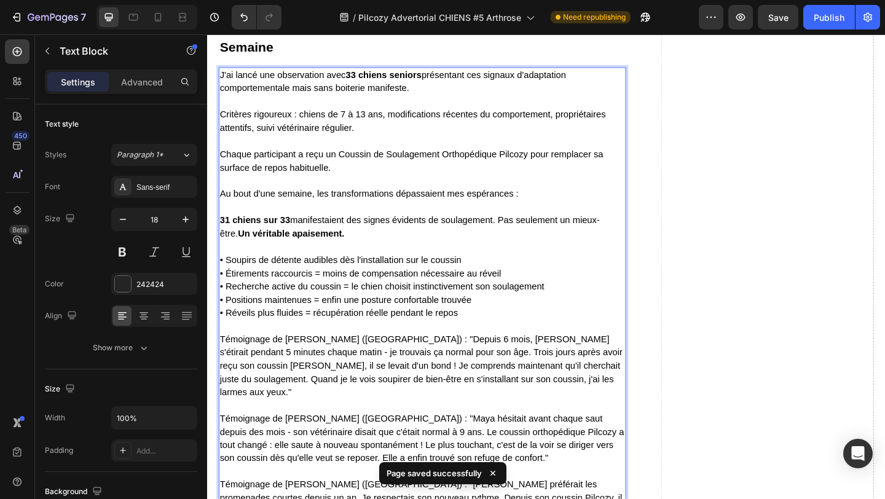
scroll to position [5211, 0]
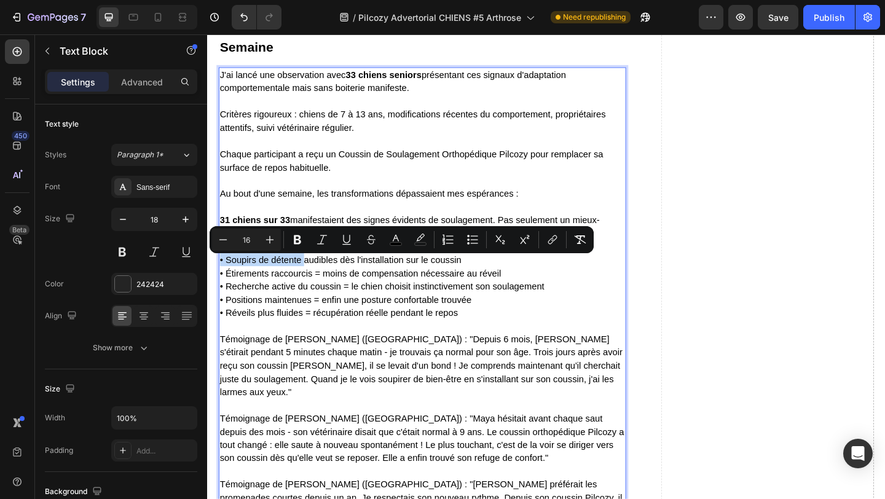
drag, startPoint x: 221, startPoint y: 280, endPoint x: 314, endPoint y: 288, distance: 93.1
click at [310, 293] on span "• Étirements raccourcis = moins de compensation nécessaire au réveil" at bounding box center [374, 294] width 306 height 10
drag, startPoint x: 222, startPoint y: 282, endPoint x: 347, endPoint y: 284, distance: 124.8
click at [295, 241] on icon "Editor contextual toolbar" at bounding box center [297, 240] width 7 height 9
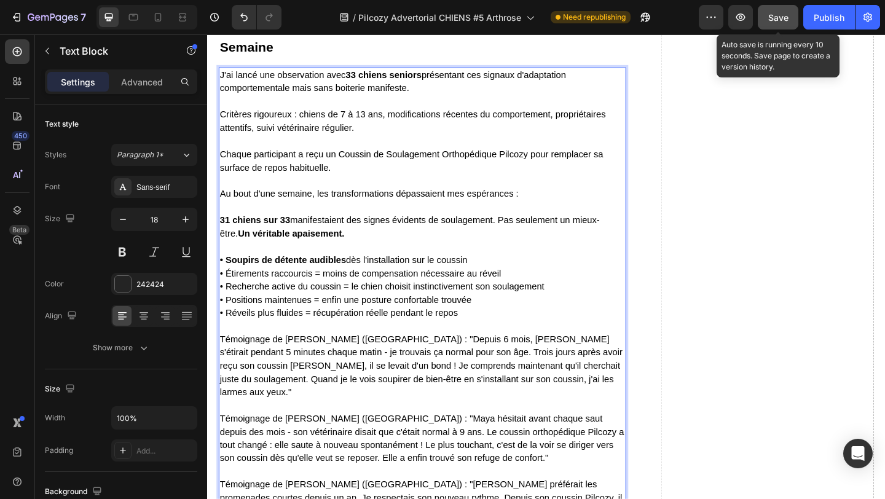
click at [776, 17] on span "Save" at bounding box center [779, 17] width 20 height 10
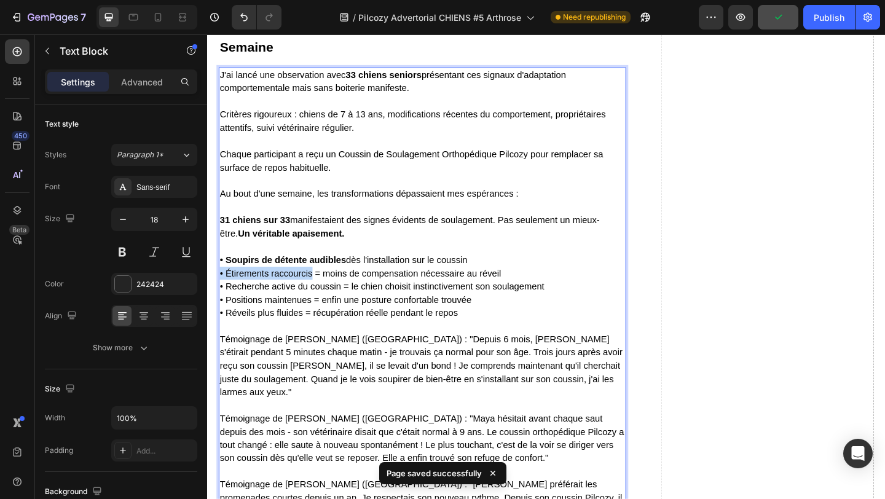
drag, startPoint x: 221, startPoint y: 295, endPoint x: 320, endPoint y: 301, distance: 99.8
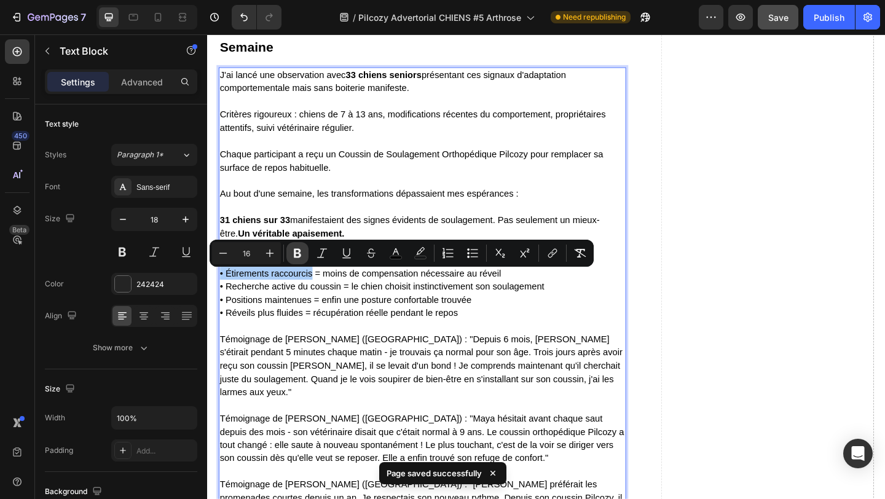
click at [295, 253] on icon "Editor contextual toolbar" at bounding box center [297, 253] width 7 height 9
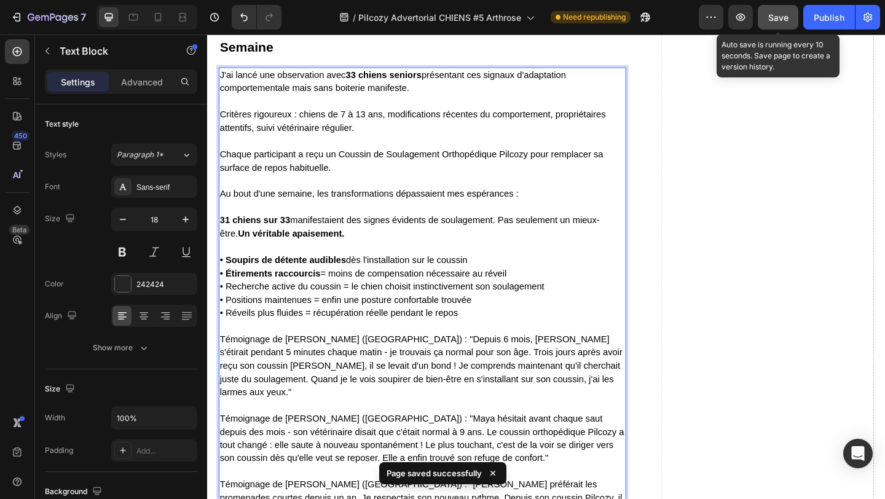
click at [774, 20] on span "Save" at bounding box center [779, 17] width 20 height 10
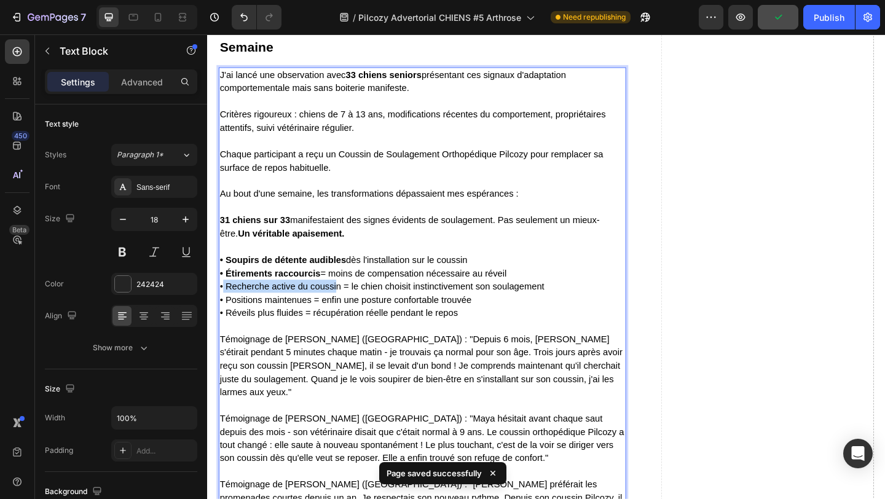
drag, startPoint x: 224, startPoint y: 312, endPoint x: 349, endPoint y: 312, distance: 125.4
click at [349, 312] on span "• Recherche active du coussin = le chien choisit instinctivement son soulagement" at bounding box center [397, 308] width 353 height 10
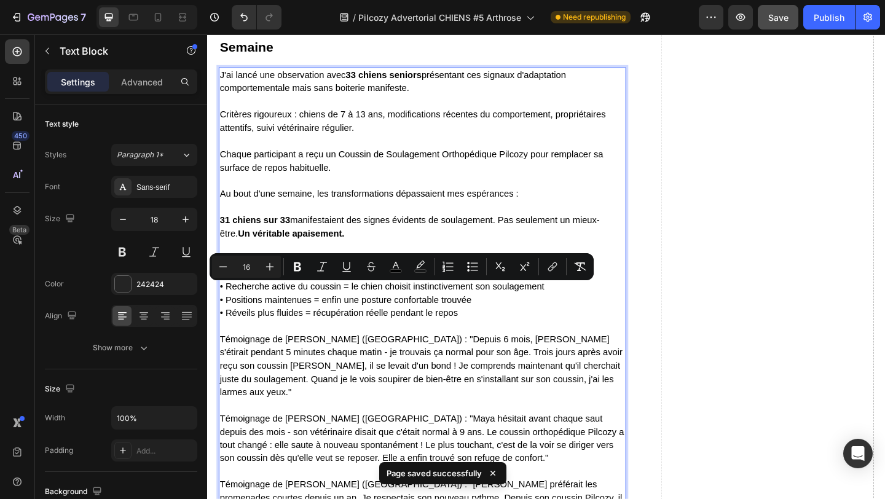
click at [354, 323] on span "• Positions maintenues = enfin une posture confortable trouvée" at bounding box center [358, 323] width 274 height 10
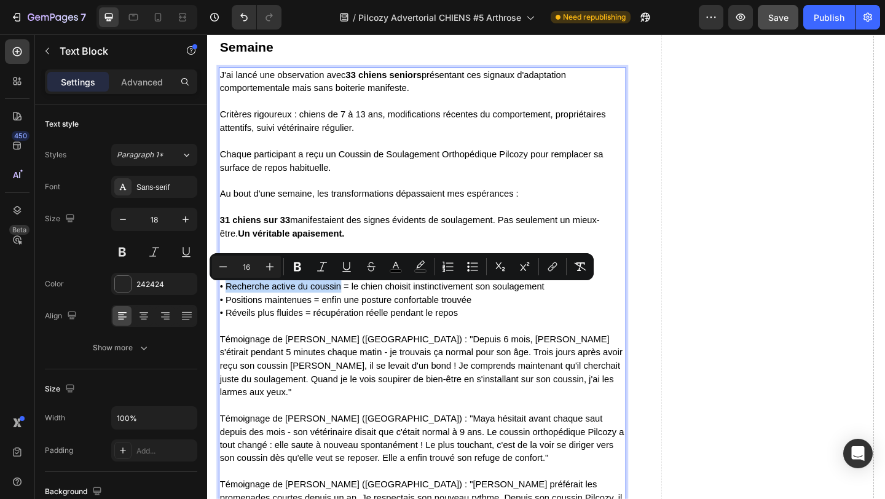
drag, startPoint x: 226, startPoint y: 311, endPoint x: 351, endPoint y: 311, distance: 125.4
click at [351, 311] on span "• Recherche active du coussin = le chien choisit instinctivement son soulagement" at bounding box center [397, 308] width 353 height 10
click at [295, 267] on icon "Editor contextual toolbar" at bounding box center [297, 267] width 7 height 9
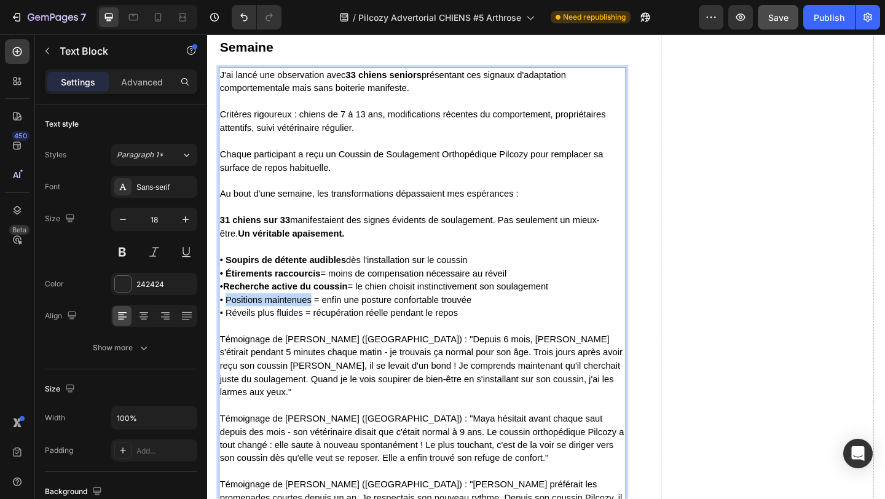
drag, startPoint x: 227, startPoint y: 327, endPoint x: 320, endPoint y: 327, distance: 93.5
click at [320, 327] on span "• Positions maintenues = enfin une posture confortable trouvée" at bounding box center [358, 323] width 274 height 10
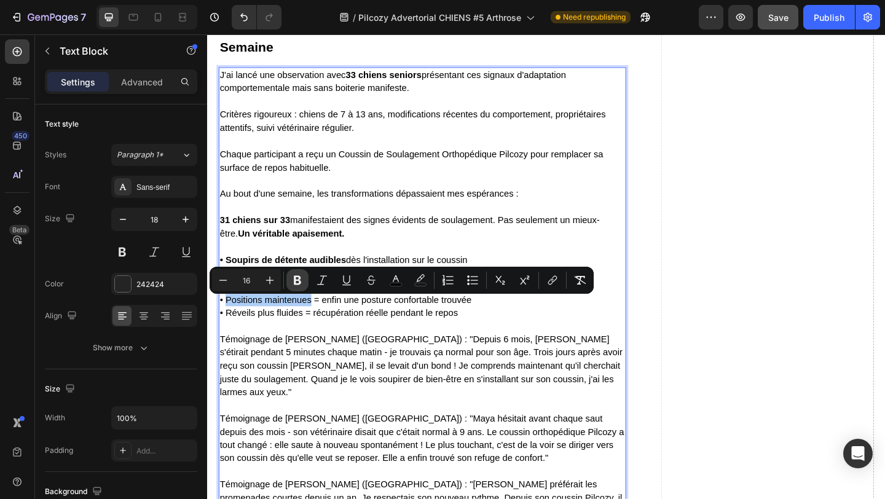
click at [292, 276] on icon "Editor contextual toolbar" at bounding box center [297, 280] width 12 height 12
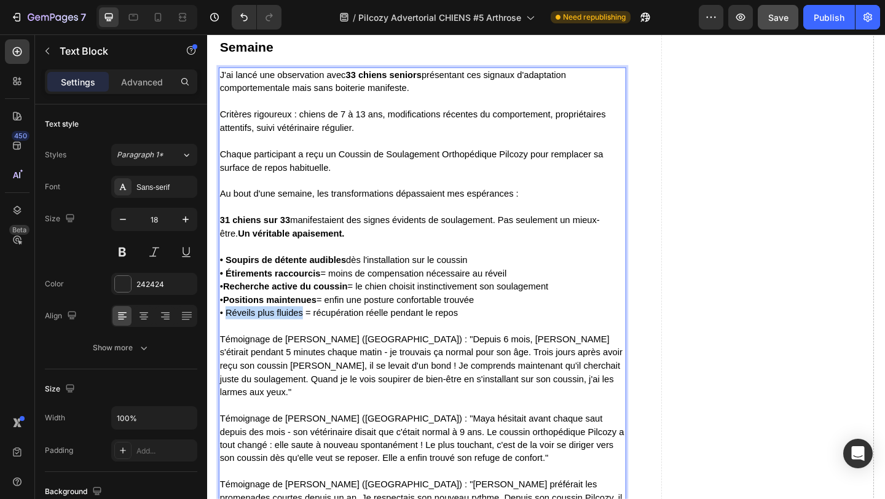
drag, startPoint x: 228, startPoint y: 340, endPoint x: 309, endPoint y: 341, distance: 81.8
click at [311, 341] on span "• Réveils plus fluides = récupération réelle pendant le repos" at bounding box center [350, 337] width 259 height 10
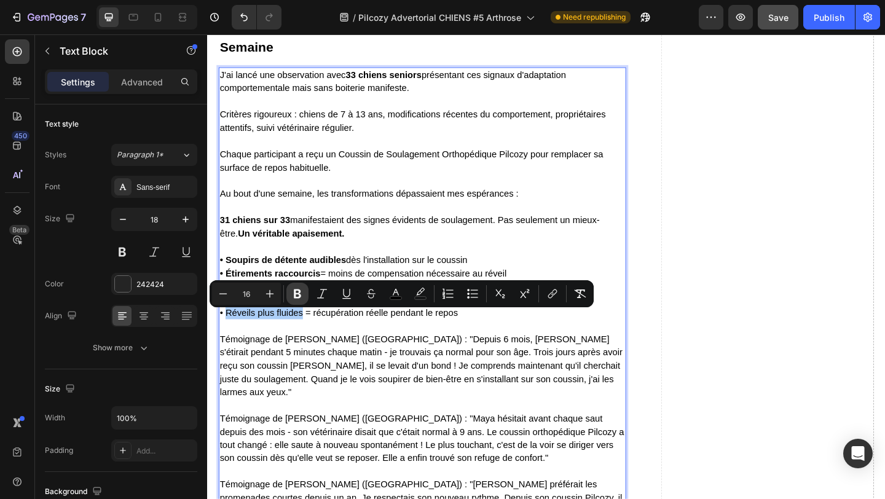
click at [299, 289] on icon "Editor contextual toolbar" at bounding box center [297, 294] width 12 height 12
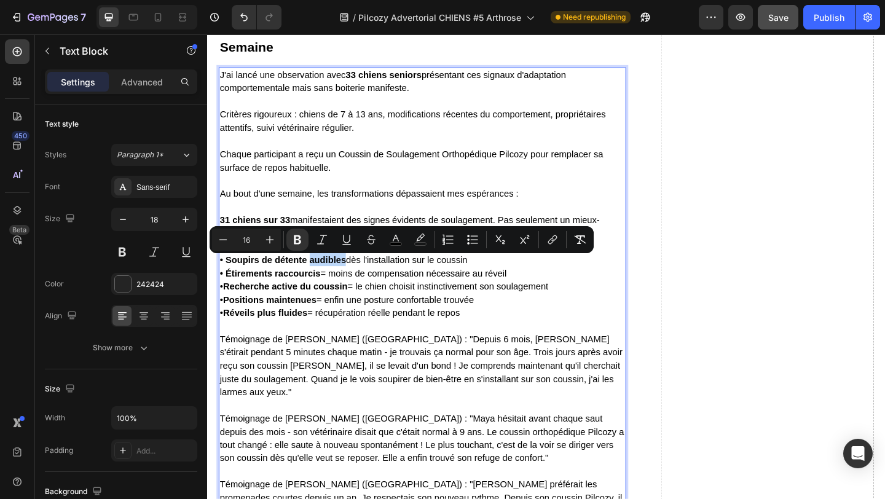
drag, startPoint x: 319, startPoint y: 283, endPoint x: 359, endPoint y: 283, distance: 40.6
click at [359, 283] on span "• Soupirs de détente audibles dès l'installation sur le coussin" at bounding box center [355, 279] width 269 height 10
click at [296, 239] on icon "Editor contextual toolbar" at bounding box center [297, 240] width 7 height 9
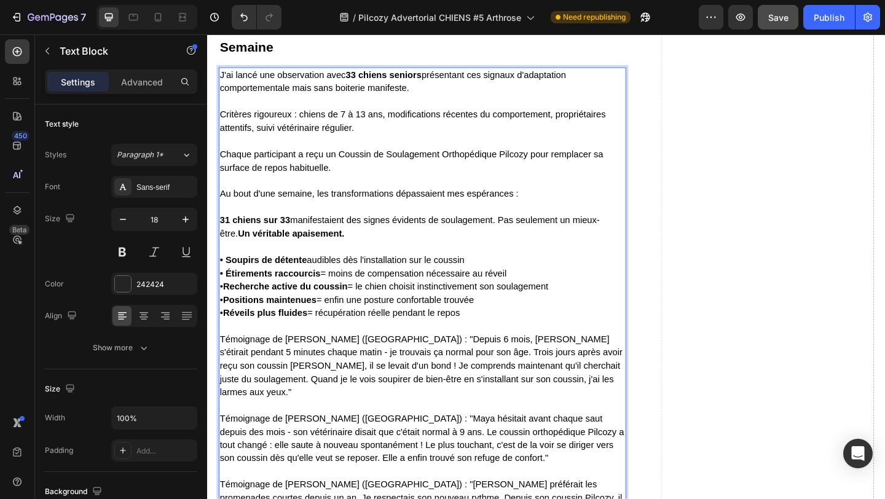
click at [373, 447] on span "Témoignage de [PERSON_NAME] ([GEOGRAPHIC_DATA]) : "Maya hésitait avant chaque s…" at bounding box center [441, 473] width 440 height 53
drag, startPoint x: 223, startPoint y: 369, endPoint x: 379, endPoint y: 371, distance: 156.8
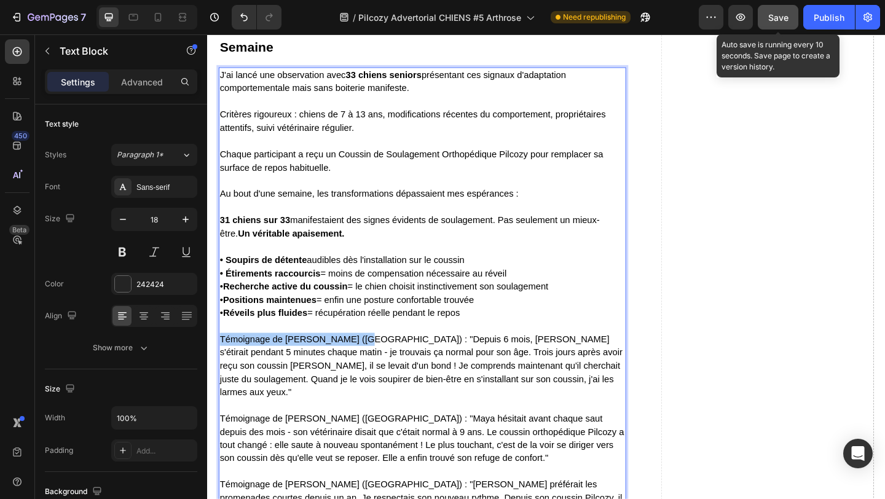
click at [771, 26] on button "Save" at bounding box center [778, 17] width 41 height 25
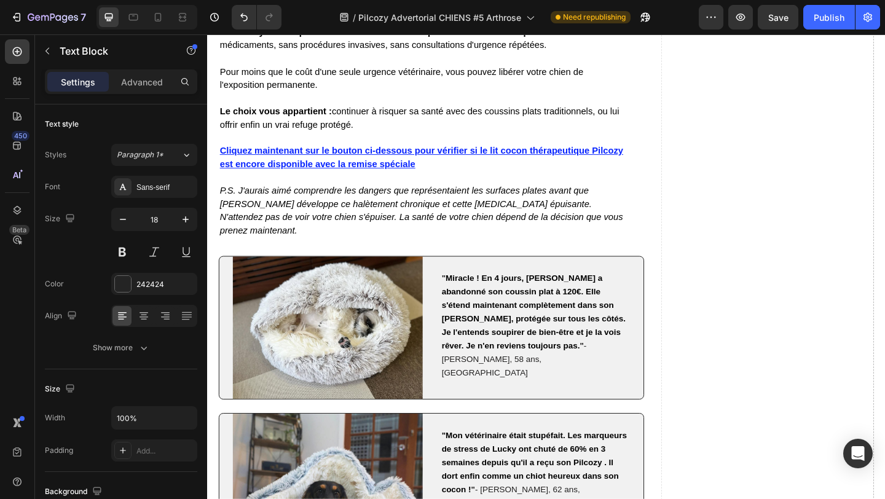
scroll to position [5003, 0]
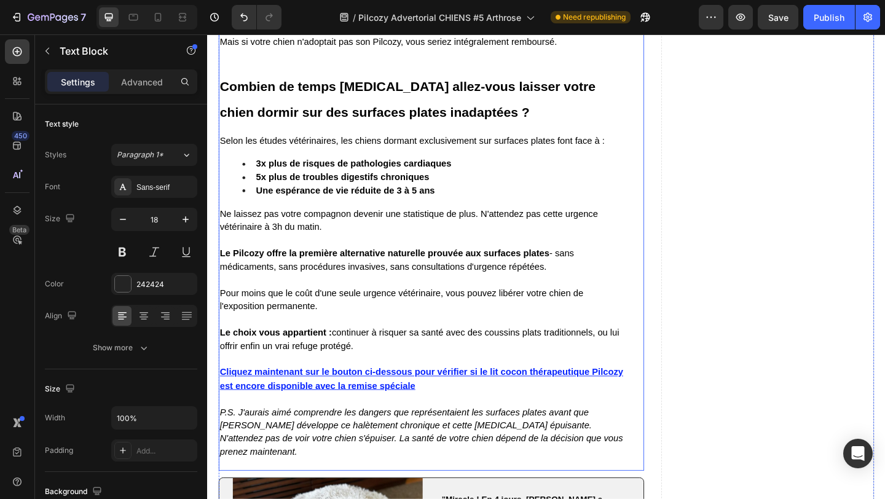
drag, startPoint x: 222, startPoint y: 260, endPoint x: 373, endPoint y: 275, distance: 152.0
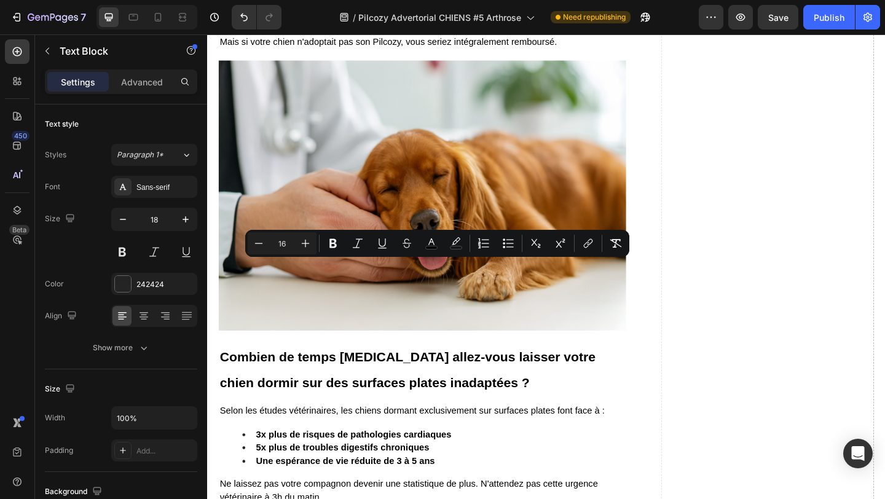
click at [360, 255] on div "Minus 16 Plus Bold Italic Underline Strikethrough color color Numbered List Bul…" at bounding box center [437, 243] width 384 height 27
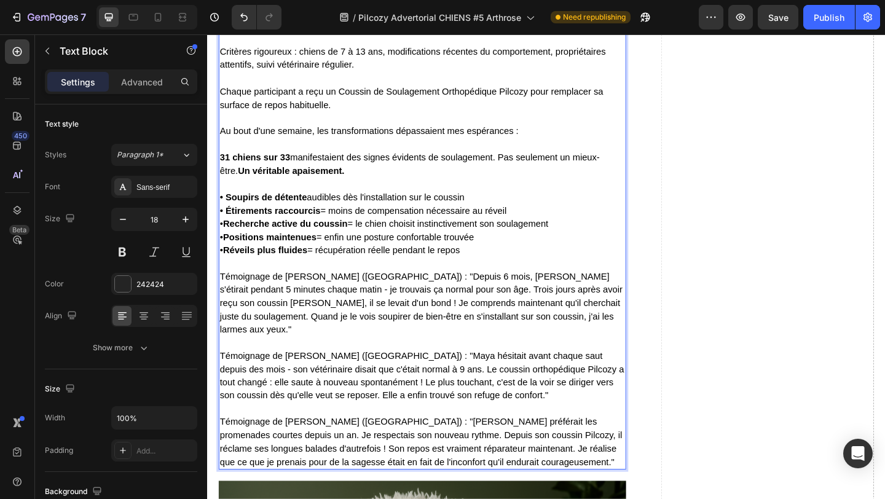
scroll to position [5286, 0]
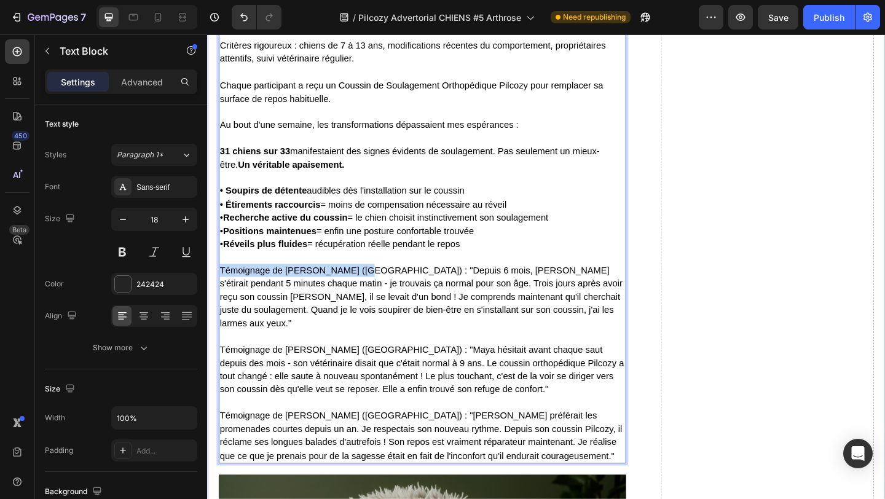
drag, startPoint x: 379, startPoint y: 296, endPoint x: 217, endPoint y: 296, distance: 162.3
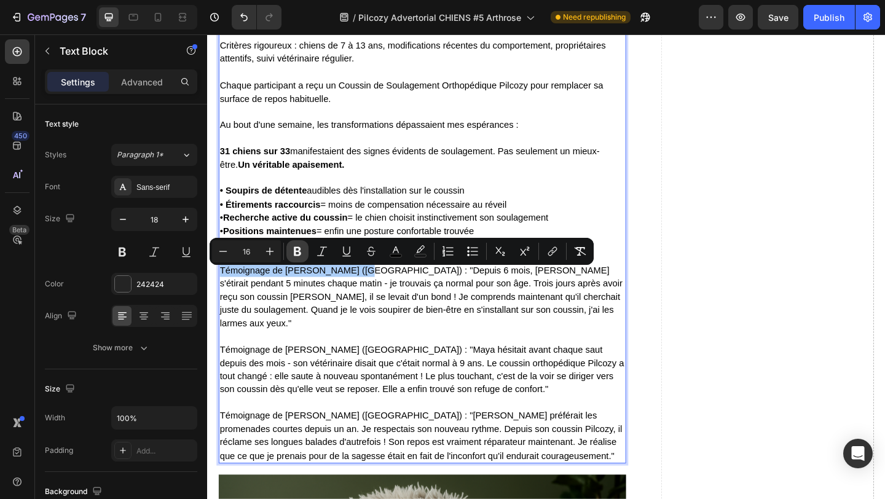
click at [296, 250] on icon "Editor contextual toolbar" at bounding box center [297, 251] width 7 height 9
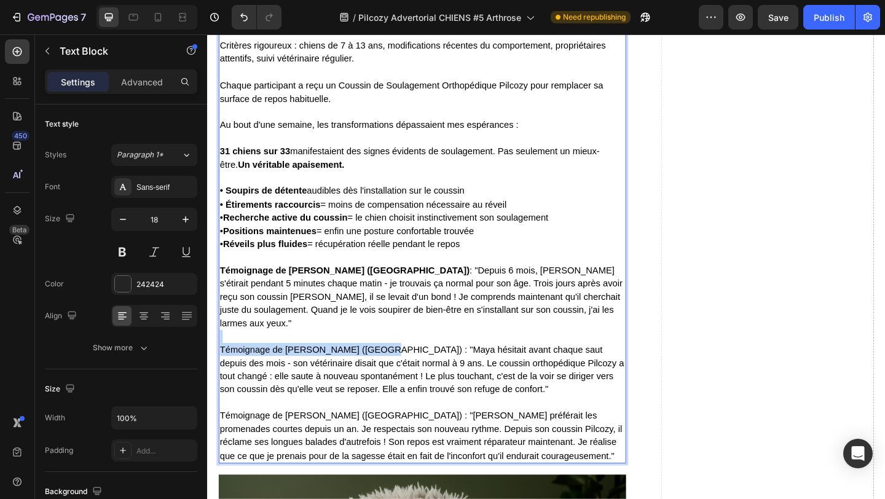
drag, startPoint x: 385, startPoint y: 370, endPoint x: 406, endPoint y: 366, distance: 21.8
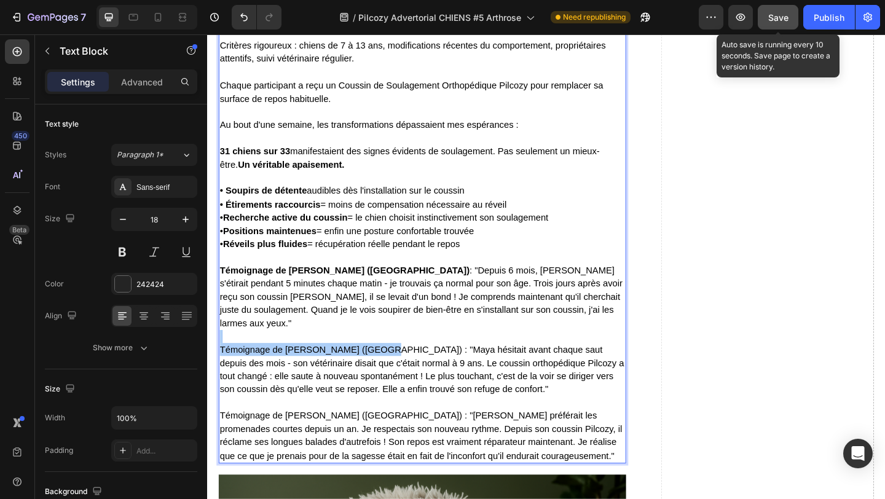
click at [778, 24] on button "Save" at bounding box center [778, 17] width 41 height 25
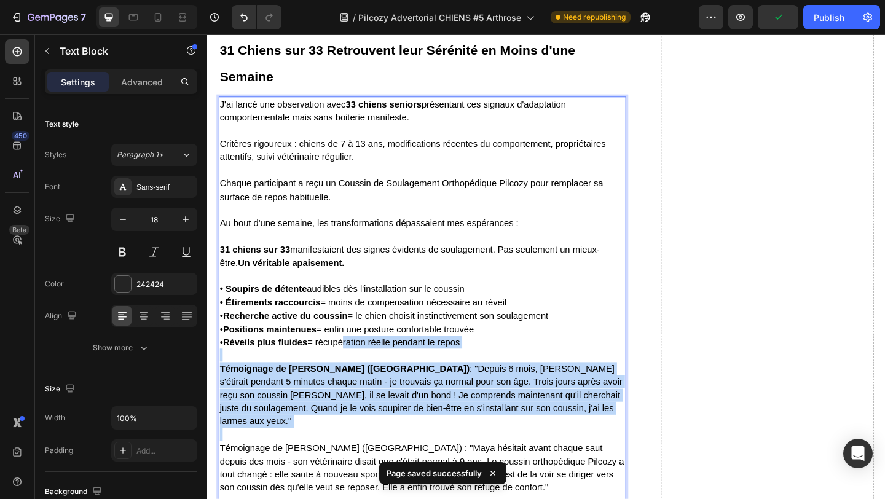
drag, startPoint x: 383, startPoint y: 371, endPoint x: 340, endPoint y: 371, distance: 43.0
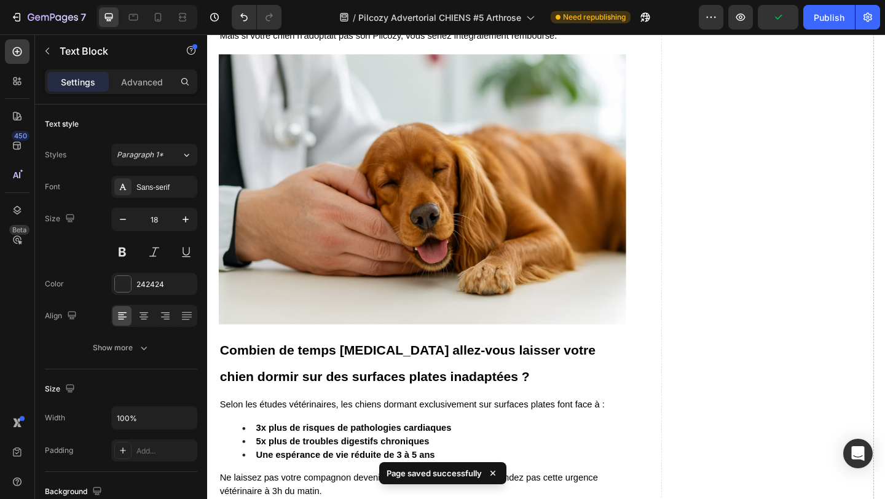
scroll to position [5003, 0]
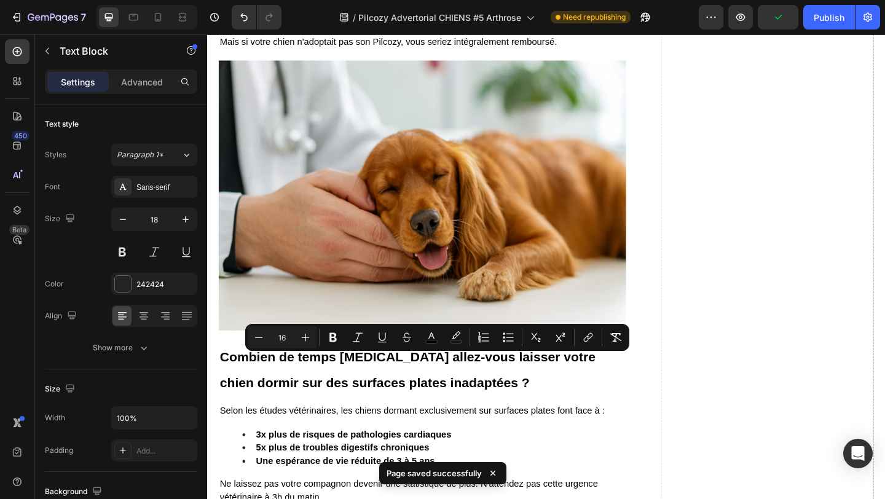
click at [330, 344] on button "Bold" at bounding box center [333, 338] width 22 height 22
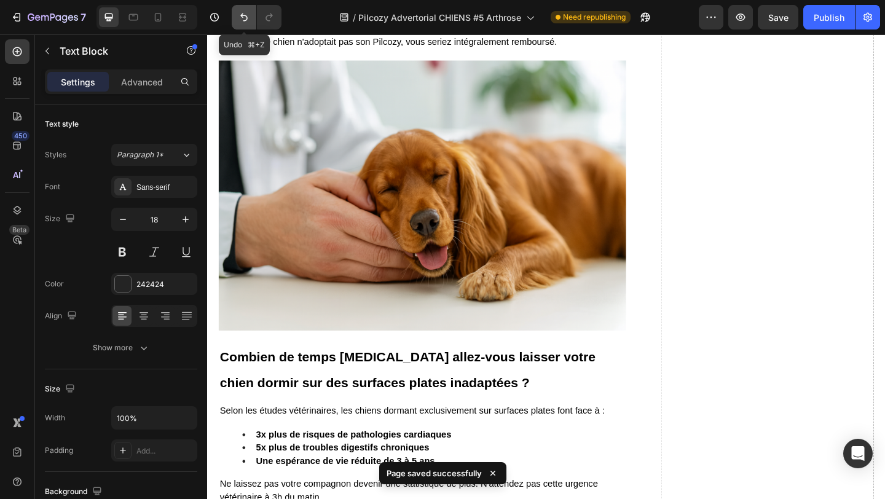
click at [244, 14] on icon "Undo/Redo" at bounding box center [244, 17] width 12 height 12
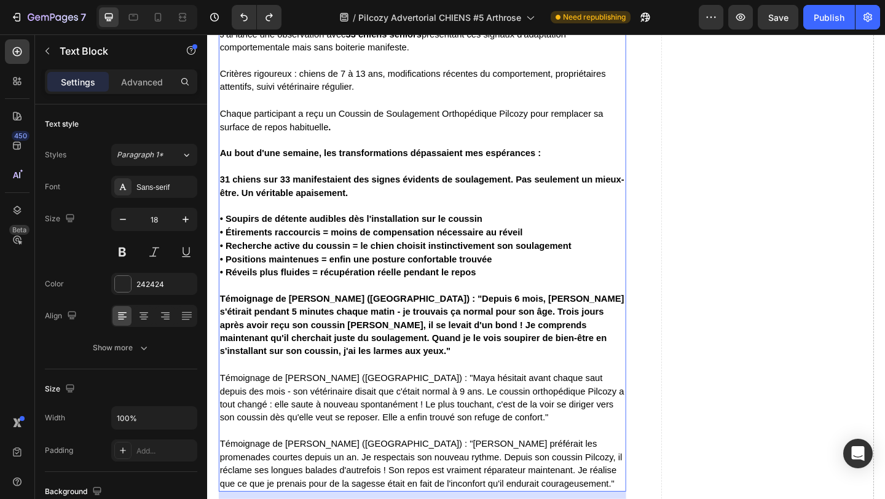
scroll to position [5257, 0]
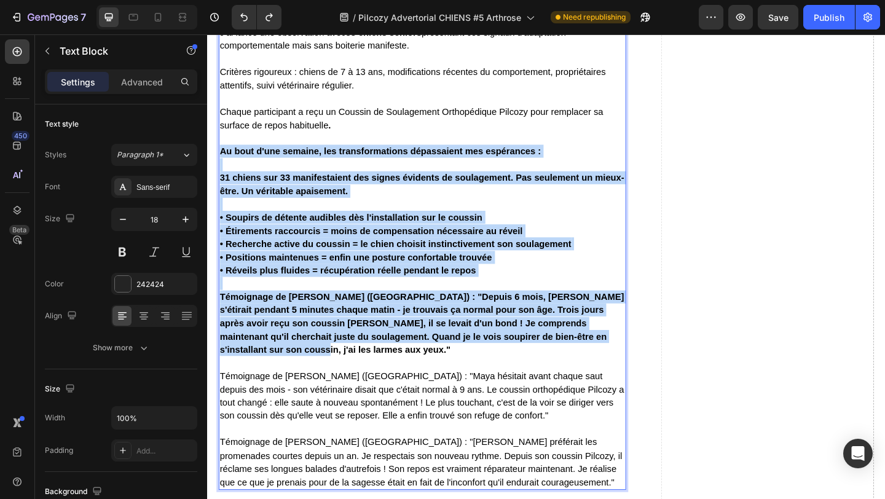
drag, startPoint x: 314, startPoint y: 384, endPoint x: 223, endPoint y: 160, distance: 241.8
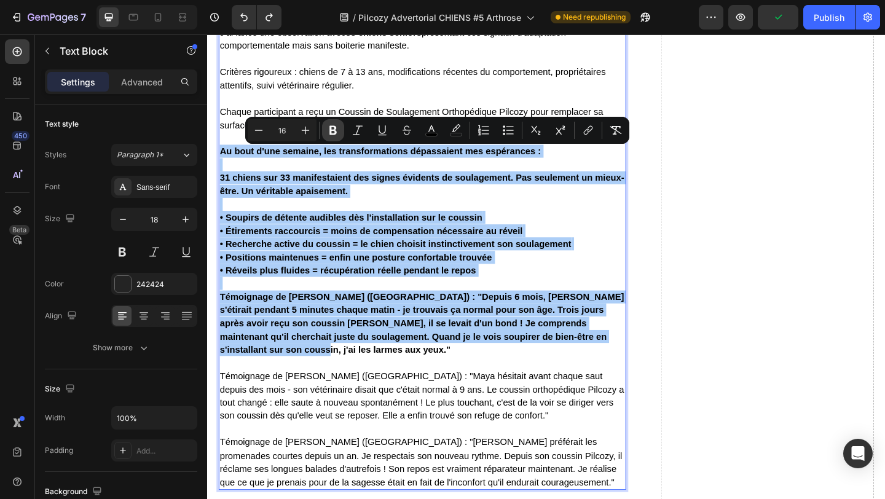
click at [331, 130] on icon "Editor contextual toolbar" at bounding box center [333, 130] width 7 height 9
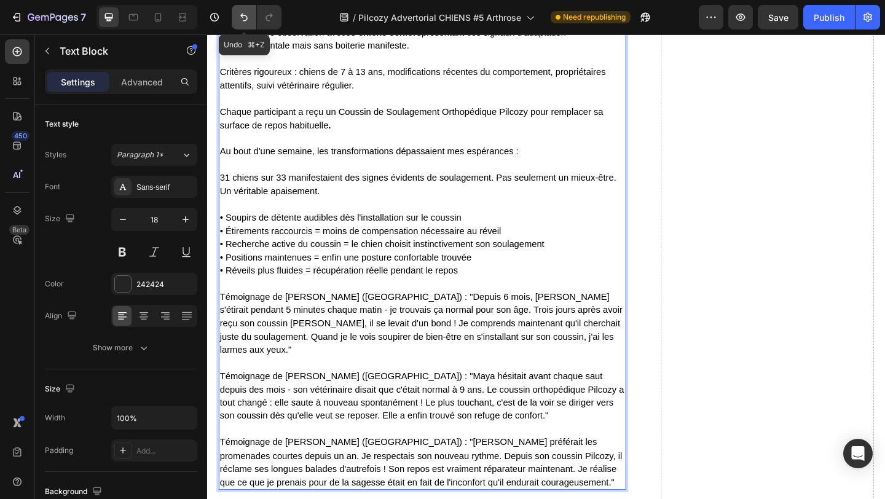
click at [240, 24] on button "Undo/Redo" at bounding box center [244, 17] width 25 height 25
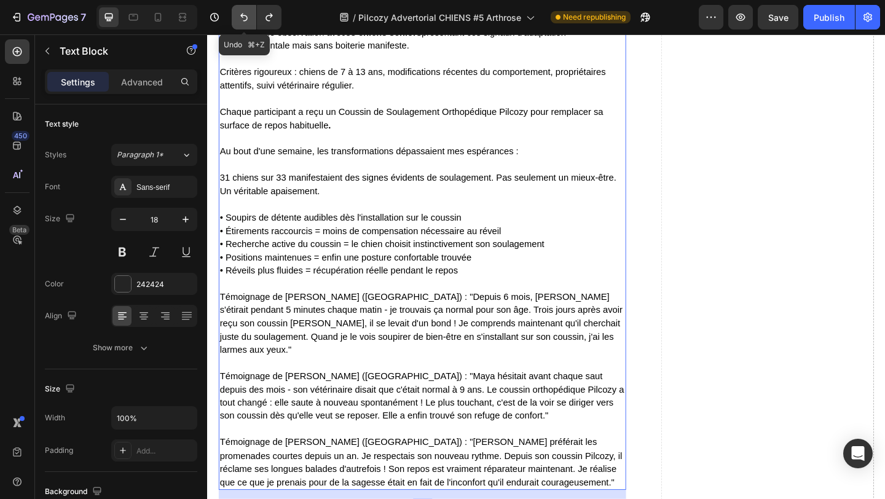
click at [242, 18] on icon "Undo/Redo" at bounding box center [244, 17] width 12 height 12
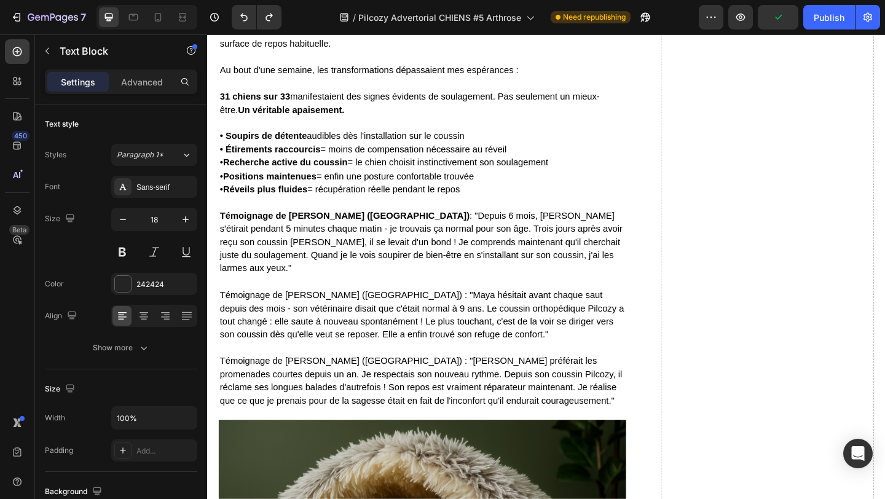
scroll to position [5356, 0]
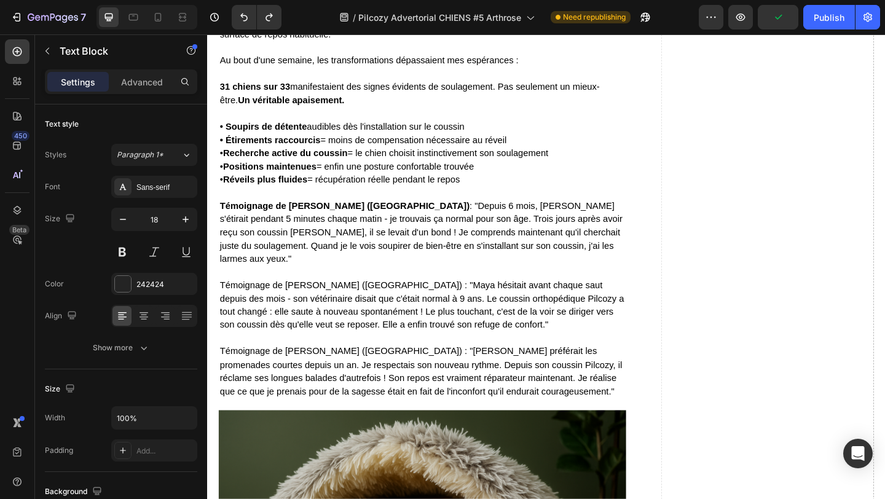
click at [403, 287] on p "Témoignage de [PERSON_NAME] ([GEOGRAPHIC_DATA]) : "Maya hésitait avant chaque s…" at bounding box center [441, 322] width 441 height 72
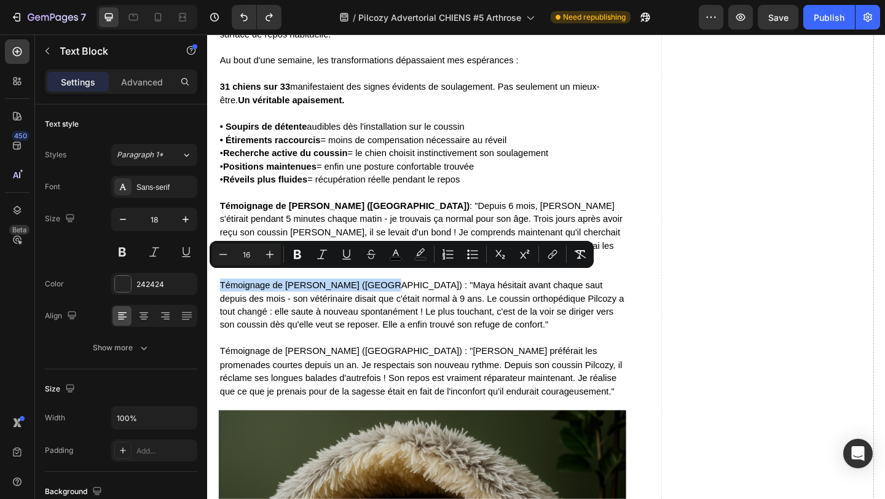
drag, startPoint x: 386, startPoint y: 299, endPoint x: 223, endPoint y: 291, distance: 163.1
click at [221, 291] on p "⁠⁠⁠⁠⁠⁠⁠ Témoignage de M. Dubois (Marseille) : "Maya hésitait avant chaque saut …" at bounding box center [441, 322] width 441 height 72
click at [296, 255] on icon "Editor contextual toolbar" at bounding box center [297, 254] width 7 height 9
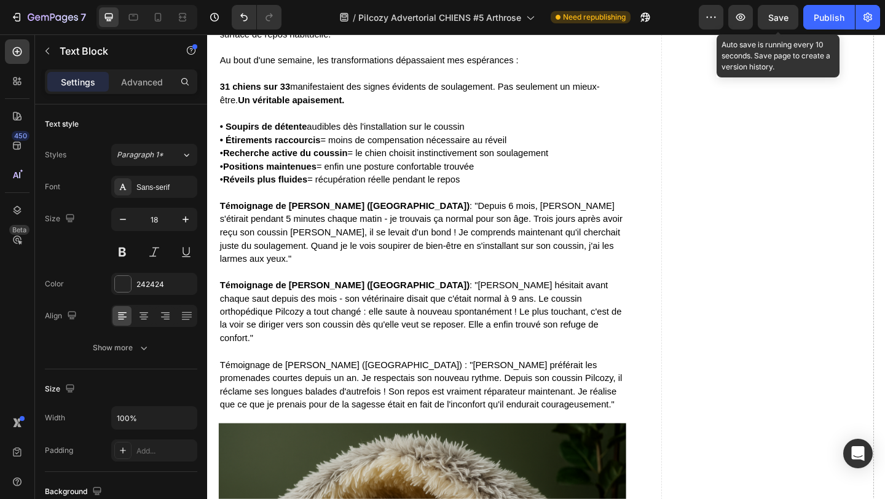
click at [778, 14] on span "Save" at bounding box center [779, 17] width 20 height 10
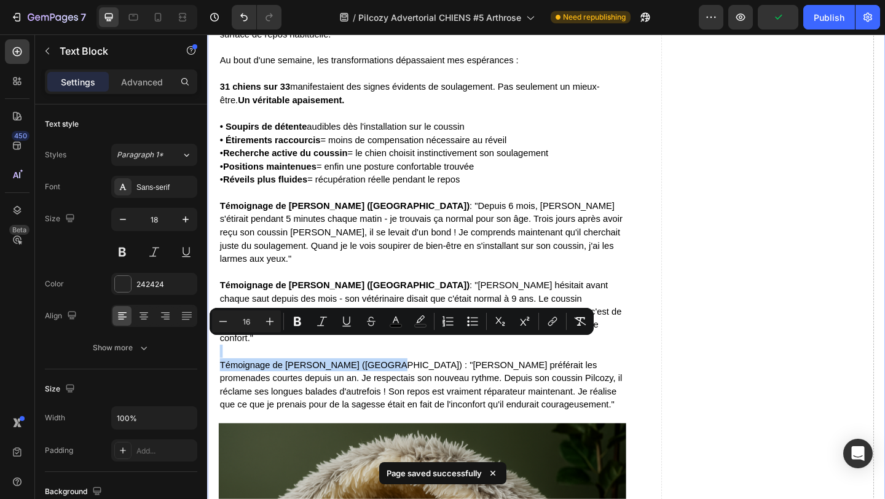
drag, startPoint x: 396, startPoint y: 372, endPoint x: 213, endPoint y: 361, distance: 183.6
click at [301, 322] on icon "Editor contextual toolbar" at bounding box center [297, 321] width 12 height 12
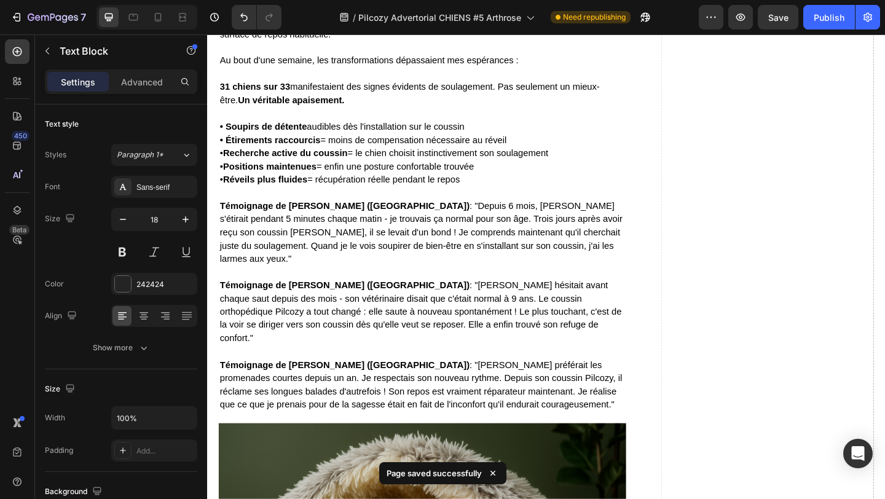
click at [528, 247] on p "Témoignage de Mme Moreau (Lyon) : "Depuis 6 mois, Oscar s'étirait pendant 5 min…" at bounding box center [441, 242] width 441 height 86
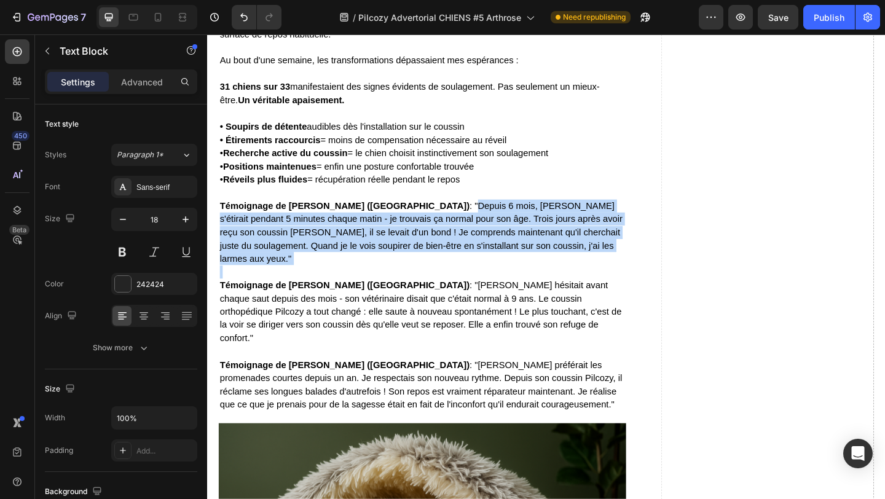
drag, startPoint x: 396, startPoint y: 223, endPoint x: 568, endPoint y: 286, distance: 182.9
click at [568, 286] on div "J'ai lancé une observation avec 33 chiens seniors présentant ces signaux d'adap…" at bounding box center [441, 185] width 443 height 521
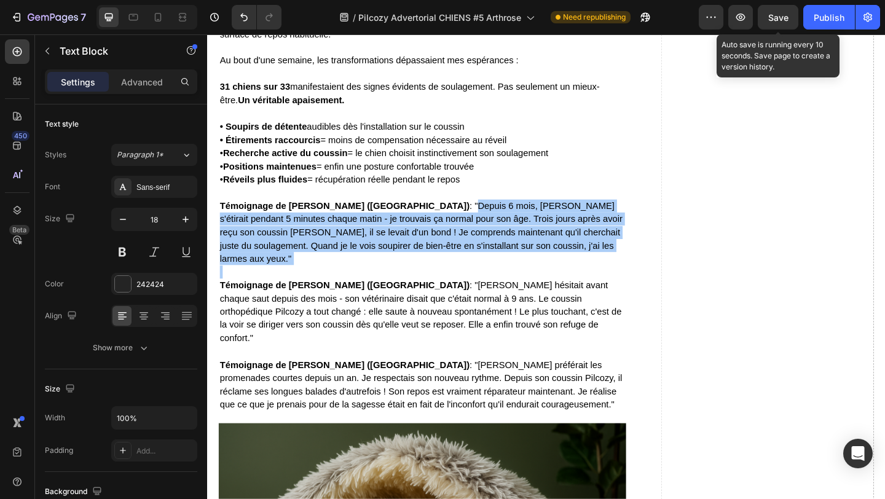
click at [783, 17] on span "Save" at bounding box center [779, 17] width 20 height 10
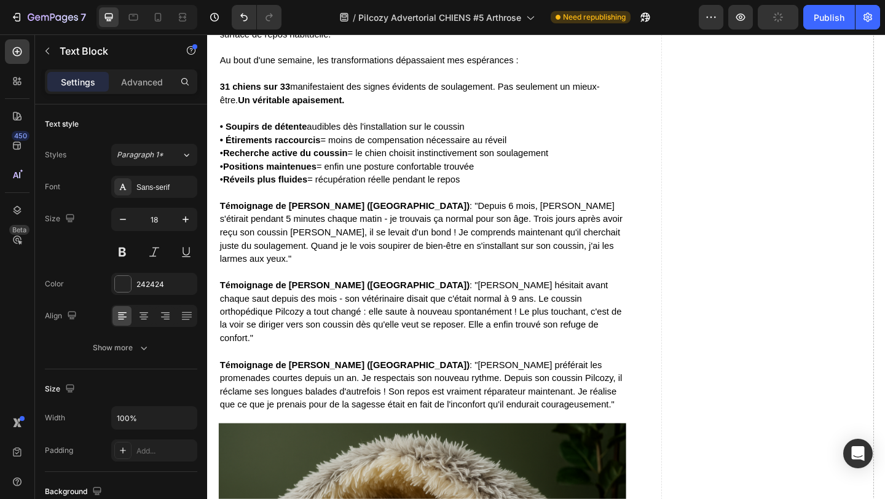
click at [537, 191] on p "• Soupirs de détente audibles dès l'installation sur le coussin • Étirements ra…" at bounding box center [441, 156] width 441 height 86
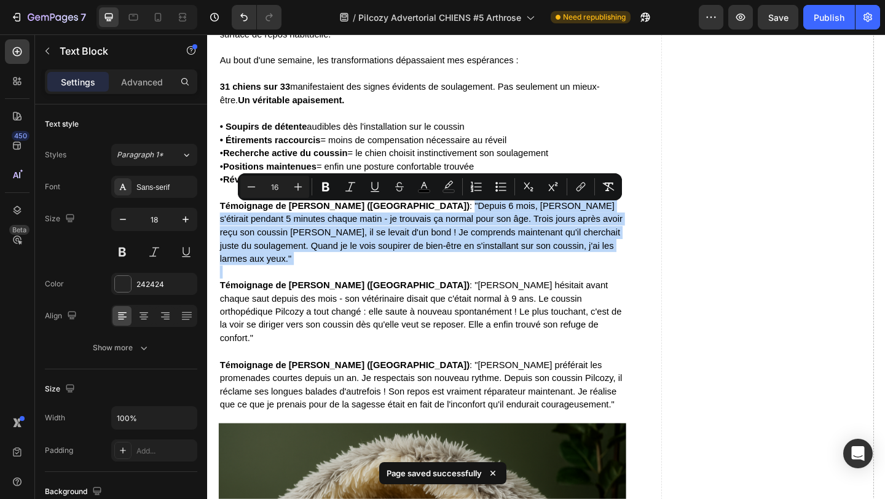
drag, startPoint x: 394, startPoint y: 225, endPoint x: 548, endPoint y: 280, distance: 163.8
click at [548, 280] on div "J'ai lancé une observation avec 33 chiens seniors présentant ces signaux d'adap…" at bounding box center [441, 185] width 443 height 521
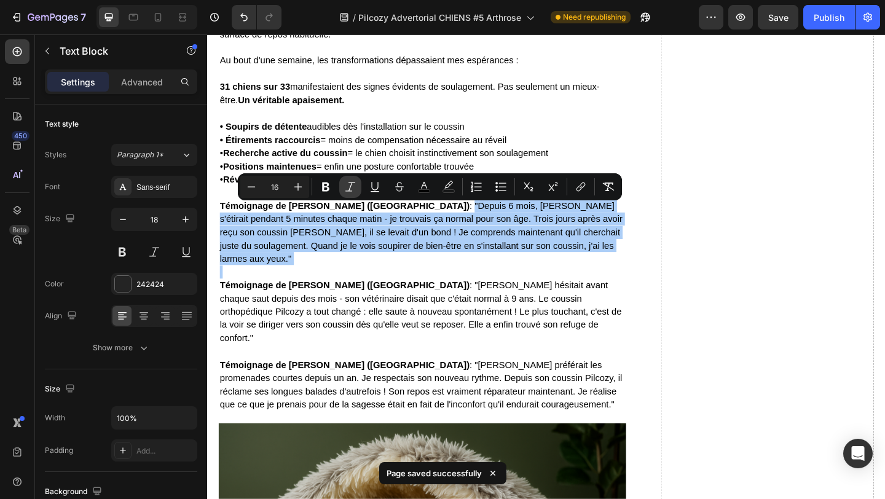
click at [349, 184] on icon "Editor contextual toolbar" at bounding box center [350, 187] width 12 height 12
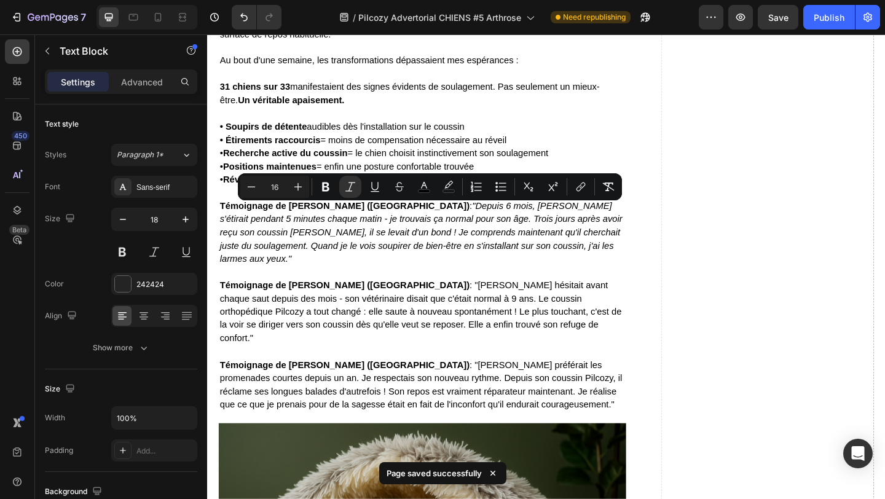
click at [427, 309] on span "Témoignage de M. Dubois (Marseille) : "Maya hésitait avant chaque saut depuis d…" at bounding box center [439, 336] width 437 height 68
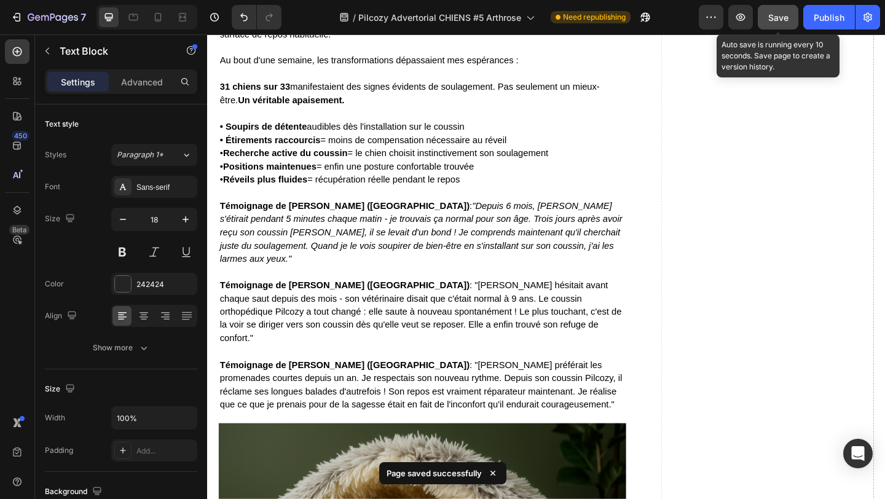
click at [766, 12] on button "Save" at bounding box center [778, 17] width 41 height 25
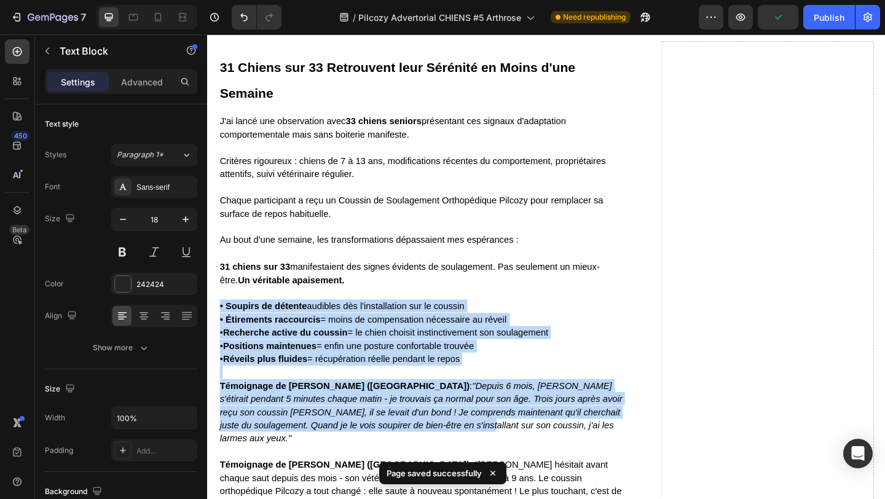
drag, startPoint x: 402, startPoint y: 297, endPoint x: 499, endPoint y: 344, distance: 107.3
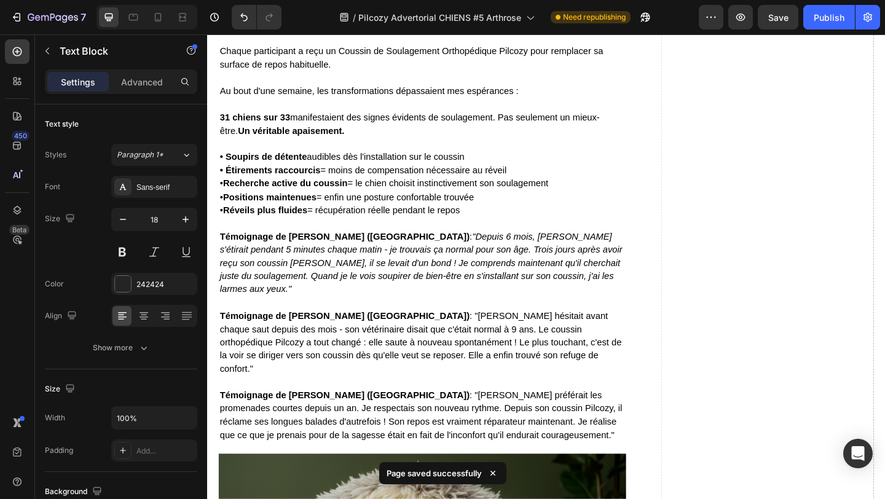
scroll to position [5323, 0]
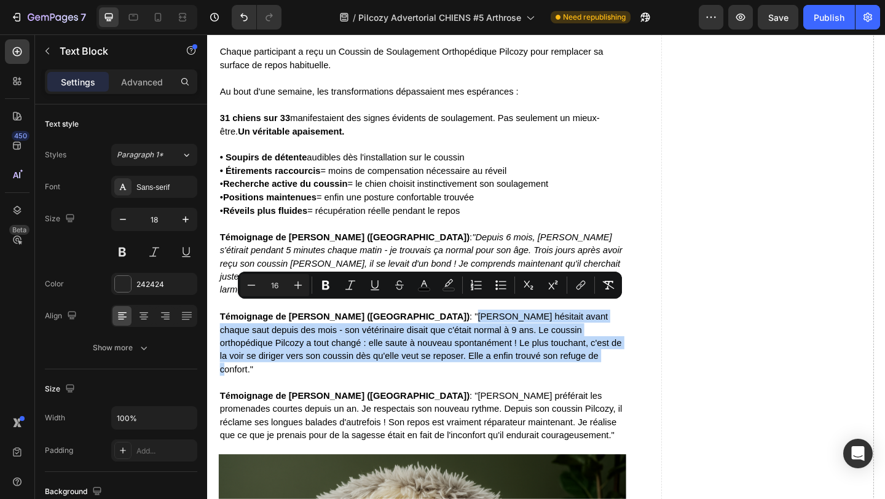
drag, startPoint x: 402, startPoint y: 331, endPoint x: 515, endPoint y: 372, distance: 120.4
click at [515, 373] on p "Témoignage de M. Dubois (Marseille) : "Maya hésitait avant chaque saut depuis d…" at bounding box center [441, 363] width 441 height 86
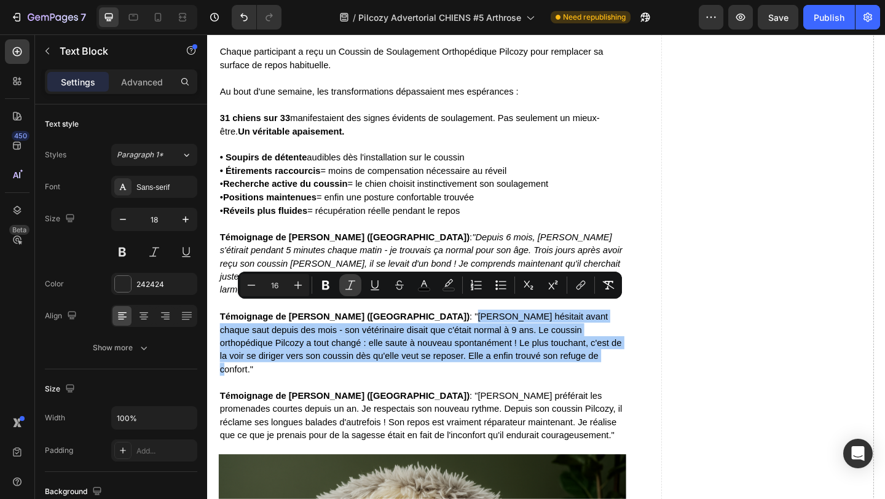
click at [354, 291] on button "Italic" at bounding box center [350, 285] width 22 height 22
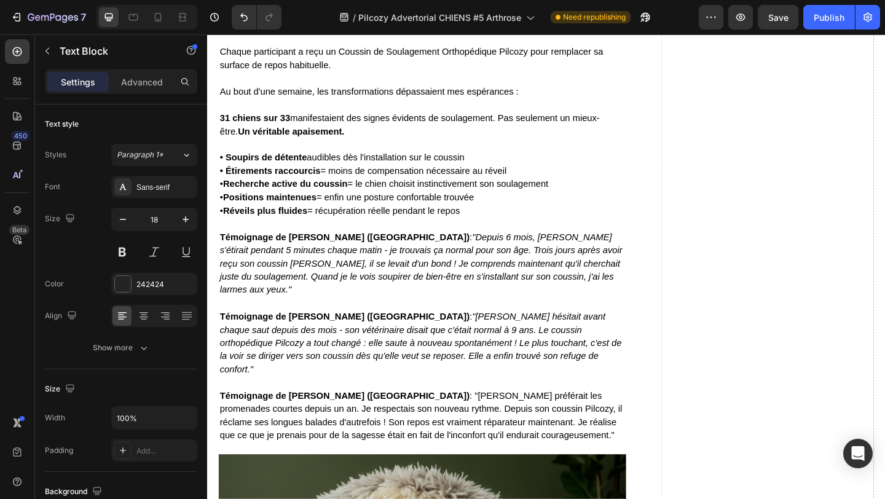
click at [587, 187] on p "• Soupirs de détente audibles dès l'installation sur le coussin • Étirements ra…" at bounding box center [441, 190] width 441 height 86
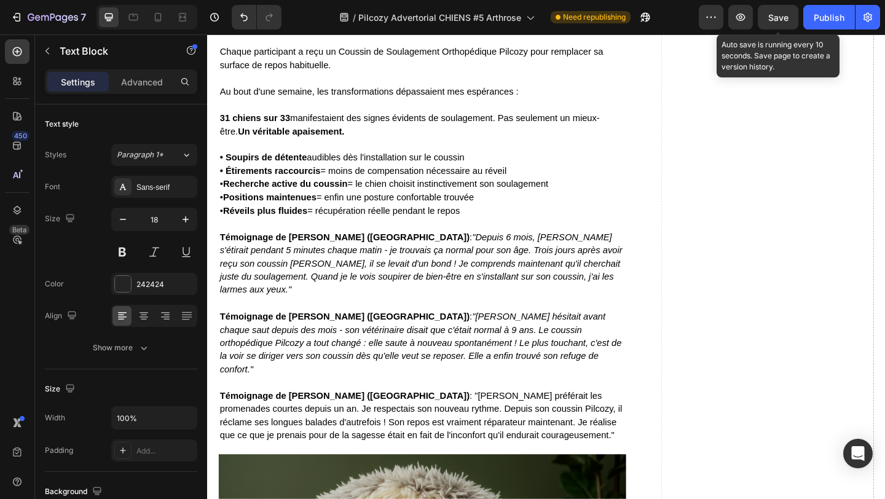
click at [778, 17] on span "Save" at bounding box center [779, 17] width 20 height 10
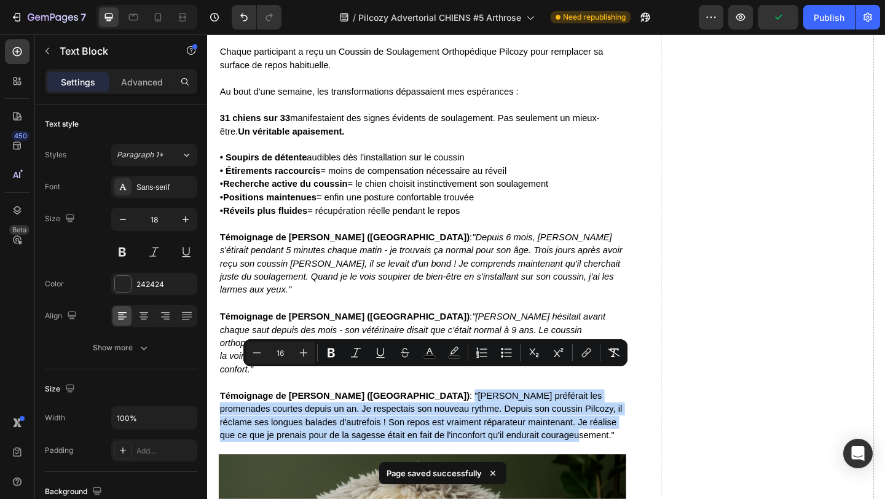
drag, startPoint x: 414, startPoint y: 402, endPoint x: 523, endPoint y: 454, distance: 119.9
click at [523, 454] on p "Témoignage de Mme Leroux (Toulouse) : "Billy préférait les promenades courtes d…" at bounding box center [441, 442] width 441 height 72
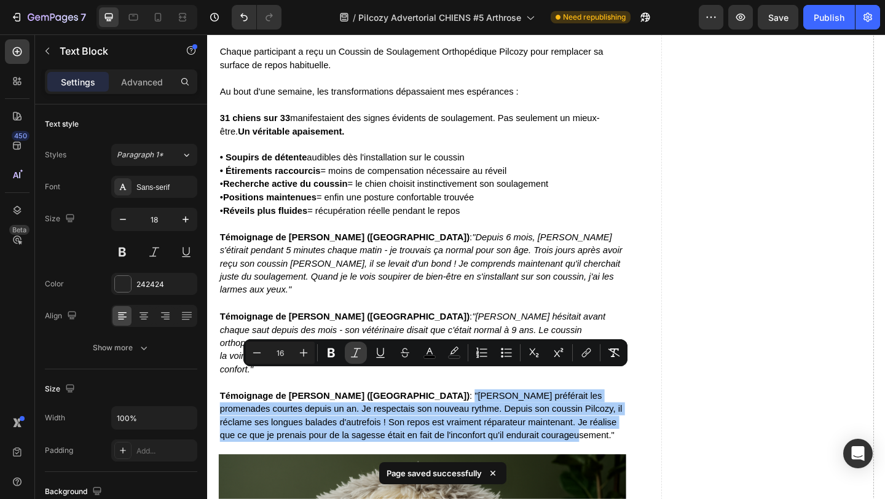
click at [354, 355] on icon "Editor contextual toolbar" at bounding box center [356, 353] width 12 height 12
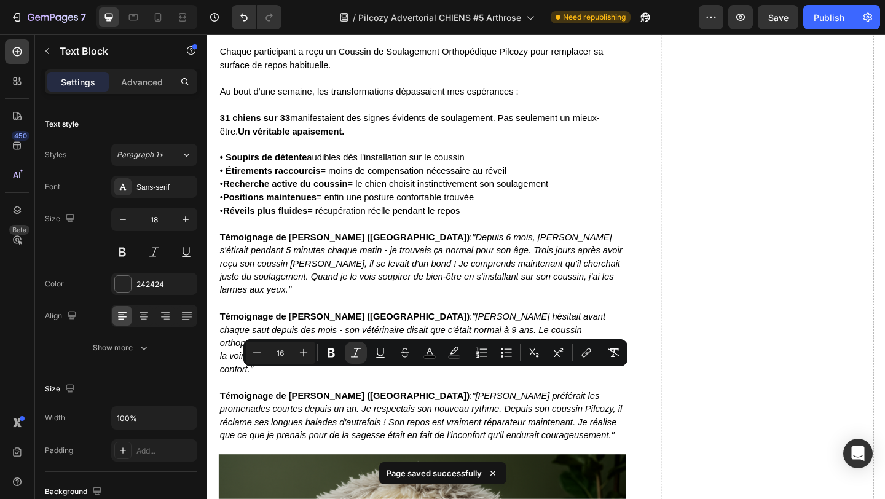
click at [512, 306] on icon ""Depuis 6 mois, Oscar s'étirait pendant 5 minutes chaque matin - je trouvais ça…" at bounding box center [440, 284] width 438 height 68
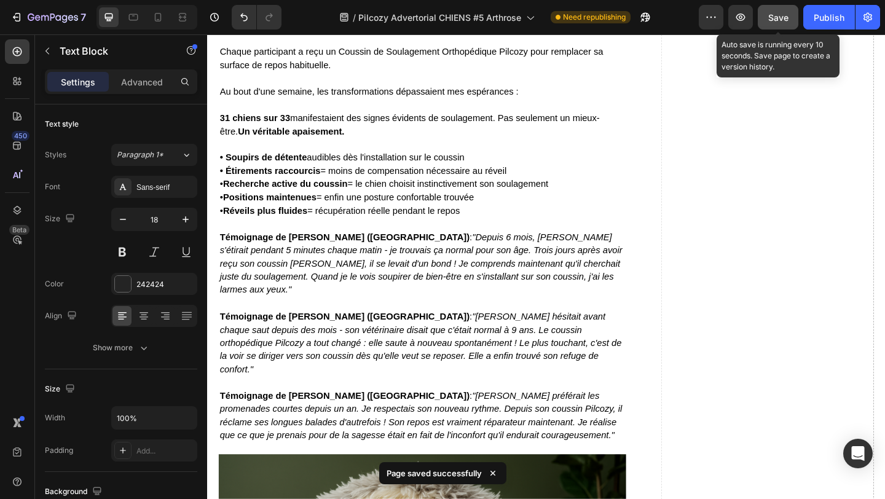
click at [786, 23] on button "Save" at bounding box center [778, 17] width 41 height 25
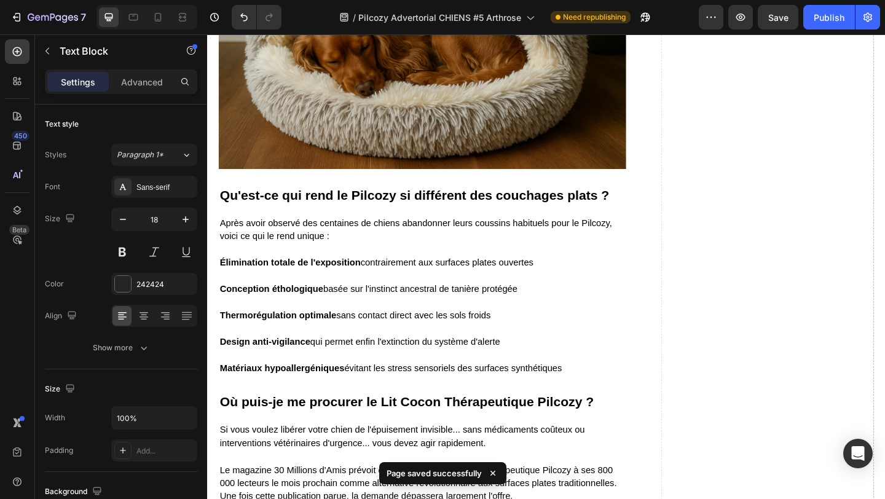
scroll to position [5929, 0]
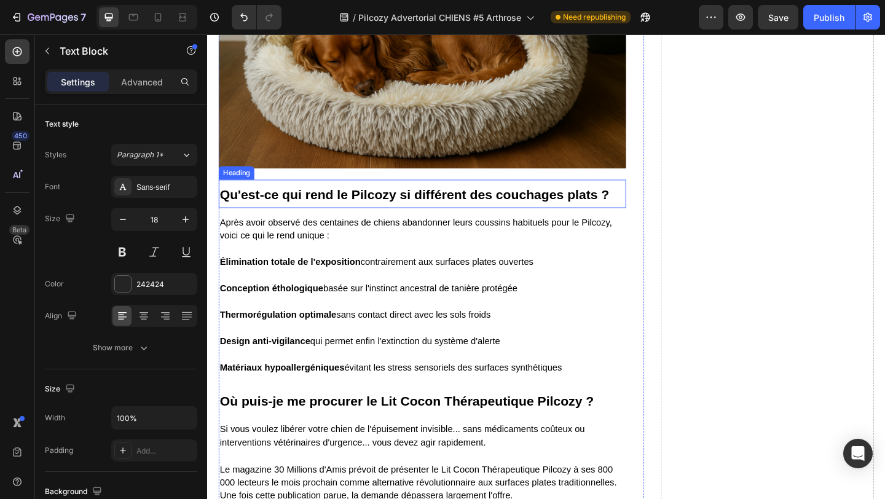
click at [283, 200] on strong "Qu'est-ce qui rend le Pilcozy si différent des couchages plats ?" at bounding box center [433, 208] width 424 height 16
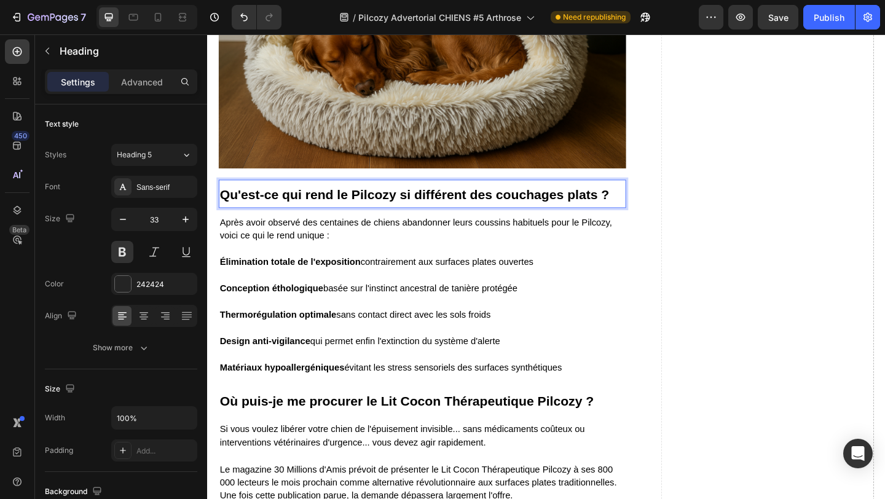
click at [283, 200] on strong "Qu'est-ce qui rend le Pilcozy si différent des couchages plats ?" at bounding box center [433, 208] width 424 height 16
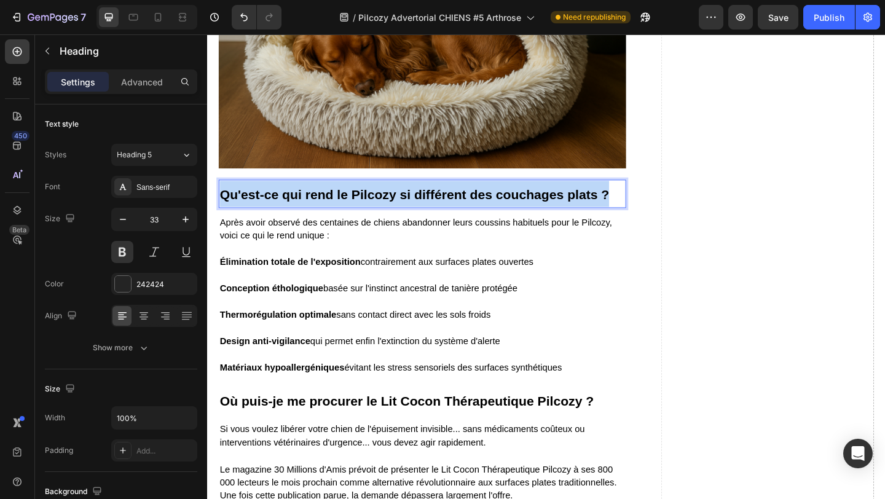
click at [283, 200] on strong "Qu'est-ce qui rend le Pilcozy si différent des couchages plats ?" at bounding box center [433, 208] width 424 height 16
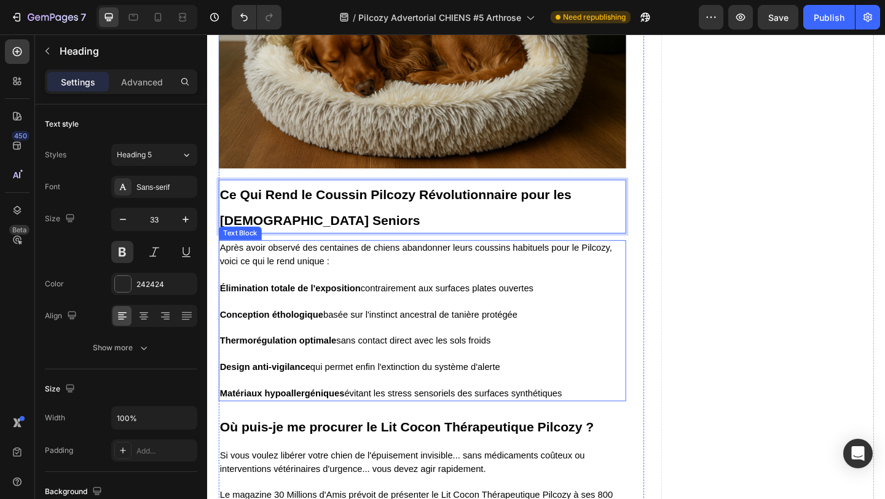
click at [247, 261] on span "Après avoir observé des centaines de chiens abandonner leurs coussins habituels…" at bounding box center [434, 273] width 427 height 25
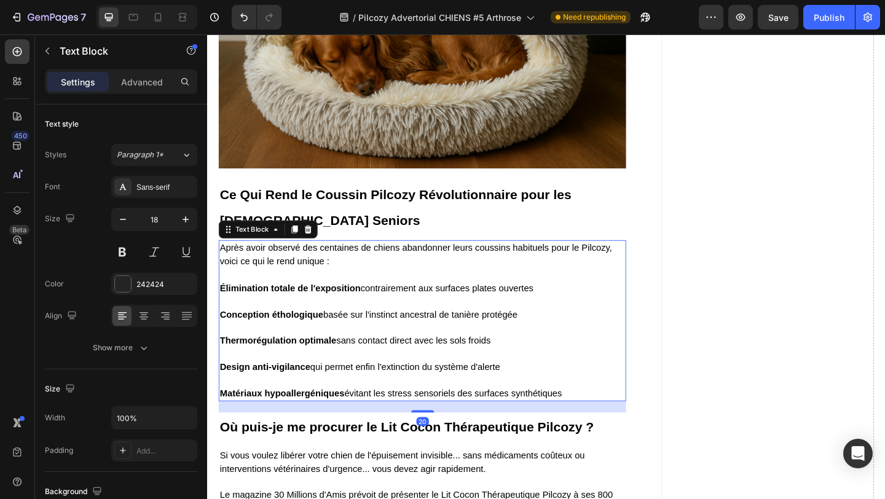
click at [247, 261] on span "Après avoir observé des centaines de chiens abandonner leurs coussins habituels…" at bounding box center [434, 273] width 427 height 25
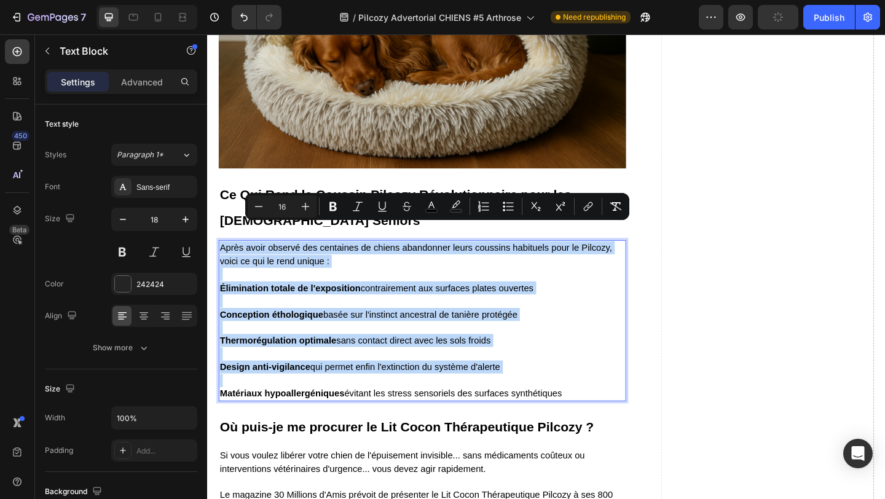
click at [247, 261] on span "Après avoir observé des centaines de chiens abandonner leurs coussins habituels…" at bounding box center [434, 273] width 427 height 25
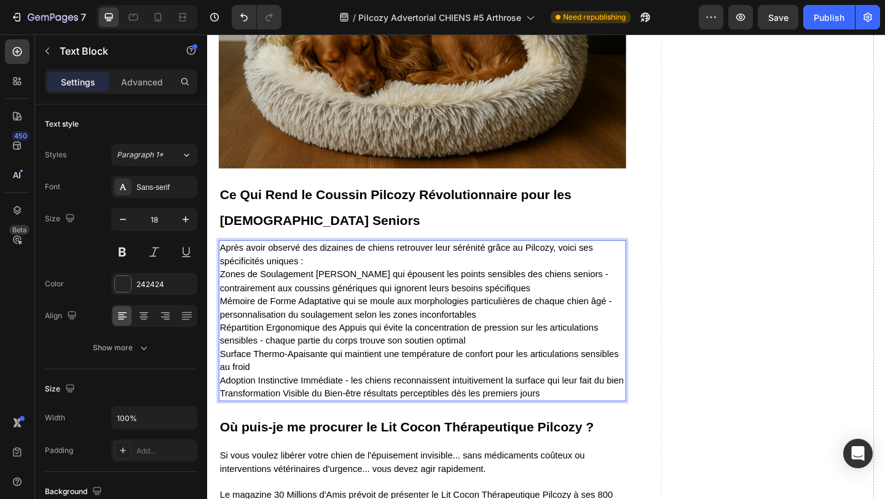
click at [342, 259] on p "Après avoir observé des dizaines de chiens retrouver leur sérénité grâce au Pil…" at bounding box center [441, 345] width 441 height 173
click at [323, 259] on p "Après avoir observé des dizaines de chiens retrouver leur sérénité grâce au Pil…" at bounding box center [441, 345] width 441 height 173
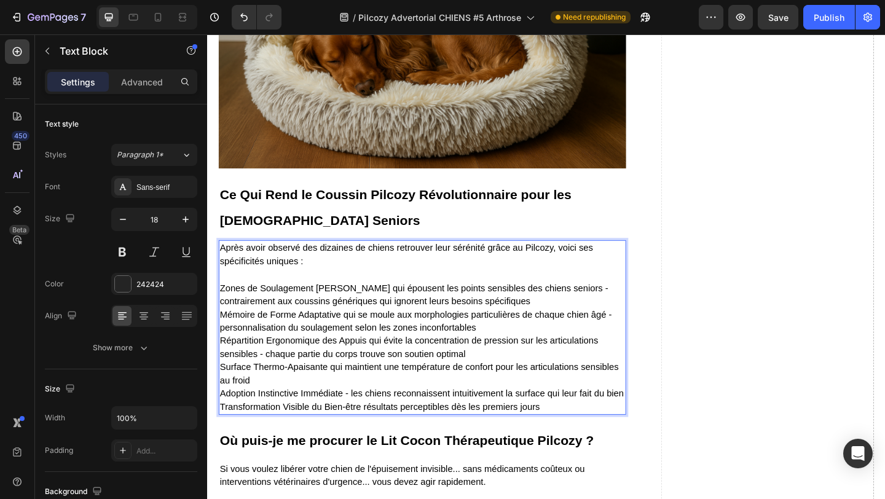
click at [523, 301] on p "⁠⁠⁠⁠⁠⁠⁠ Zones de Soulagement Ciblées qui épousent les points sensibles des chie…" at bounding box center [441, 367] width 441 height 158
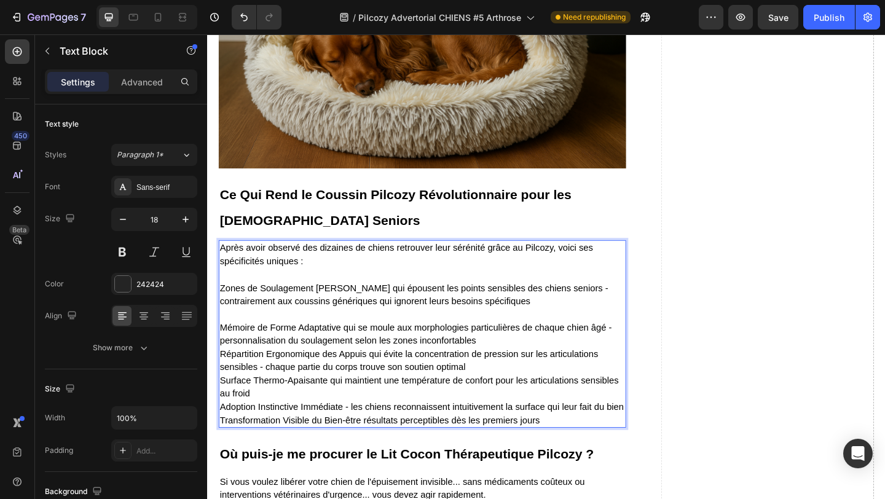
click at [528, 352] on p "Mémoire de Forme Adaptative qui se moule aux morphologies particulières de chaq…" at bounding box center [441, 397] width 441 height 130
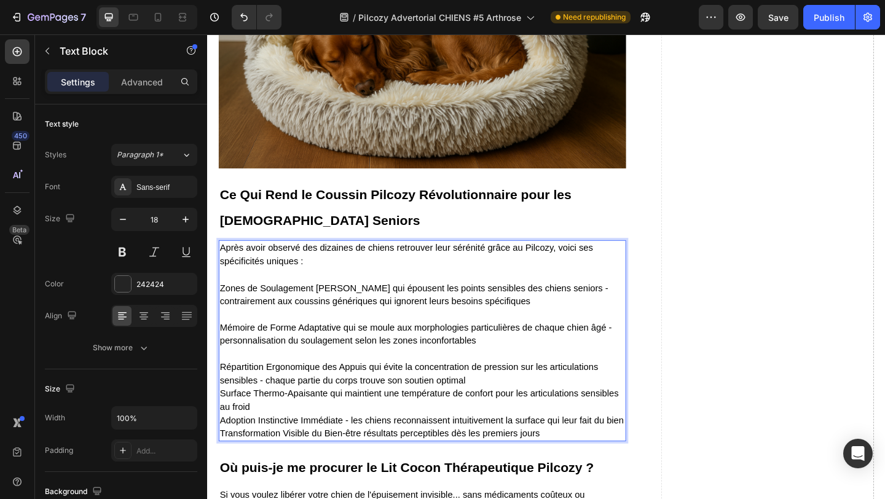
click at [503, 392] on p "Répartition Ergonomique des Appuis qui évite la concentration de pression sur l…" at bounding box center [441, 425] width 441 height 101
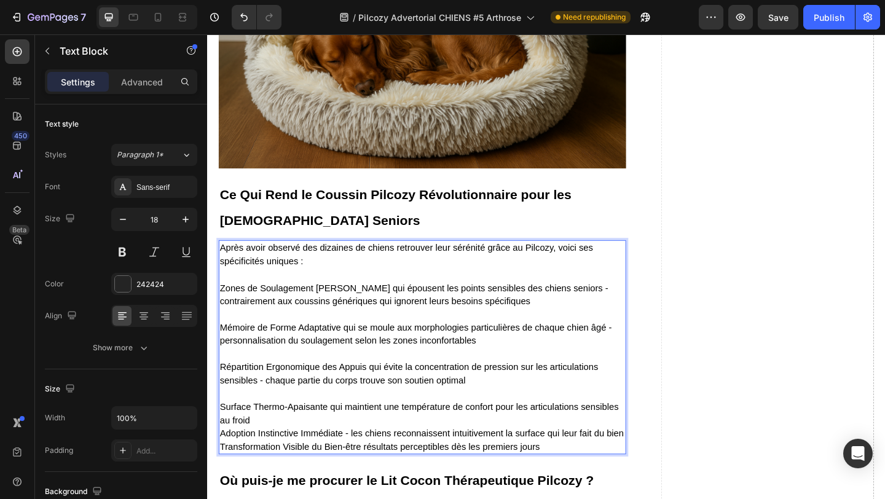
click at [272, 435] on p "⁠⁠⁠⁠⁠⁠⁠ Surface Thermo-Apaisante qui maintient une température de confort pour …" at bounding box center [441, 454] width 441 height 72
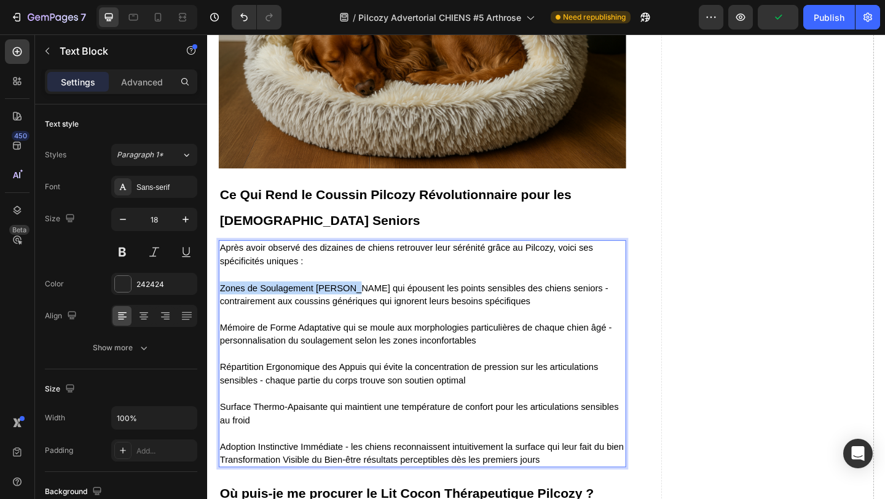
drag, startPoint x: 221, startPoint y: 291, endPoint x: 359, endPoint y: 291, distance: 137.7
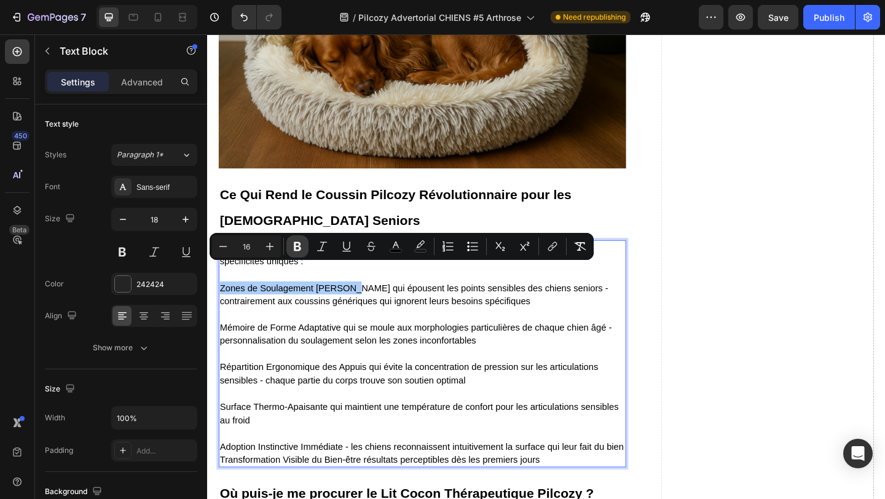
click at [292, 245] on icon "Editor contextual toolbar" at bounding box center [297, 246] width 12 height 12
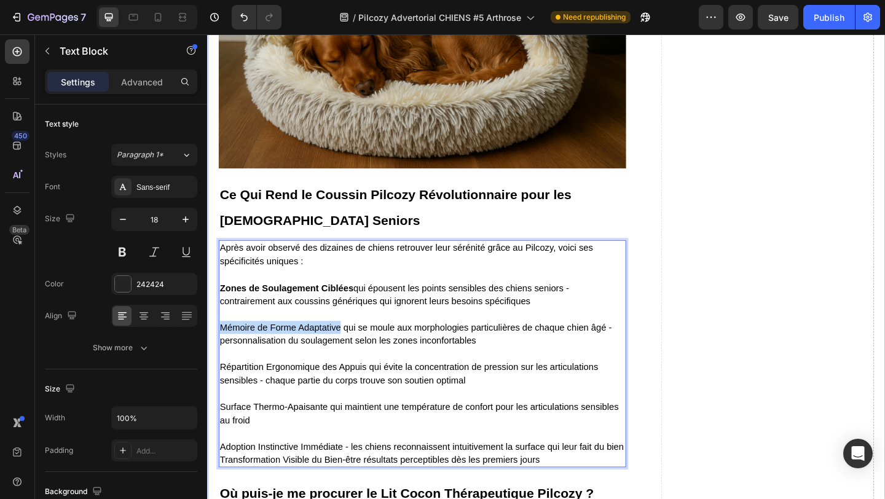
drag, startPoint x: 354, startPoint y: 333, endPoint x: 216, endPoint y: 334, distance: 137.7
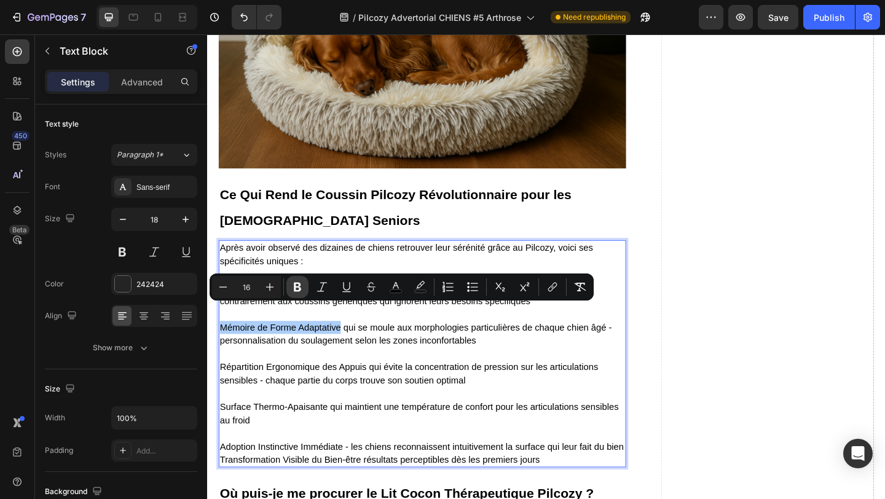
click at [297, 288] on icon "Editor contextual toolbar" at bounding box center [297, 287] width 12 height 12
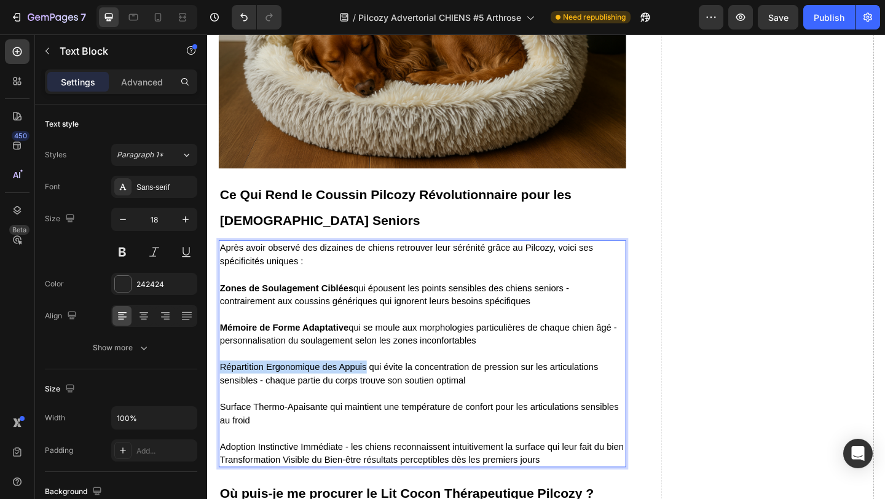
drag, startPoint x: 381, startPoint y: 381, endPoint x: 222, endPoint y: 379, distance: 159.3
click at [222, 391] on span "Répartition Ergonomique des Appuis qui évite la concentration de pression sur l…" at bounding box center [427, 403] width 412 height 25
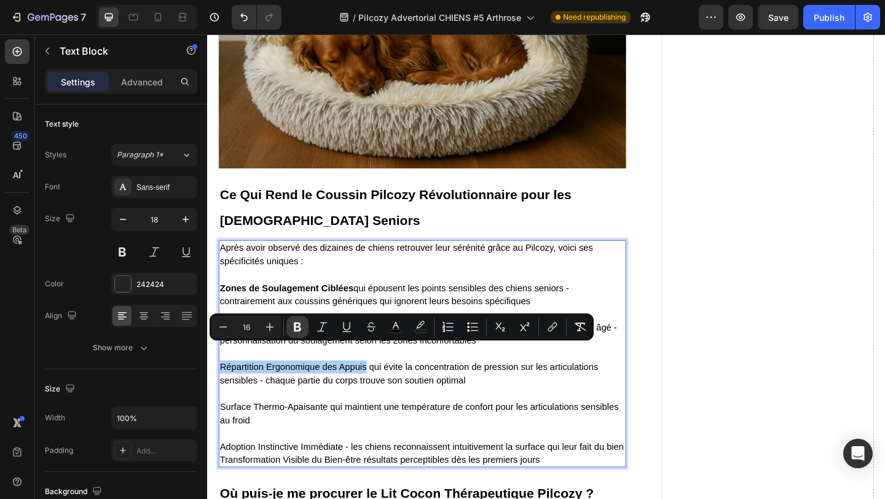
click at [296, 330] on icon "Editor contextual toolbar" at bounding box center [297, 327] width 7 height 9
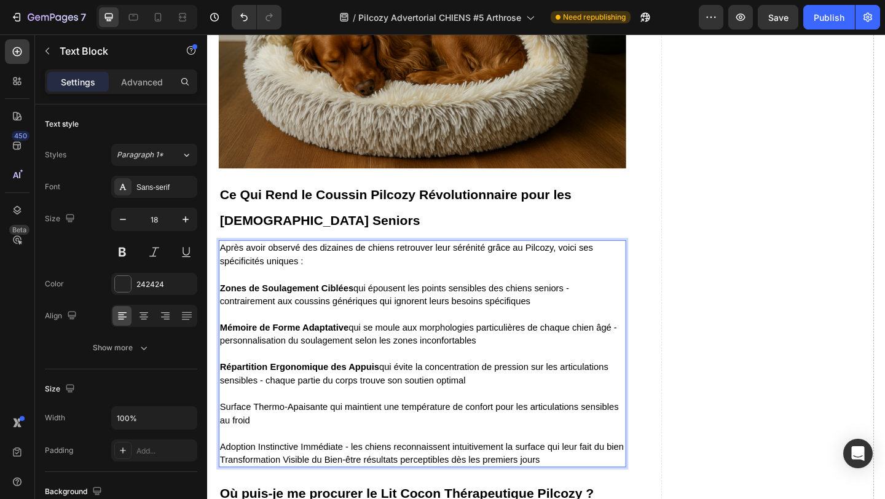
click at [659, 478] on span "Adoption Instinctive Immédiate - les chiens reconnaissent intuitivement la surf…" at bounding box center [441, 483] width 440 height 10
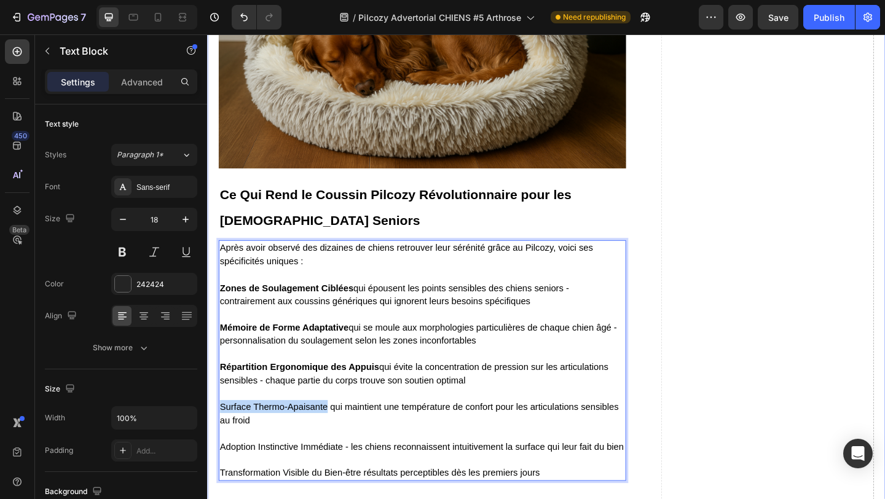
drag, startPoint x: 337, startPoint y: 422, endPoint x: 208, endPoint y: 419, distance: 128.5
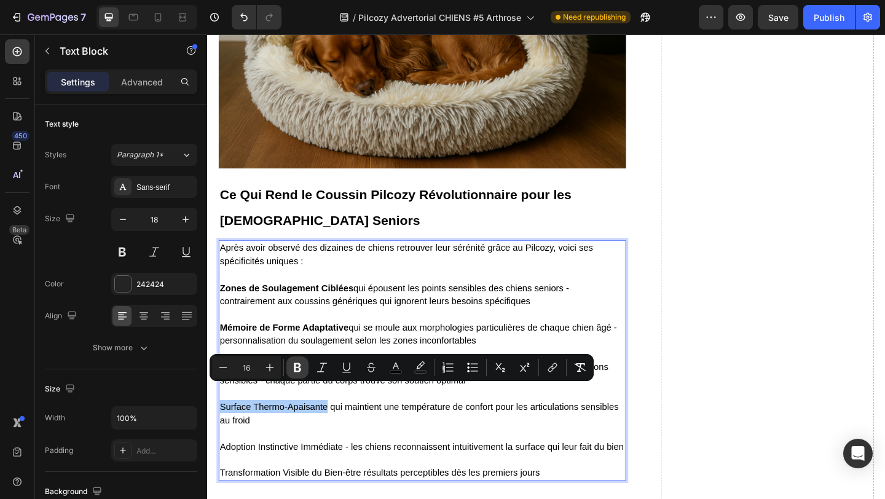
click at [299, 368] on icon "Editor contextual toolbar" at bounding box center [297, 367] width 7 height 9
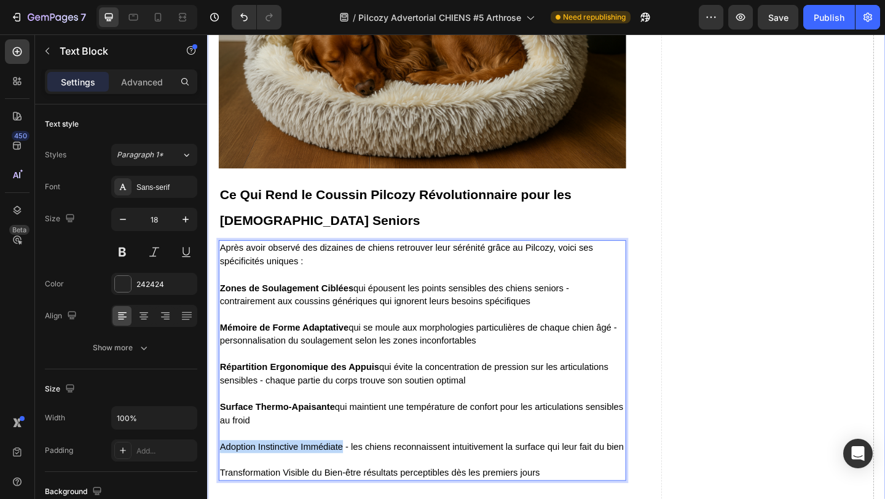
drag, startPoint x: 354, startPoint y: 469, endPoint x: 215, endPoint y: 464, distance: 139.1
click at [510, 391] on span "Répartition Ergonomique des Appuis qui évite la concentration de pression sur l…" at bounding box center [432, 403] width 423 height 25
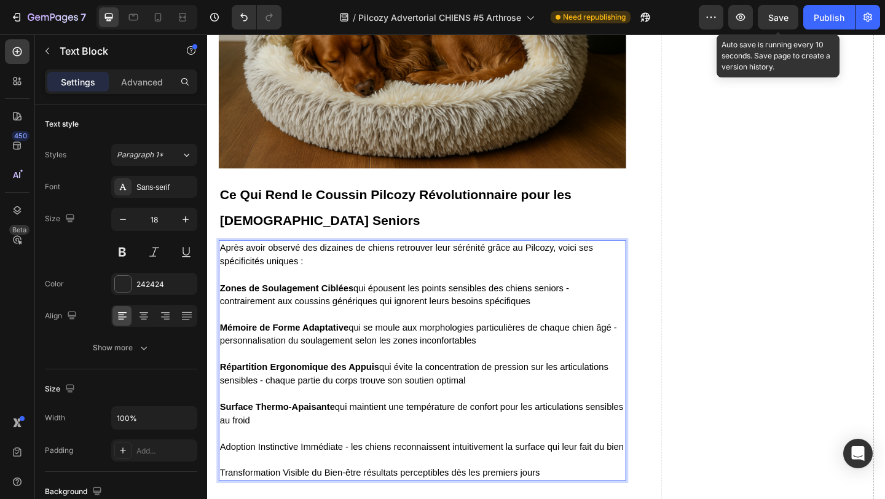
click at [774, 22] on span "Save" at bounding box center [779, 17] width 20 height 10
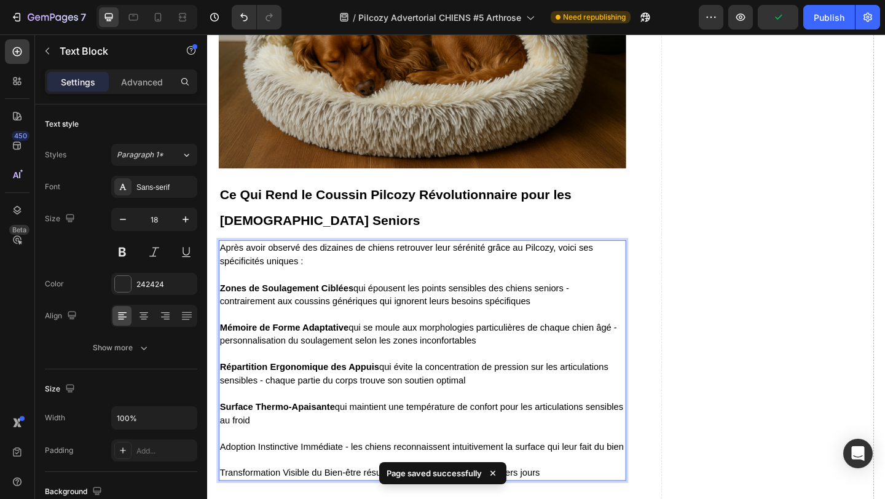
click at [371, 461] on p "Adoption Instinctive Immédiate - les chiens reconnaissent intuitivement la surf…" at bounding box center [441, 475] width 441 height 29
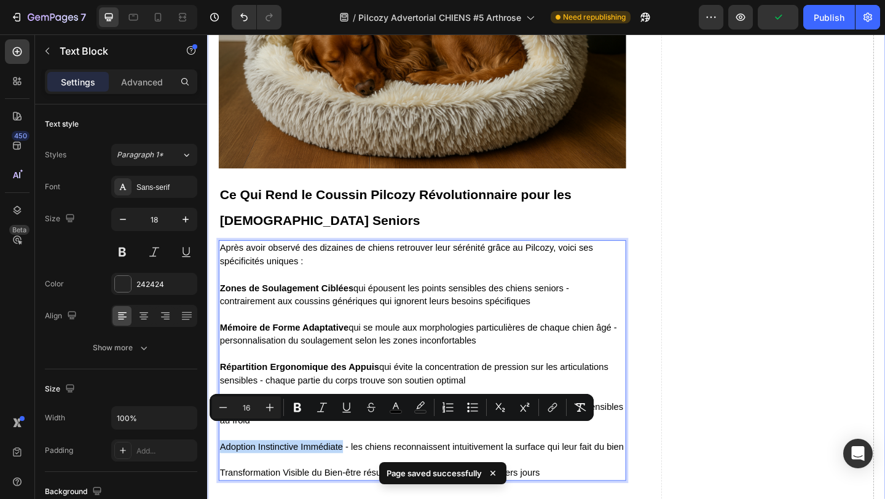
drag, startPoint x: 355, startPoint y: 466, endPoint x: 209, endPoint y: 466, distance: 145.7
click at [302, 406] on icon "Editor contextual toolbar" at bounding box center [297, 408] width 12 height 12
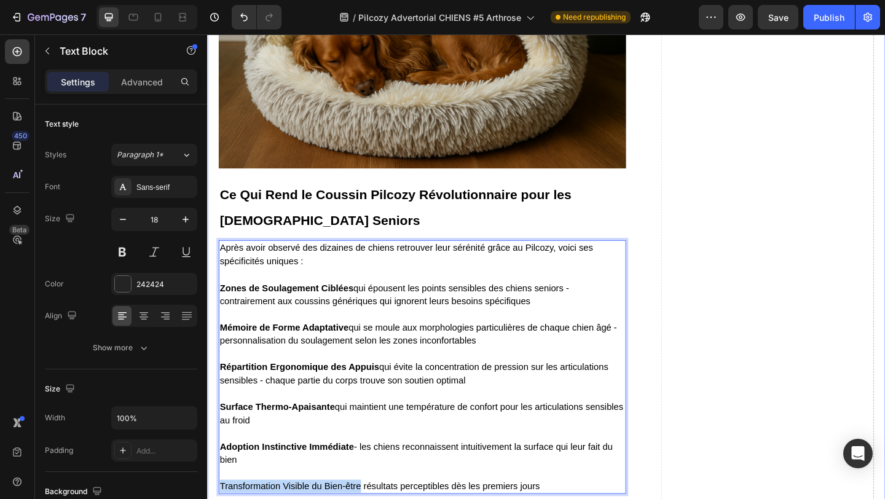
drag, startPoint x: 374, startPoint y: 513, endPoint x: 218, endPoint y: 510, distance: 156.2
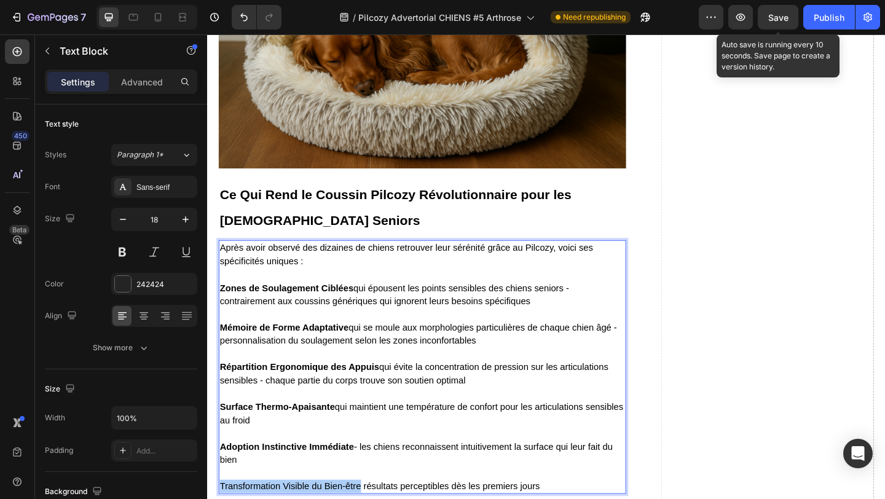
click at [782, 22] on span "Save" at bounding box center [779, 17] width 20 height 10
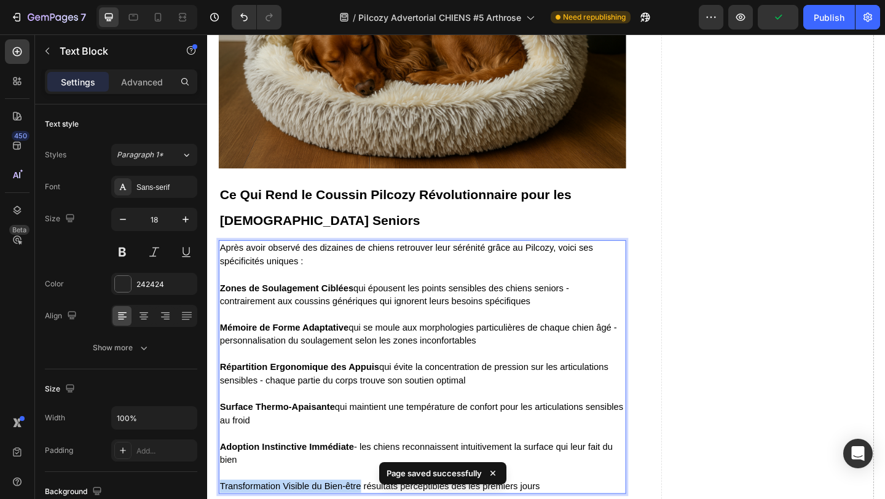
drag, startPoint x: 375, startPoint y: 511, endPoint x: 212, endPoint y: 509, distance: 163.0
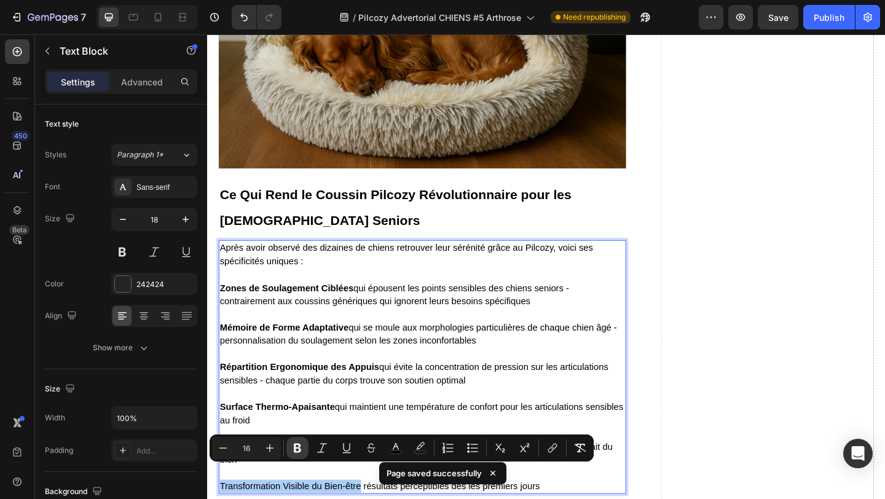
click at [293, 448] on icon "Editor contextual toolbar" at bounding box center [297, 448] width 12 height 12
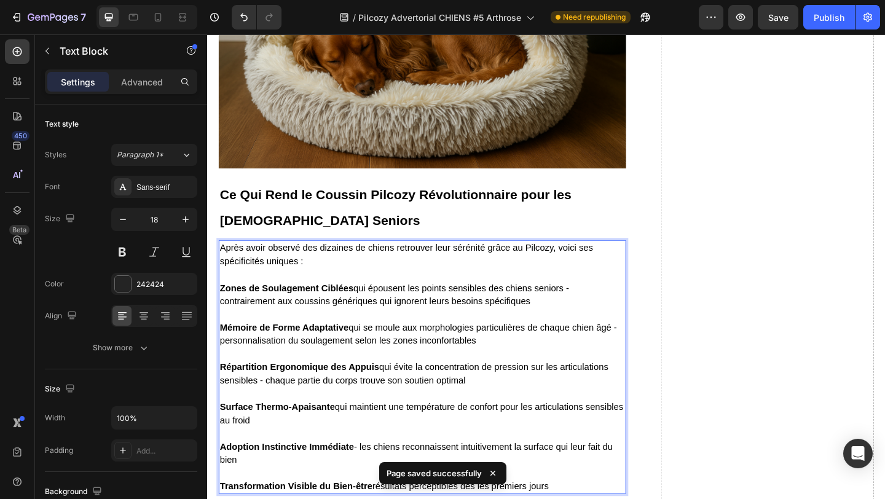
click at [374, 375] on p "Répartition Ergonomique des Appuis qui évite la concentration de pression sur l…" at bounding box center [441, 396] width 441 height 43
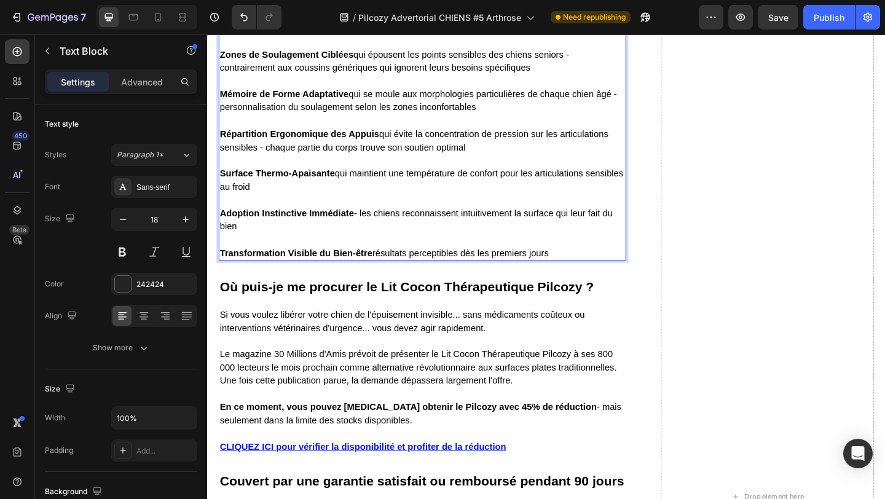
scroll to position [6215, 0]
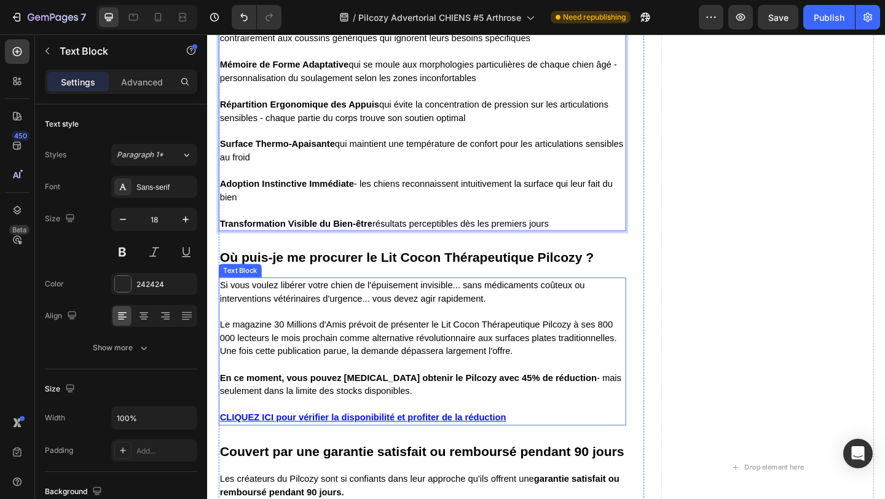
click at [381, 403] on strong "En ce moment, vous pouvez [MEDICAL_DATA] obtenir le Pilcozy avec 45% de réducti…" at bounding box center [426, 408] width 410 height 10
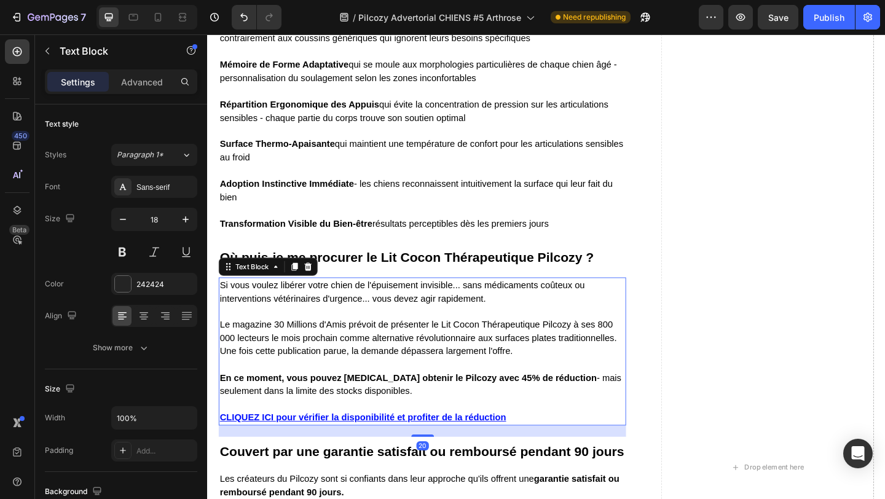
click at [392, 411] on p "En ce moment, vous pouvez encore obtenir le Pilcozy avec 45% de réduction - mai…" at bounding box center [441, 415] width 441 height 29
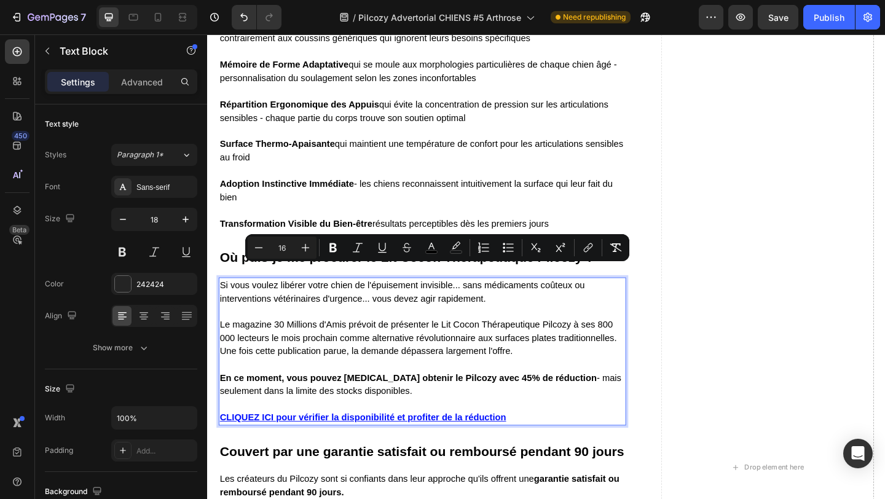
drag, startPoint x: 389, startPoint y: 410, endPoint x: 221, endPoint y: 287, distance: 207.6
click at [221, 299] on div "Si vous voulez libérer votre chien de l'épuisement invisible... sans médicament…" at bounding box center [441, 379] width 443 height 160
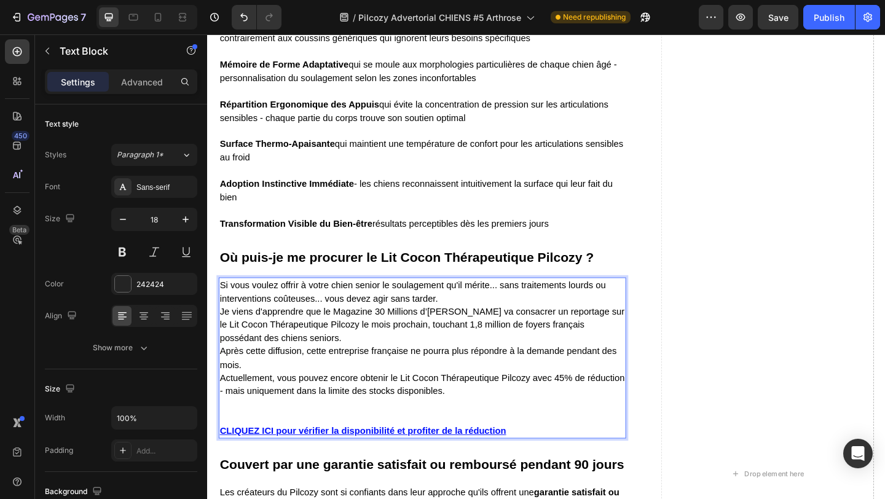
click at [477, 300] on p "Si vous voulez offrir à votre chien senior le soulagement qu'il mérite... sans …" at bounding box center [441, 372] width 441 height 144
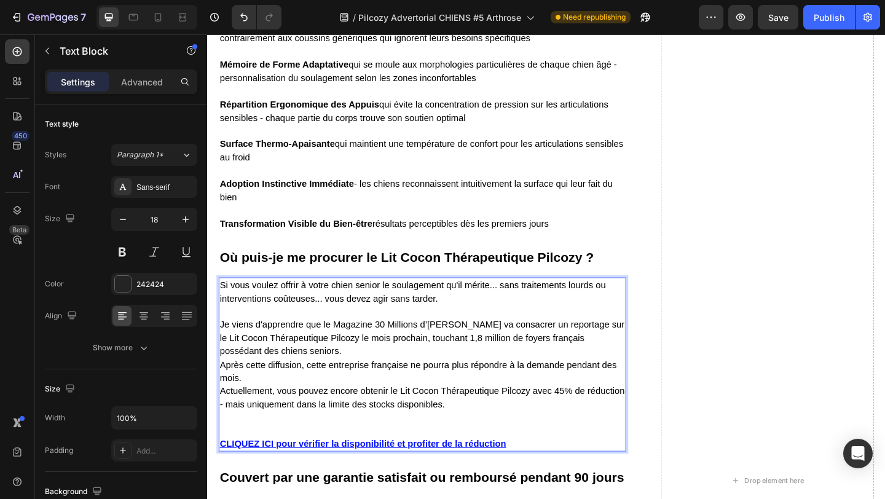
click at [301, 359] on p "⁠⁠⁠⁠⁠⁠⁠ Je viens d'apprendre que le Magazine 30 Millions d’Amis va consacrer un…" at bounding box center [441, 394] width 441 height 130
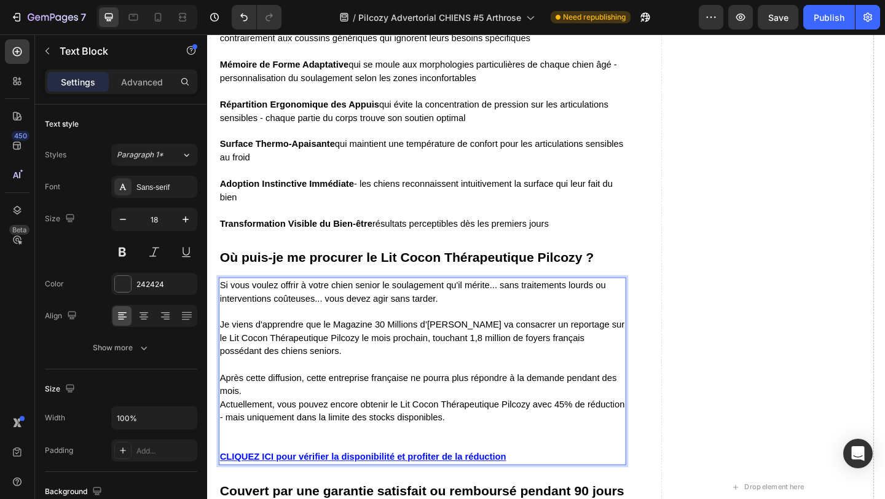
click at [256, 406] on p "⁠⁠⁠⁠⁠⁠⁠ Après cette diffusion, cette entreprise française ne pourra plus répond…" at bounding box center [441, 430] width 441 height 86
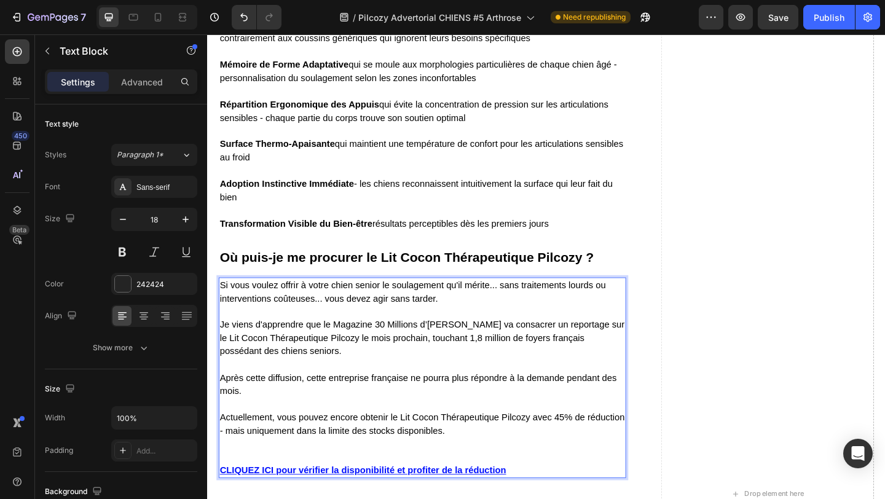
click at [232, 469] on p "⁠⁠⁠⁠⁠⁠⁠ Actuellement, vous pouvez encore obtenir le Lit Cocon Thérapeutique Pil…" at bounding box center [441, 459] width 441 height 58
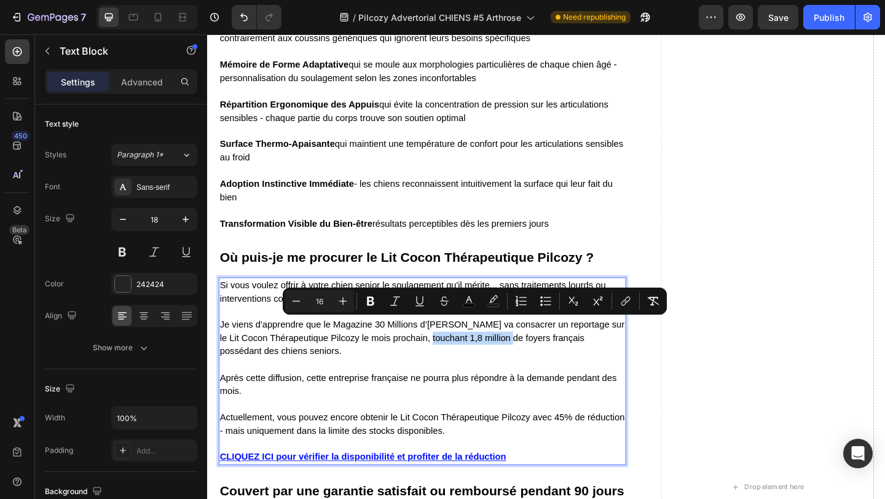
drag, startPoint x: 439, startPoint y: 347, endPoint x: 527, endPoint y: 355, distance: 88.2
click at [527, 355] on span "Je viens d'apprendre que le Magazine 30 Millions d’Amis va consacrer un reporta…" at bounding box center [441, 364] width 440 height 39
click at [371, 298] on icon "Editor contextual toolbar" at bounding box center [371, 301] width 12 height 12
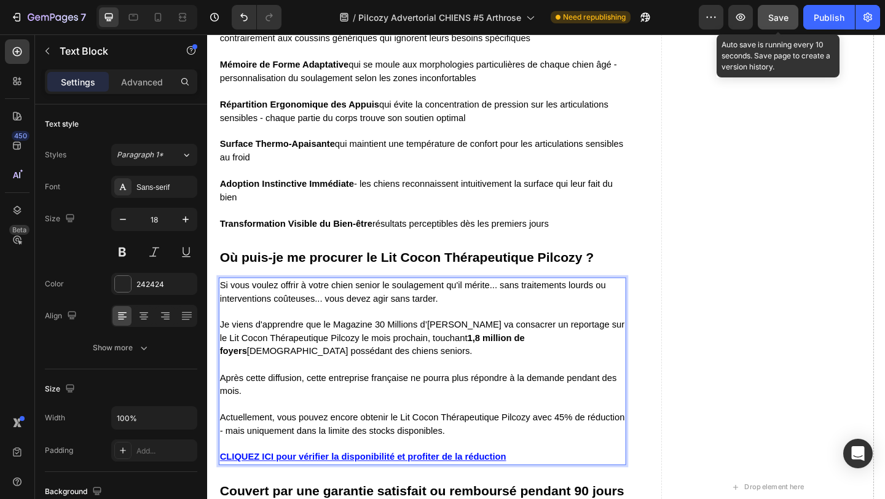
click at [783, 10] on button "Save" at bounding box center [778, 17] width 41 height 25
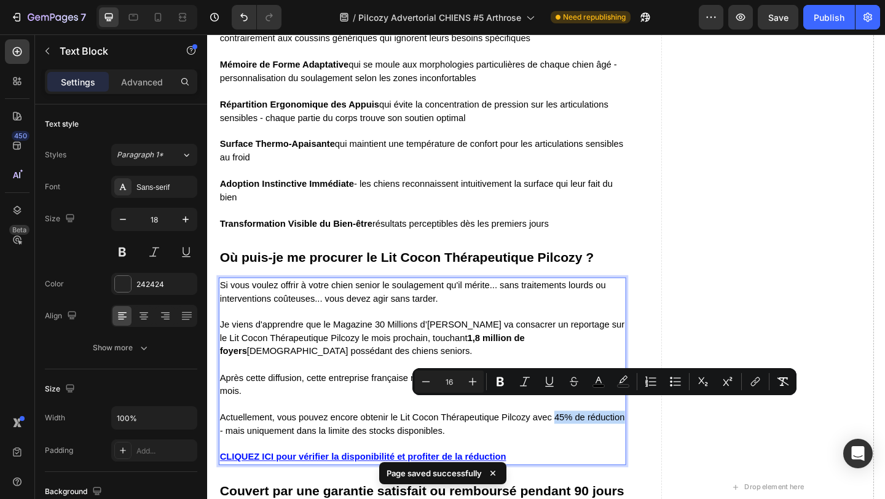
drag, startPoint x: 587, startPoint y: 436, endPoint x: 662, endPoint y: 440, distance: 75.1
click at [662, 440] on div "Si vous voulez offrir à votre chien senior le soulagement qu'il mérite... sans …" at bounding box center [441, 401] width 443 height 204
click at [502, 378] on icon "Editor contextual toolbar" at bounding box center [500, 382] width 12 height 12
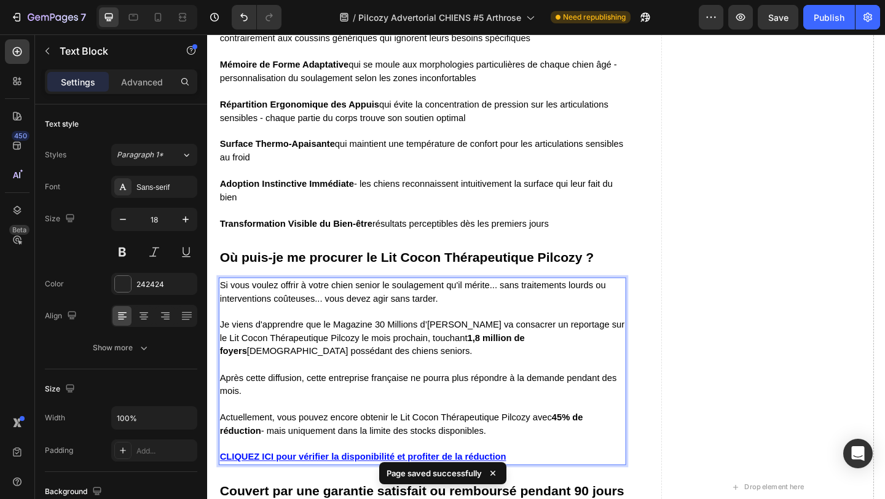
click at [549, 344] on p "Je viens d'apprendre que le Magazine 30 Millions d’Amis va consacrer un reporta…" at bounding box center [441, 358] width 441 height 58
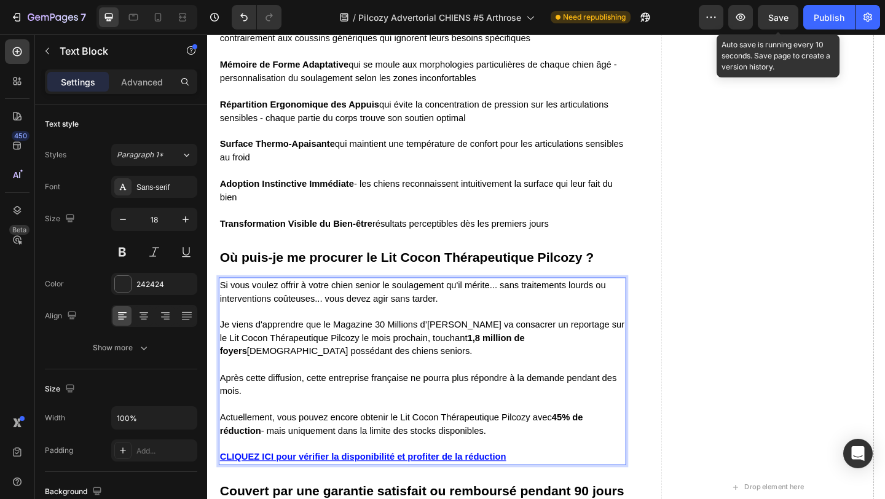
click at [770, 17] on span "Save" at bounding box center [779, 17] width 20 height 10
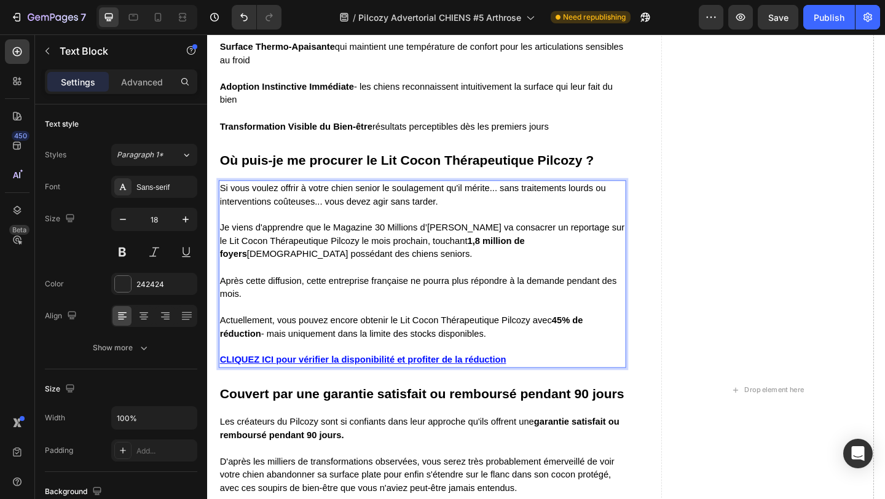
scroll to position [6325, 0]
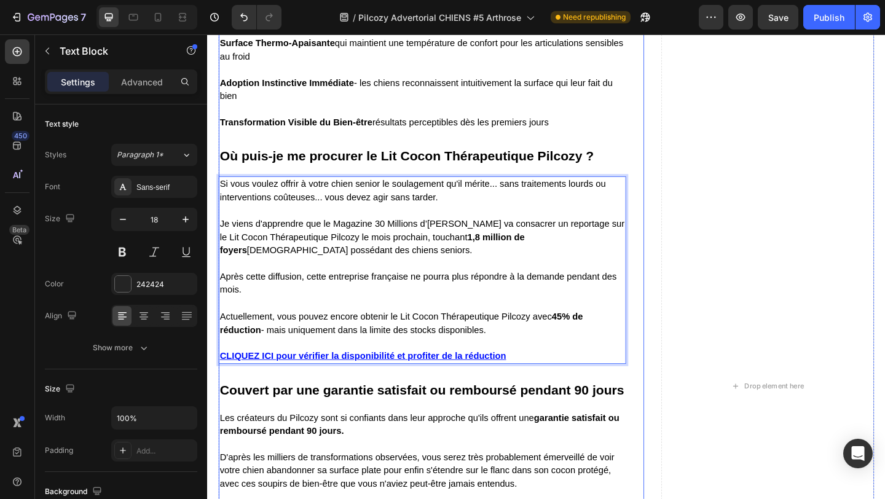
click at [287, 413] on strong "Couvert par une garantie satisfait ou remboursé pendant 90 jours" at bounding box center [441, 421] width 440 height 16
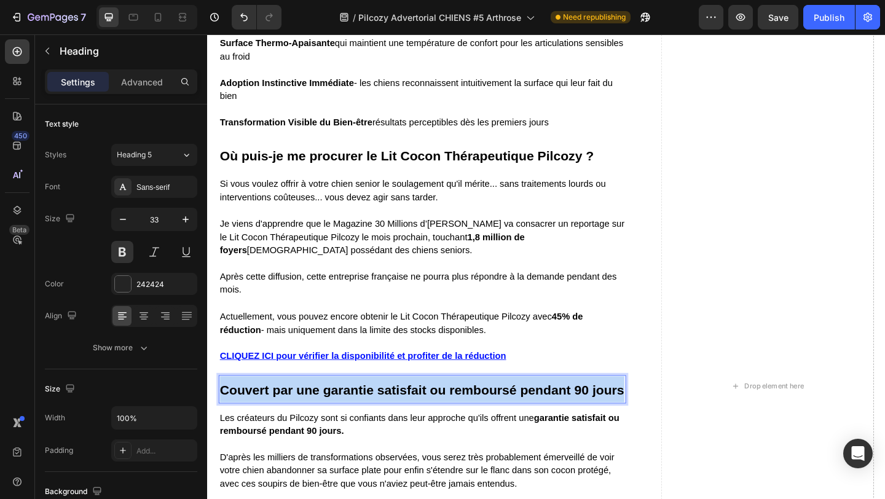
click at [287, 413] on strong "Couvert par une garantie satisfait ou remboursé pendant 90 jours" at bounding box center [441, 421] width 440 height 16
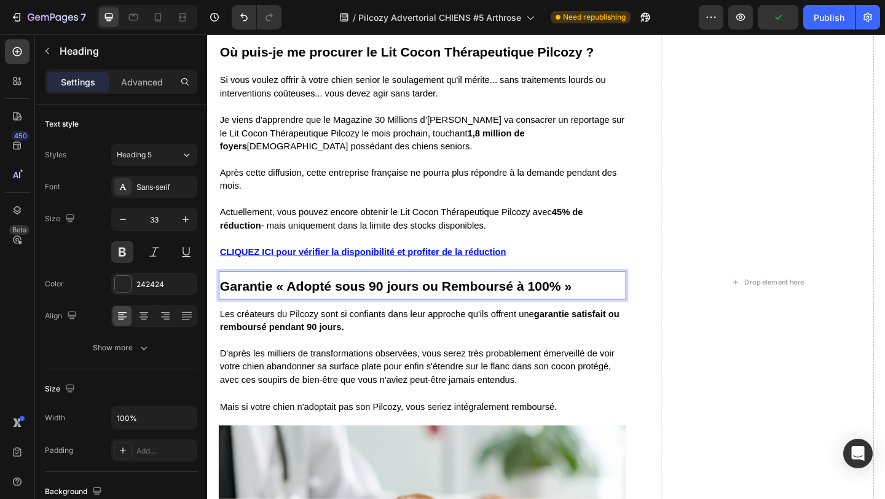
scroll to position [6448, 0]
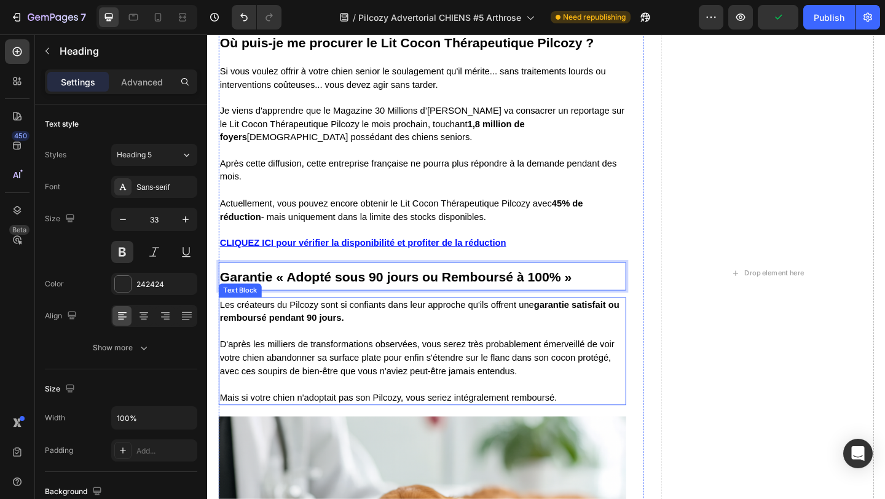
click at [245, 329] on strong "garantie satisfait ou remboursé pendant 90 jours." at bounding box center [438, 335] width 435 height 25
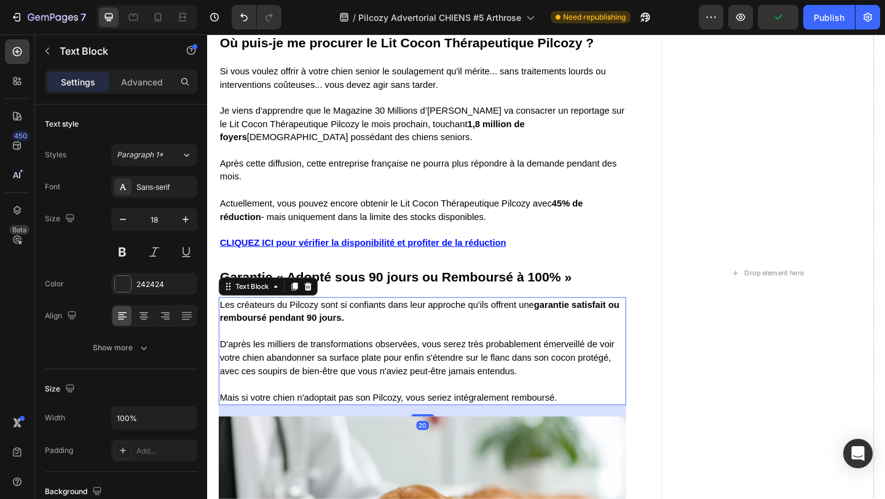
click at [245, 329] on strong "garantie satisfait ou remboursé pendant 90 jours." at bounding box center [438, 335] width 435 height 25
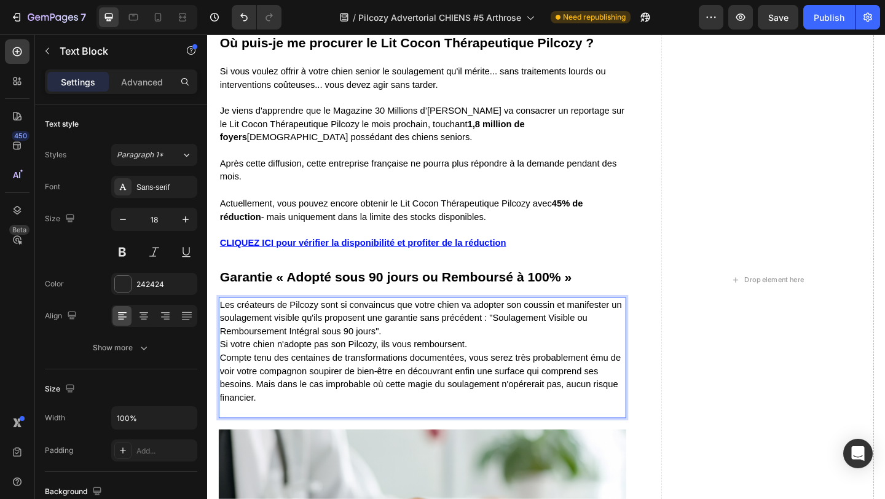
click at [438, 346] on p "Les créateurs de Pilcozy sont si convaincus que votre chien va adopter son cous…" at bounding box center [441, 387] width 441 height 130
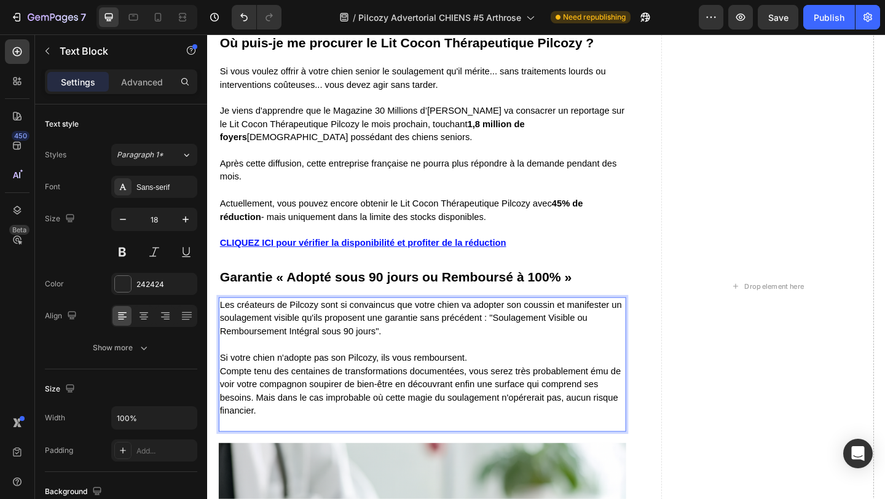
click at [505, 376] on p "⁠⁠⁠⁠⁠⁠⁠ Si votre chien n'adopte pas son Pilcozy, ils vous remboursent. Compte t…" at bounding box center [441, 415] width 441 height 101
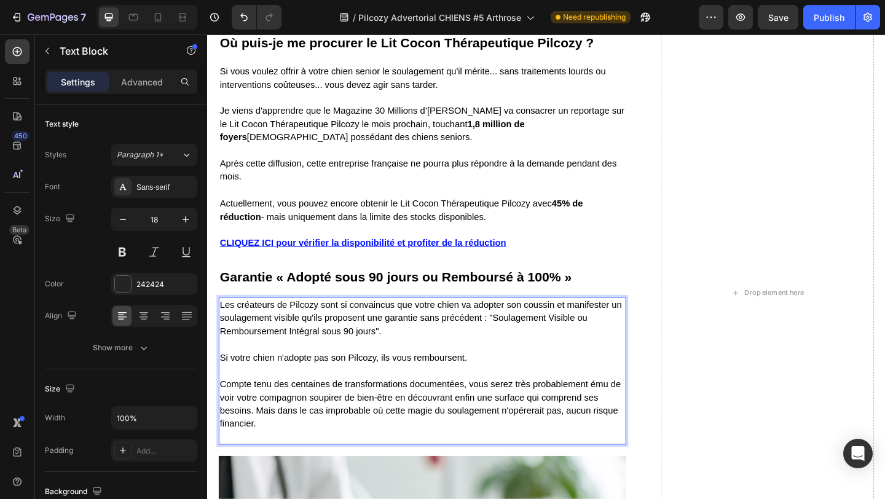
click at [236, 465] on p "⁠⁠⁠⁠⁠⁠⁠ Compte tenu des centaines de transformations documentées, vous serez tr…" at bounding box center [441, 437] width 441 height 86
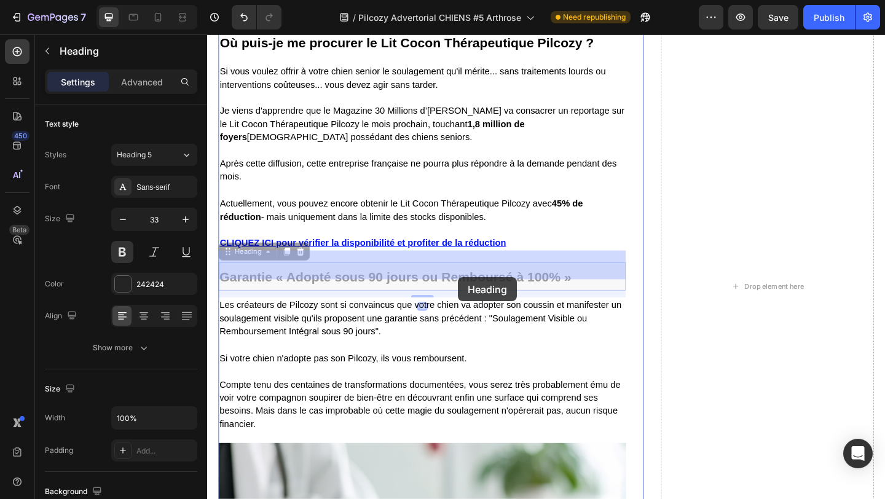
drag, startPoint x: 293, startPoint y: 287, endPoint x: 478, endPoint y: 299, distance: 185.5
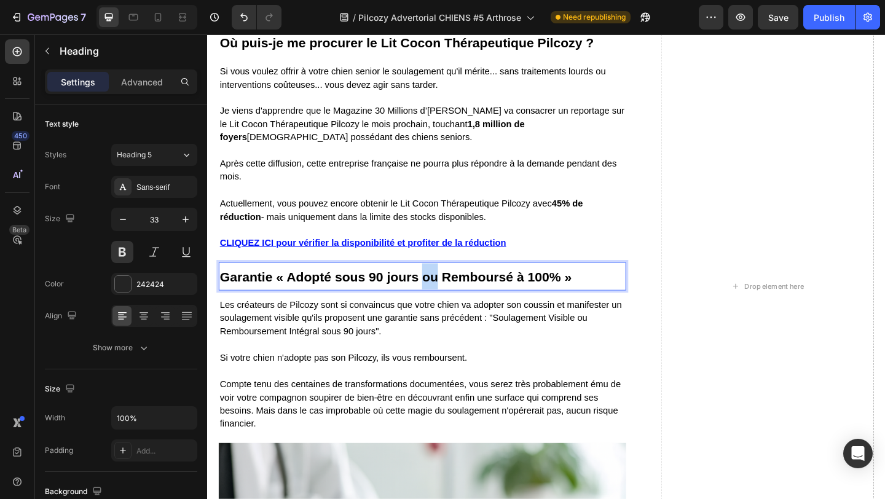
click at [446, 293] on strong "Garantie « Adopté sous 90 jours ou Remboursé à 100% »" at bounding box center [412, 298] width 383 height 16
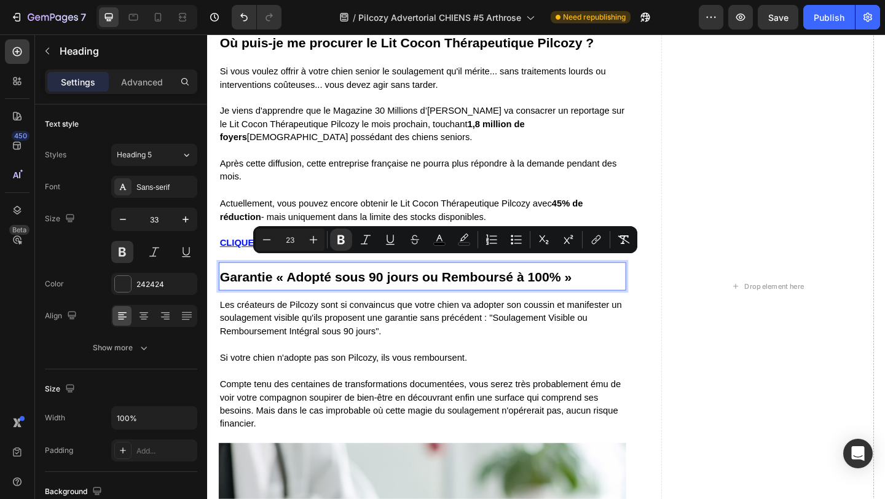
click at [513, 295] on p "Garantie « Adopté sous 90 jours ou Remboursé à 100% »" at bounding box center [441, 297] width 441 height 28
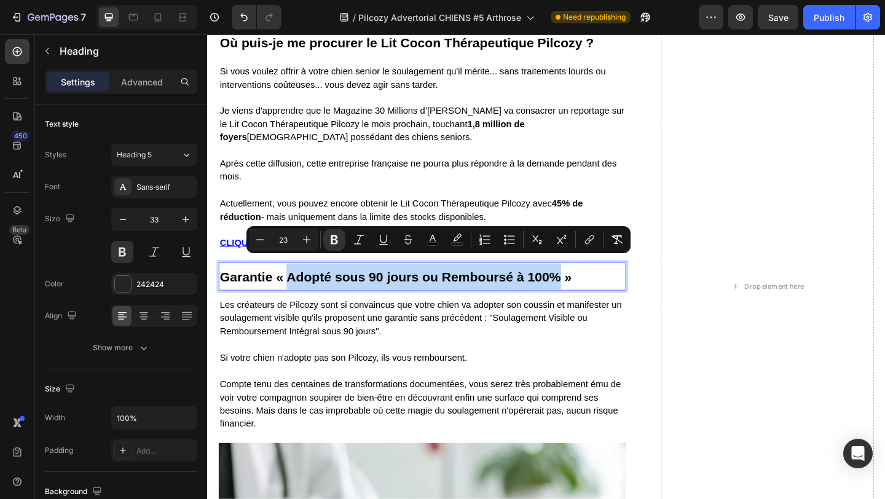
drag, startPoint x: 593, startPoint y: 286, endPoint x: 298, endPoint y: 282, distance: 295.2
click at [298, 290] on strong "Garantie « Adopté sous 90 jours ou Remboursé à 100% »" at bounding box center [412, 298] width 383 height 16
copy strong "Adopté sous 90 jours ou Remboursé à 100%"
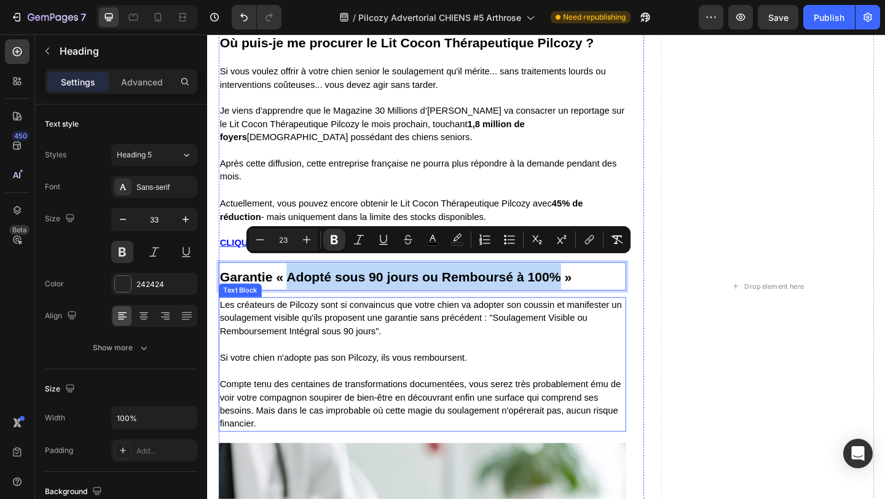
click at [331, 345] on span "Les créateurs de Pilcozy sont si convaincus que votre chien va adopter son cous…" at bounding box center [440, 342] width 438 height 39
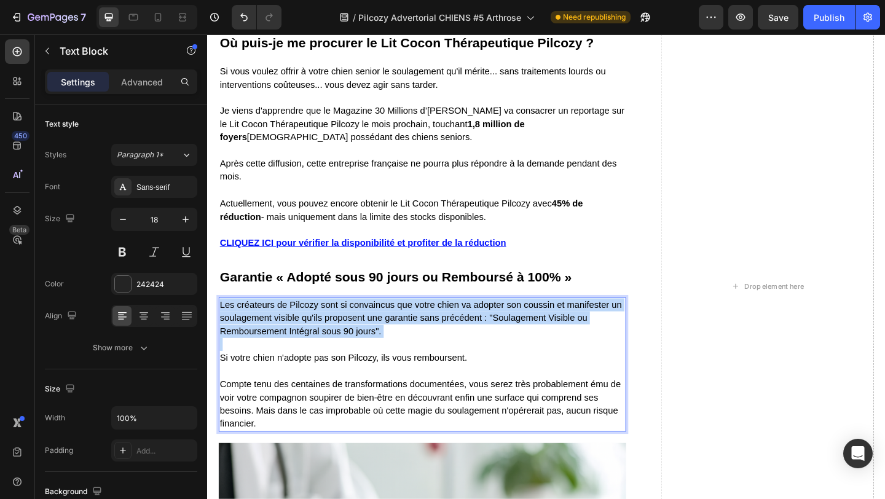
click at [331, 345] on span "Les créateurs de Pilcozy sont si convaincus que votre chien va adopter son cous…" at bounding box center [440, 342] width 438 height 39
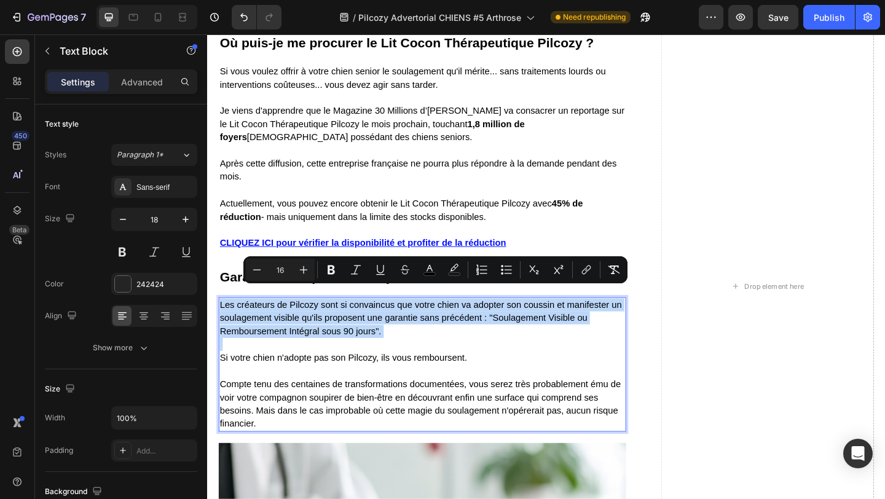
click at [341, 349] on span "Les créateurs de Pilcozy sont si convaincus que votre chien va adopter son cous…" at bounding box center [440, 342] width 438 height 39
click at [386, 365] on p "Si votre chien n'adopte pas son Pilcozy, ils vous remboursent." at bounding box center [441, 379] width 441 height 29
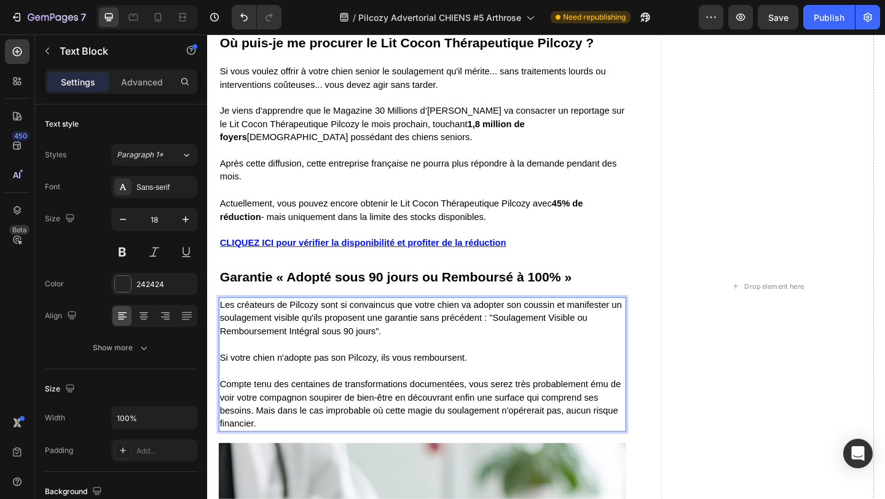
click at [390, 349] on span "Les créateurs de Pilcozy sont si convaincus que votre chien va adopter son cous…" at bounding box center [440, 342] width 438 height 39
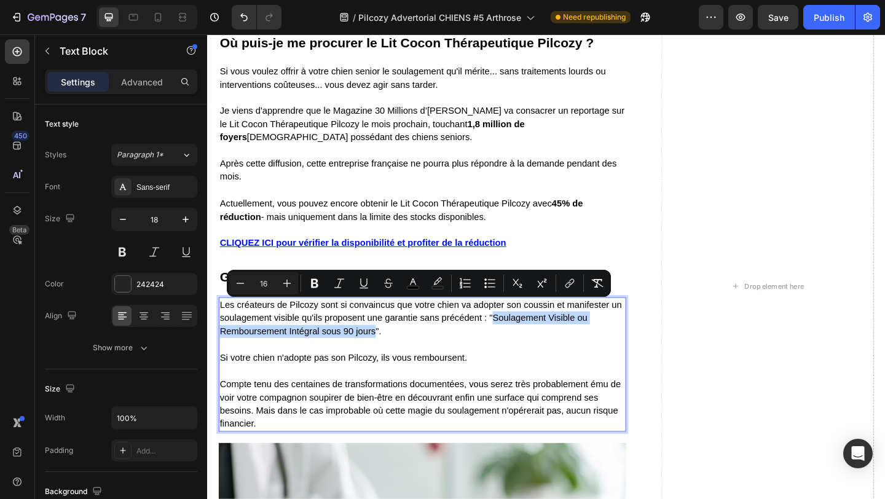
drag, startPoint x: 390, startPoint y: 347, endPoint x: 517, endPoint y: 332, distance: 128.1
click at [517, 332] on span "Les créateurs de Pilcozy sont si convaincus que votre chien va adopter son cous…" at bounding box center [440, 342] width 438 height 39
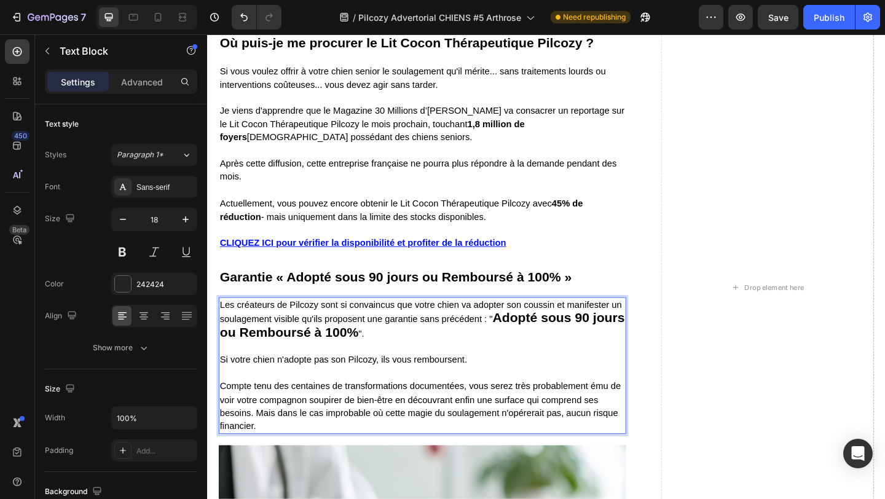
click at [372, 323] on p "Les créateurs de Pilcozy sont si convaincus que votre chien va adopter son cous…" at bounding box center [441, 345] width 441 height 46
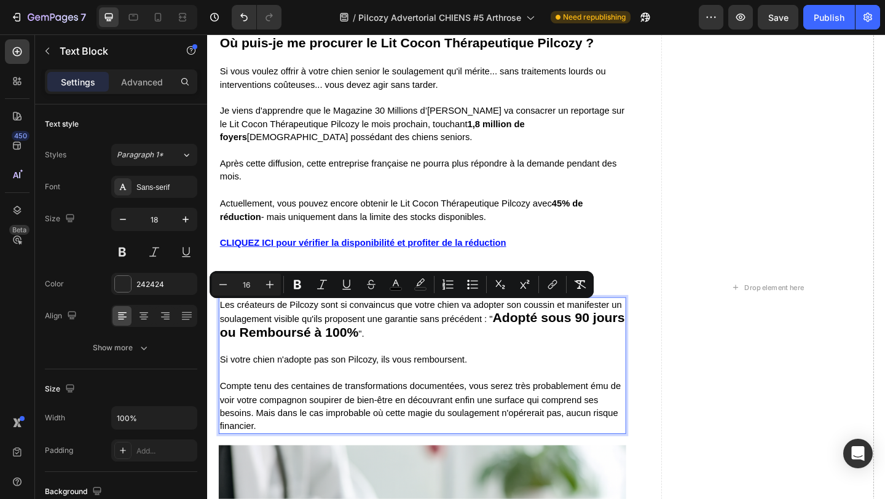
type input "23"
click at [362, 346] on strong "Adopté sous 90 jours ou Remboursé à 100%" at bounding box center [441, 350] width 441 height 31
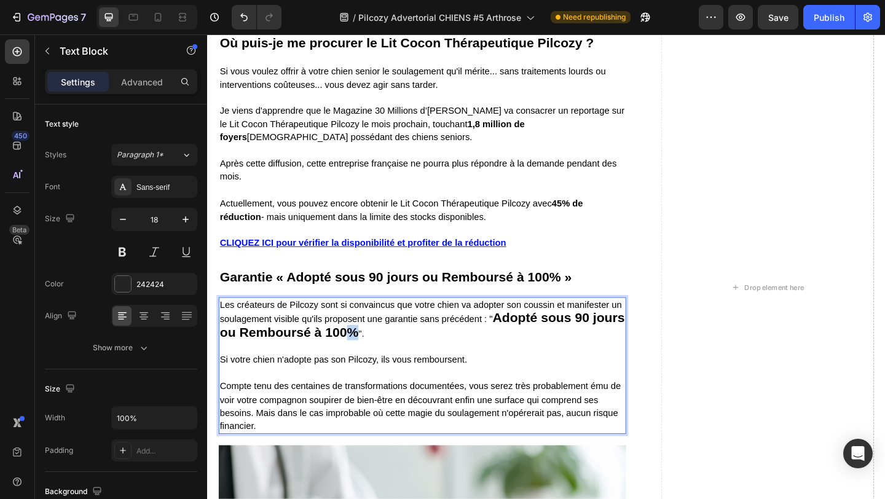
click at [362, 346] on strong "Adopté sous 90 jours ou Remboursé à 100%" at bounding box center [441, 350] width 441 height 31
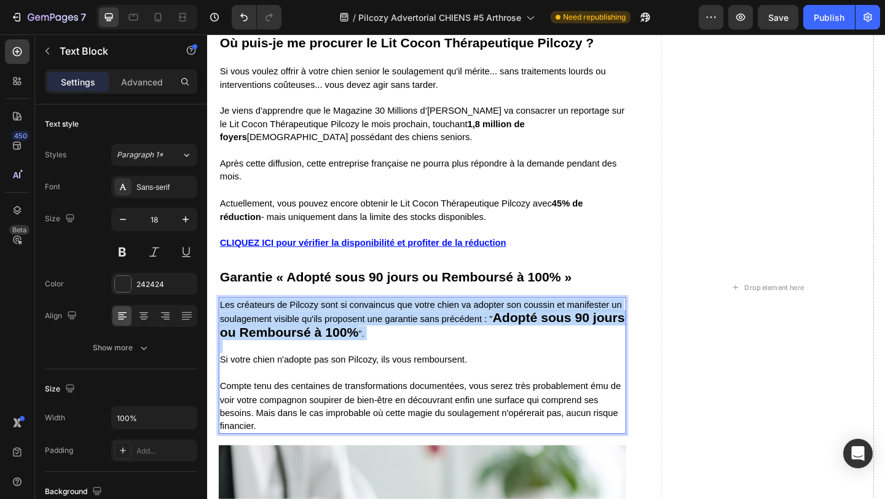
click at [362, 346] on strong "Adopté sous 90 jours ou Remboursé à 100%" at bounding box center [441, 350] width 441 height 31
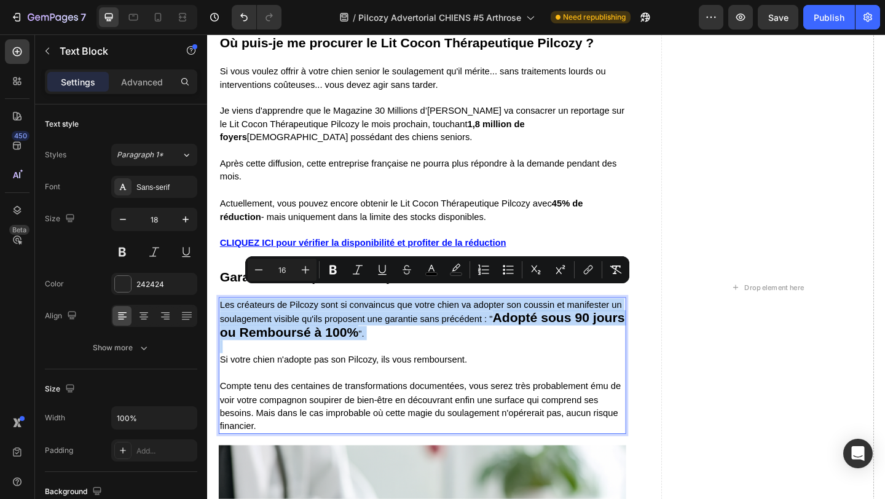
click at [375, 368] on p "Si votre chien n'adopte pas son Pilcozy, ils vous remboursent." at bounding box center [441, 381] width 441 height 29
click at [375, 355] on span ""." at bounding box center [374, 360] width 6 height 10
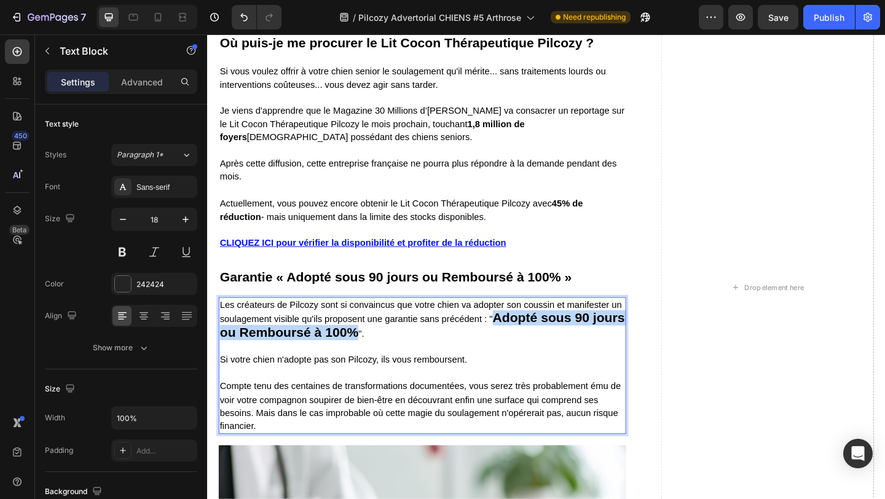
drag, startPoint x: 371, startPoint y: 347, endPoint x: 518, endPoint y: 333, distance: 148.2
click at [518, 335] on strong "Adopté sous 90 jours ou Remboursé à 100%" at bounding box center [441, 350] width 441 height 31
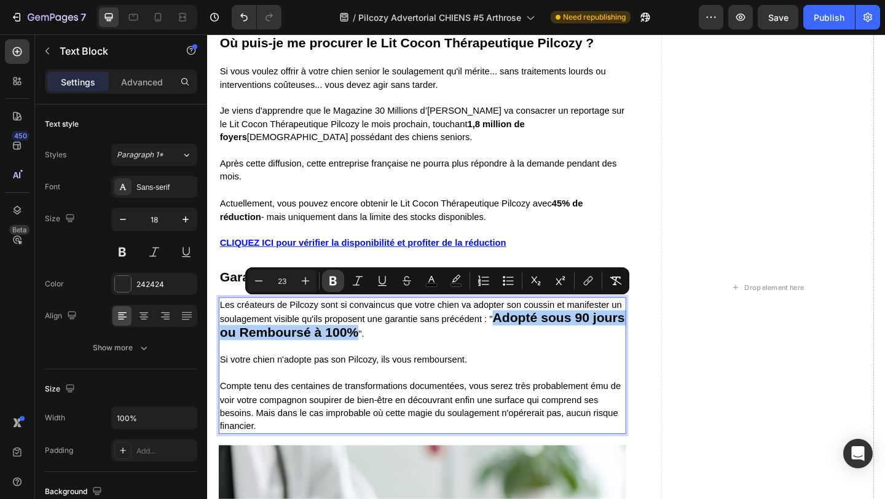
click at [329, 281] on icon "Editor contextual toolbar" at bounding box center [333, 281] width 12 height 12
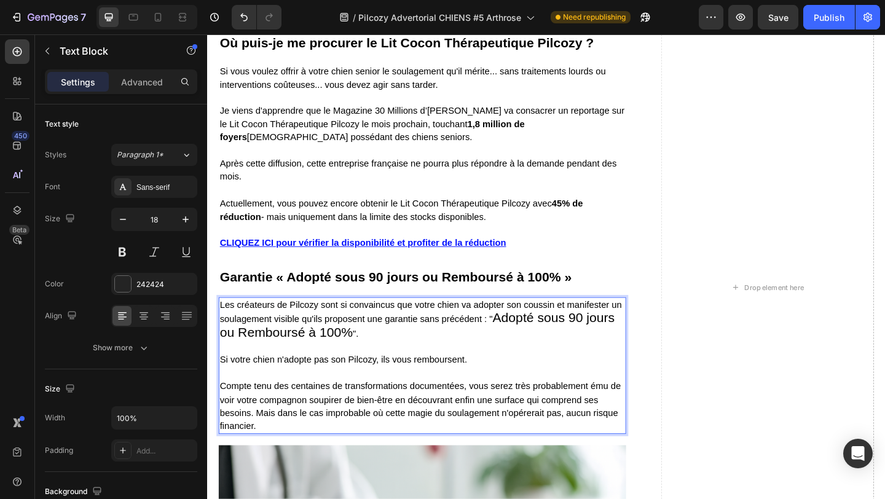
click at [518, 335] on span "Adopté sous 90 jours ou Remboursé à 100%" at bounding box center [436, 350] width 430 height 31
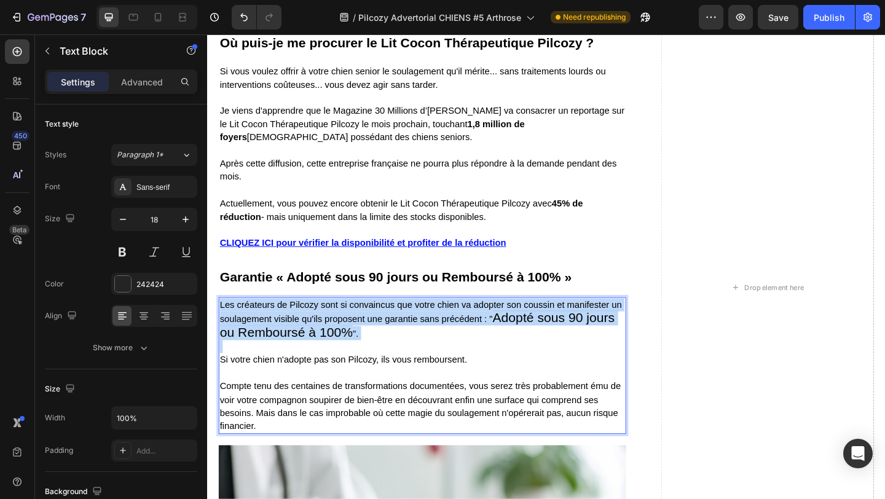
click at [518, 335] on span "Adopté sous 90 jours ou Remboursé à 100%" at bounding box center [436, 350] width 430 height 31
click at [451, 352] on p "Les créateurs de Pilcozy sont si convaincus que votre chien va adopter son cous…" at bounding box center [441, 345] width 441 height 46
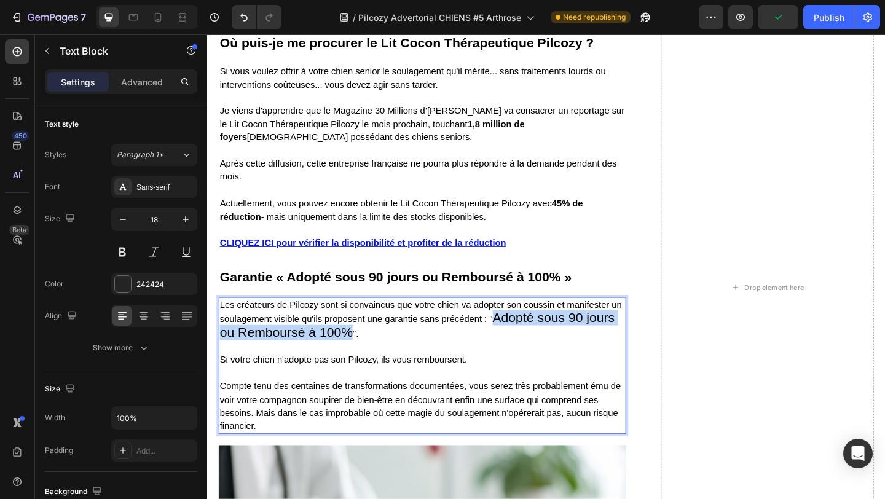
drag, startPoint x: 365, startPoint y: 346, endPoint x: 518, endPoint y: 332, distance: 154.4
click at [518, 335] on span "Adopté sous 90 jours ou Remboursé à 100%" at bounding box center [436, 350] width 430 height 31
click at [543, 335] on span "Adopté sous 90 jours ou Remboursé à 100%" at bounding box center [436, 350] width 430 height 31
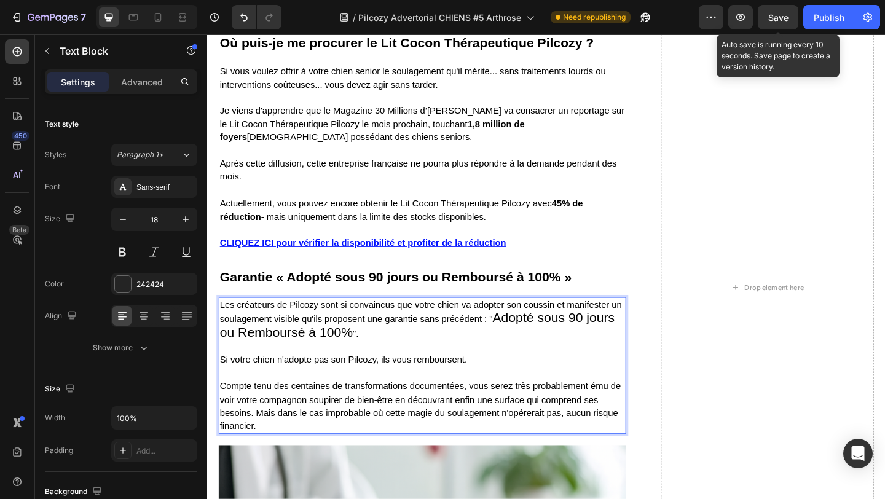
click at [774, 20] on span "Save" at bounding box center [779, 17] width 20 height 10
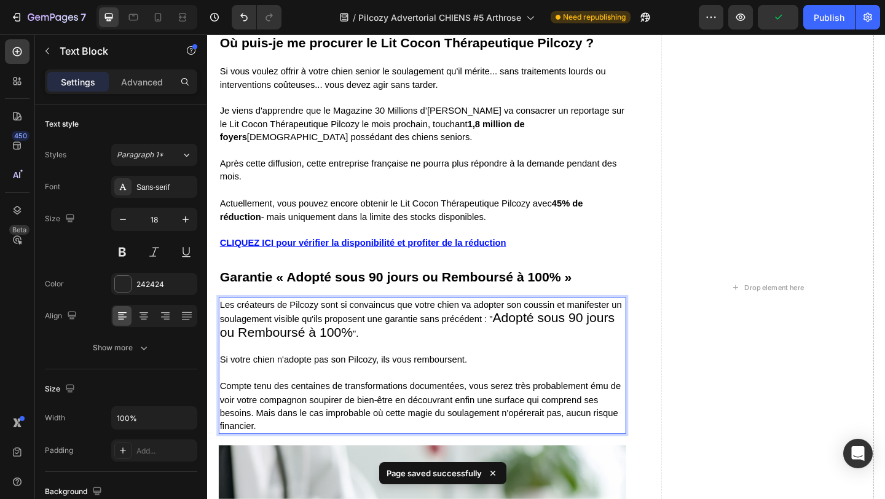
click at [373, 352] on p "Les créateurs de Pilcozy sont si convaincus que votre chien va adopter son cous…" at bounding box center [441, 345] width 441 height 46
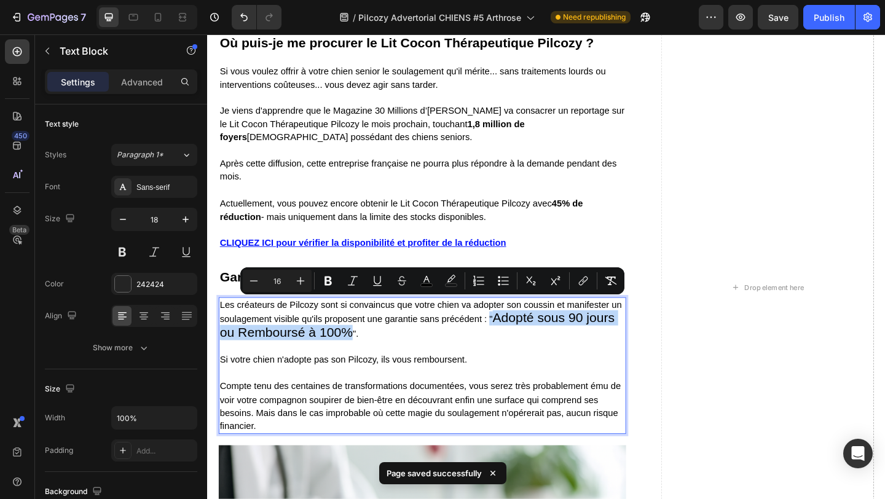
type input "23"
drag, startPoint x: 365, startPoint y: 346, endPoint x: 519, endPoint y: 336, distance: 154.7
click at [519, 336] on span "Adopté sous 90 jours ou Remboursé à 100%" at bounding box center [436, 350] width 430 height 31
click at [259, 285] on icon "Editor contextual toolbar" at bounding box center [254, 281] width 12 height 12
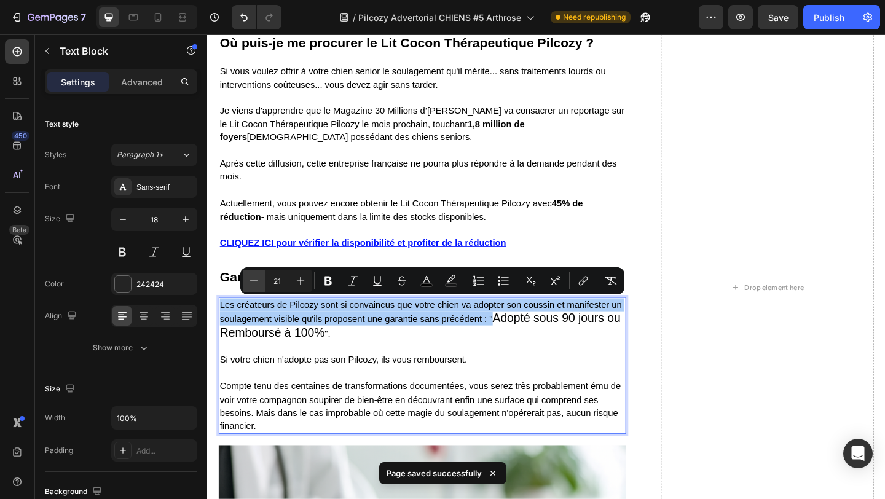
click at [259, 285] on icon "Editor contextual toolbar" at bounding box center [254, 281] width 12 height 12
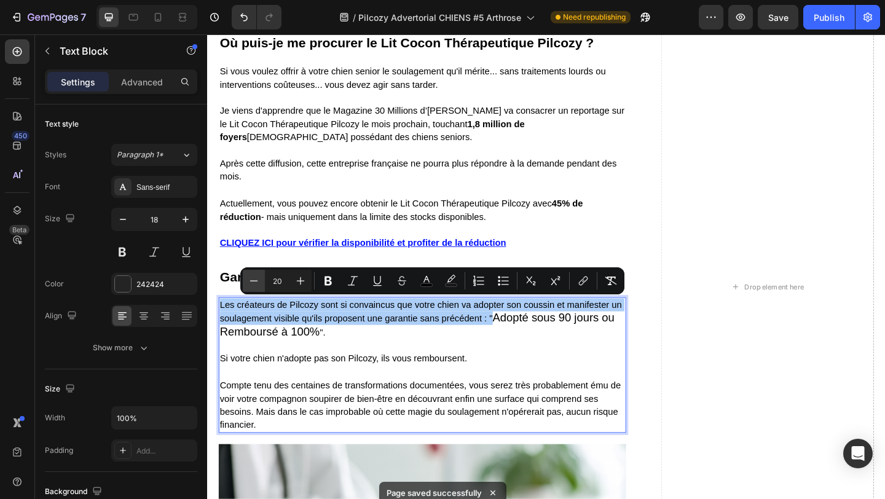
click at [259, 285] on icon "Editor contextual toolbar" at bounding box center [254, 281] width 12 height 12
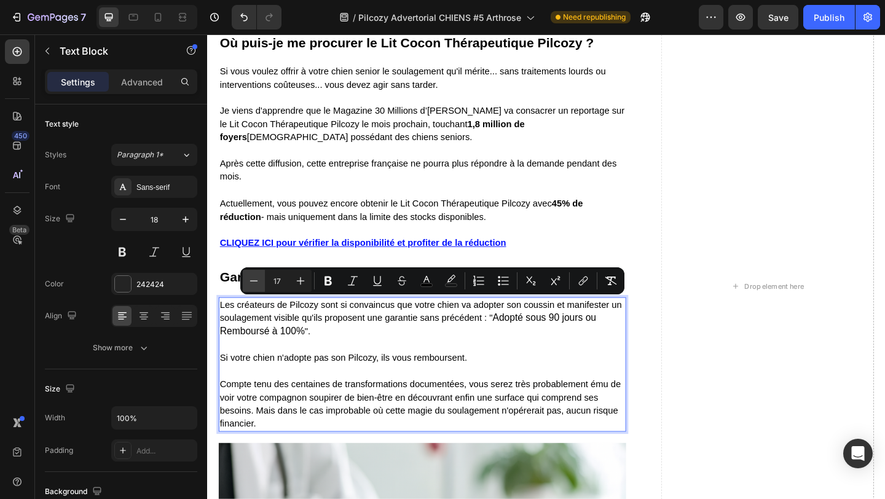
click at [259, 285] on icon "Editor contextual toolbar" at bounding box center [254, 281] width 12 height 12
type input "18"
click at [370, 365] on p "Si votre chien n'adopte pas son Pilcozy, ils vous remboursent." at bounding box center [441, 379] width 441 height 29
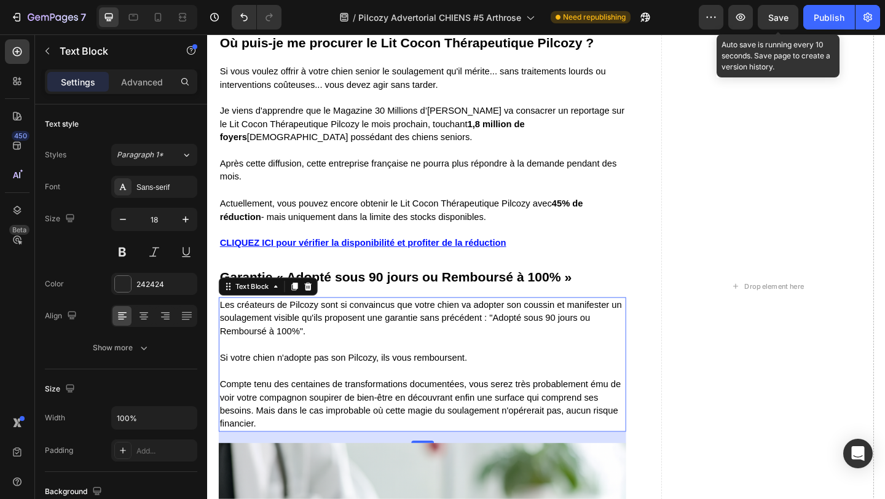
click at [783, 14] on span "Save" at bounding box center [779, 17] width 20 height 10
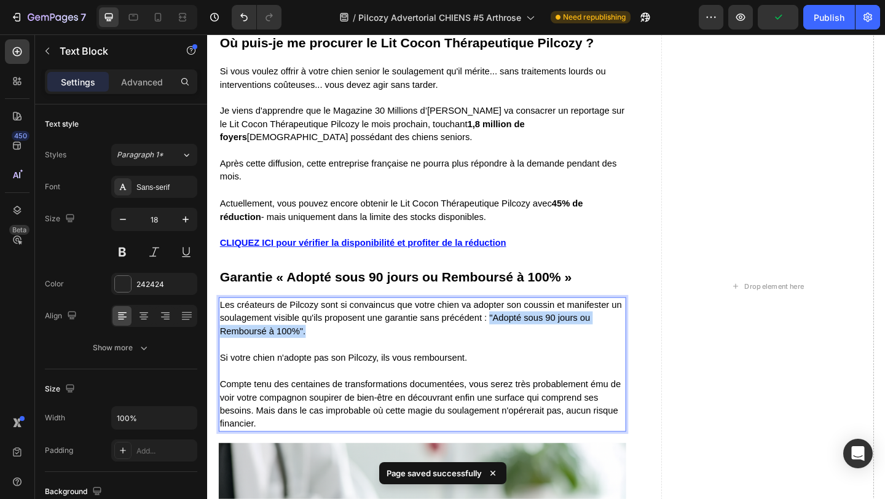
drag, startPoint x: 513, startPoint y: 328, endPoint x: 534, endPoint y: 339, distance: 23.9
click at [534, 339] on p "Les créateurs de Pilcozy sont si convaincus que votre chien va adopter son cous…" at bounding box center [441, 343] width 441 height 43
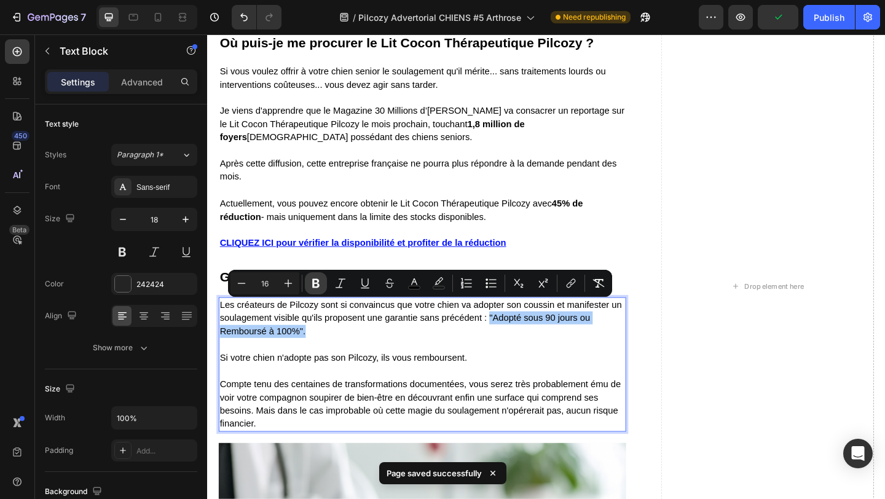
click at [316, 285] on icon "Editor contextual toolbar" at bounding box center [316, 283] width 12 height 12
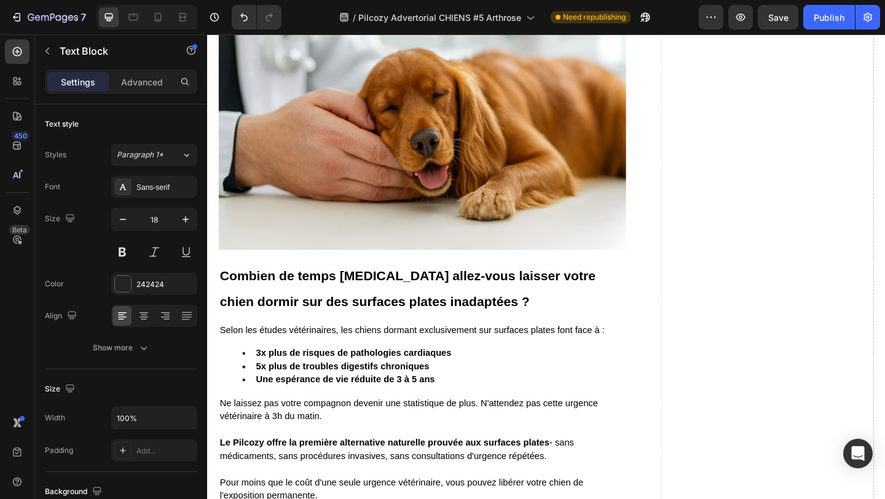
scroll to position [6953, 0]
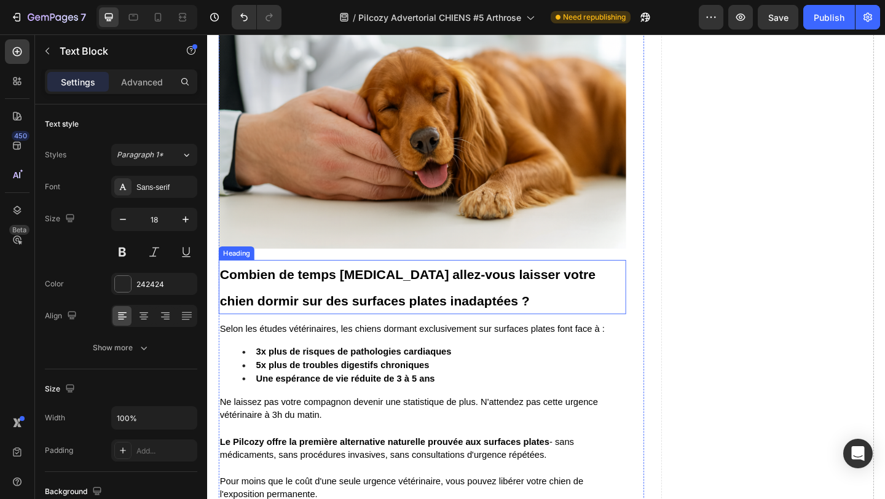
click at [324, 288] on strong "Combien de temps [MEDICAL_DATA] allez-vous laisser votre chien dormir sur des s…" at bounding box center [425, 310] width 409 height 44
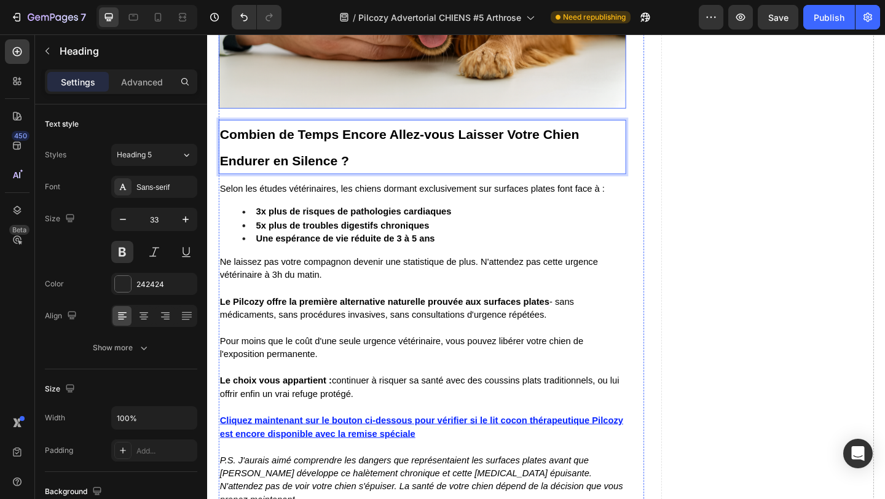
scroll to position [7128, 0]
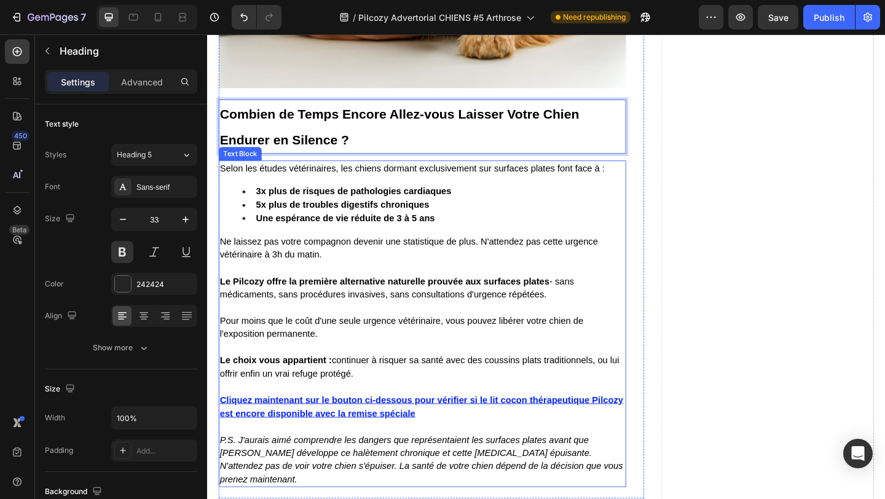
click at [310, 359] on p "Pour moins que le coût d'une seule urgence vétérinaire, vous pouvez libérer vot…" at bounding box center [441, 353] width 441 height 29
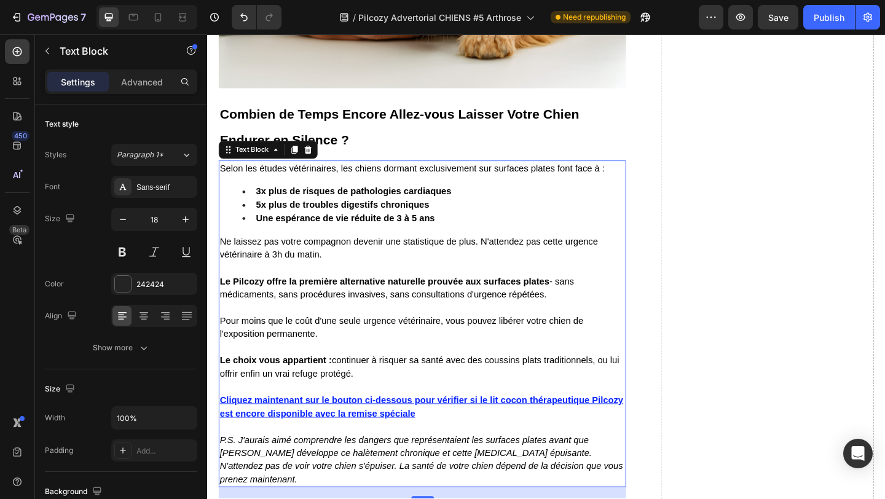
click at [350, 387] on span "Le choix vous appartient : continuer à risquer sa santé avec des coussins plats…" at bounding box center [438, 396] width 435 height 25
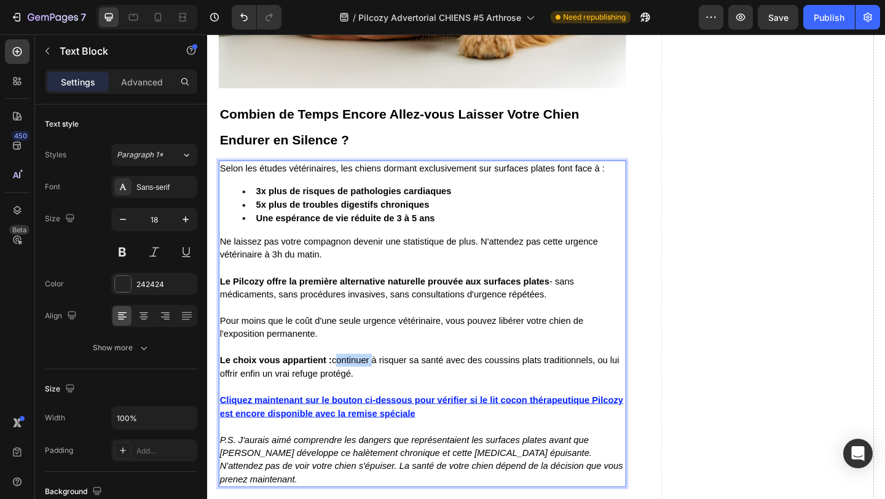
click at [350, 387] on span "Le choix vous appartient : continuer à risquer sa santé avec des coussins plats…" at bounding box center [438, 396] width 435 height 25
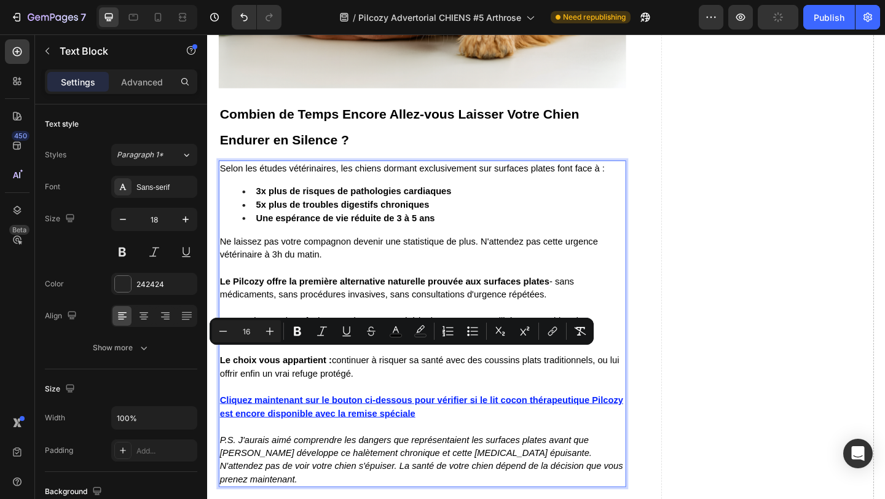
click at [372, 392] on p "Le choix vous appartient : continuer à risquer sa santé avec des coussins plats…" at bounding box center [441, 396] width 441 height 29
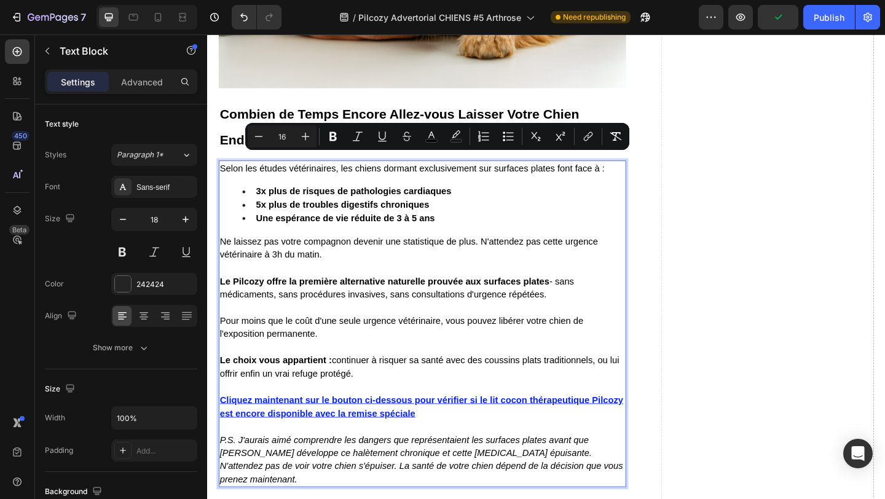
drag, startPoint x: 371, startPoint y: 395, endPoint x: 219, endPoint y: 169, distance: 272.4
click at [220, 172] on div "Selon les études vétérinaires, les chiens dormant exclusivement sur surfaces pl…" at bounding box center [441, 349] width 443 height 355
click at [224, 175] on span "Selon les études vétérinaires, les chiens dormant exclusivement sur surfaces pl…" at bounding box center [430, 180] width 419 height 10
drag, startPoint x: 221, startPoint y: 168, endPoint x: 373, endPoint y: 398, distance: 275.6
click at [373, 398] on div "Selon les études vétérinaires, les chiens dormant exclusivement sur surfaces pl…" at bounding box center [441, 349] width 443 height 355
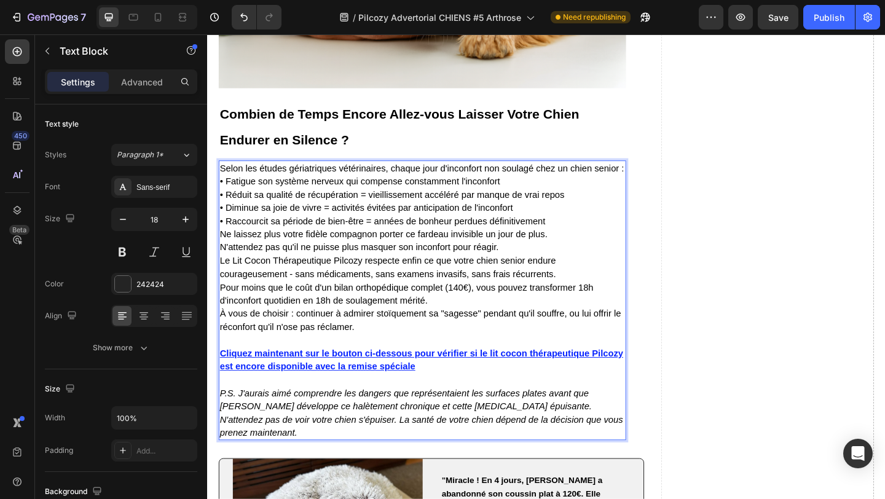
click at [590, 183] on p "Selon les études gériatriques vétérinaires, chaque jour d'inconfort non soulagé…" at bounding box center [441, 266] width 441 height 187
click at [660, 173] on p "Selon les études gériatriques vétérinaires, chaque jour d'inconfort non soulagé…" at bounding box center [441, 266] width 441 height 187
click at [555, 213] on p "Selon les études gériatriques vétérinaires, chaque jour d'inconfort non soulagé…" at bounding box center [441, 266] width 441 height 187
click at [580, 230] on p "Selon les études gériatriques vétérinaires, chaque jour d'inconfort non soulagé…" at bounding box center [441, 266] width 441 height 187
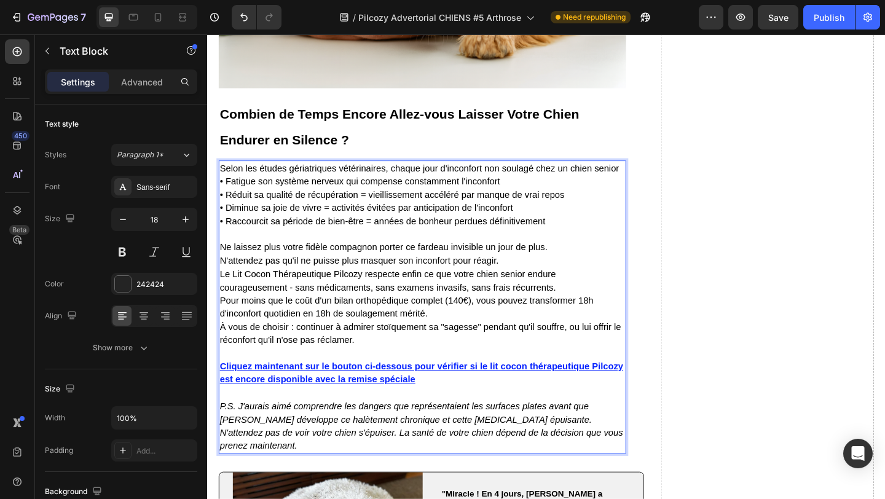
click at [586, 260] on p "⁠⁠⁠⁠⁠⁠⁠ Ne laissez plus votre fidèle compagnon porter ce fardeau invisible un j…" at bounding box center [441, 310] width 441 height 130
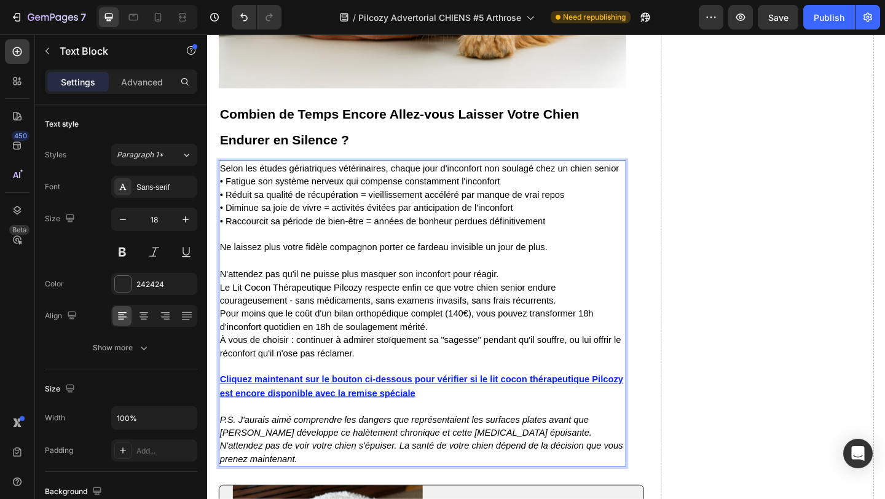
click at [525, 288] on p "N'attendez pas qu'il ne puisse plus masquer son inconfort pour réagir. Le Lit C…" at bounding box center [441, 331] width 441 height 115
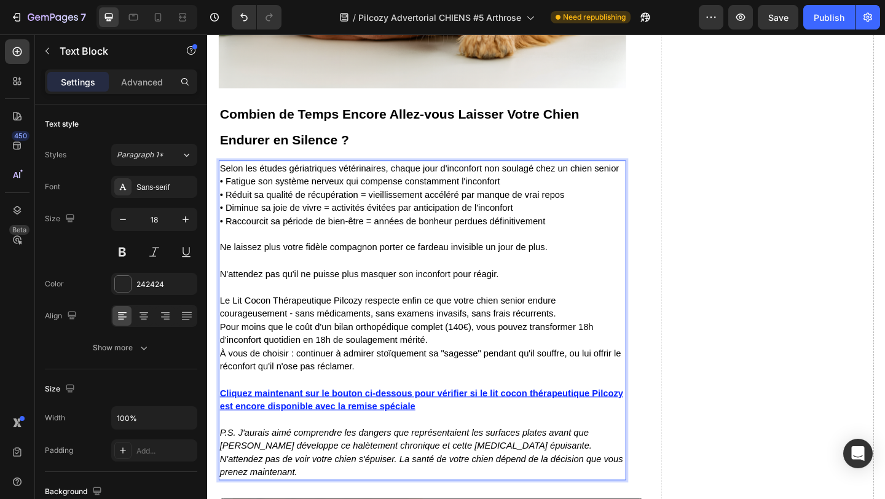
click at [595, 327] on p "Le Lit Cocon Thérapeutique Pilcozy respecte enfin ce que votre chien senior end…" at bounding box center [441, 353] width 441 height 101
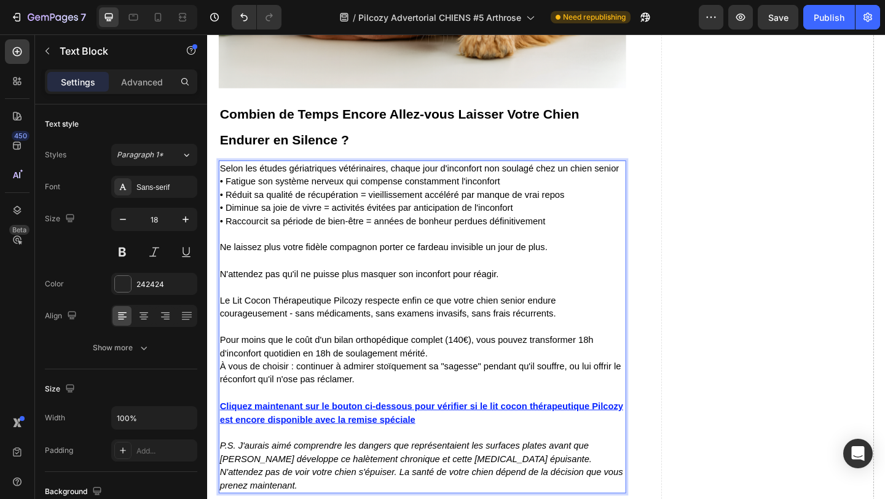
click at [454, 376] on p "⁠⁠⁠⁠⁠⁠⁠ Pour moins que le coût d'un bilan orthopédique complet (140€), vous pou…" at bounding box center [441, 382] width 441 height 72
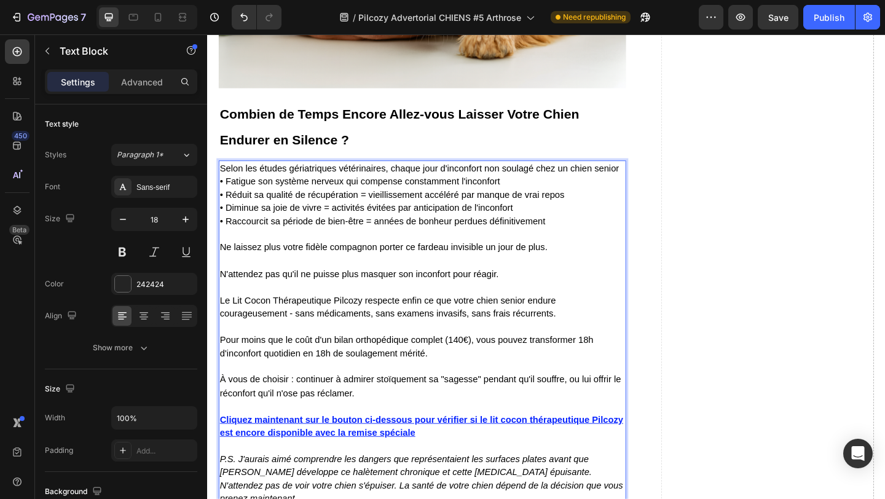
click at [655, 175] on span "Selon les études gériatriques vétérinaires, chaque jour d'inconfort non soulagé…" at bounding box center [438, 180] width 435 height 10
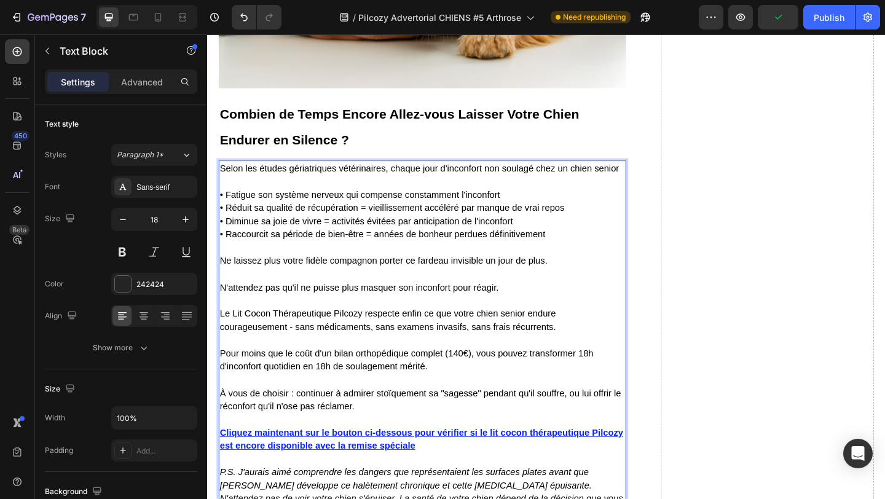
click at [655, 173] on p "Selon les études gériatriques vétérinaires, chaque jour d'inconfort non soulagé…" at bounding box center [441, 180] width 441 height 14
click at [657, 211] on p "• Fatigue son système nerveux qui compense constamment l'inconfort • Réduit sa …" at bounding box center [441, 223] width 441 height 72
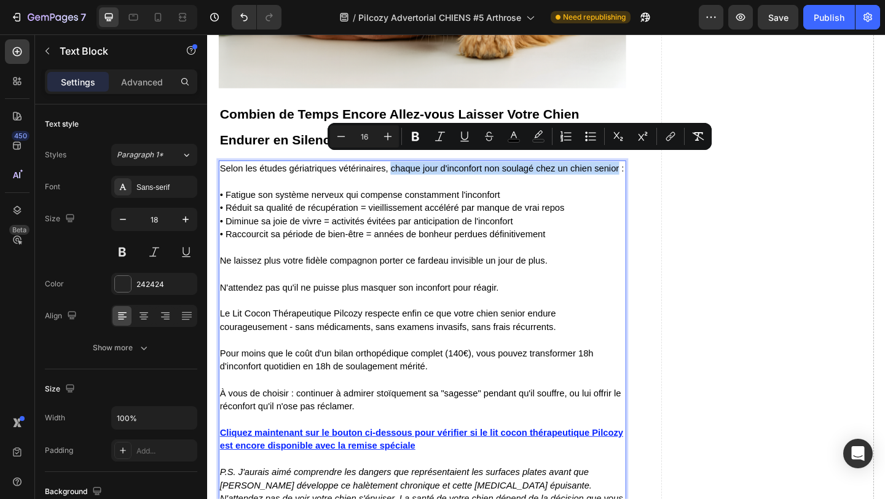
drag, startPoint x: 407, startPoint y: 172, endPoint x: 655, endPoint y: 174, distance: 248.4
click at [655, 175] on span "Selon les études gériatriques vétérinaires, chaque jour d'inconfort non soulagé…" at bounding box center [441, 180] width 440 height 10
click at [413, 140] on icon "Editor contextual toolbar" at bounding box center [415, 136] width 7 height 9
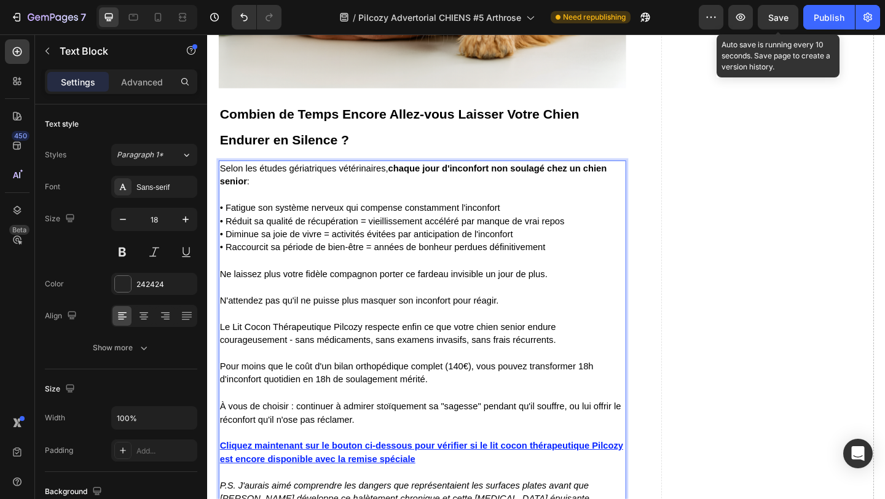
click at [782, 14] on span "Save" at bounding box center [779, 17] width 20 height 10
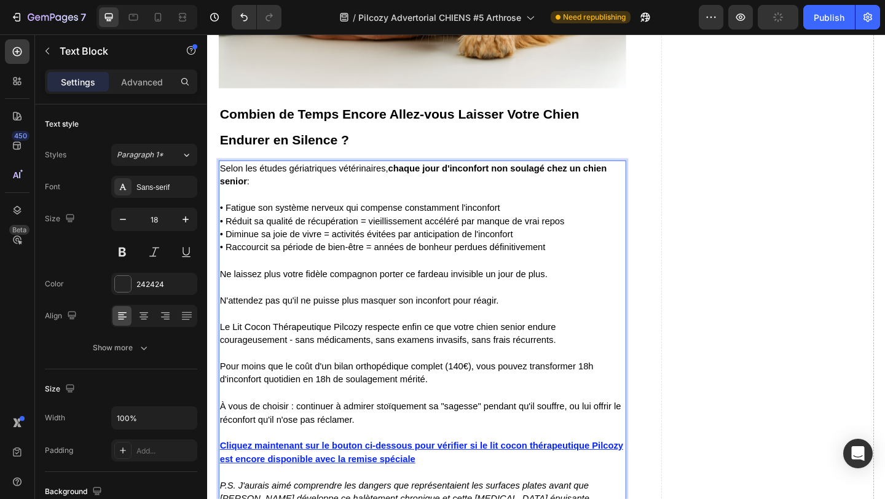
click at [412, 262] on span "• Raccourcit sa période de bien-être = années de bonheur perdues définitivement" at bounding box center [398, 266] width 354 height 10
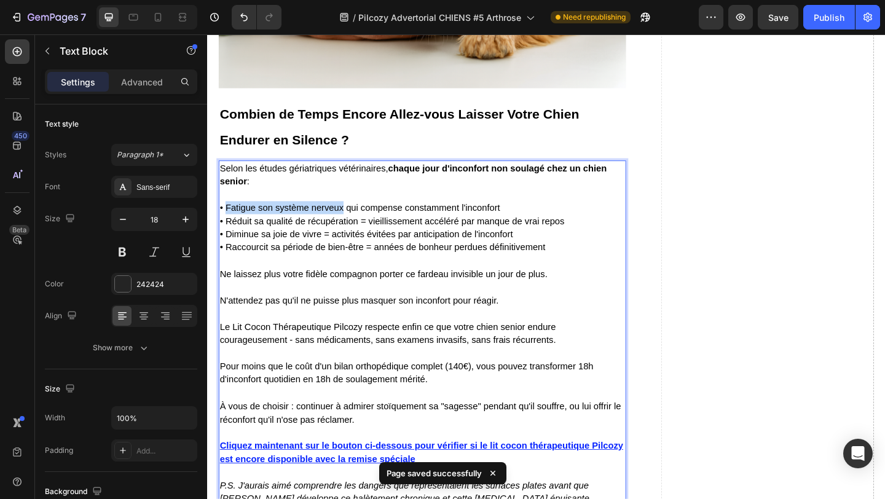
drag, startPoint x: 228, startPoint y: 214, endPoint x: 356, endPoint y: 218, distance: 128.0
click at [357, 218] on span "• Fatigue son système nerveux qui compense constamment l'inconfort" at bounding box center [373, 223] width 305 height 10
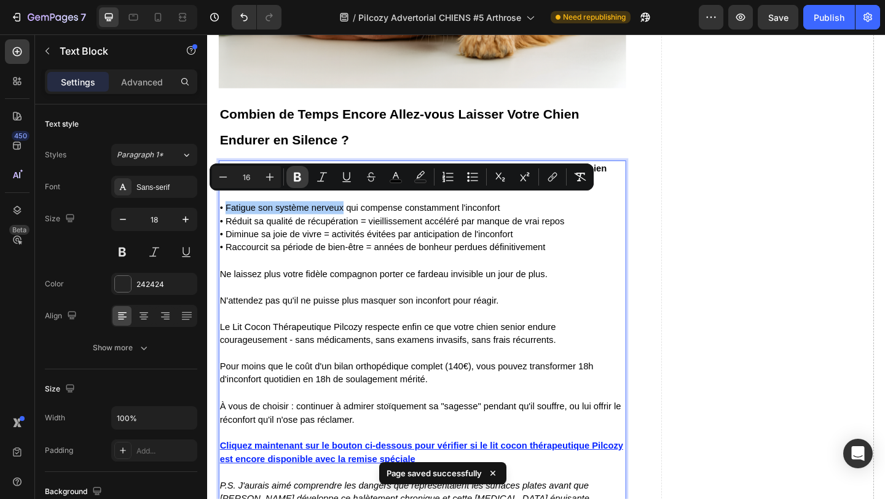
click at [298, 179] on icon "Editor contextual toolbar" at bounding box center [297, 177] width 12 height 12
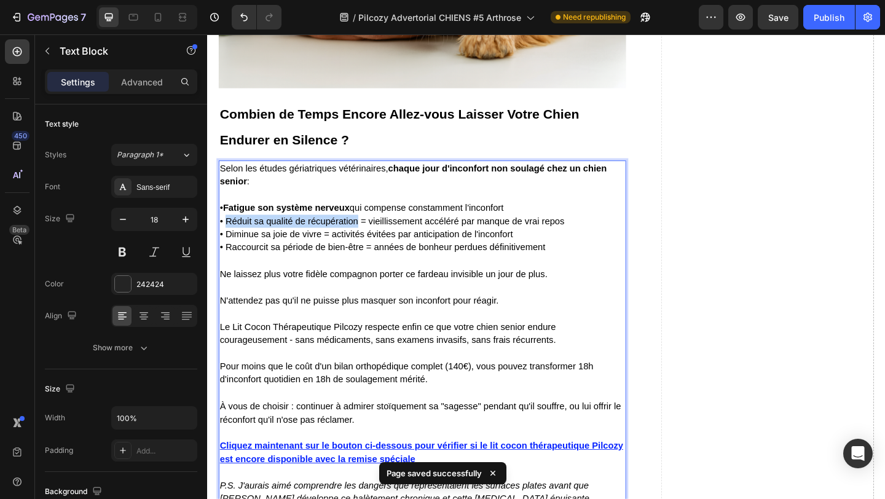
drag, startPoint x: 226, startPoint y: 226, endPoint x: 372, endPoint y: 229, distance: 145.8
click at [372, 232] on span "• Réduit sa qualité de récupération = vieillissement accéléré par manque de vra…" at bounding box center [408, 237] width 375 height 10
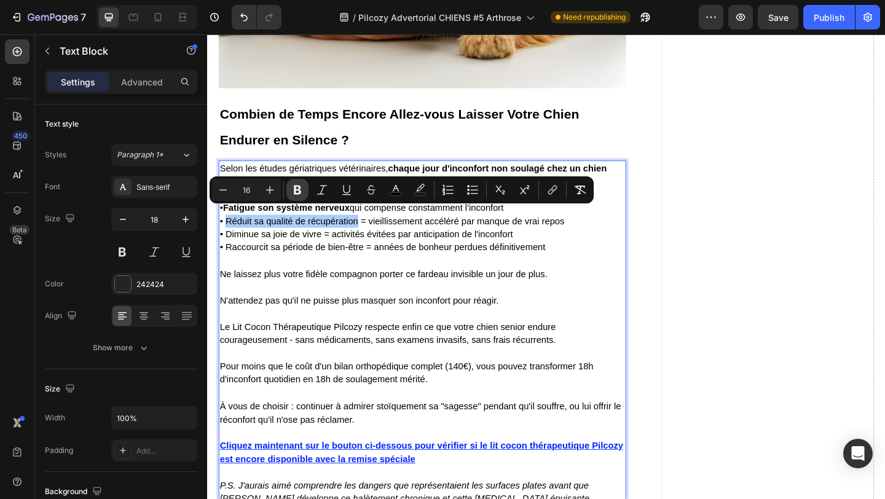
click at [295, 194] on icon "Editor contextual toolbar" at bounding box center [297, 190] width 7 height 9
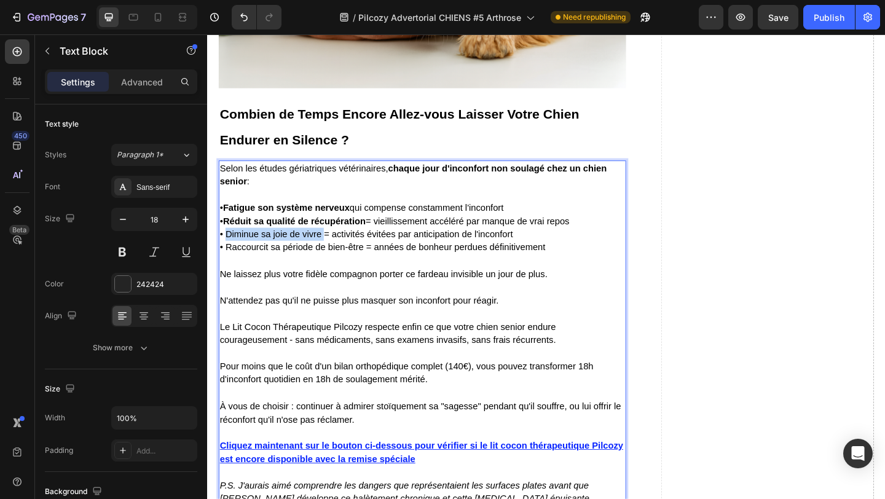
drag, startPoint x: 226, startPoint y: 242, endPoint x: 333, endPoint y: 244, distance: 106.4
click at [333, 247] on span "• Diminue sa joie de vivre = activités évitées par anticipation de l'inconfort" at bounding box center [380, 252] width 319 height 10
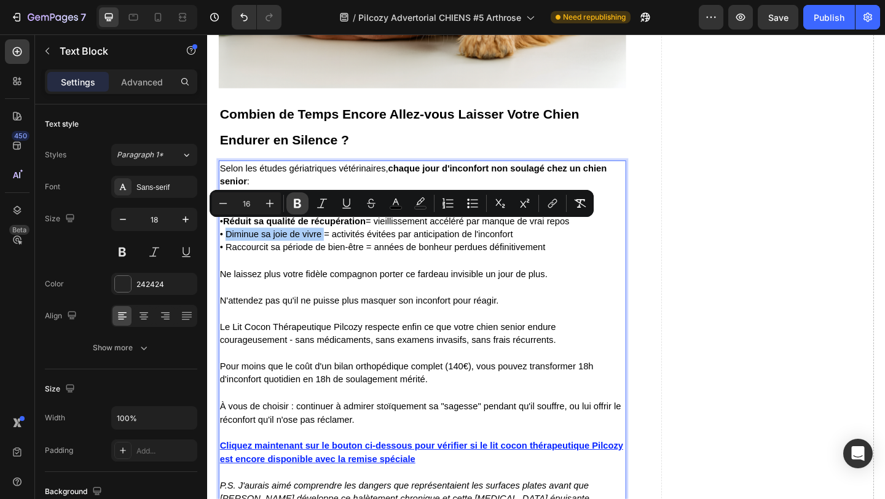
click at [299, 204] on icon "Editor contextual toolbar" at bounding box center [297, 203] width 7 height 9
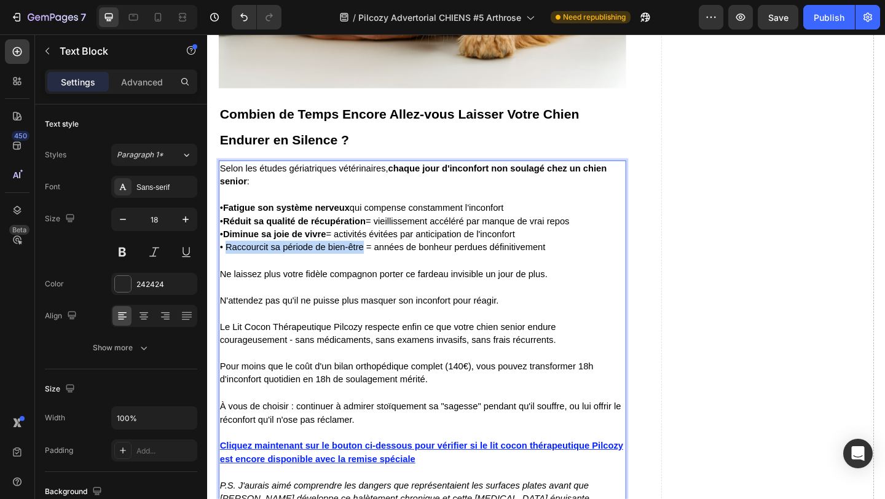
drag, startPoint x: 227, startPoint y: 259, endPoint x: 376, endPoint y: 259, distance: 148.8
click at [376, 261] on span "• Raccourcit sa période de bien-être = années de bonheur perdues définitivement" at bounding box center [398, 266] width 354 height 10
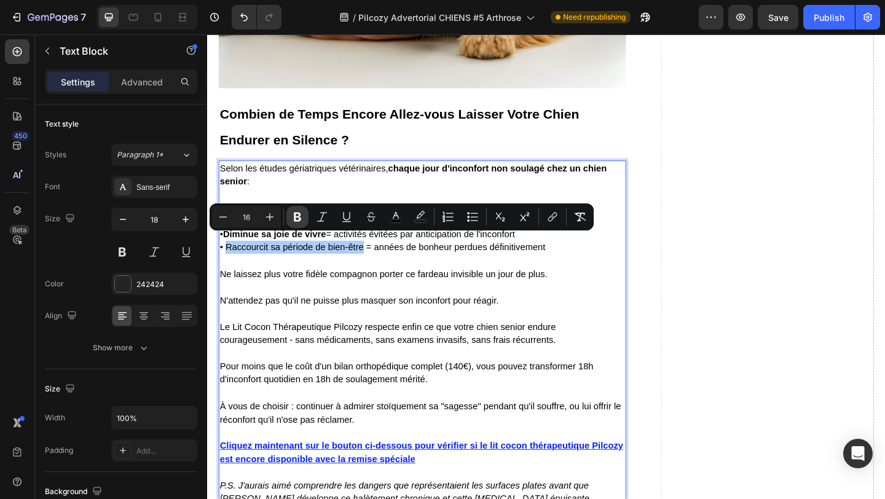
click at [292, 212] on icon "Editor contextual toolbar" at bounding box center [297, 217] width 12 height 12
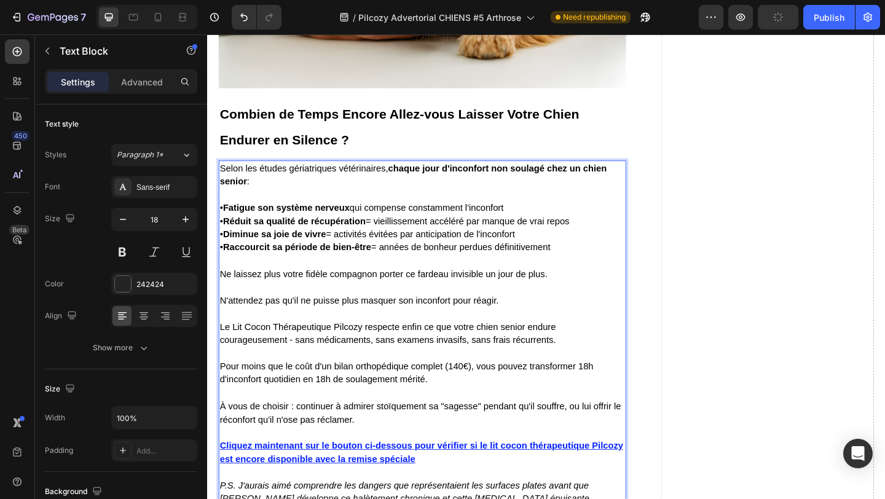
click at [393, 331] on p "Le Lit Cocon Thérapeutique Pilcozy respecte enfin ce que votre chien senior end…" at bounding box center [441, 352] width 441 height 43
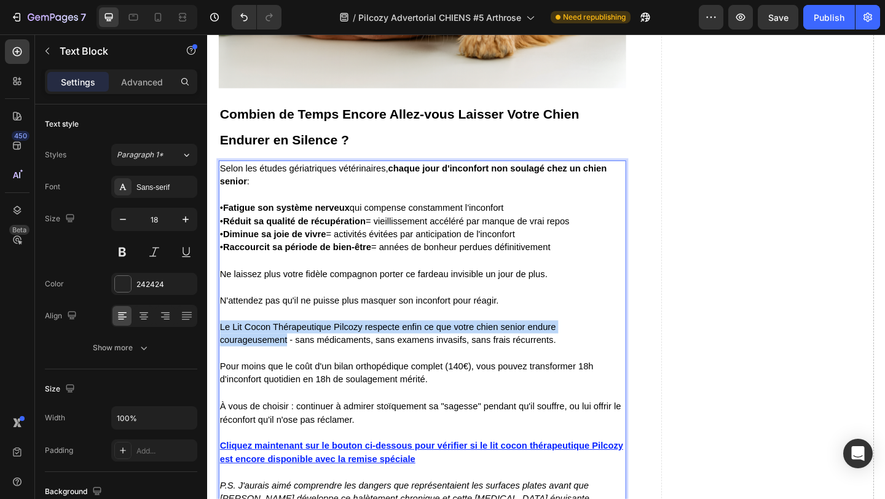
drag, startPoint x: 221, startPoint y: 344, endPoint x: 295, endPoint y: 364, distance: 76.4
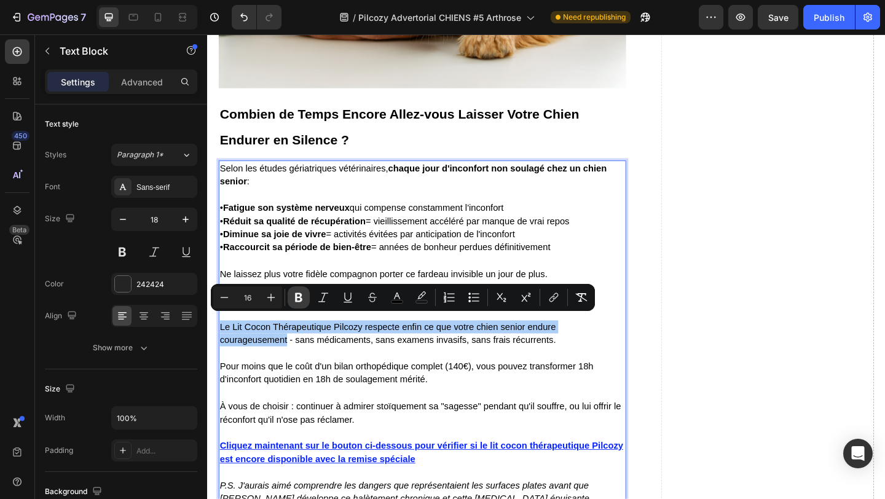
click at [302, 299] on icon "Editor contextual toolbar" at bounding box center [299, 297] width 12 height 12
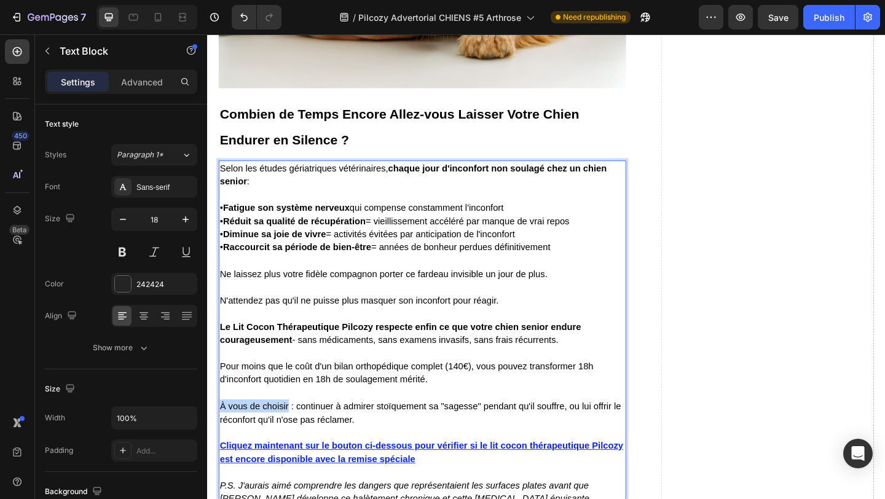
drag, startPoint x: 221, startPoint y: 432, endPoint x: 296, endPoint y: 433, distance: 75.0
click at [345, 407] on span "Pour moins que le coût d'un bilan orthopédique complet (140€), vous pouvez tran…" at bounding box center [424, 402] width 406 height 25
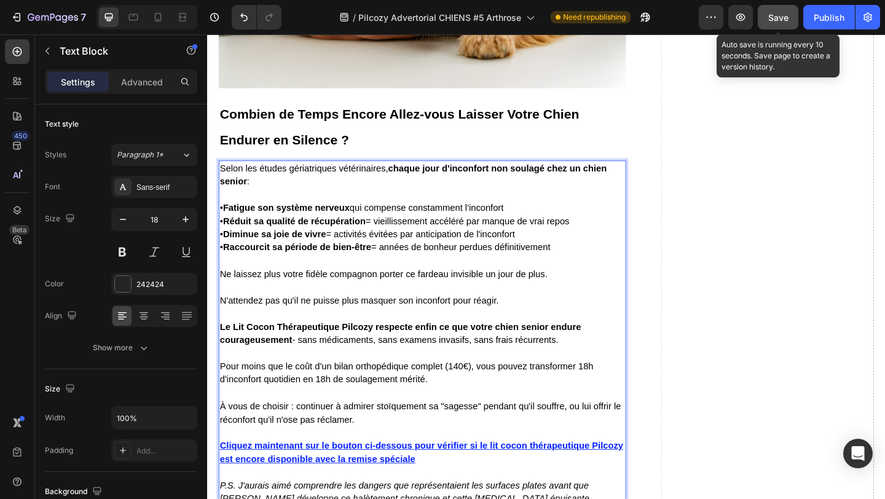
click at [774, 26] on button "Save" at bounding box center [778, 17] width 41 height 25
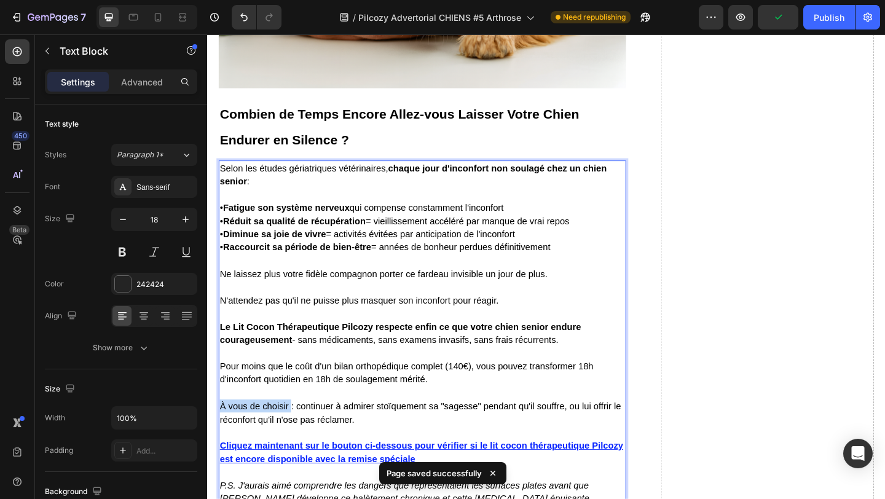
drag, startPoint x: 298, startPoint y: 434, endPoint x: 221, endPoint y: 427, distance: 77.2
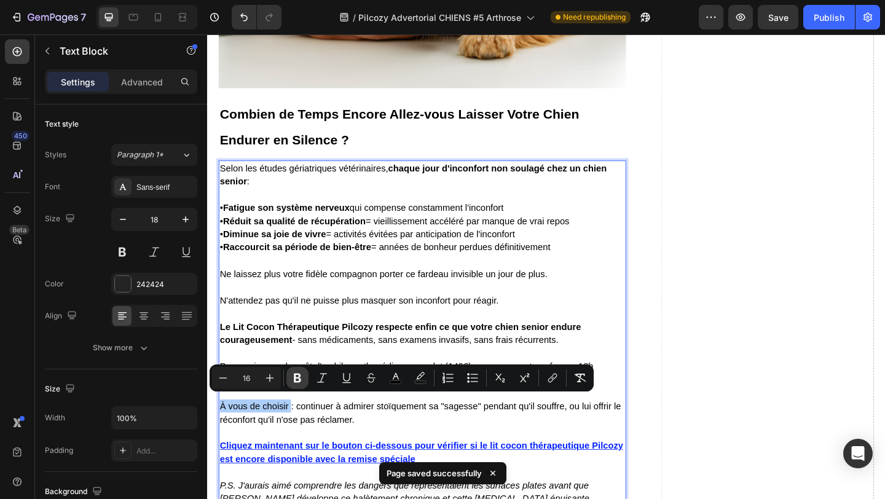
click at [298, 375] on icon "Editor contextual toolbar" at bounding box center [297, 378] width 12 height 12
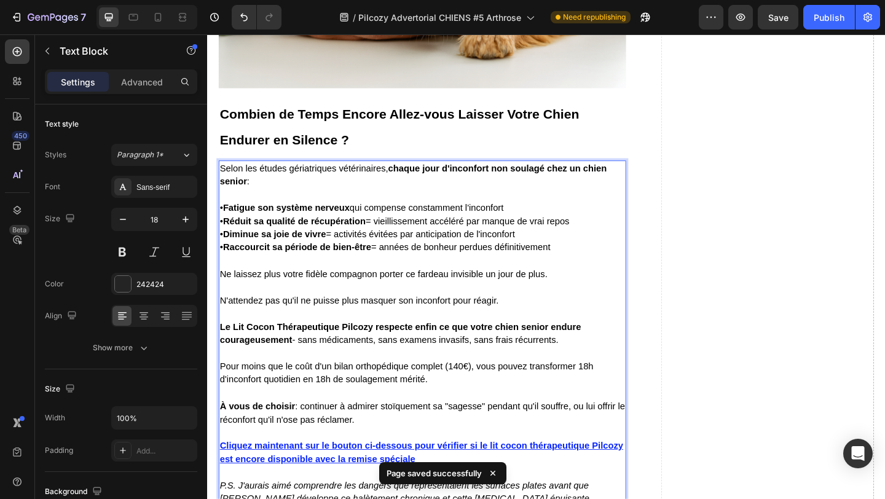
click at [364, 321] on span "N'attendez pas qu'il ne puisse plus masquer son inconfort pour réagir." at bounding box center [373, 324] width 304 height 10
click at [782, 23] on div "Save" at bounding box center [779, 17] width 20 height 13
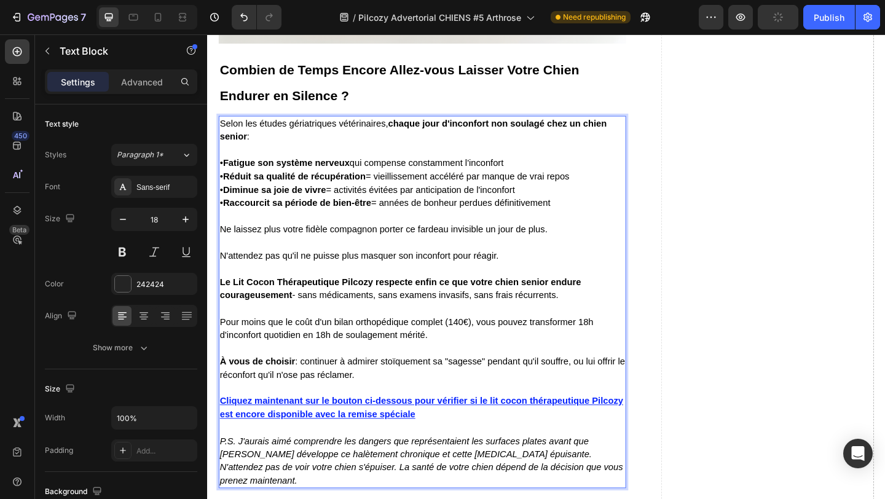
scroll to position [7177, 0]
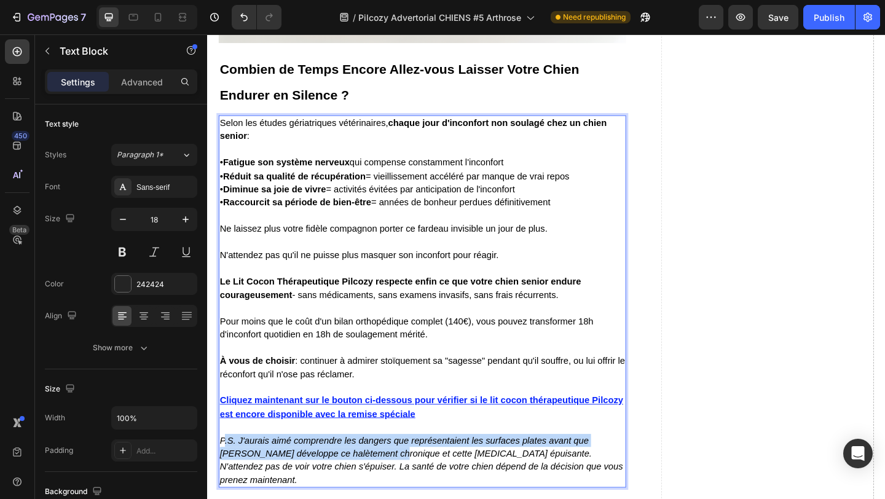
drag, startPoint x: 224, startPoint y: 469, endPoint x: 383, endPoint y: 483, distance: 159.9
click at [383, 483] on icon "P.S. J'aurais aimé comprendre les dangers que représentaient les surfaces plate…" at bounding box center [440, 497] width 439 height 53
click at [375, 482] on icon "P.S. J'aurais aimé comprendre les dangers que représentaient les surfaces plate…" at bounding box center [440, 497] width 439 height 53
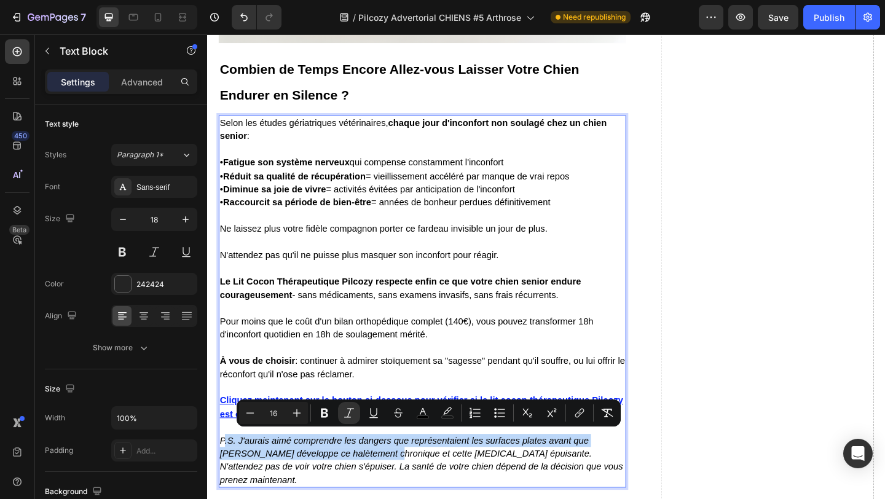
click at [269, 473] on icon "P.S. J'aurais aimé comprendre les dangers que représentaient les surfaces plate…" at bounding box center [440, 497] width 439 height 53
click at [246, 473] on icon "P.S. J'aurais aimé comprendre les dangers que représentaient les surfaces plate…" at bounding box center [440, 497] width 439 height 53
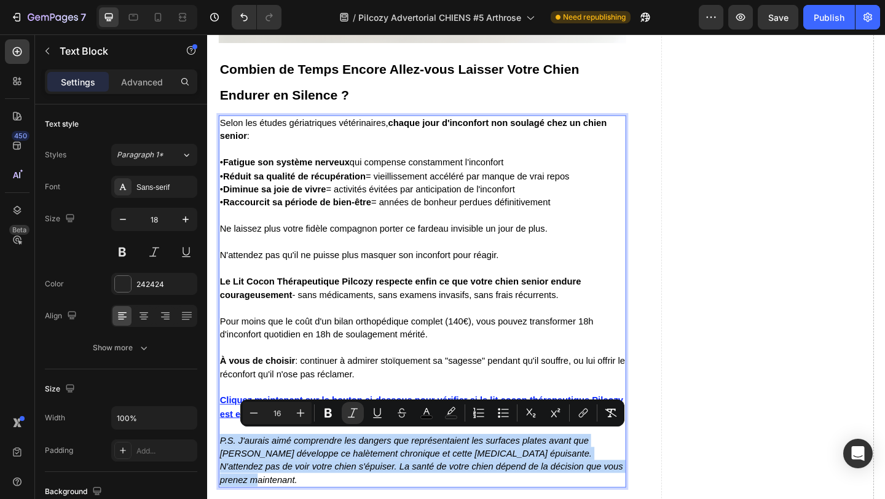
drag, startPoint x: 220, startPoint y: 470, endPoint x: 627, endPoint y: 501, distance: 407.6
type input "11"
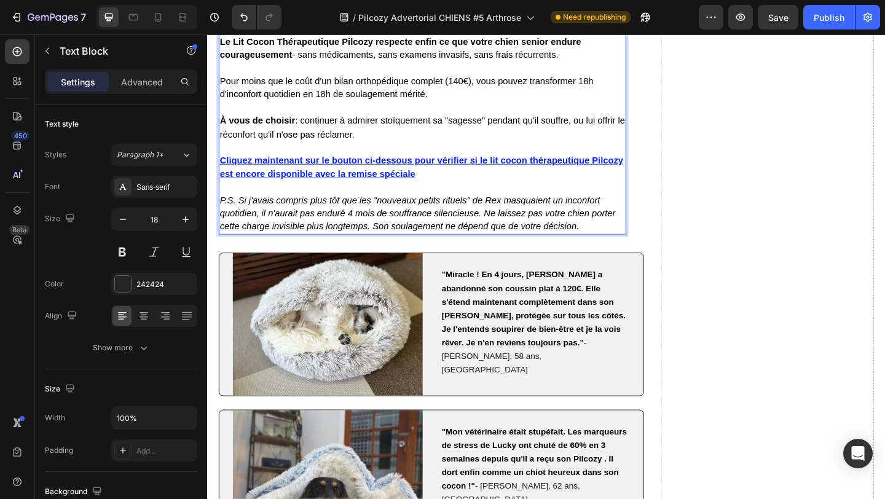
scroll to position [7441, 0]
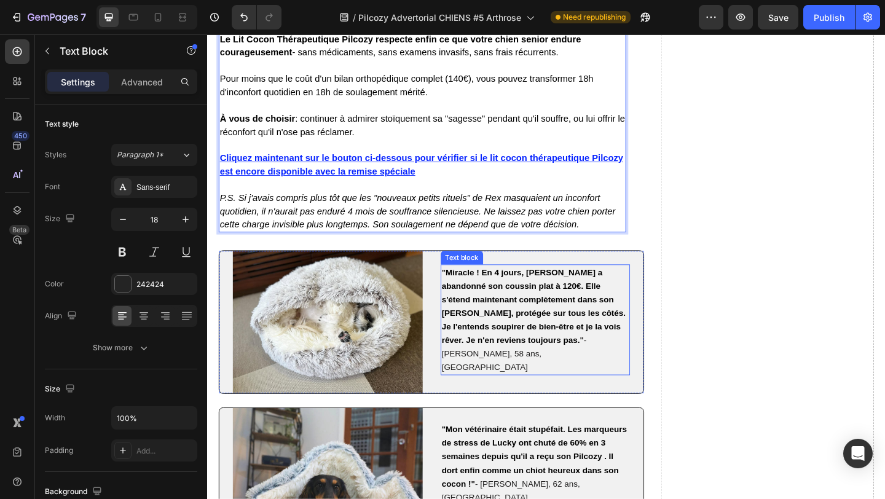
click at [479, 288] on strong "Miracle ! En 4 jours, [PERSON_NAME] a abandonné son coussin plat à 120€. Elle s…" at bounding box center [562, 330] width 200 height 84
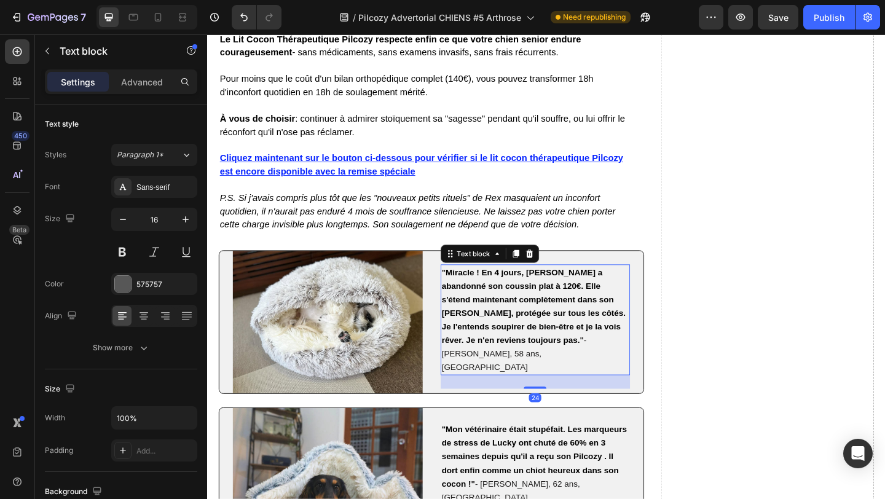
click at [479, 288] on strong "Miracle ! En 4 jours, [PERSON_NAME] a abandonné son coussin plat à 120€. Elle s…" at bounding box center [562, 330] width 200 height 84
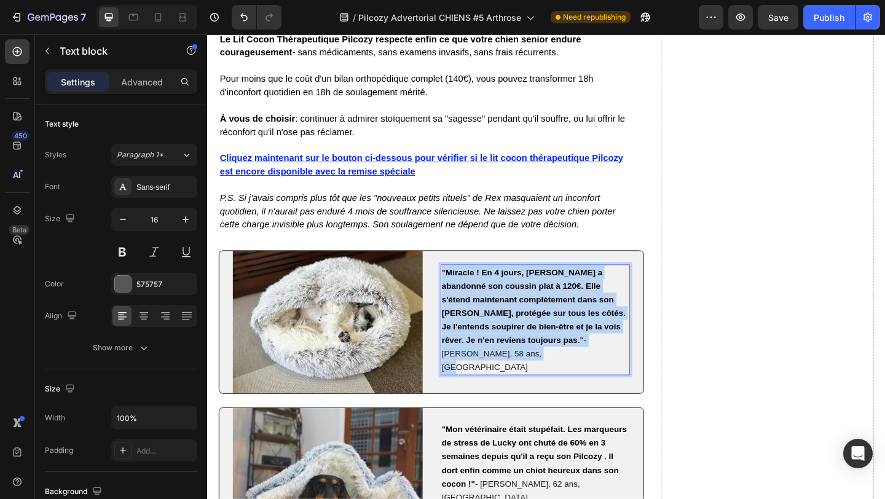
click at [479, 288] on strong "Miracle ! En 4 jours, [PERSON_NAME] a abandonné son coussin plat à 120€. Elle s…" at bounding box center [562, 330] width 200 height 84
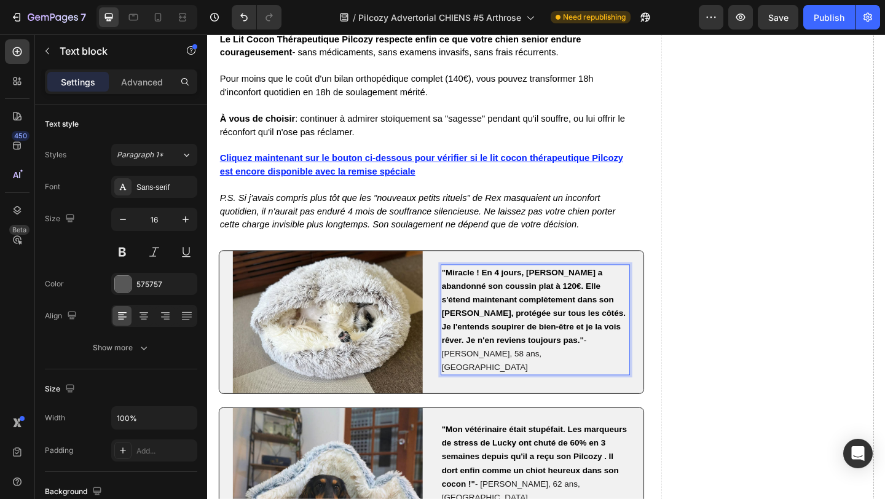
click at [502, 325] on strong "Miracle ! En 4 jours, [PERSON_NAME] a abandonné son coussin plat à 120€. Elle s…" at bounding box center [562, 330] width 200 height 84
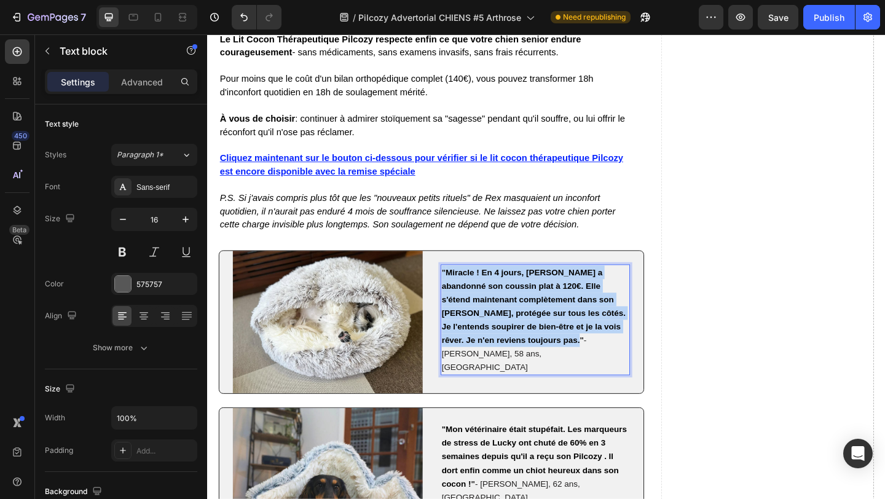
click at [502, 325] on strong "Miracle ! En 4 jours, [PERSON_NAME] a abandonné son coussin plat à 120€. Elle s…" at bounding box center [562, 330] width 200 height 84
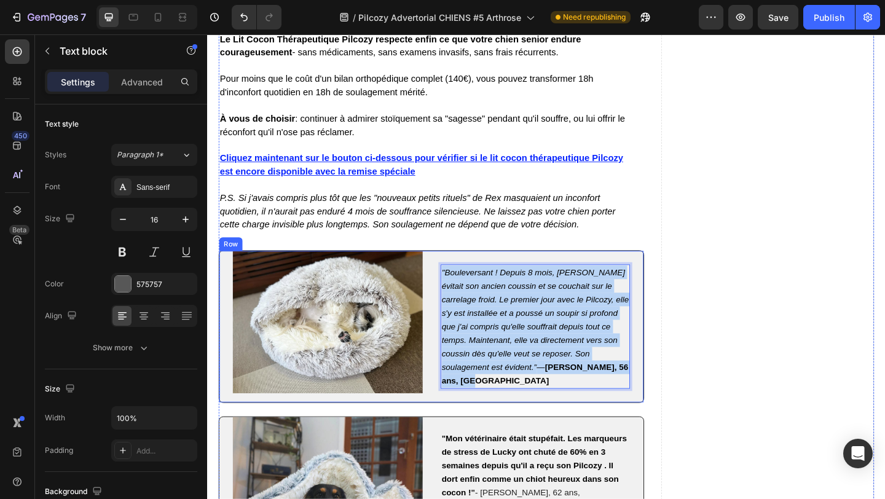
drag, startPoint x: 627, startPoint y: 395, endPoint x: 456, endPoint y: 289, distance: 200.8
click at [456, 289] on div "Image "Bouleversant ! Depuis 8 mois, Bella évitait son ancien coussin et se cou…" at bounding box center [451, 352] width 463 height 166
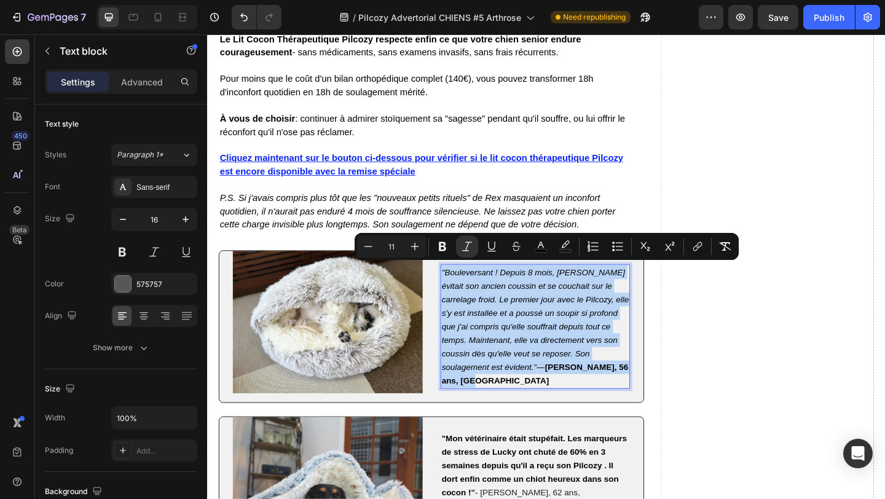
click at [508, 327] on p ""Bouleversant ! Depuis 8 mois, Bella évitait son ancien coussin et se couchait …" at bounding box center [564, 352] width 204 height 133
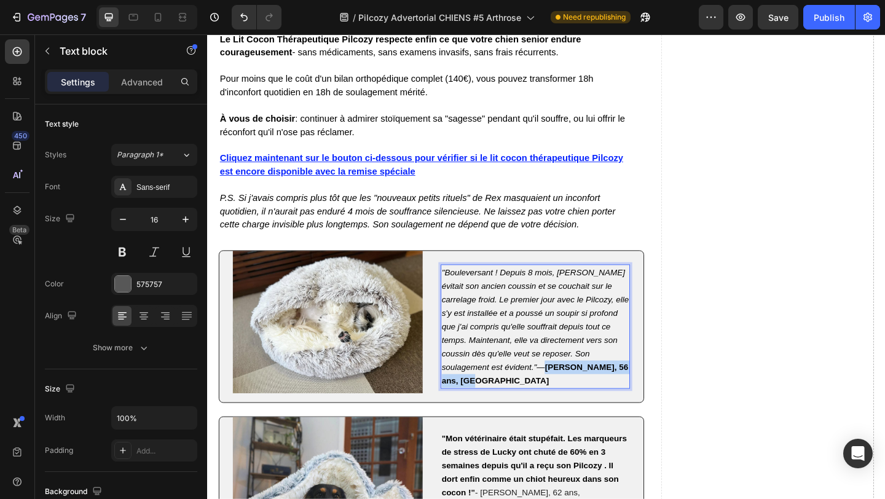
drag, startPoint x: 501, startPoint y: 396, endPoint x: 635, endPoint y: 400, distance: 134.7
click at [635, 400] on p ""Bouleversant ! Depuis 8 mois, Bella évitait son ancien coussin et se couchait …" at bounding box center [564, 352] width 204 height 133
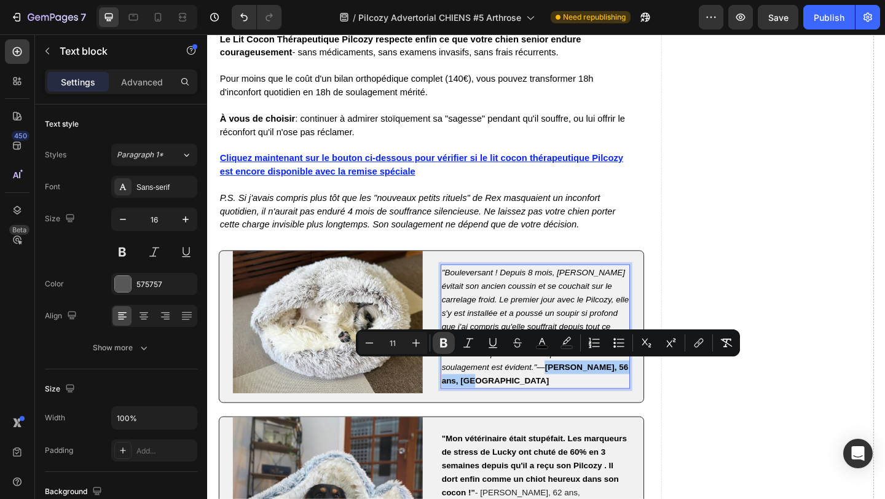
click at [440, 341] on icon "Editor contextual toolbar" at bounding box center [444, 343] width 12 height 12
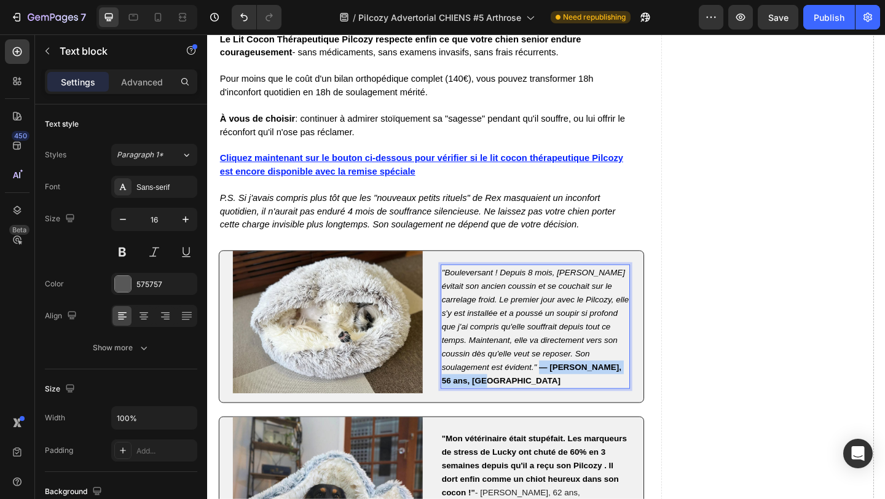
drag, startPoint x: 500, startPoint y: 396, endPoint x: 633, endPoint y: 399, distance: 132.9
click at [633, 399] on p ""Bouleversant ! Depuis 8 mois, Bella évitait son ancien coussin et se couchait …" at bounding box center [564, 352] width 204 height 133
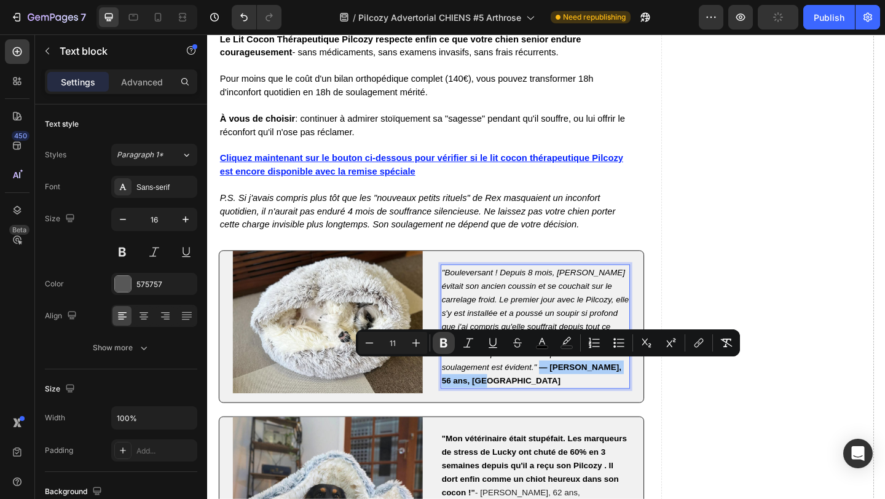
click at [442, 341] on icon "Editor contextual toolbar" at bounding box center [444, 343] width 12 height 12
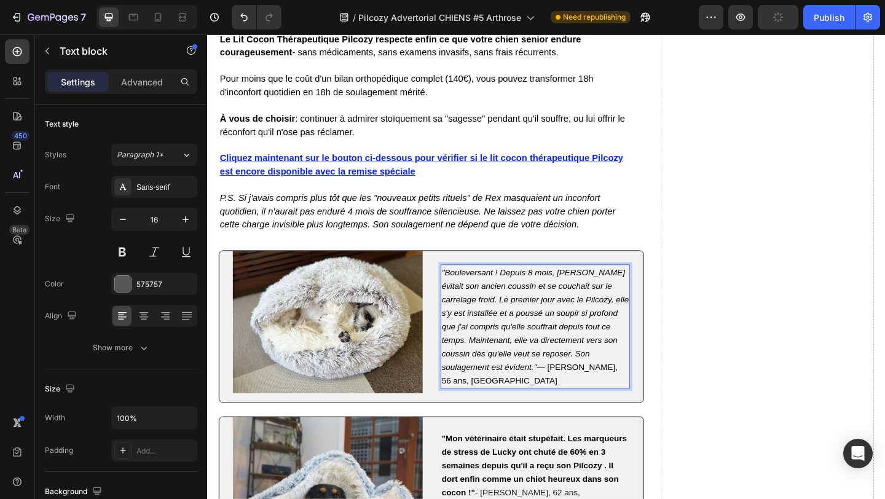
click at [513, 402] on p ""Bouleversant ! Depuis 8 mois, Bella évitait son ancien coussin et se couchait …" at bounding box center [564, 352] width 204 height 133
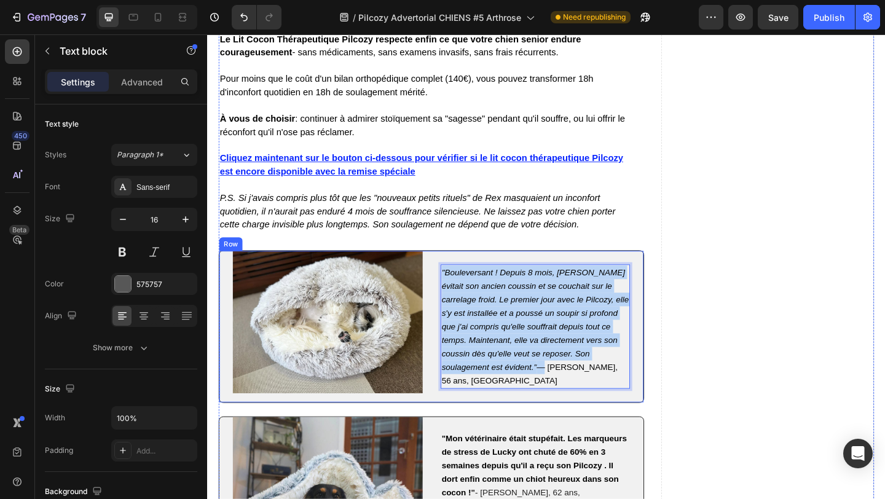
drag, startPoint x: 499, startPoint y: 395, endPoint x: 453, endPoint y: 290, distance: 115.4
click at [453, 290] on div "Image "Bouleversant ! Depuis 8 mois, Bella évitait son ancien coussin et se cou…" at bounding box center [451, 352] width 463 height 166
click at [477, 295] on p ""Bouleversant ! Depuis 8 mois, Bella évitait son ancien coussin et se couchait …" at bounding box center [564, 352] width 204 height 133
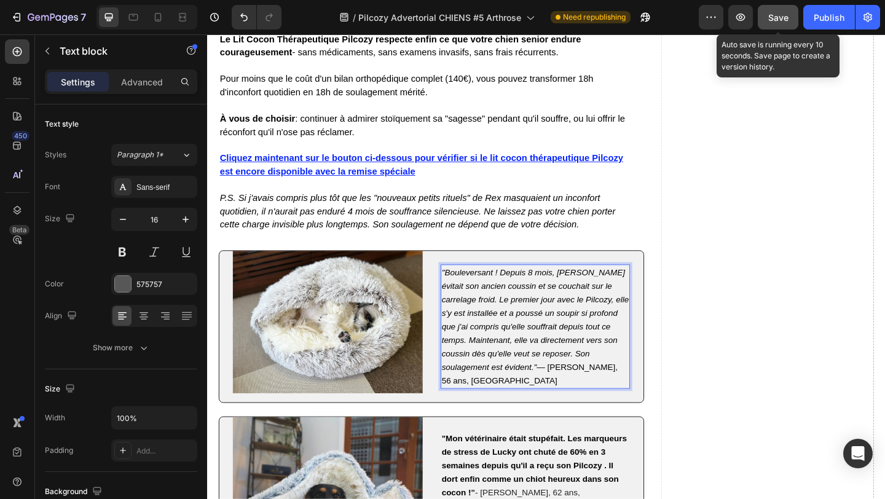
click at [766, 15] on button "Save" at bounding box center [778, 17] width 41 height 25
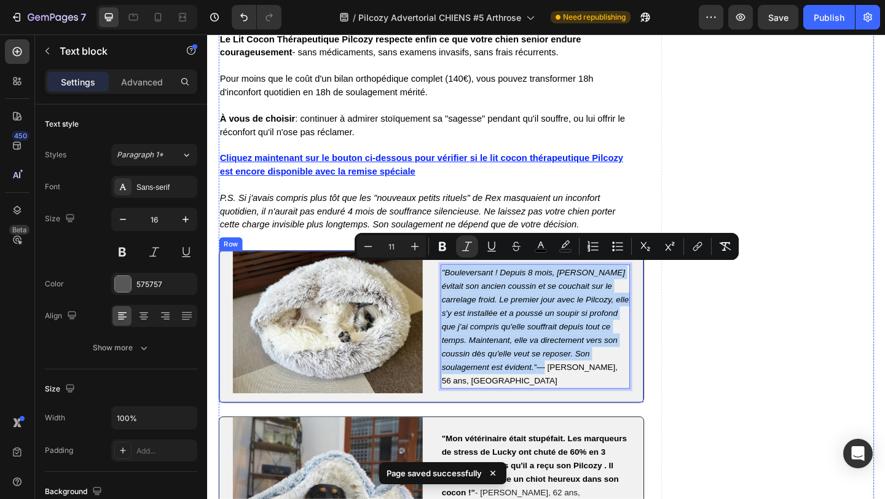
drag, startPoint x: 500, startPoint y: 396, endPoint x: 452, endPoint y: 287, distance: 119.5
click at [452, 287] on div "Image "Bouleversant ! Depuis 8 mois, Bella évitait son ancien coussin et se cou…" at bounding box center [451, 352] width 463 height 166
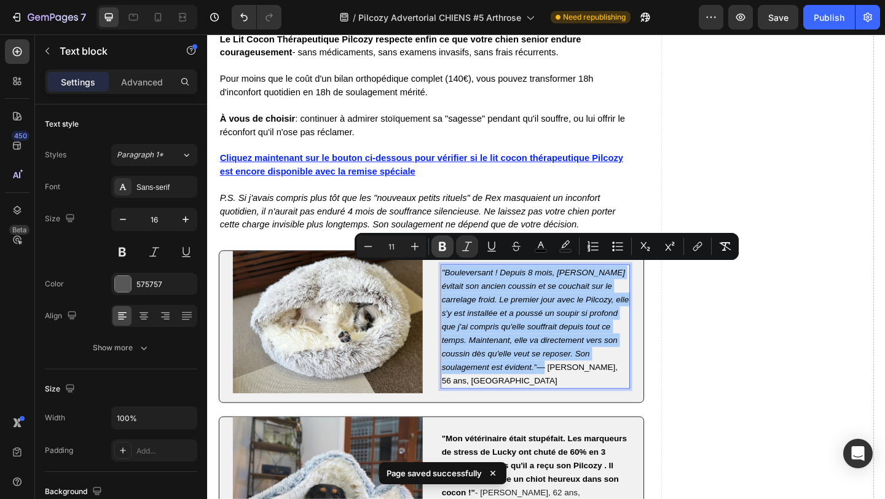
click at [442, 239] on button "Bold" at bounding box center [443, 247] width 22 height 22
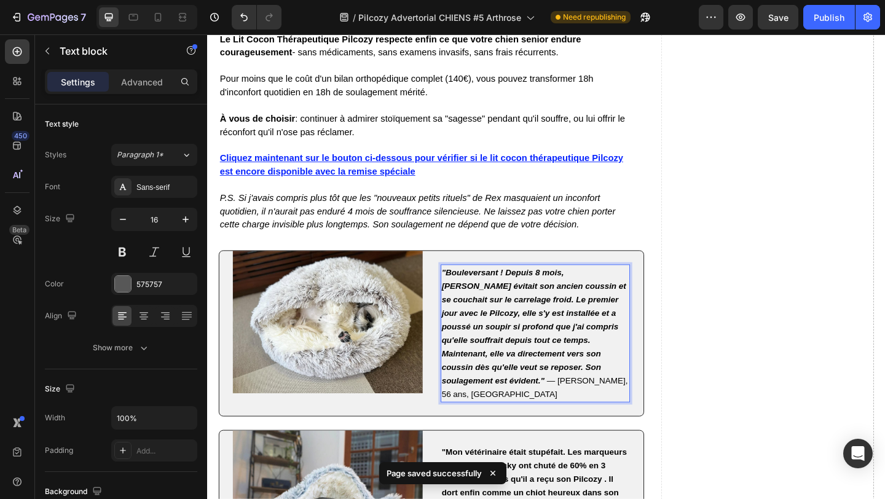
click at [504, 358] on p ""Bouleversant ! Depuis 8 mois, Bella évitait son ancien coussin et se couchait …" at bounding box center [564, 360] width 204 height 148
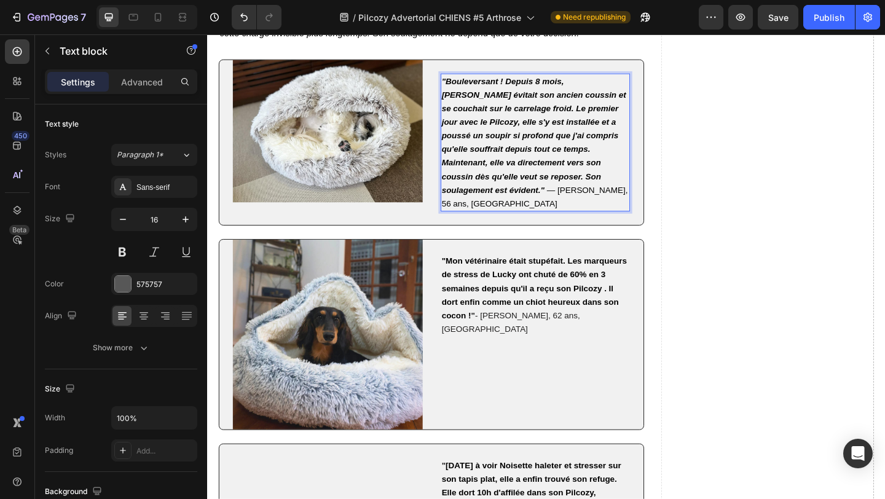
scroll to position [7649, 0]
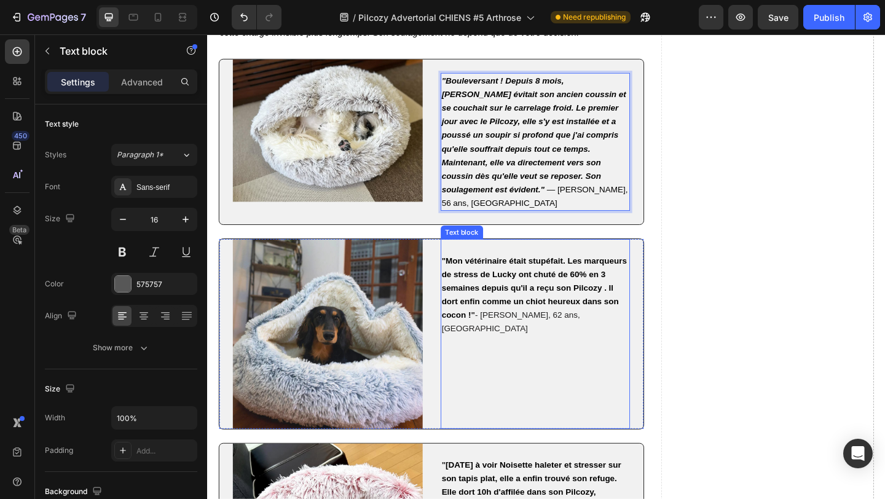
click at [474, 280] on strong ""Mon vétérinaire était stupéfait. Les marqueurs de stress de Lucky ont chuté de…" at bounding box center [563, 309] width 202 height 69
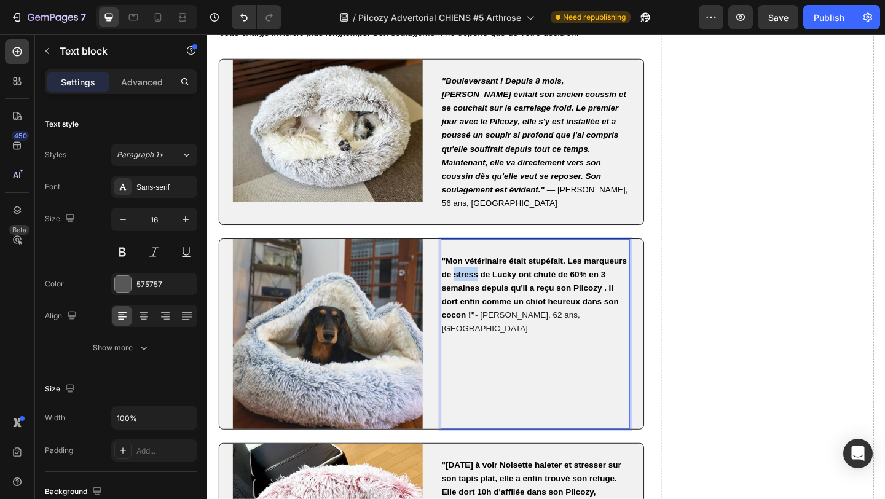
click at [474, 280] on strong ""Mon vétérinaire était stupéfait. Les marqueurs de stress de Lucky ont chuté de…" at bounding box center [563, 309] width 202 height 69
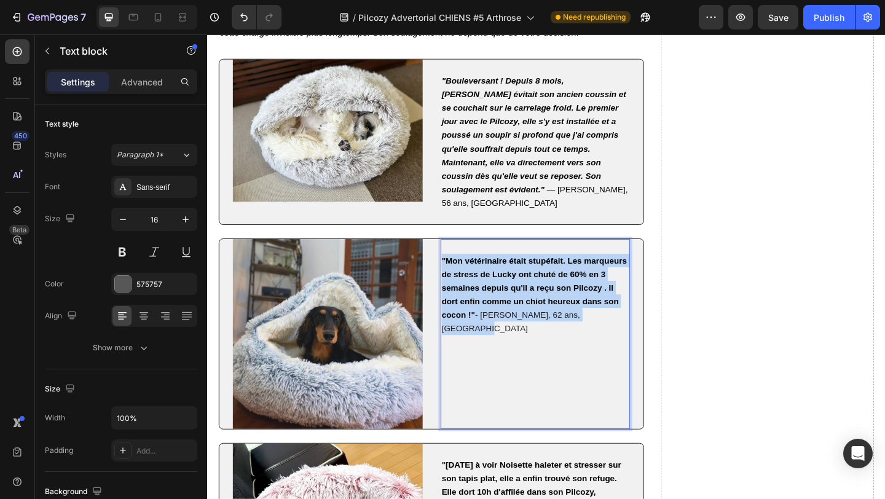
click at [474, 280] on strong ""Mon vétérinaire était stupéfait. Les marqueurs de stress de Lucky ont chuté de…" at bounding box center [563, 309] width 202 height 69
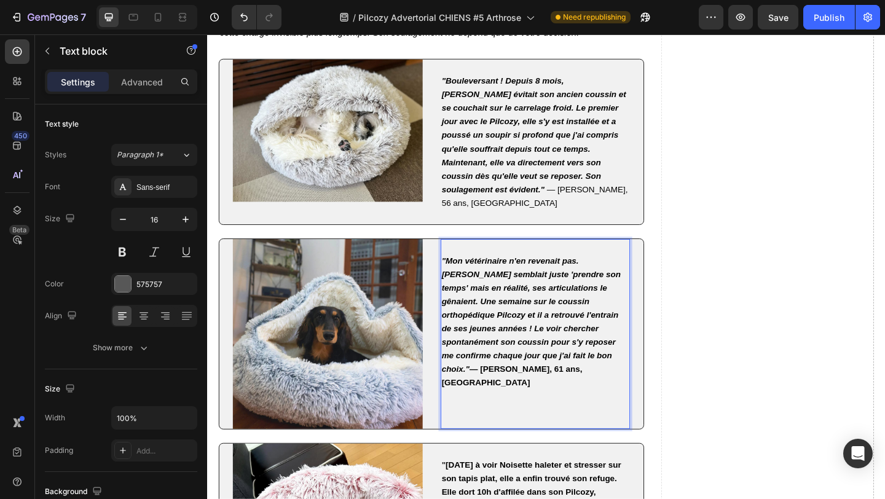
click at [544, 394] on strong "— François L., 61 ans, Lille" at bounding box center [538, 406] width 153 height 25
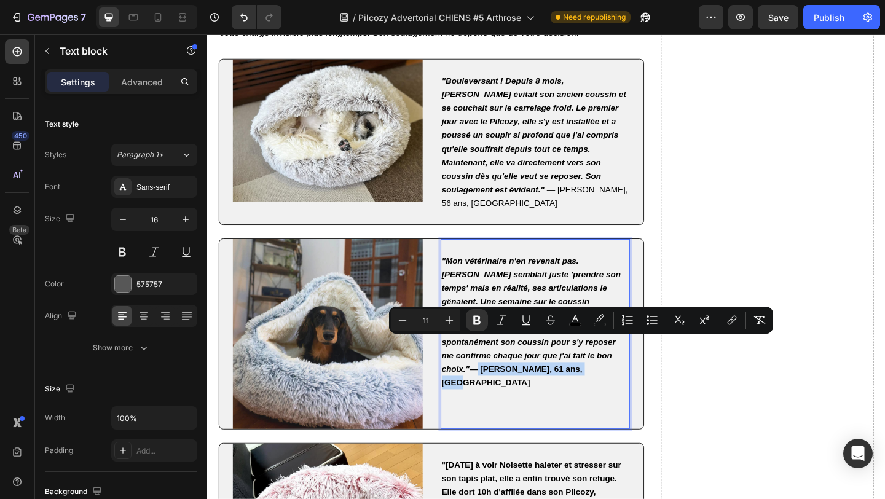
drag, startPoint x: 541, startPoint y: 369, endPoint x: 659, endPoint y: 366, distance: 118.1
click at [659, 366] on p ""Mon vétérinaire n'en revenait pas. Lucky semblait juste 'prendre son temps' ma…" at bounding box center [564, 347] width 204 height 148
click at [477, 319] on icon "Editor contextual toolbar" at bounding box center [477, 320] width 12 height 12
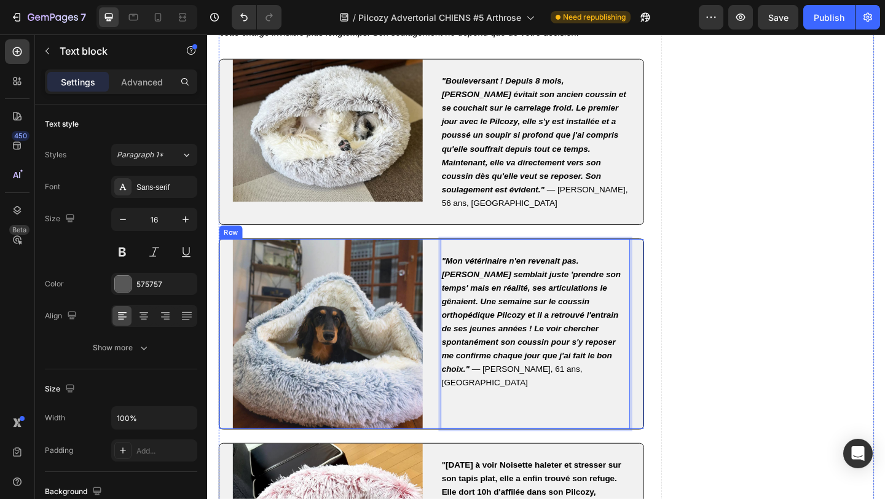
click at [552, 418] on div ""Mon vétérinaire n'en revenait pas. Lucky semblait juste 'prendre son temps' ma…" at bounding box center [564, 360] width 207 height 207
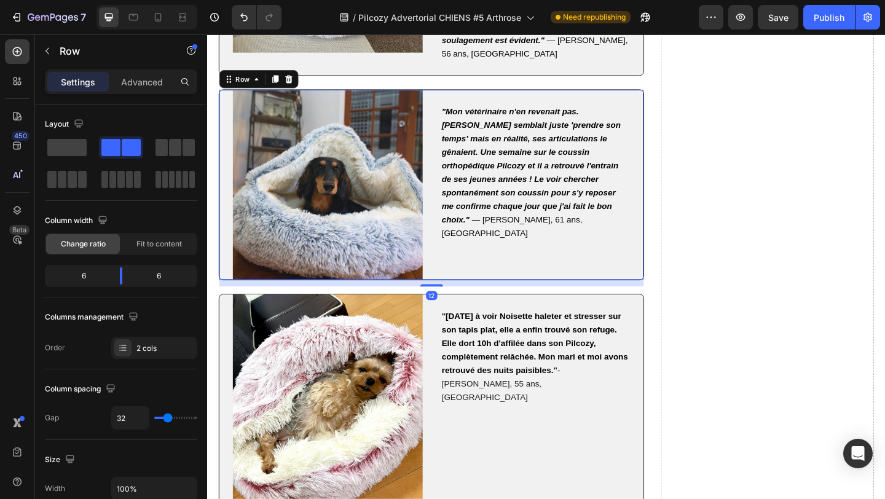
scroll to position [7818, 0]
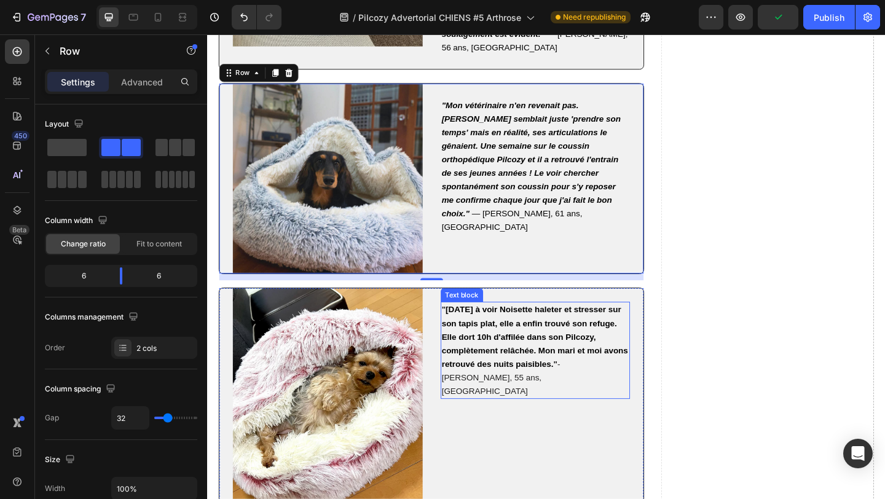
click at [510, 327] on p "" Après 5 ans à voir Noisette haleter et stresser sur son tapis plat, elle a en…" at bounding box center [564, 378] width 204 height 103
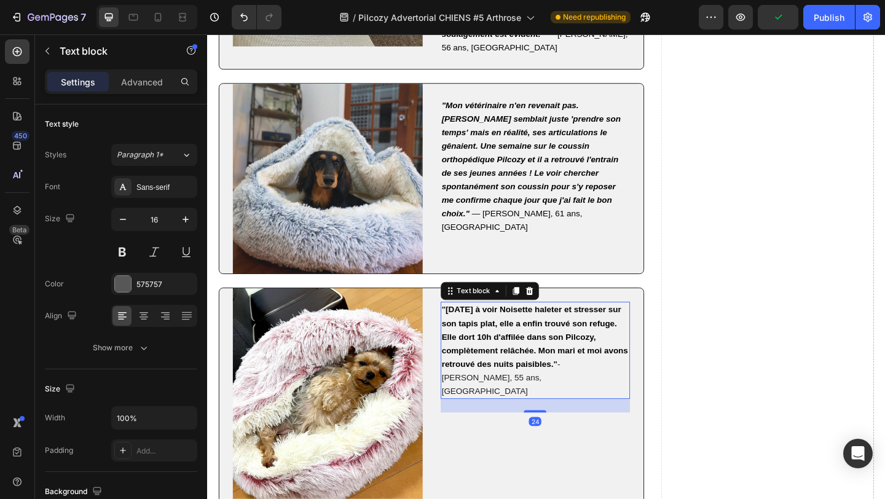
click at [510, 327] on p "" Après 5 ans à voir Noisette haleter et stresser sur son tapis plat, elle a en…" at bounding box center [564, 378] width 204 height 103
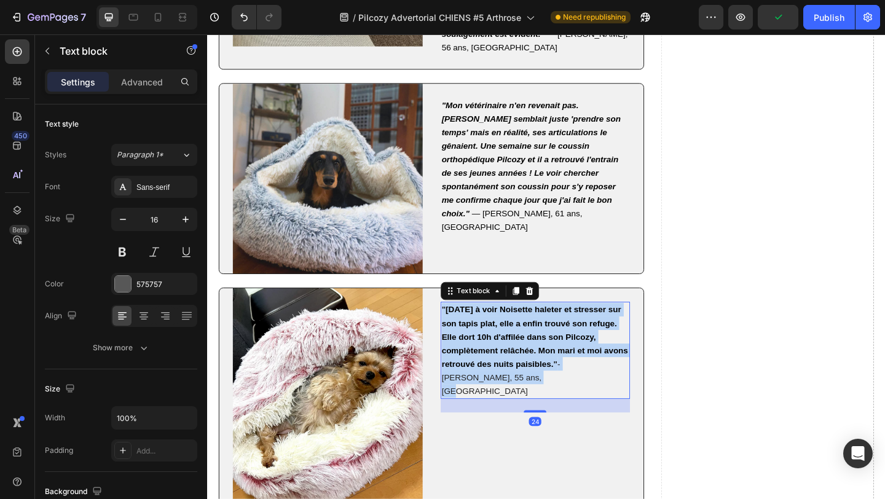
click at [510, 327] on p "" Après 5 ans à voir Noisette haleter et stresser sur son tapis plat, elle a en…" at bounding box center [564, 378] width 204 height 103
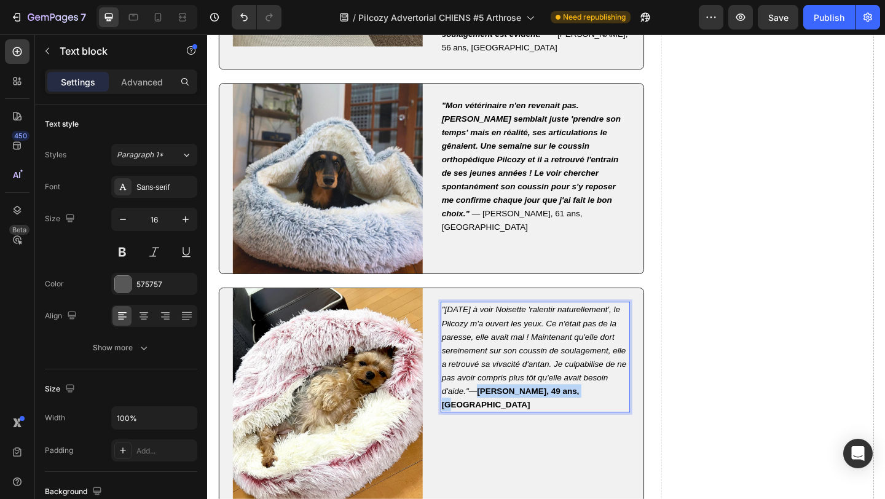
drag, startPoint x: 582, startPoint y: 422, endPoint x: 474, endPoint y: 426, distance: 108.3
click at [474, 426] on p ""Après un an à voir Noisette 'ralentir naturellement', le Pilcozy m'a ouvert le…" at bounding box center [564, 386] width 204 height 118
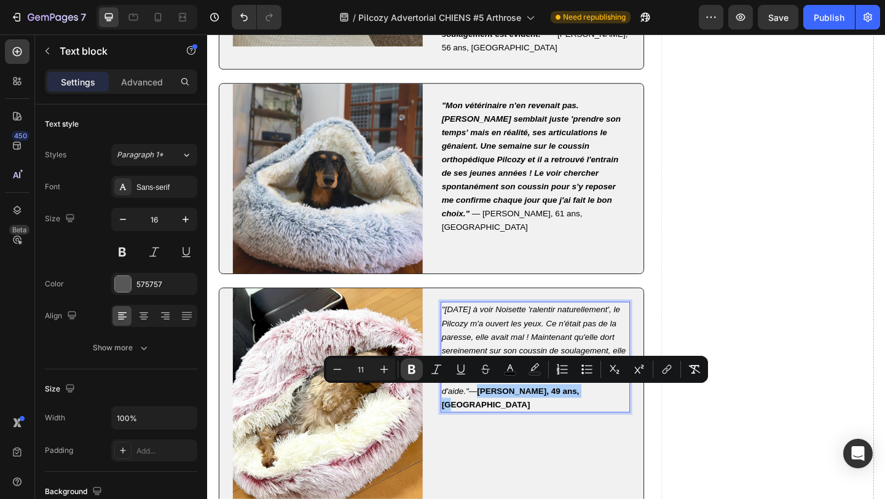
click at [413, 372] on icon "Editor contextual toolbar" at bounding box center [412, 369] width 12 height 12
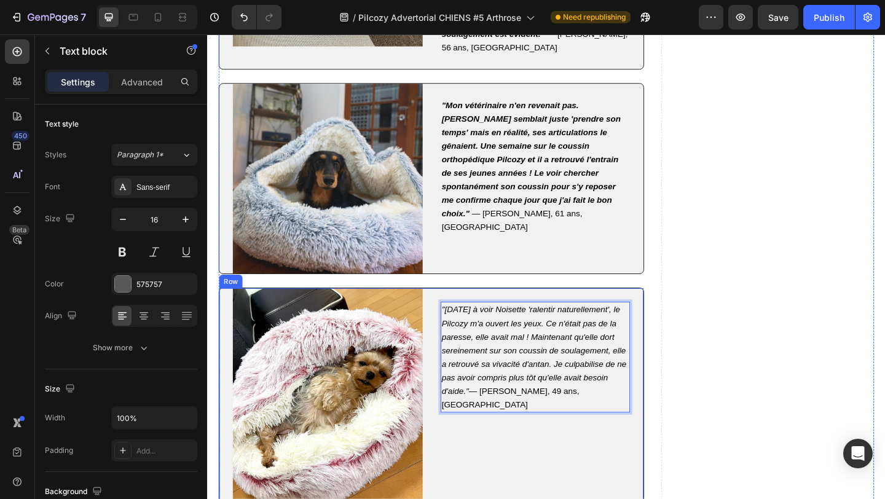
click at [504, 462] on div ""Après un an à voir Noisette 'ralentir naturellement', le Pilcozy m'a ouvert le…" at bounding box center [564, 438] width 207 height 255
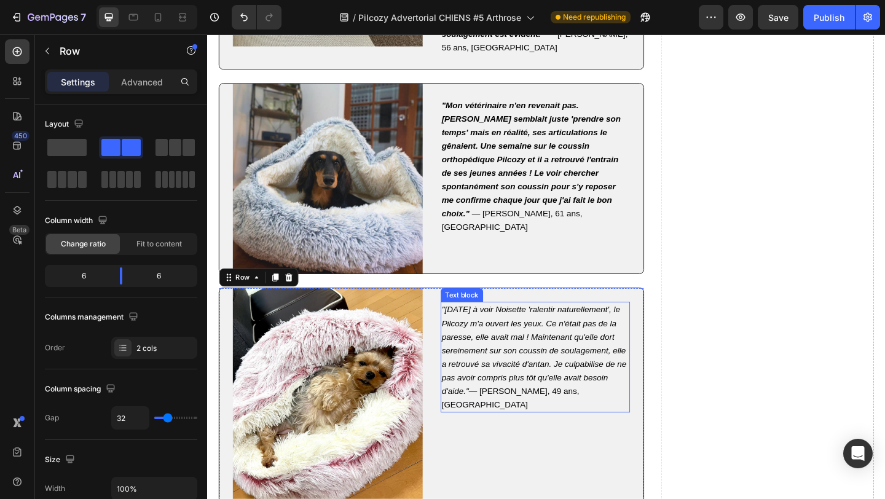
click at [640, 413] on p ""Après un an à voir Noisette 'ralentir naturellement', le Pilcozy m'a ouvert le…" at bounding box center [564, 386] width 204 height 118
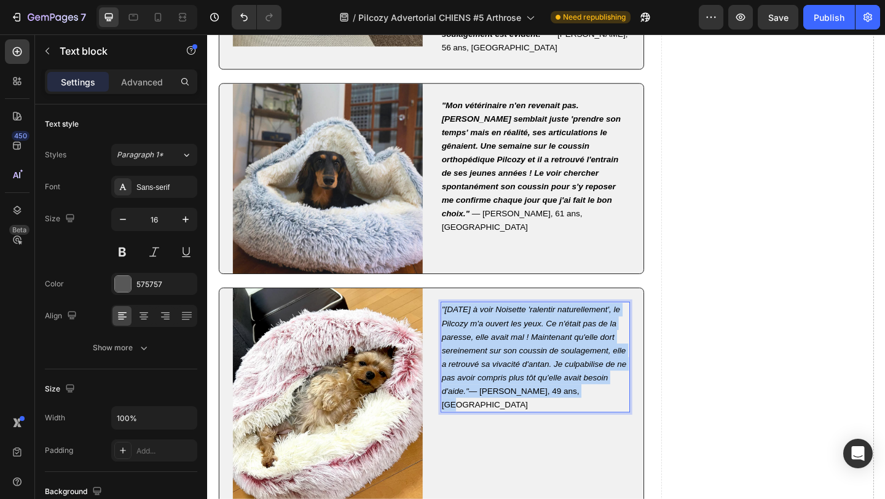
click at [640, 413] on p ""Après un an à voir Noisette 'ralentir naturellement', le Pilcozy m'a ouvert le…" at bounding box center [564, 386] width 204 height 118
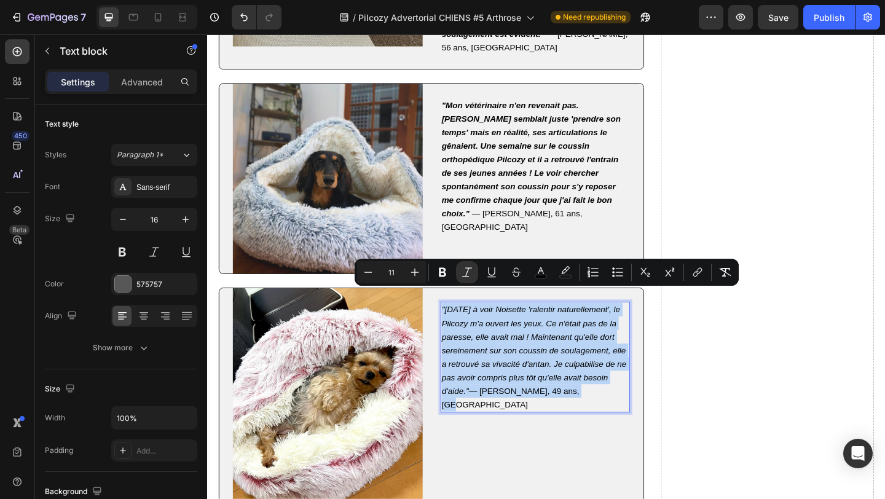
click at [641, 410] on p ""Après un an à voir Noisette 'ralentir naturellement', le Pilcozy m'a ouvert le…" at bounding box center [564, 386] width 204 height 118
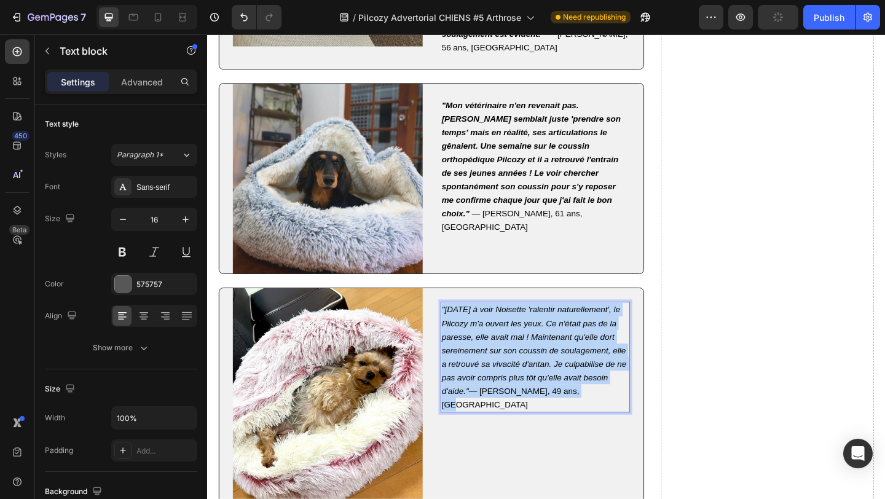
drag, startPoint x: 641, startPoint y: 409, endPoint x: 459, endPoint y: 315, distance: 204.1
click at [459, 315] on div "Image "Après un an à voir Noisette 'ralentir naturellement', le Pilcozy m'a ouv…" at bounding box center [451, 438] width 463 height 256
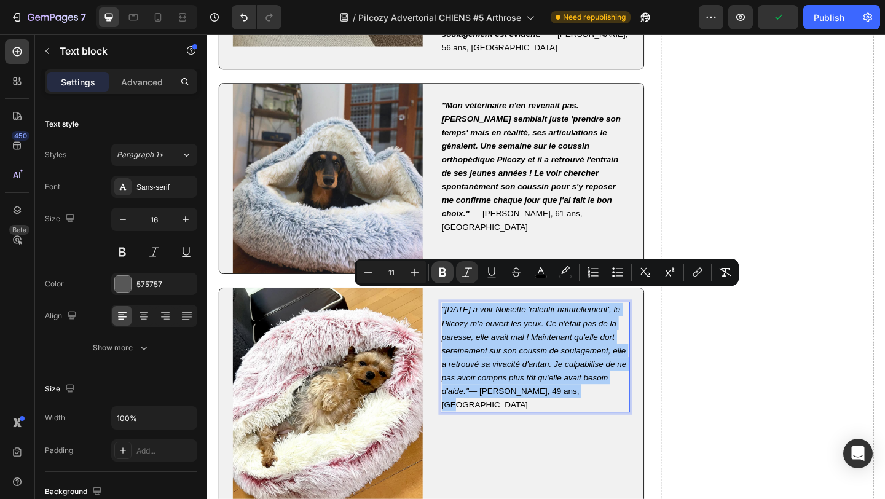
click at [439, 273] on icon "Editor contextual toolbar" at bounding box center [442, 272] width 7 height 9
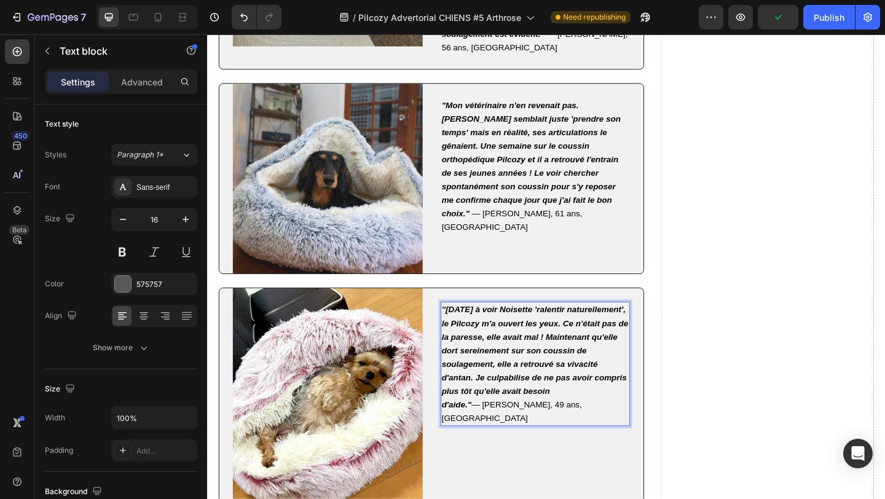
click at [589, 403] on strong ""Après un an à voir Noisette 'ralentir naturellement', le Pilcozy m'a ouvert le…" at bounding box center [563, 385] width 203 height 113
click at [592, 464] on div ""Après un an à voir Noisette 'ralentir naturellement', le Pilcozy m'a ouvert le…" at bounding box center [564, 438] width 207 height 255
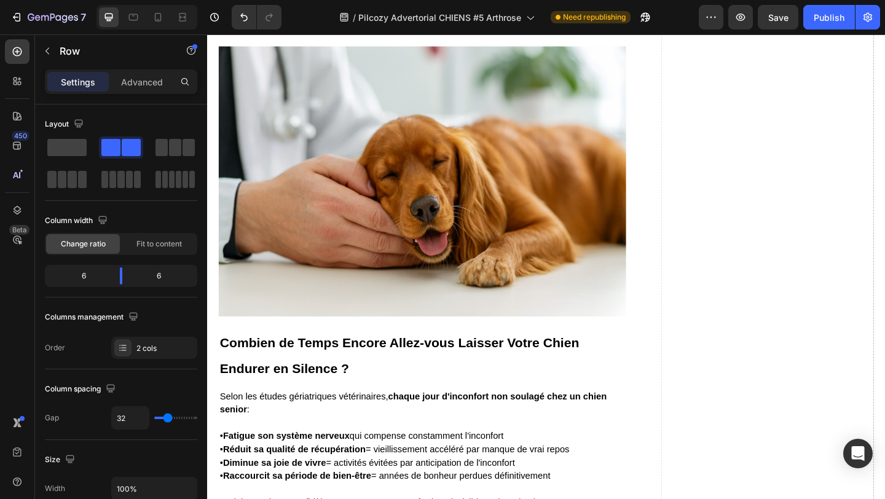
scroll to position [6527, 0]
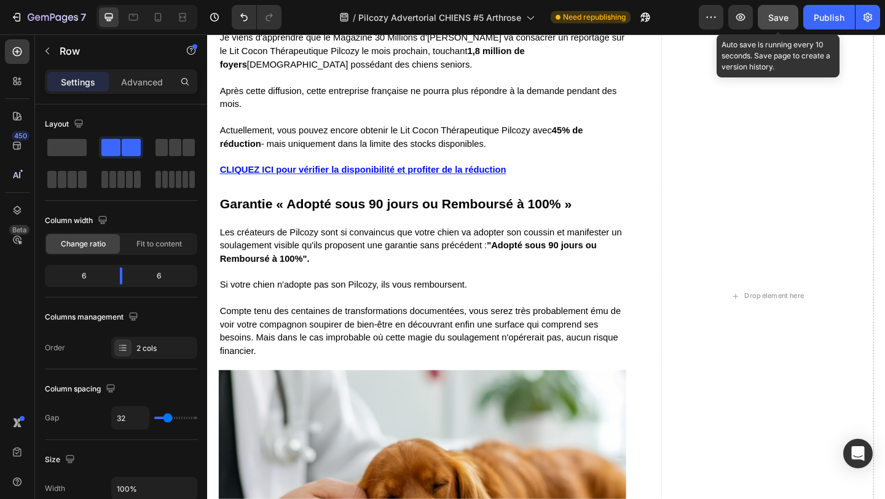
click at [774, 23] on button "Save" at bounding box center [778, 17] width 41 height 25
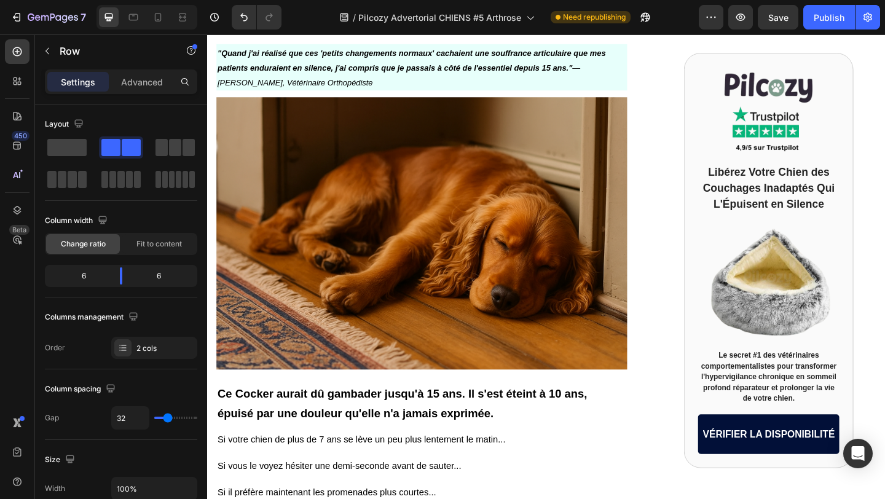
scroll to position [213, 0]
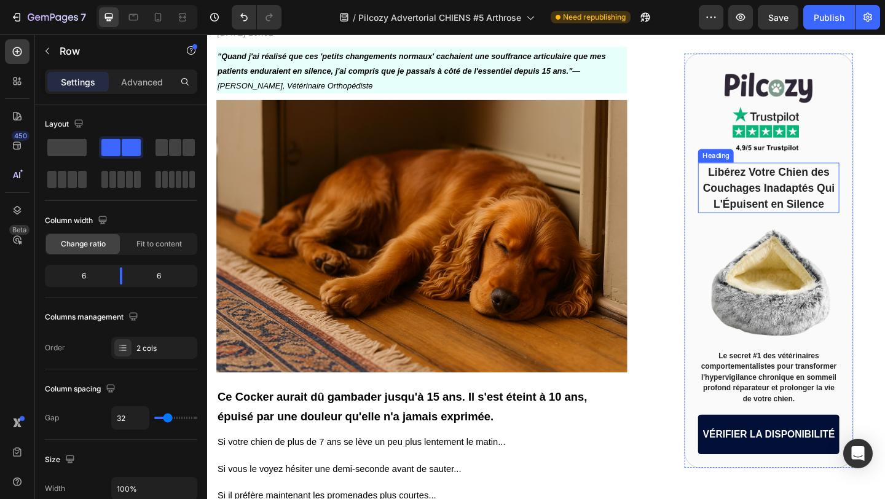
click at [795, 181] on span "Libérez Votre Chien des Couchages Inadaptés Qui L'Épuisent en Silence" at bounding box center [818, 202] width 143 height 48
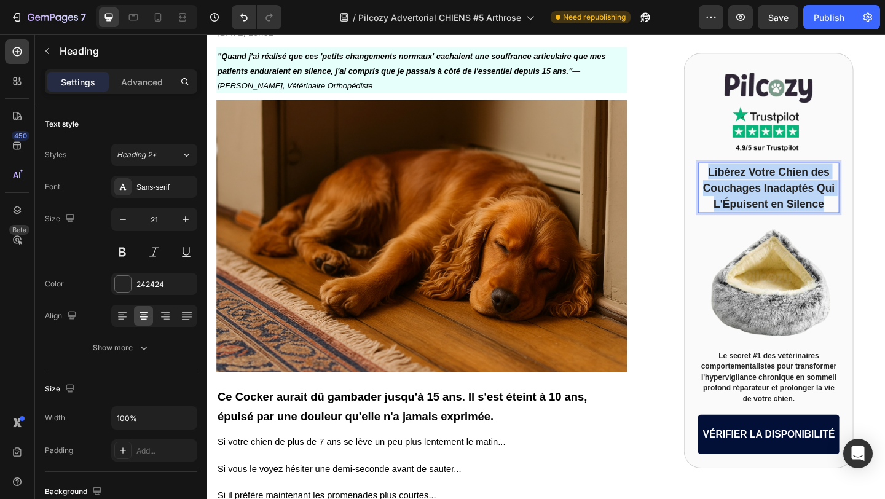
click at [795, 181] on span "Libérez Votre Chien des Couchages Inadaptés Qui L'Épuisent en Silence" at bounding box center [818, 202] width 143 height 48
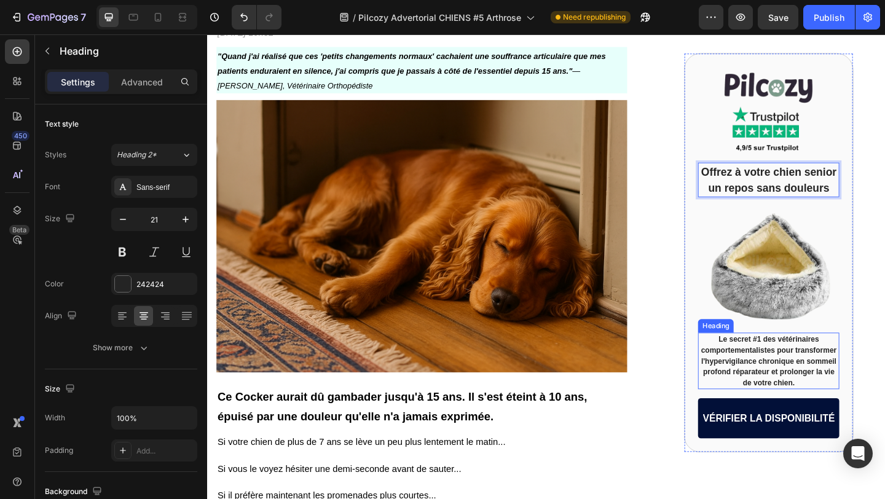
click at [786, 389] on span "Le secret #1 des vétérinaires comportementalistes pour transformer l'hypervigil…" at bounding box center [819, 390] width 148 height 57
click at [818, 188] on span "Offrez à votre chien senior un repos sans douleurs" at bounding box center [819, 193] width 148 height 30
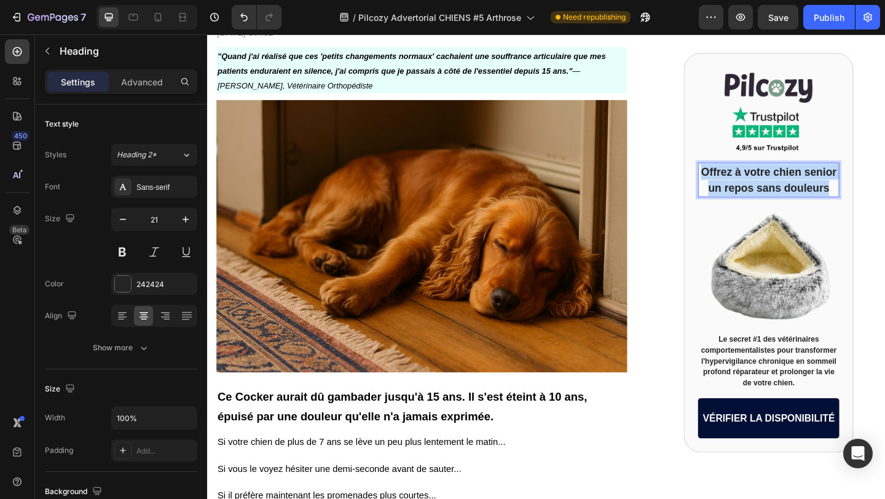
click at [818, 188] on span "Offrez à votre chien senior un repos sans douleurs" at bounding box center [819, 193] width 148 height 30
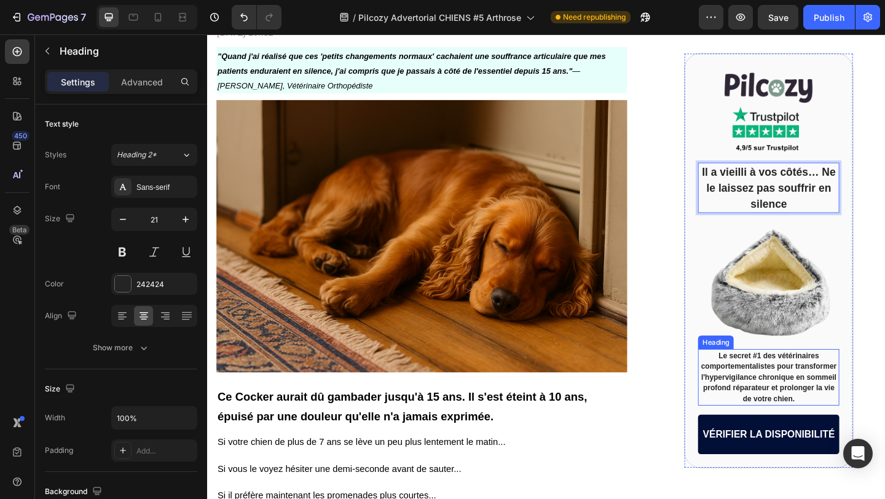
click at [820, 403] on span "Le secret #1 des vétérinaires comportementalistes pour transformer l'hypervigil…" at bounding box center [819, 407] width 148 height 57
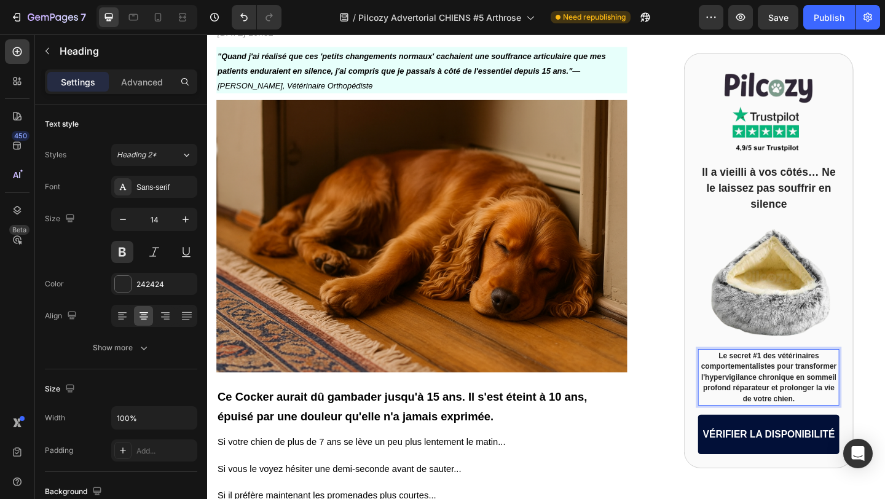
click at [820, 403] on span "Le secret #1 des vétérinaires comportementalistes pour transformer l'hypervigil…" at bounding box center [819, 407] width 148 height 57
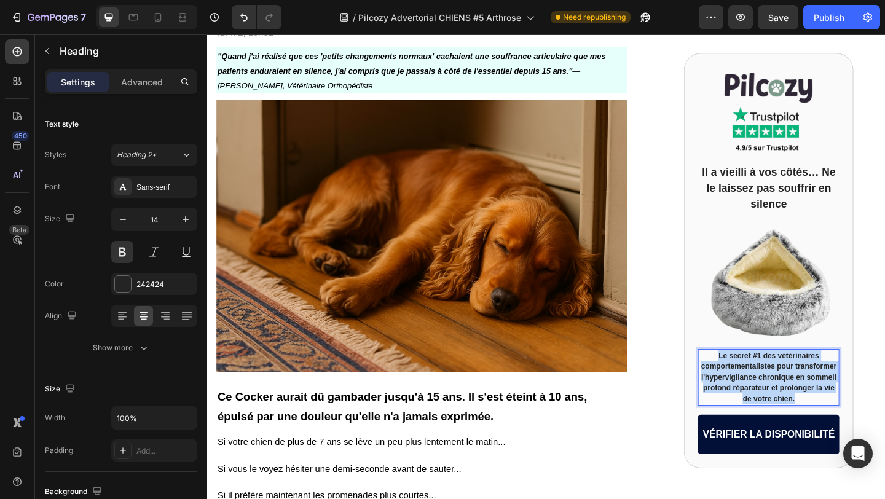
click at [855, 416] on span "Le secret #1 des vétérinaires comportementalistes pour transformer l'hypervigil…" at bounding box center [819, 407] width 148 height 57
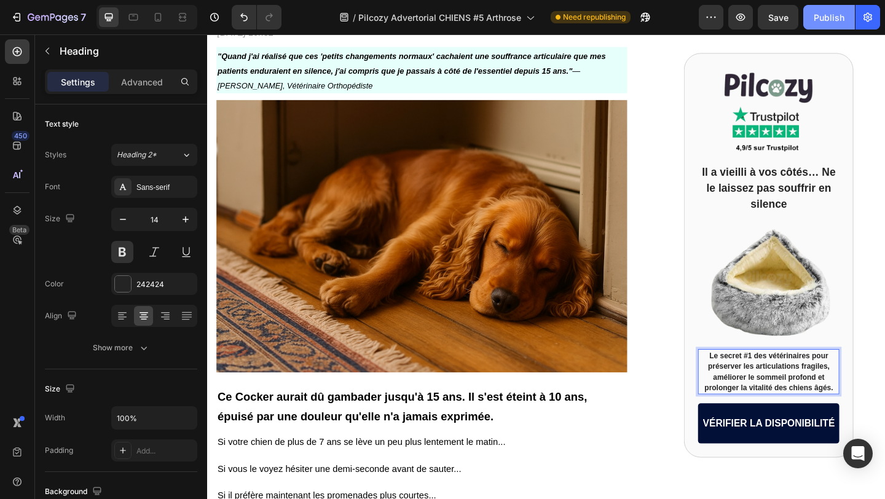
click at [823, 17] on div "Publish" at bounding box center [829, 17] width 31 height 13
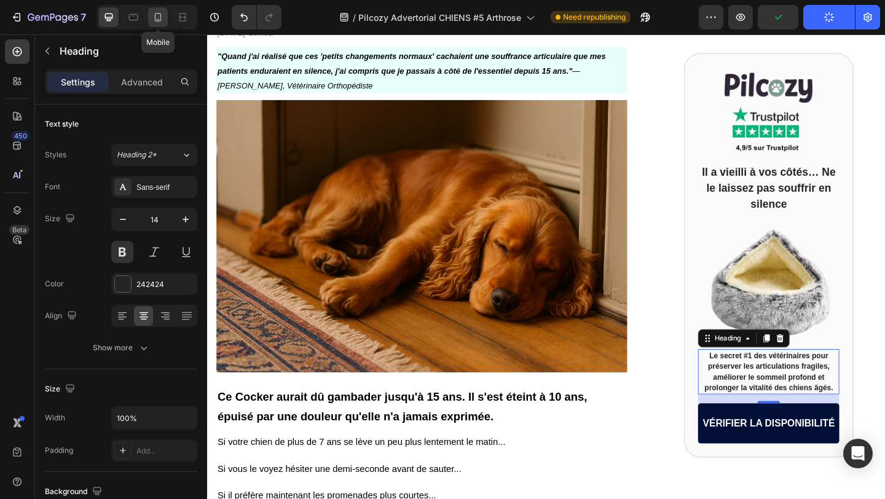
click at [157, 20] on icon at bounding box center [158, 17] width 7 height 9
type input "20"
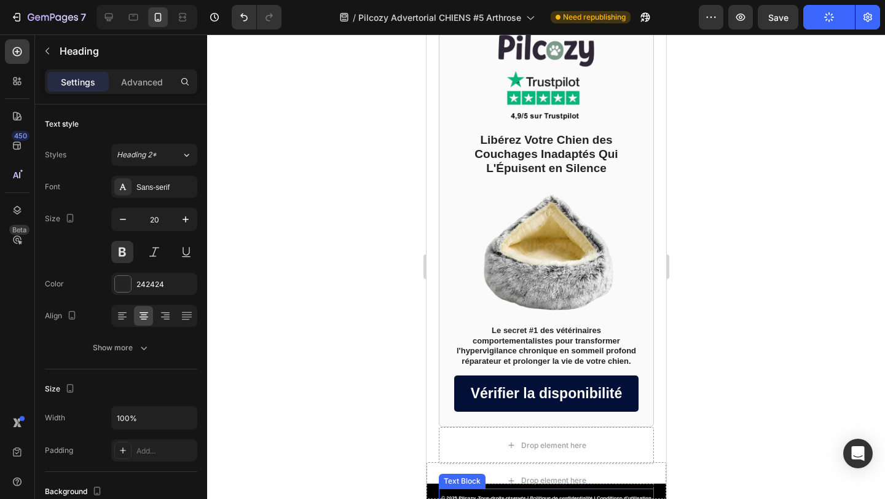
scroll to position [9153, 0]
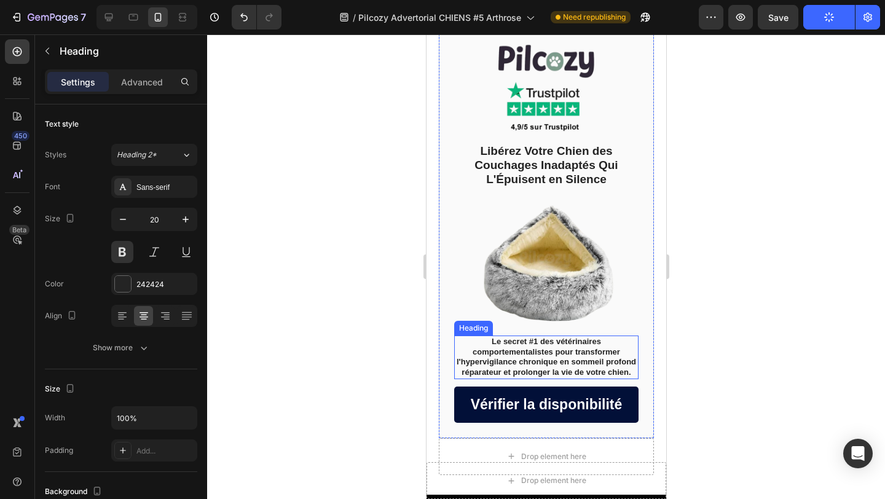
click at [516, 337] on span "Le secret #1 des vétérinaires comportementalistes pour transformer l'hypervigil…" at bounding box center [546, 357] width 180 height 40
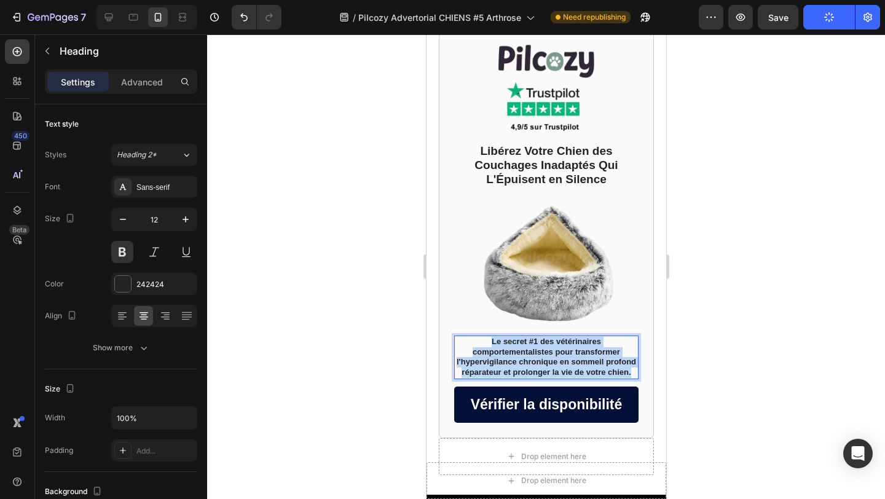
click at [516, 337] on span "Le secret #1 des vétérinaires comportementalistes pour transformer l'hypervigil…" at bounding box center [546, 357] width 180 height 40
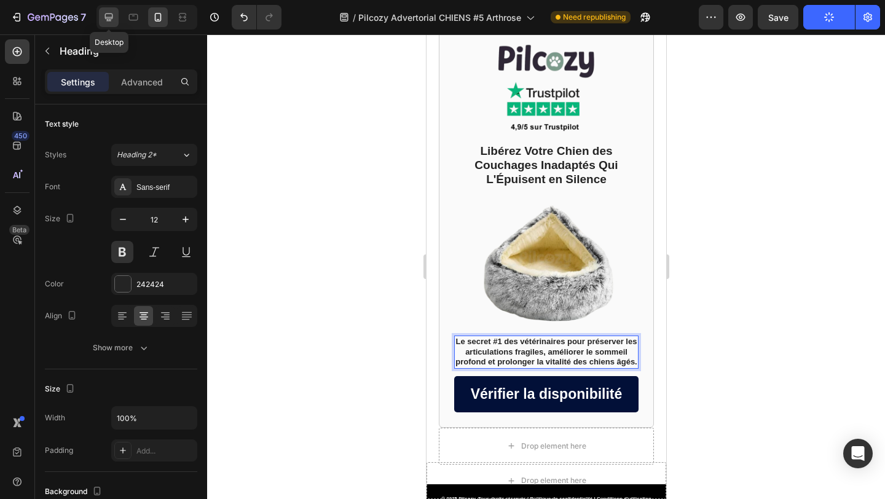
click at [106, 23] on icon at bounding box center [109, 17] width 12 height 12
type input "14"
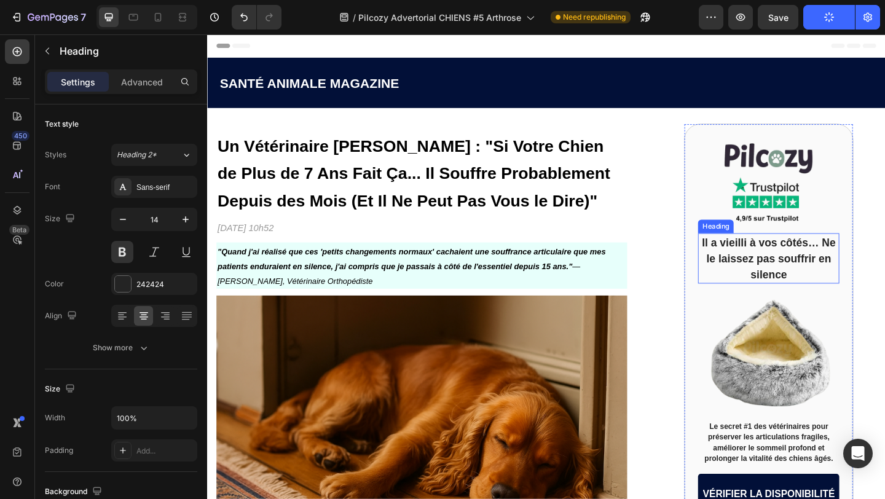
click at [778, 272] on span "Il a vieilli à vos côtés… Ne le laissez pas souffrir en silence" at bounding box center [819, 279] width 146 height 48
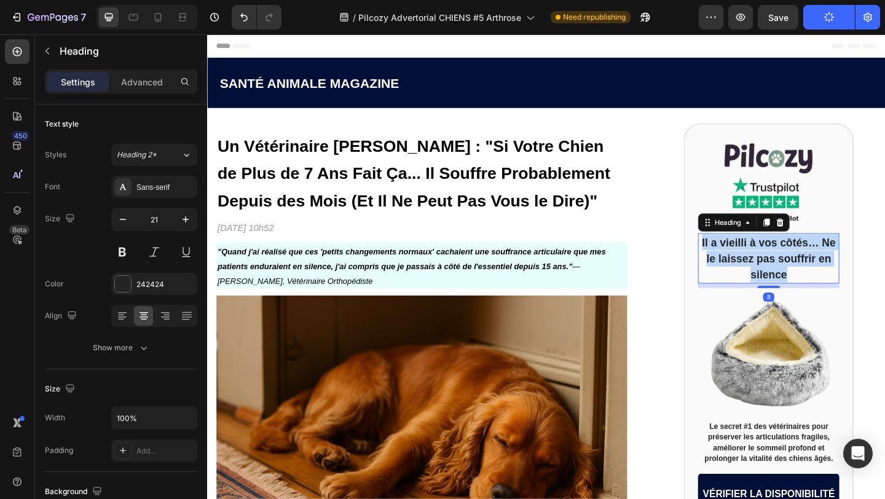
click at [778, 272] on span "Il a vieilli à vos côtés… Ne le laissez pas souffrir en silence" at bounding box center [819, 279] width 146 height 48
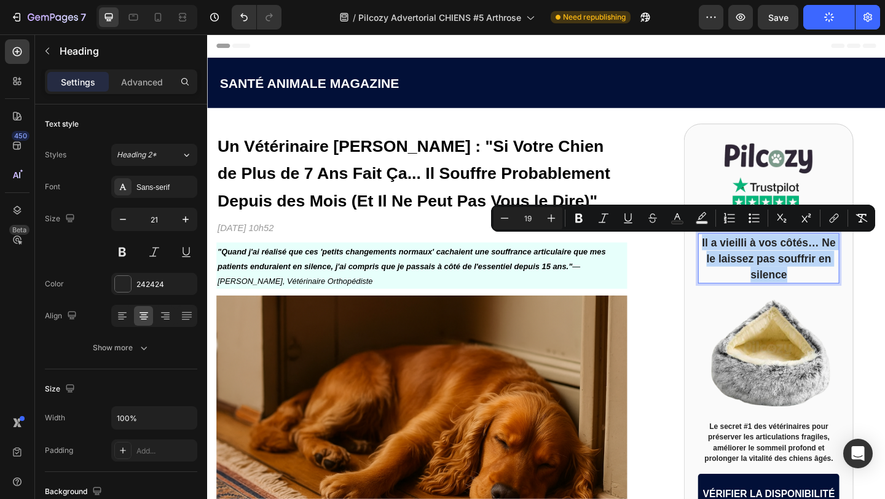
copy span "Il a vieilli à vos côtés… Ne le laissez pas souffrir en silence"
click at [156, 16] on icon at bounding box center [158, 17] width 12 height 12
type input "20"
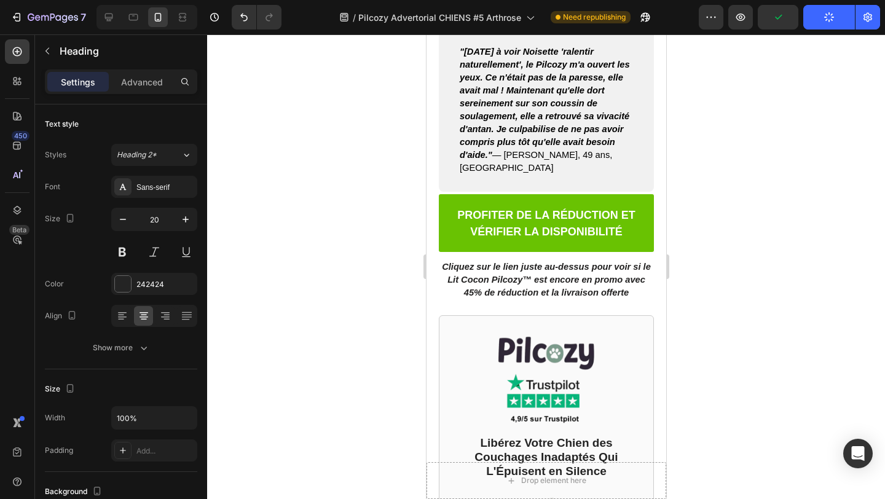
scroll to position [8872, 0]
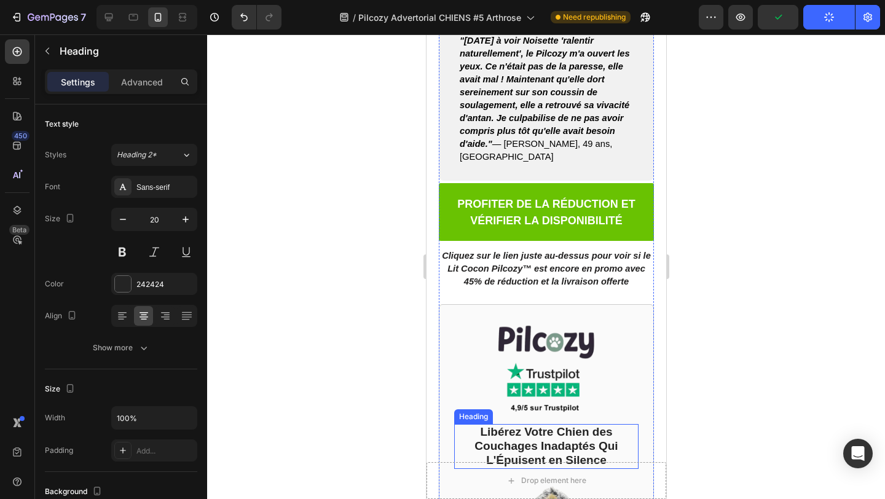
click at [510, 426] on span "Libérez Votre Chien des Couchages Inadaptés Qui L'Épuisent en Silence" at bounding box center [545, 446] width 143 height 41
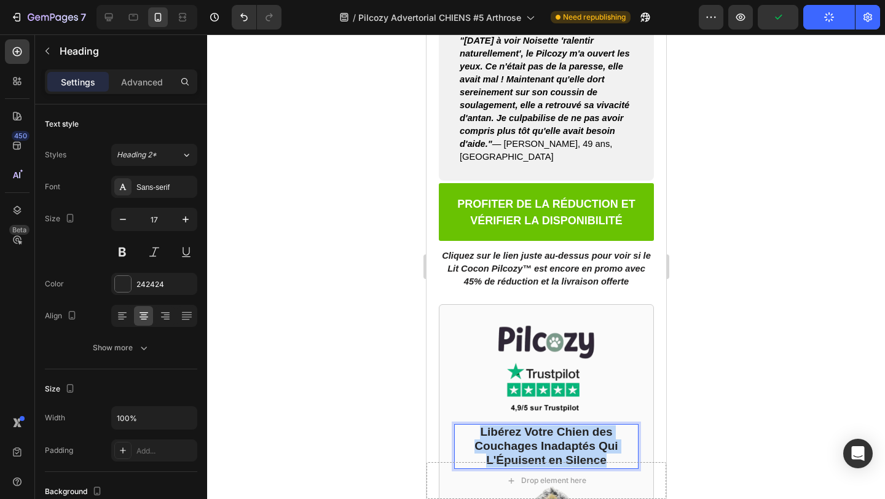
click at [510, 426] on span "Libérez Votre Chien des Couchages Inadaptés Qui L'Épuisent en Silence" at bounding box center [545, 446] width 143 height 41
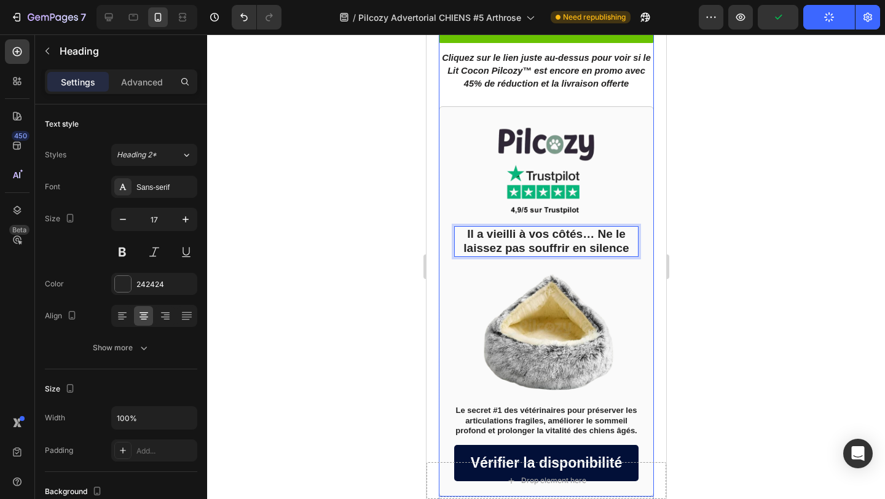
scroll to position [9077, 0]
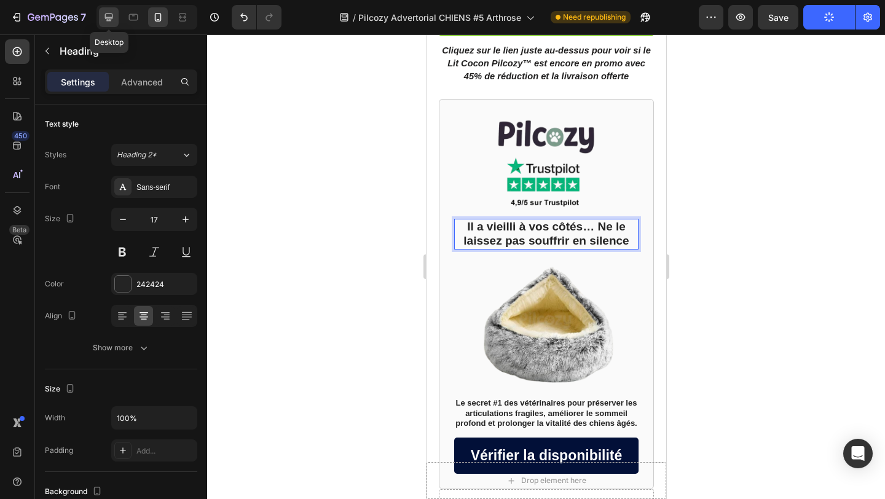
click at [103, 20] on icon at bounding box center [109, 17] width 12 height 12
type input "21"
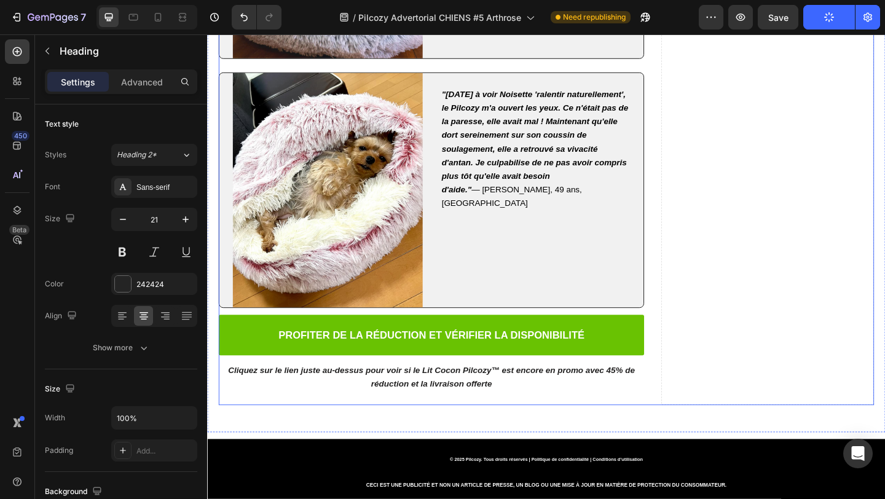
scroll to position [7885, 0]
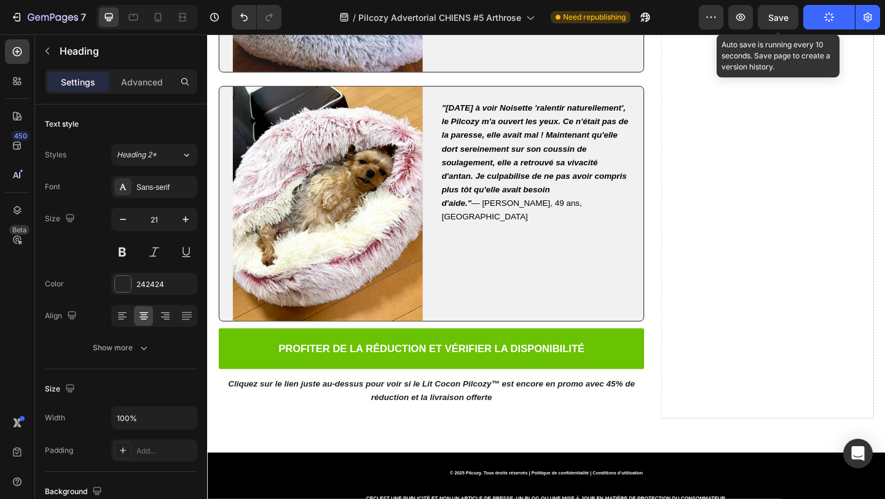
click at [778, 22] on div "Save" at bounding box center [779, 17] width 20 height 13
